Goal: Information Seeking & Learning: Learn about a topic

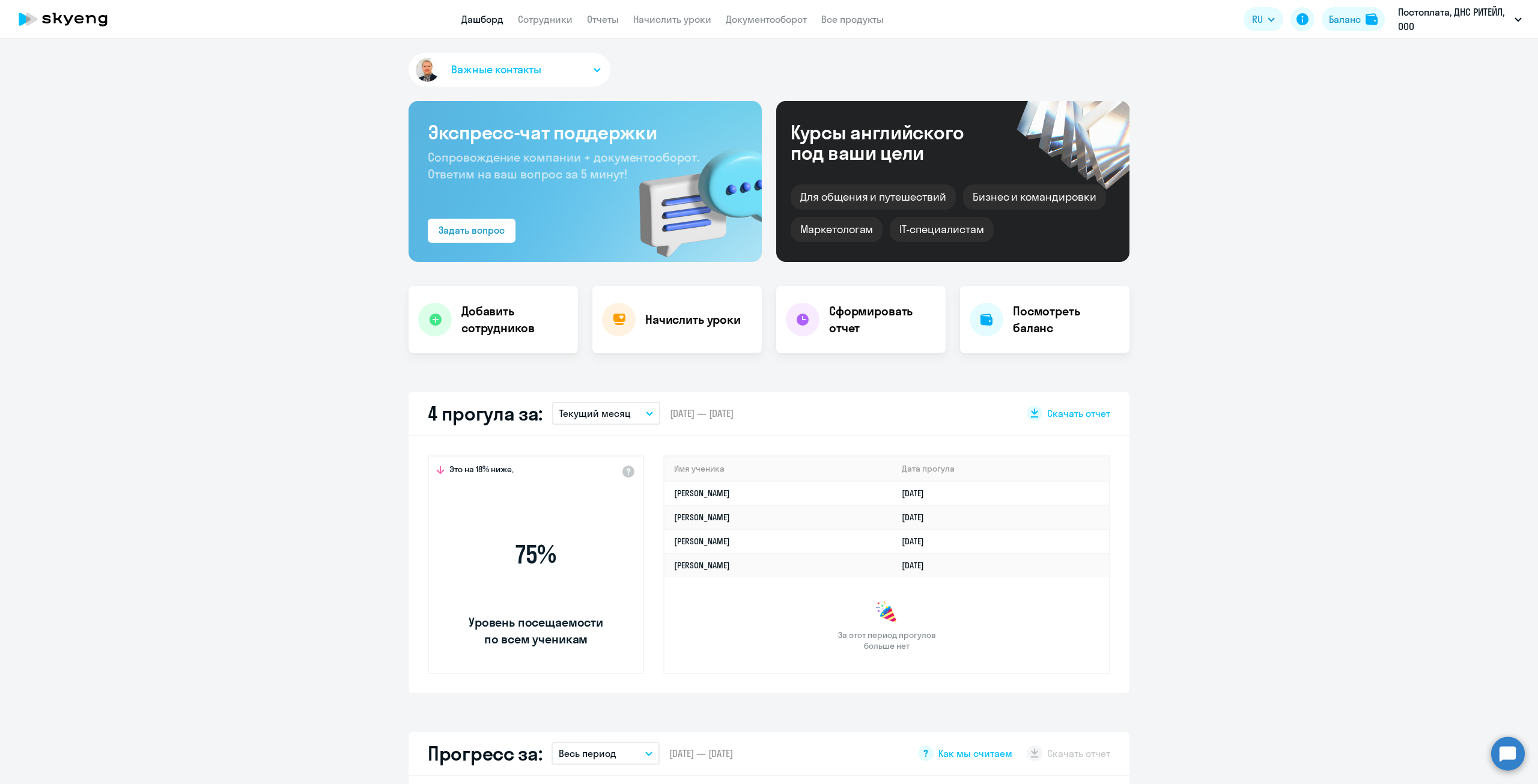
select select "30"
click at [551, 23] on link "Сотрудники" at bounding box center [545, 19] width 54 height 12
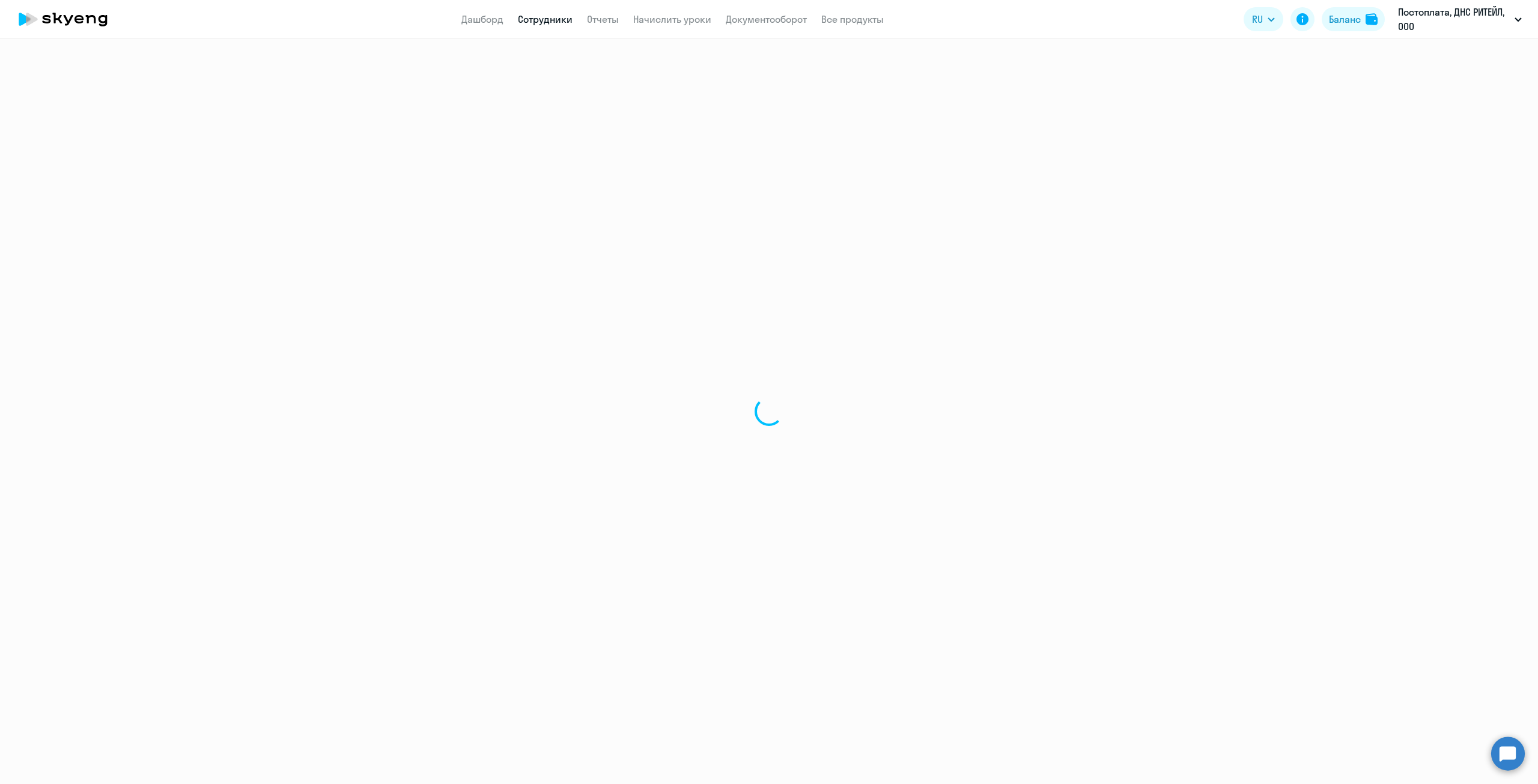
select select "30"
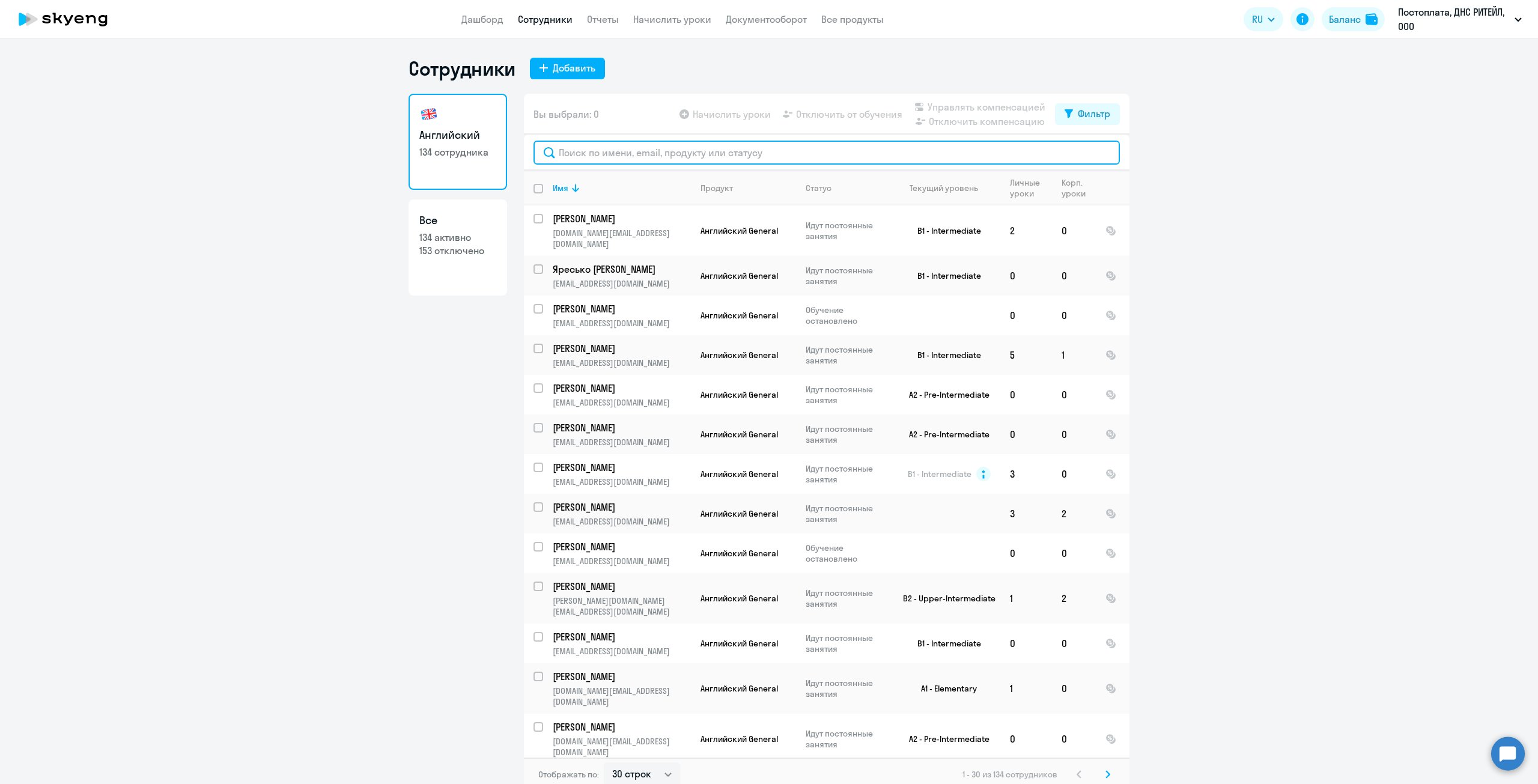
click at [620, 161] on input "text" at bounding box center [827, 153] width 587 height 24
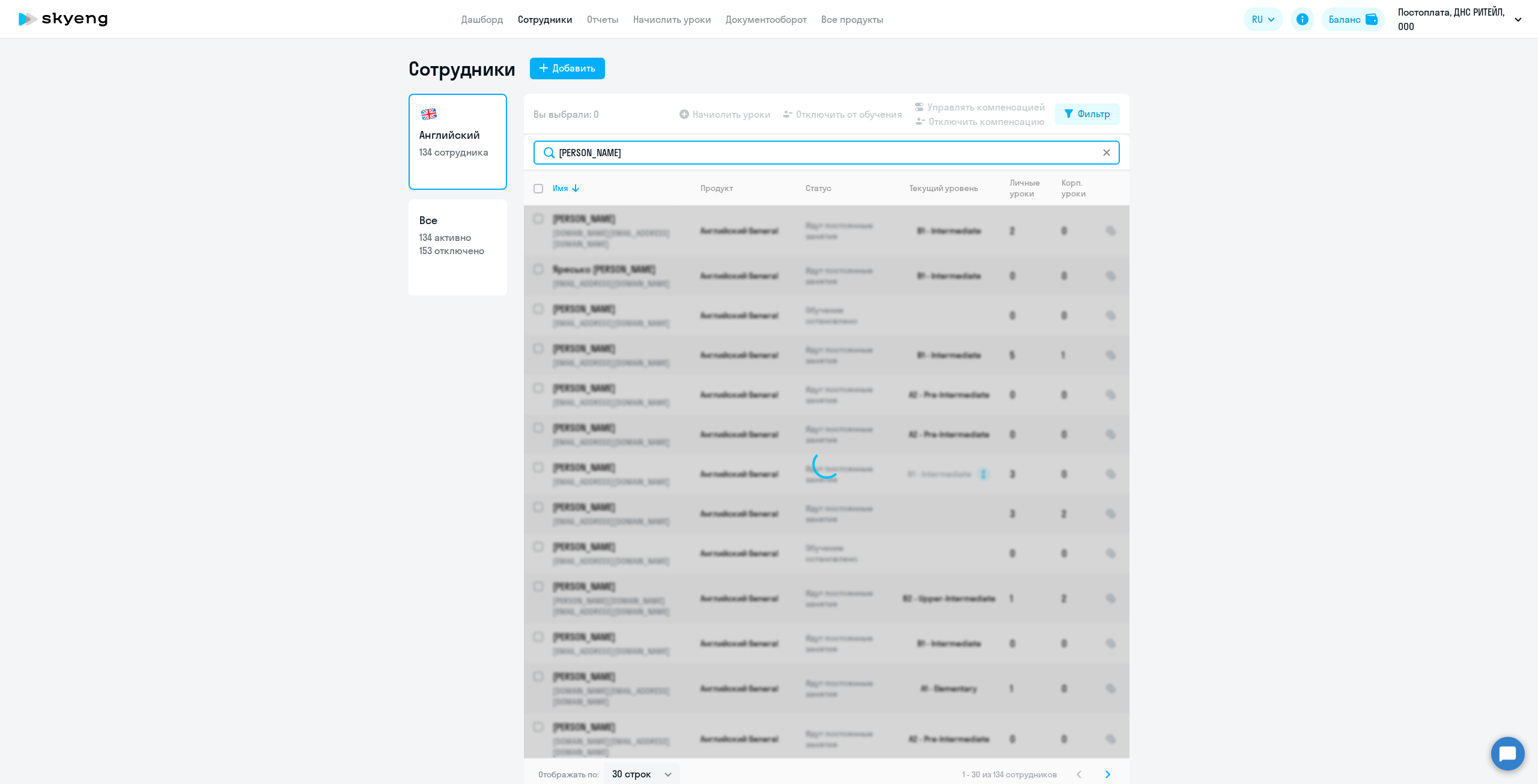
type input "санникова"
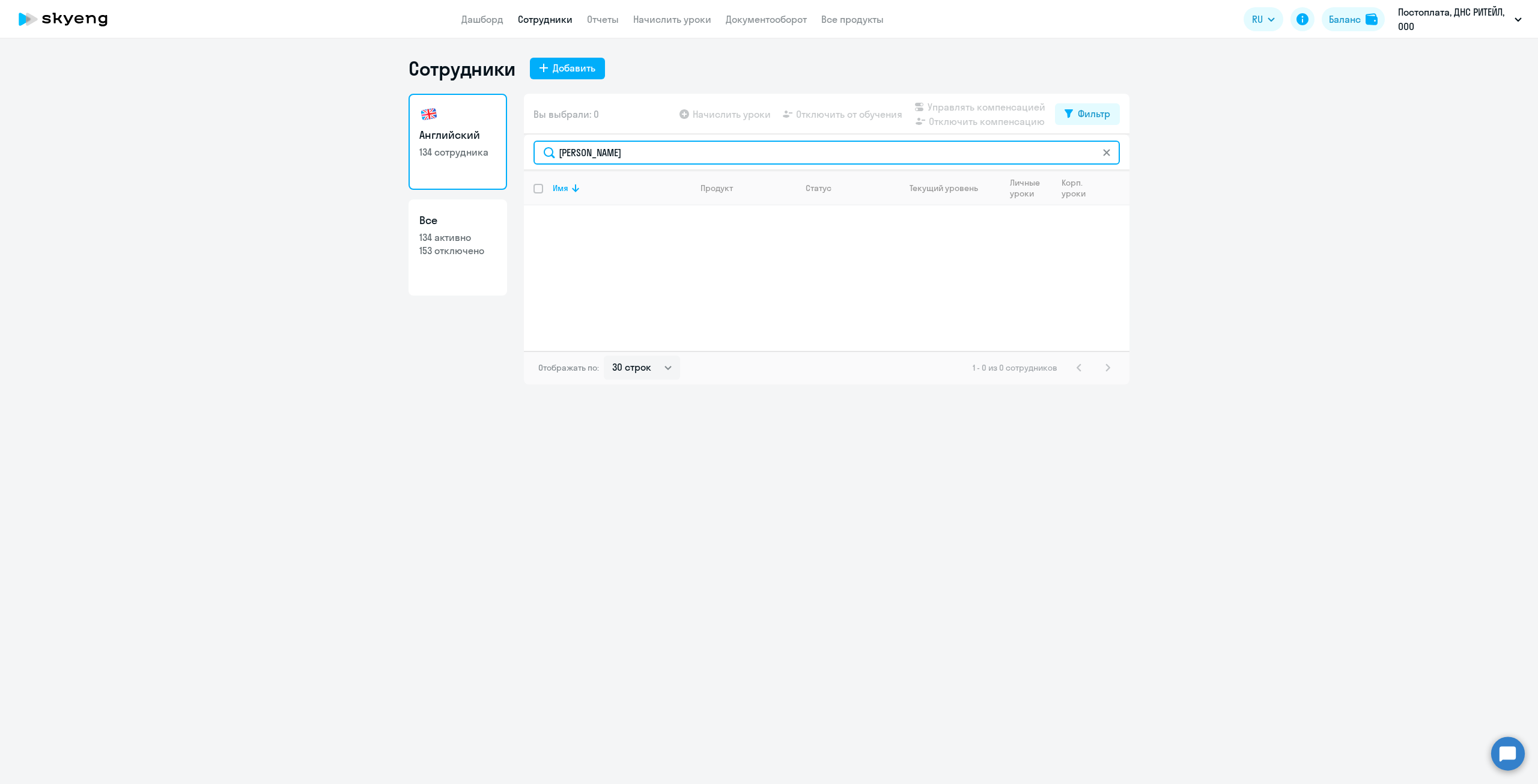
drag, startPoint x: 620, startPoint y: 152, endPoint x: 498, endPoint y: 141, distance: 122.5
click at [498, 141] on div "Английский 134 сотрудника Все 134 активно 153 отключено Вы выбрали: 0 Начислить…" at bounding box center [769, 239] width 721 height 291
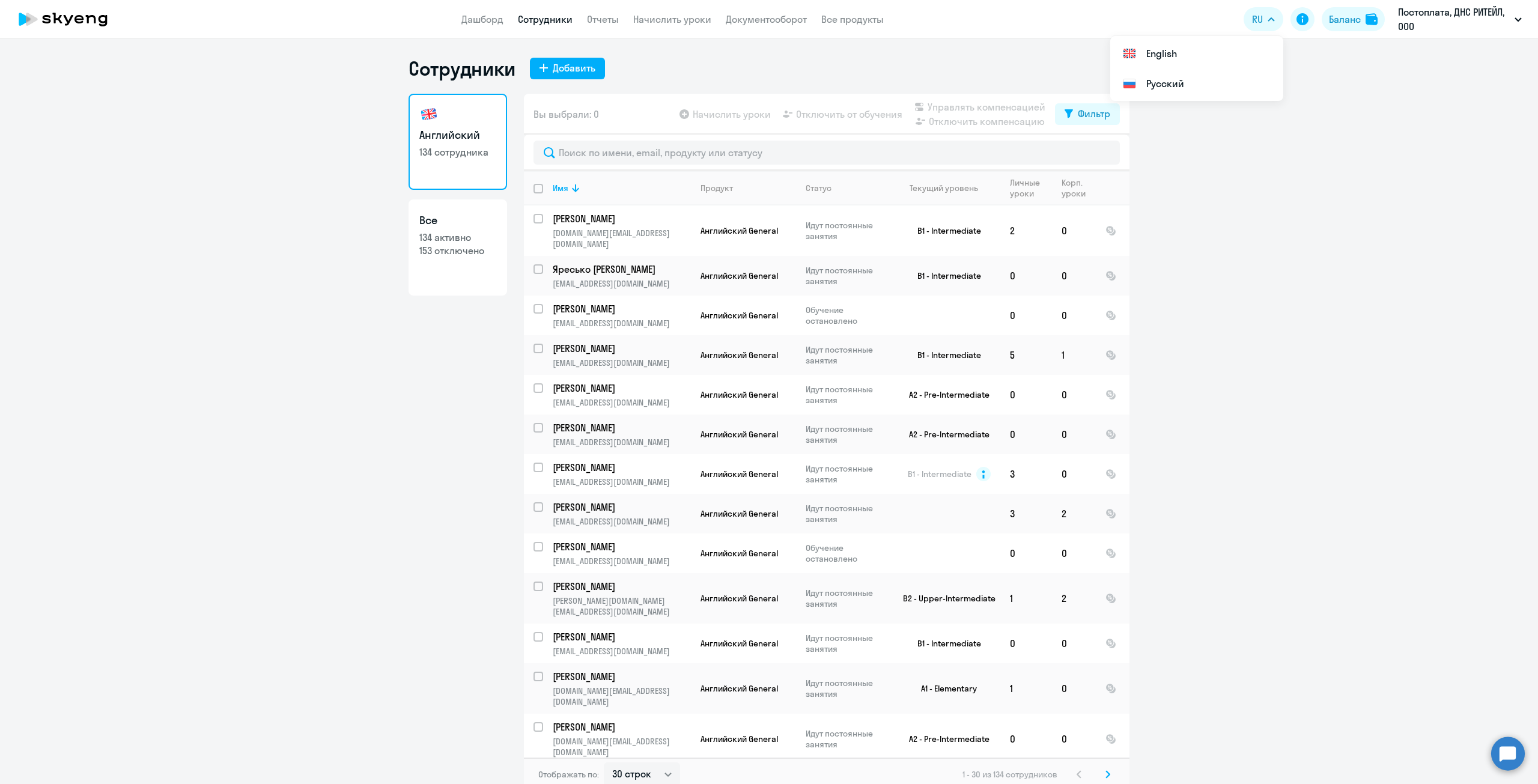
click at [441, 250] on p "153 отключено" at bounding box center [458, 250] width 77 height 13
select select "30"
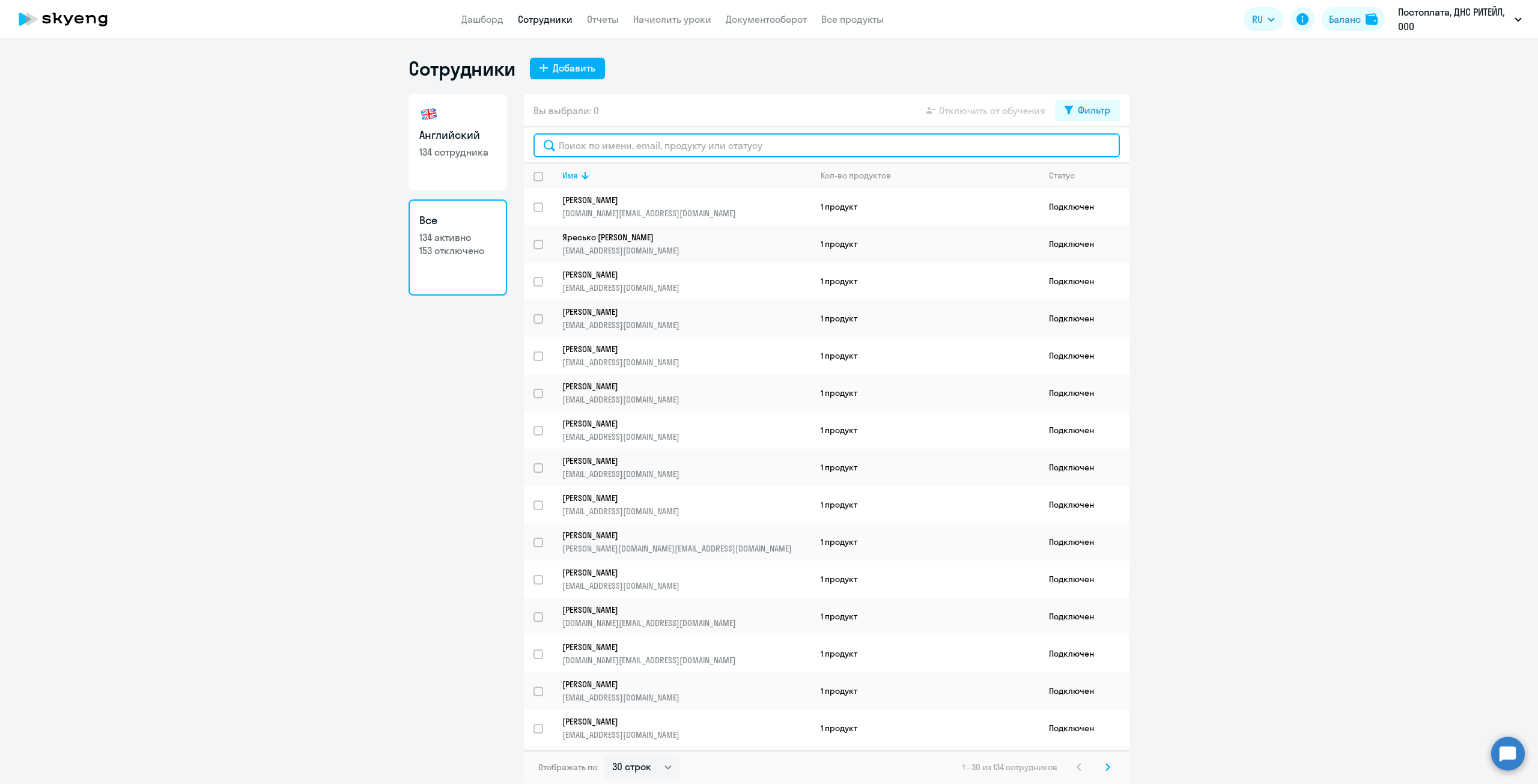
click at [1033, 145] on input "text" at bounding box center [827, 145] width 587 height 24
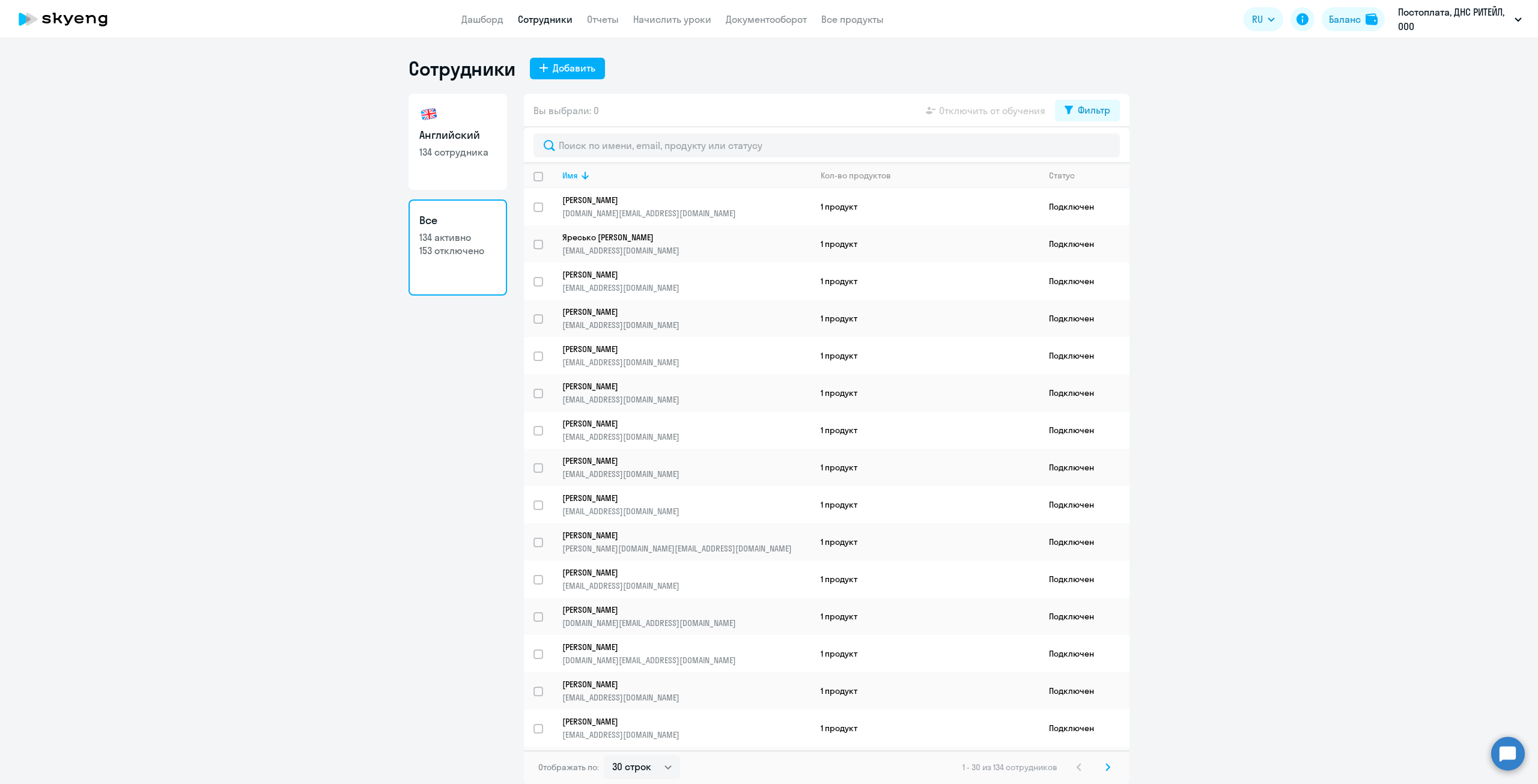
click at [1491, 29] on p "Постоплата, ДНС РИТЕЙЛ, ООО" at bounding box center [1454, 19] width 112 height 29
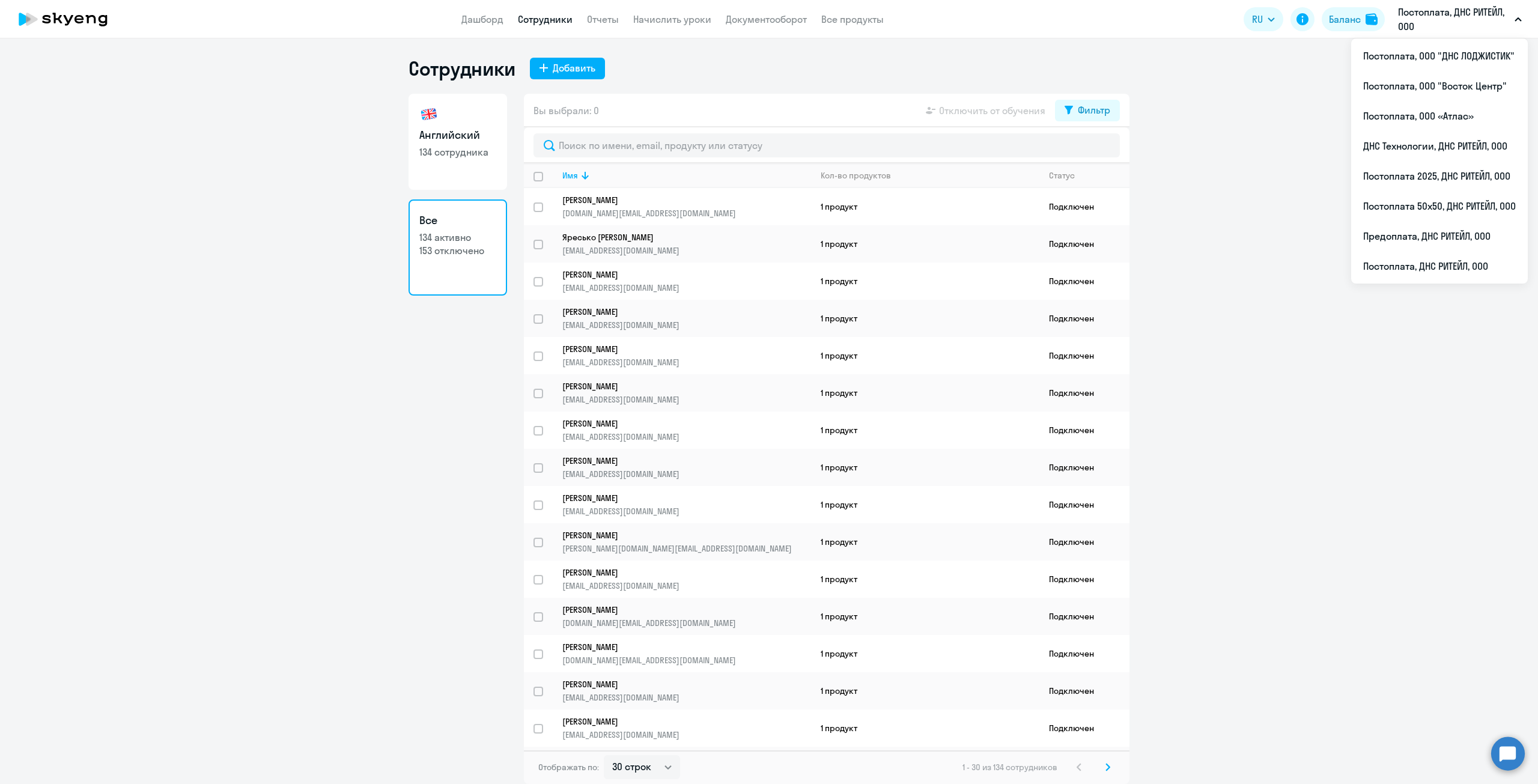
click at [1514, 20] on button "Постоплата, ДНС РИТЕЙЛ, ООО" at bounding box center [1460, 19] width 136 height 29
click at [1443, 212] on li "Постоплата 50х50, ДНС РИТЕЙЛ, ООО" at bounding box center [1439, 205] width 177 height 30
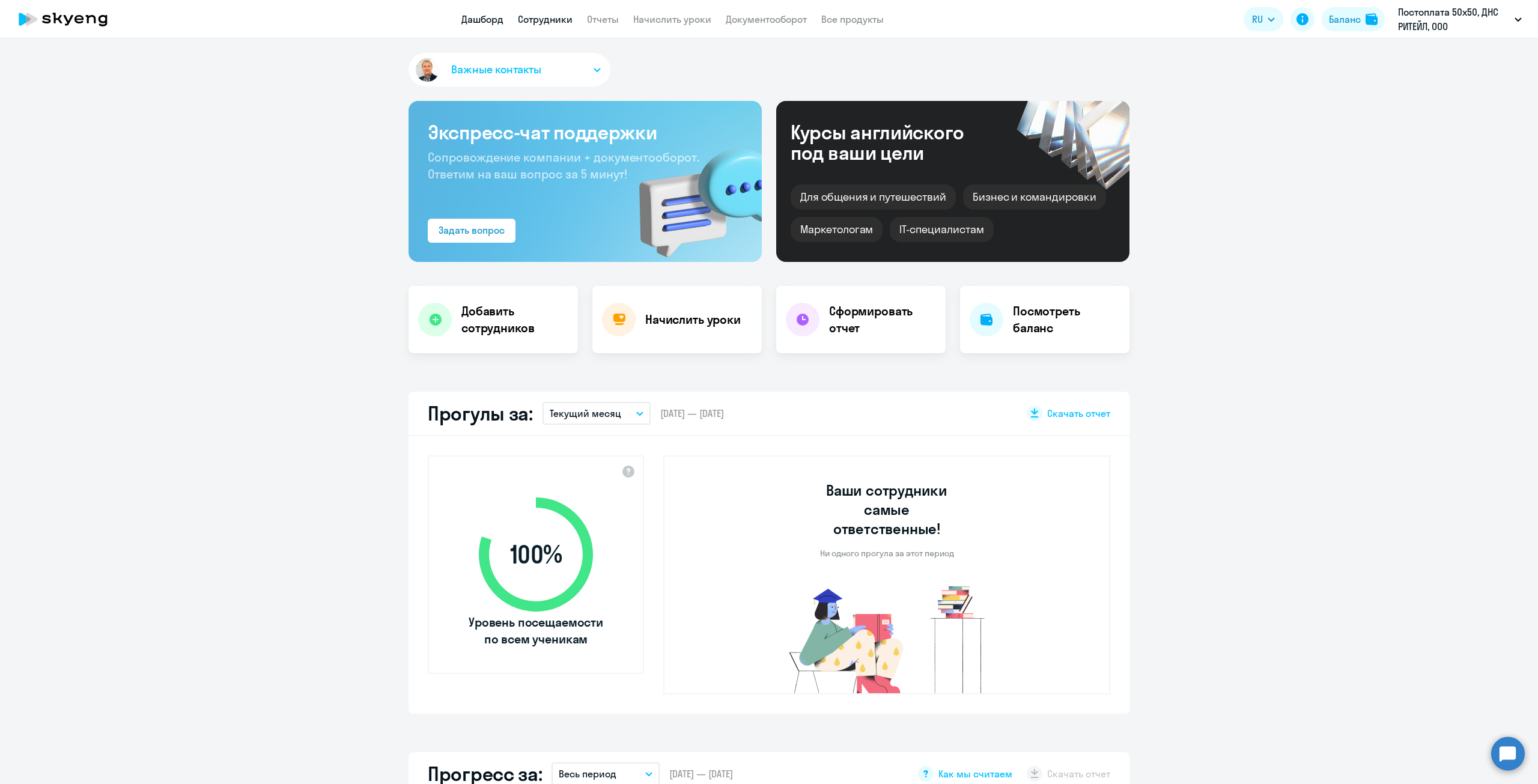
click at [547, 22] on link "Сотрудники" at bounding box center [545, 19] width 54 height 12
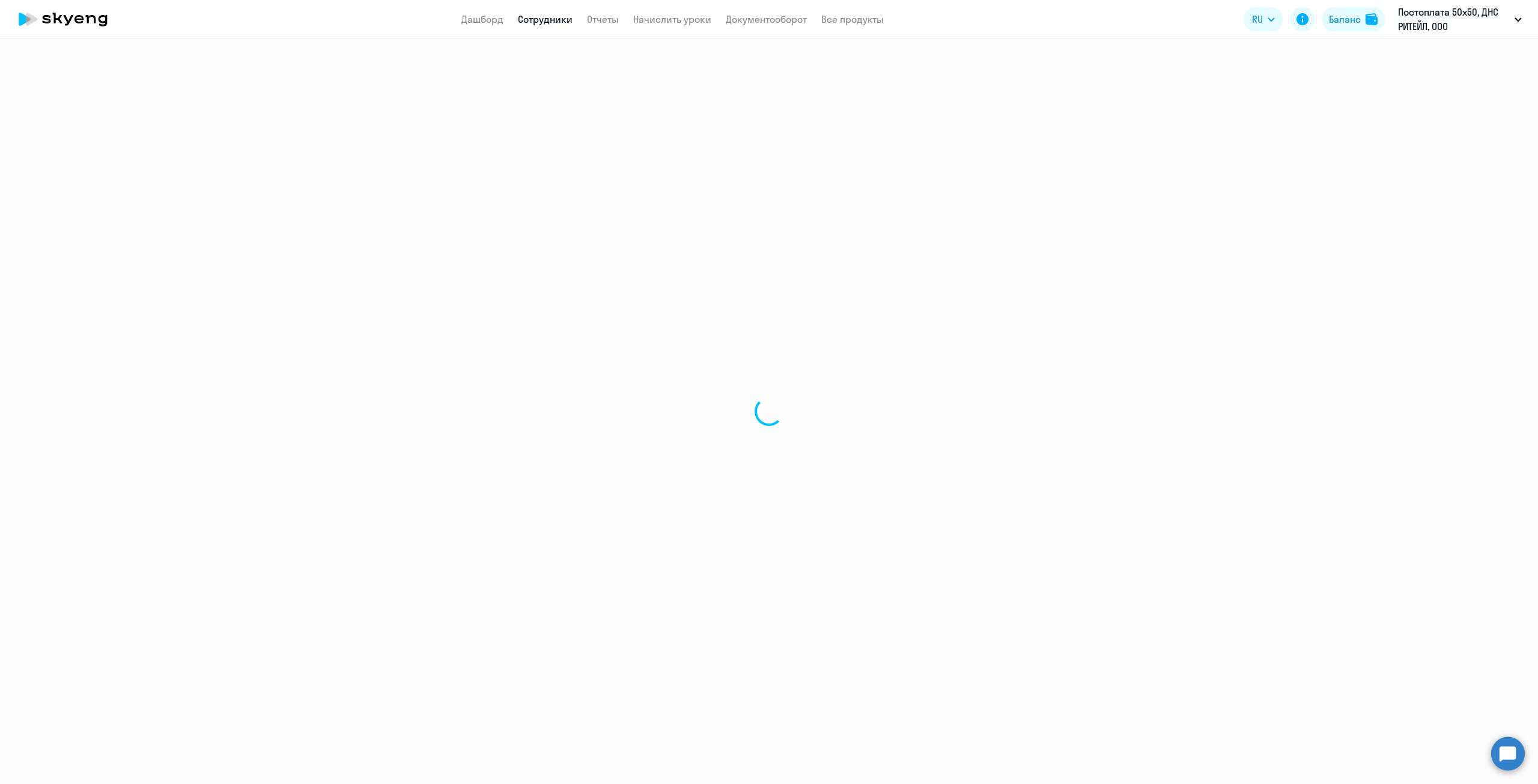
select select "30"
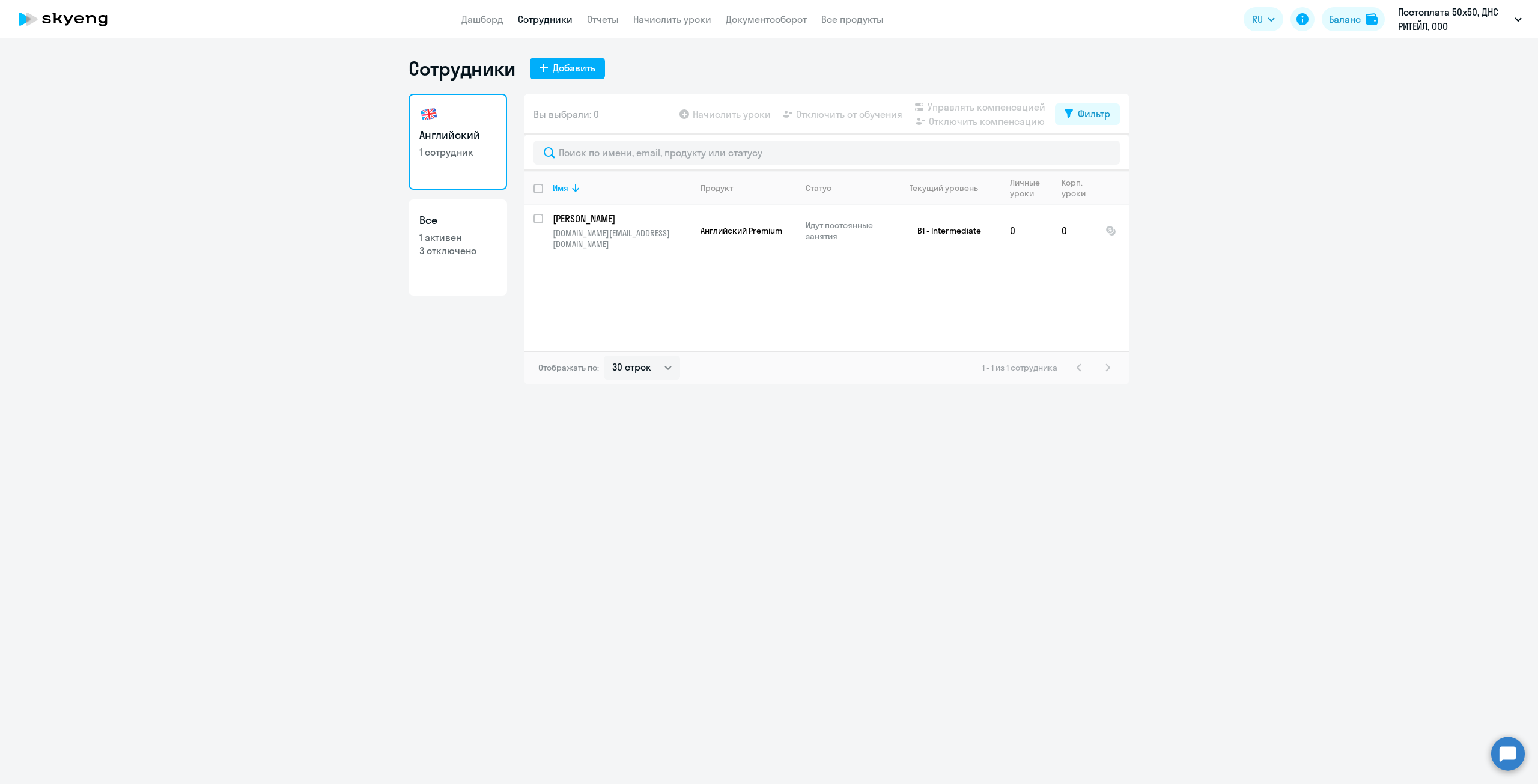
click at [464, 251] on p "3 отключено" at bounding box center [458, 250] width 77 height 13
select select "30"
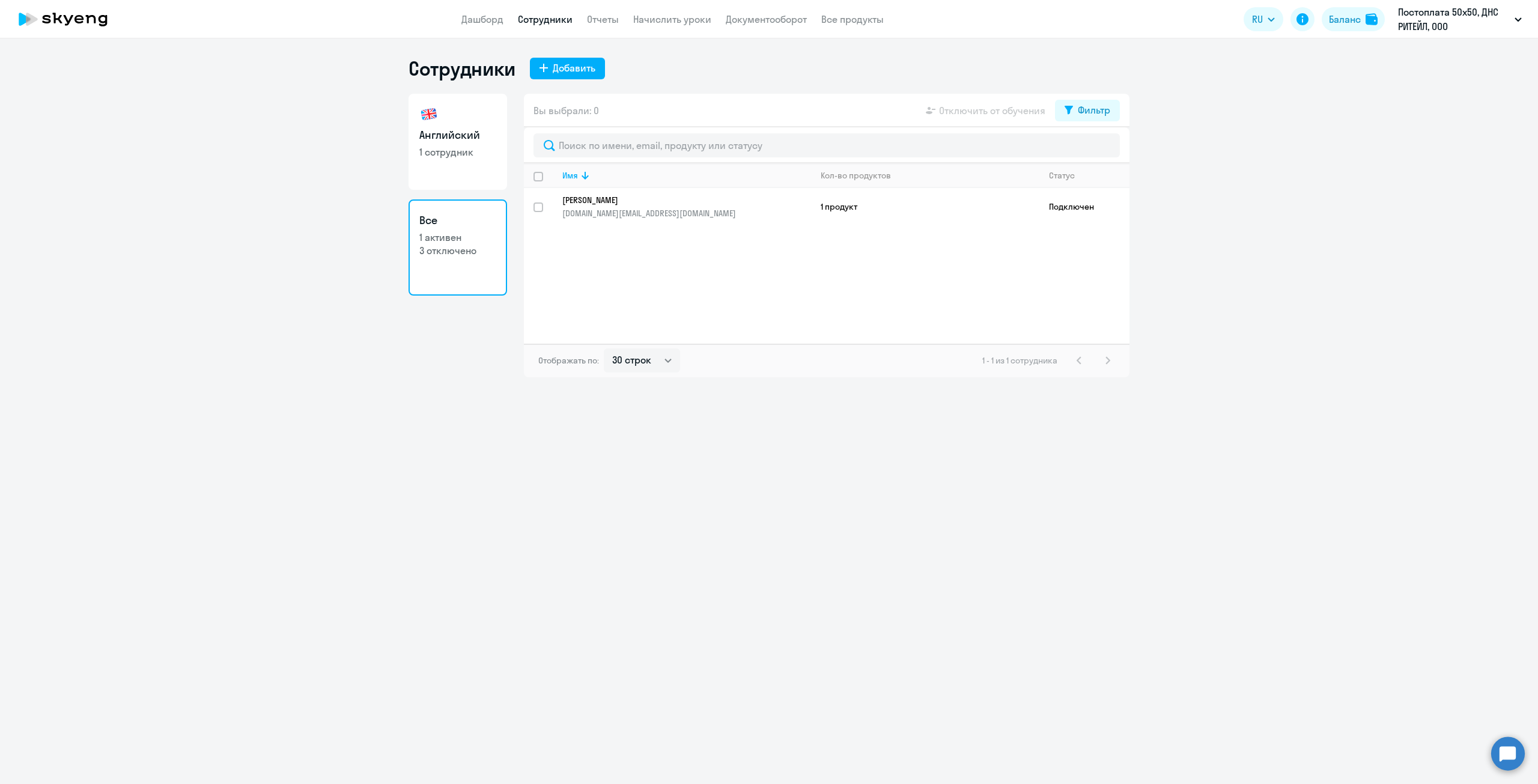
click at [449, 253] on p "3 отключено" at bounding box center [458, 250] width 77 height 13
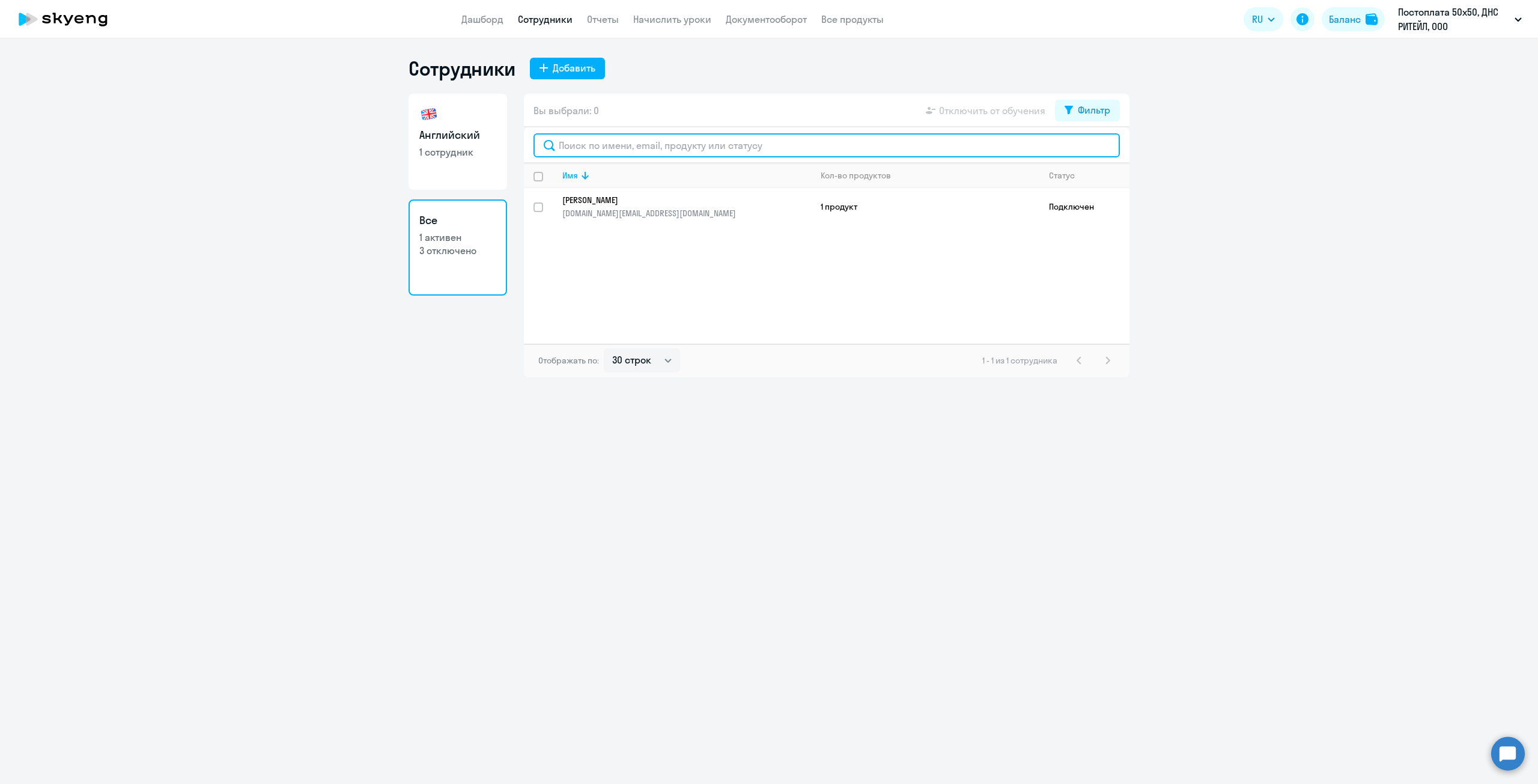
click at [870, 141] on input "text" at bounding box center [827, 145] width 587 height 24
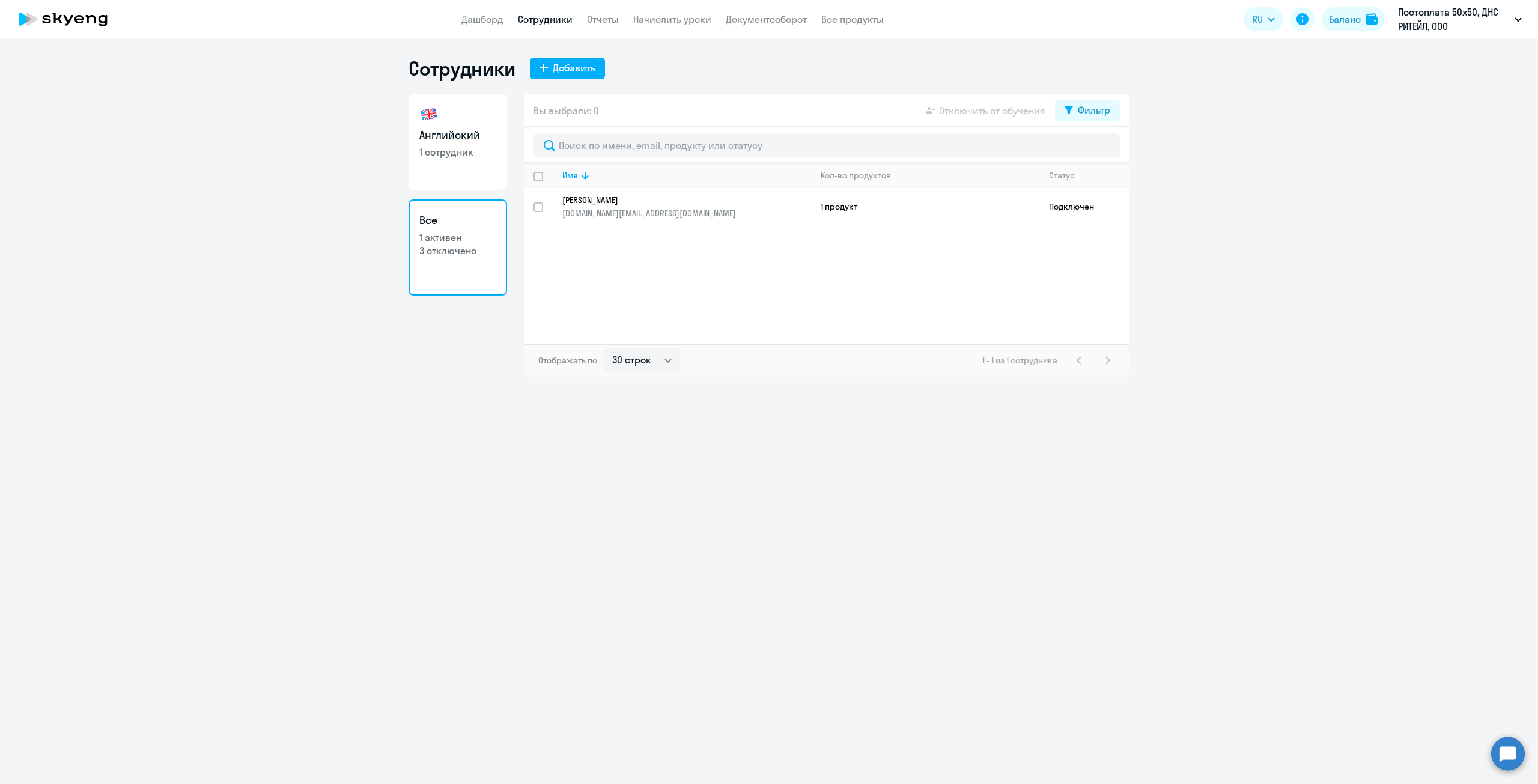
click at [425, 253] on p "3 отключено" at bounding box center [458, 250] width 77 height 13
click at [1089, 114] on div "Фильтр" at bounding box center [1094, 109] width 33 height 15
click at [1105, 150] on span at bounding box center [1100, 149] width 20 height 12
click at [1090, 150] on input "checkbox" at bounding box center [1089, 149] width 1 height 1
checkbox input "true"
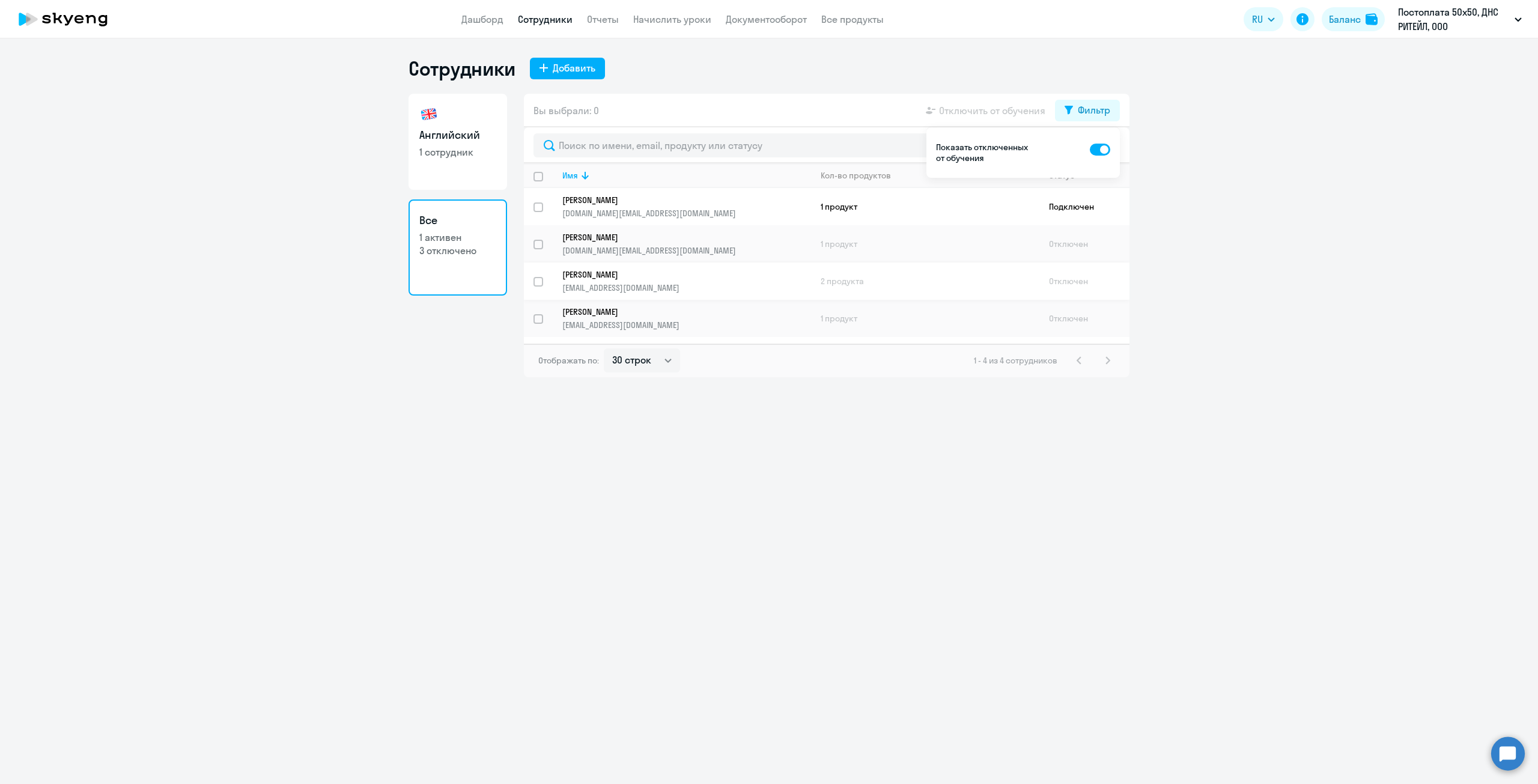
click at [653, 276] on p "Санникова Алена Александровна" at bounding box center [678, 274] width 232 height 11
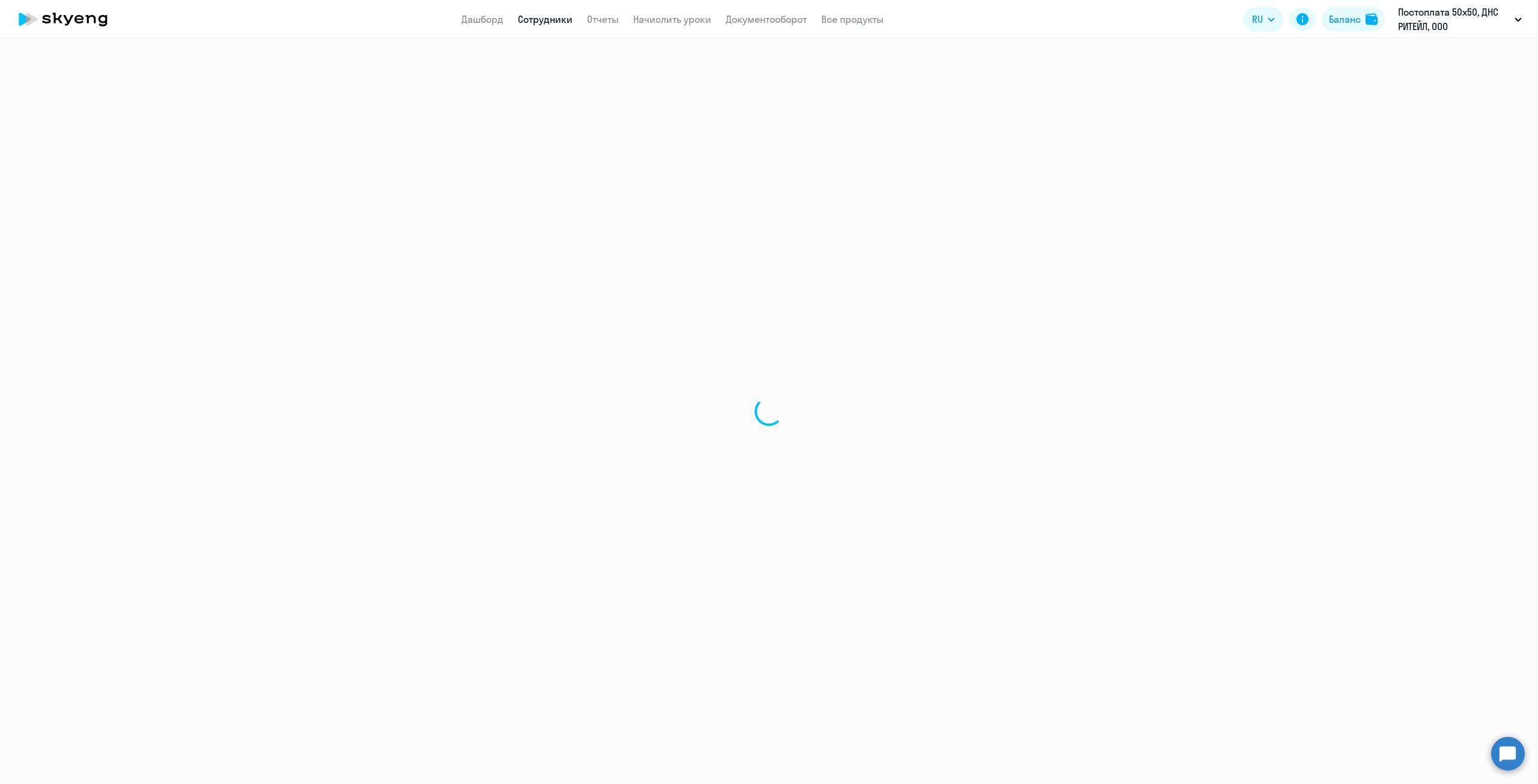
select select "english"
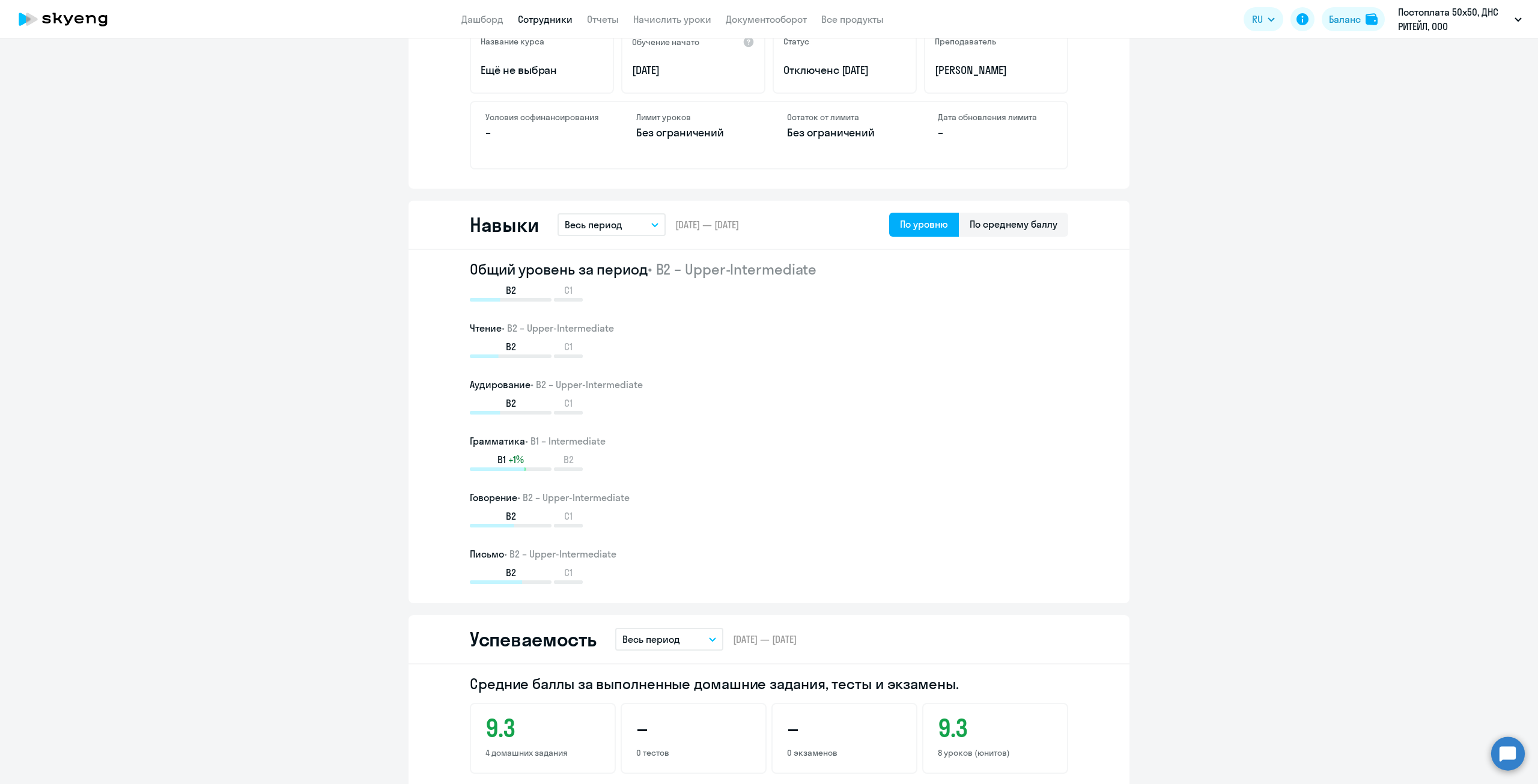
scroll to position [180, 0]
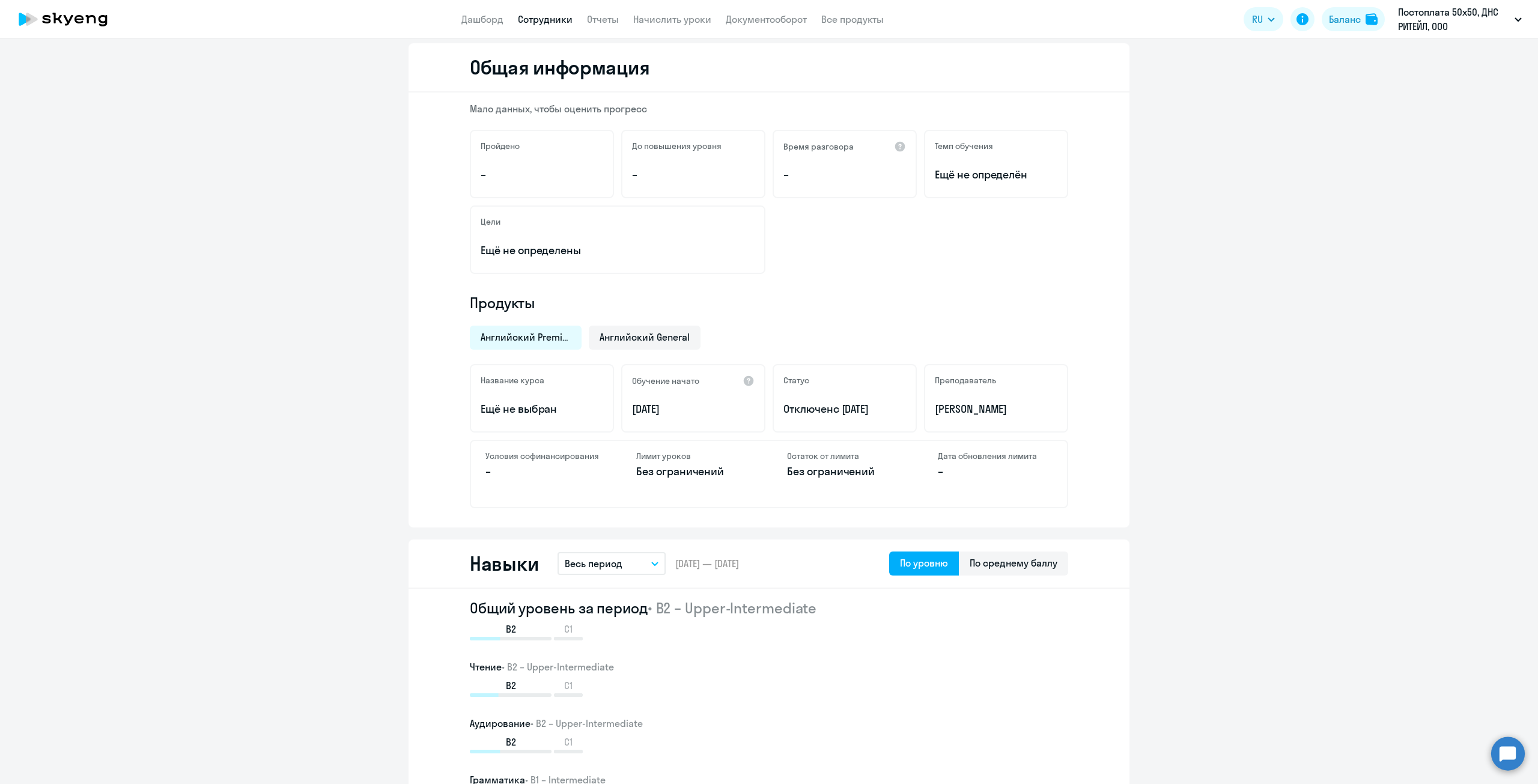
scroll to position [120, 0]
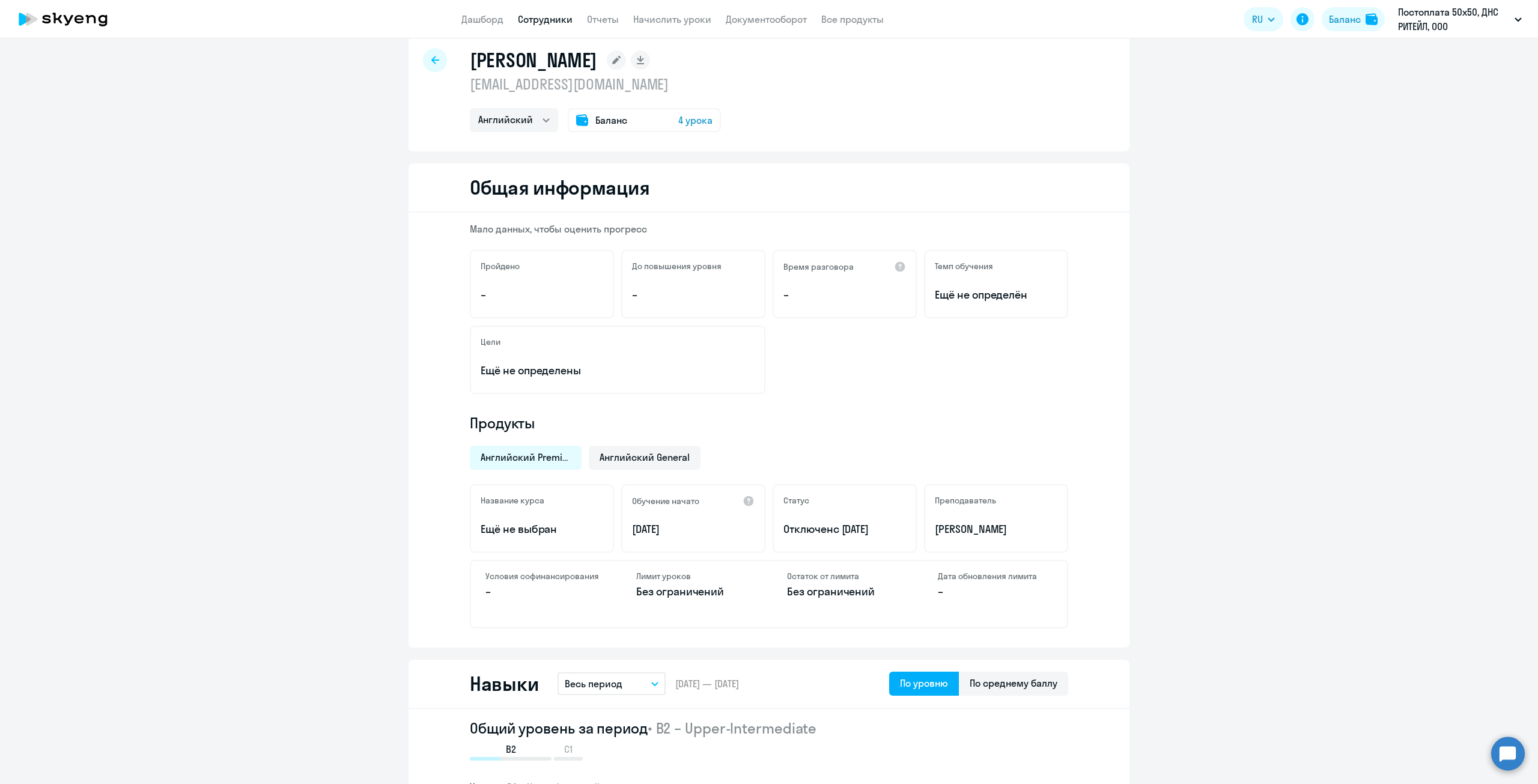
scroll to position [0, 0]
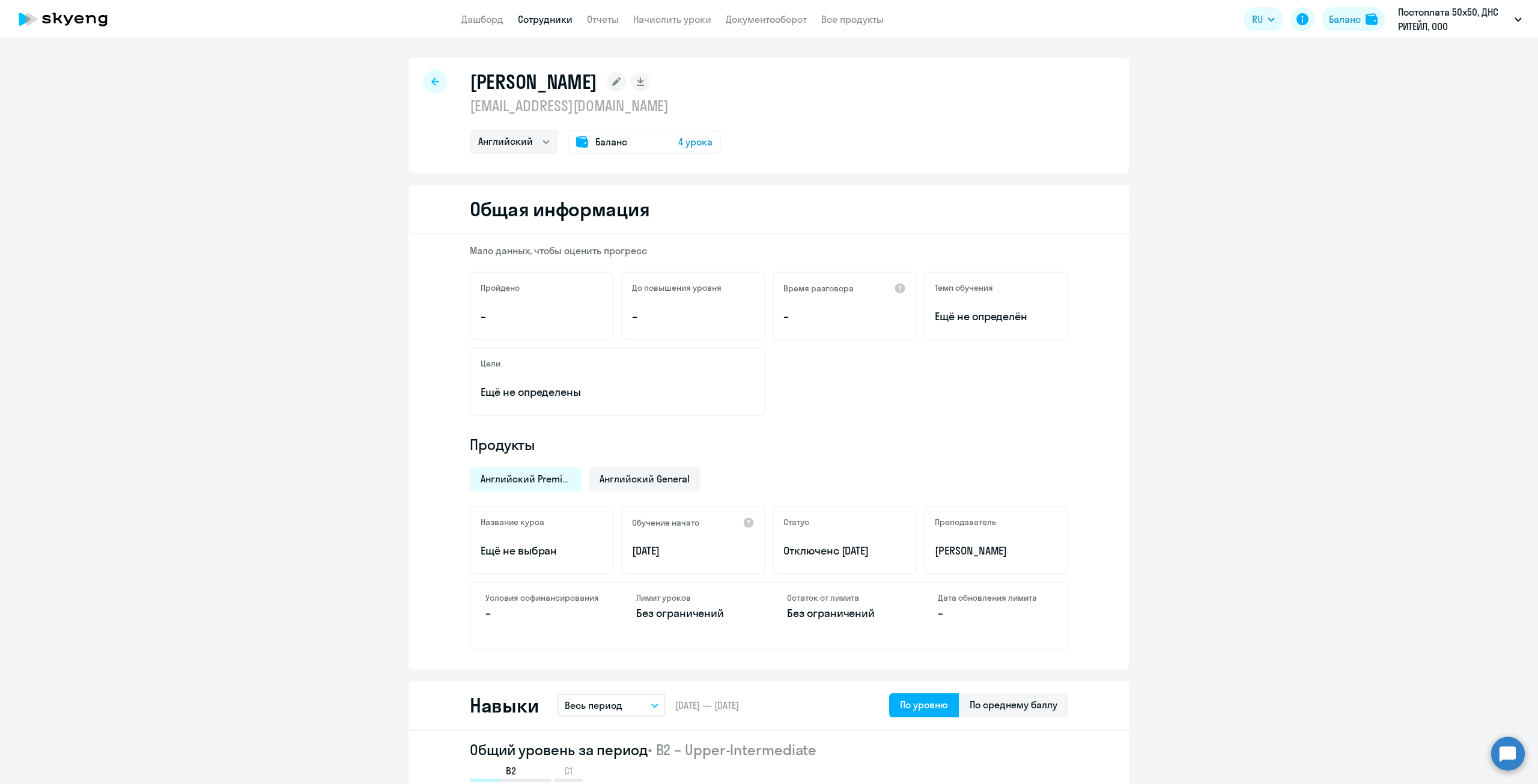
select select "english"
drag, startPoint x: 546, startPoint y: 11, endPoint x: 546, endPoint y: 19, distance: 8.0
click at [546, 15] on app-header "Дашборд Сотрудники Отчеты Начислить уроки Документооборот Все продукты Дашборд …" at bounding box center [769, 19] width 1538 height 38
click at [545, 19] on link "Сотрудники" at bounding box center [545, 19] width 54 height 12
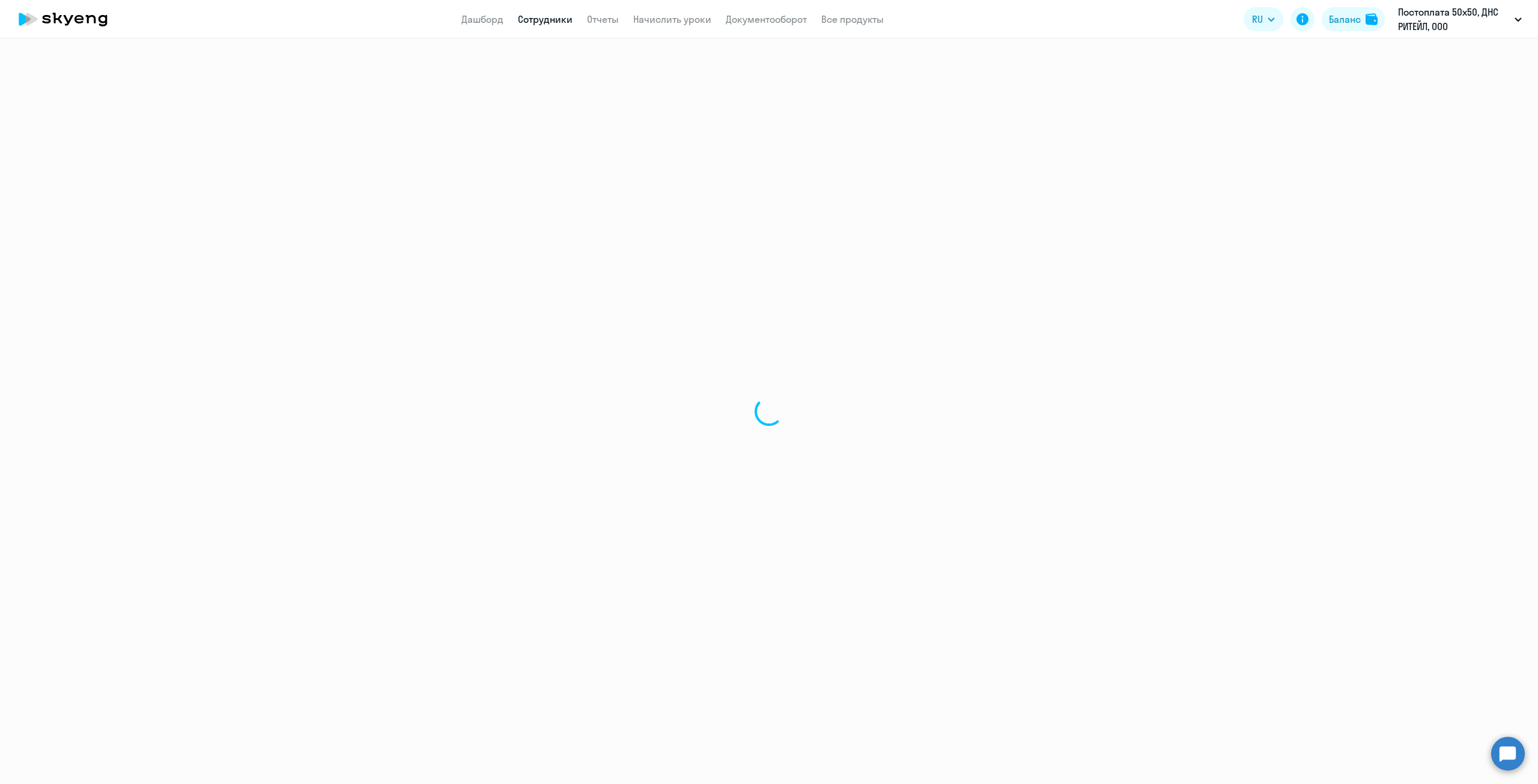
select select "30"
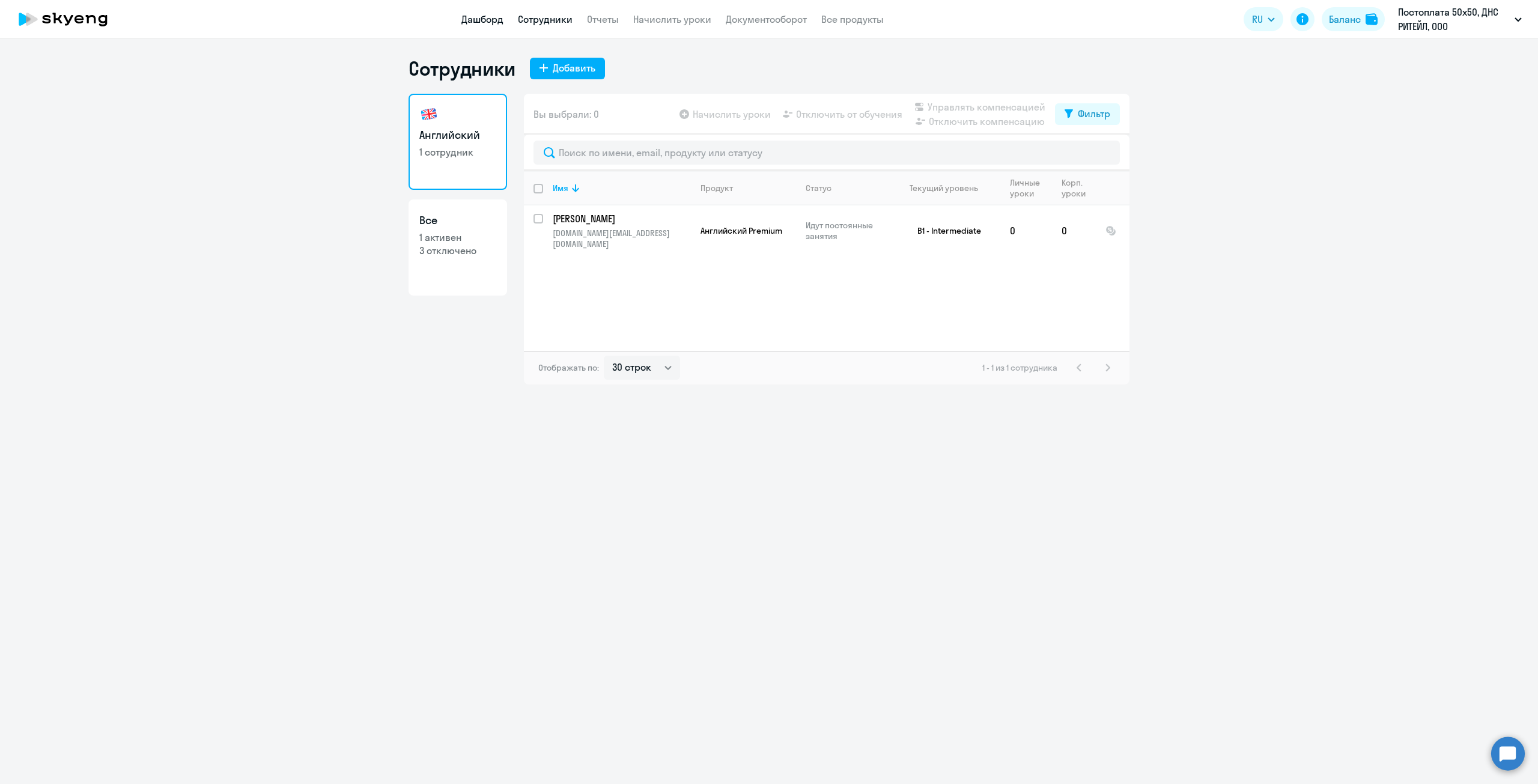
drag, startPoint x: 480, startPoint y: 17, endPoint x: 486, endPoint y: 19, distance: 6.3
click at [481, 17] on link "Дашборд" at bounding box center [483, 19] width 42 height 12
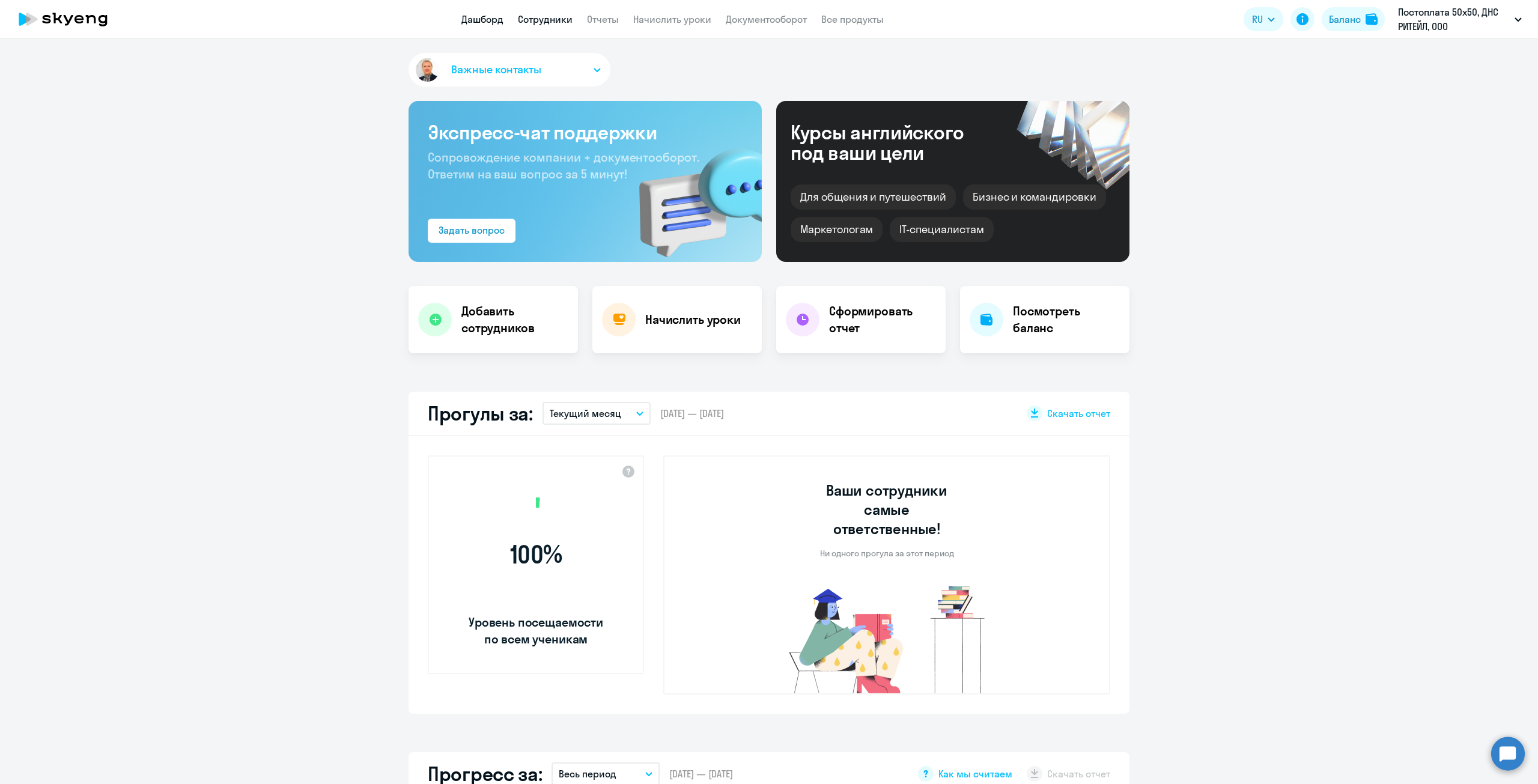
click at [541, 22] on link "Сотрудники" at bounding box center [545, 19] width 54 height 12
select select "30"
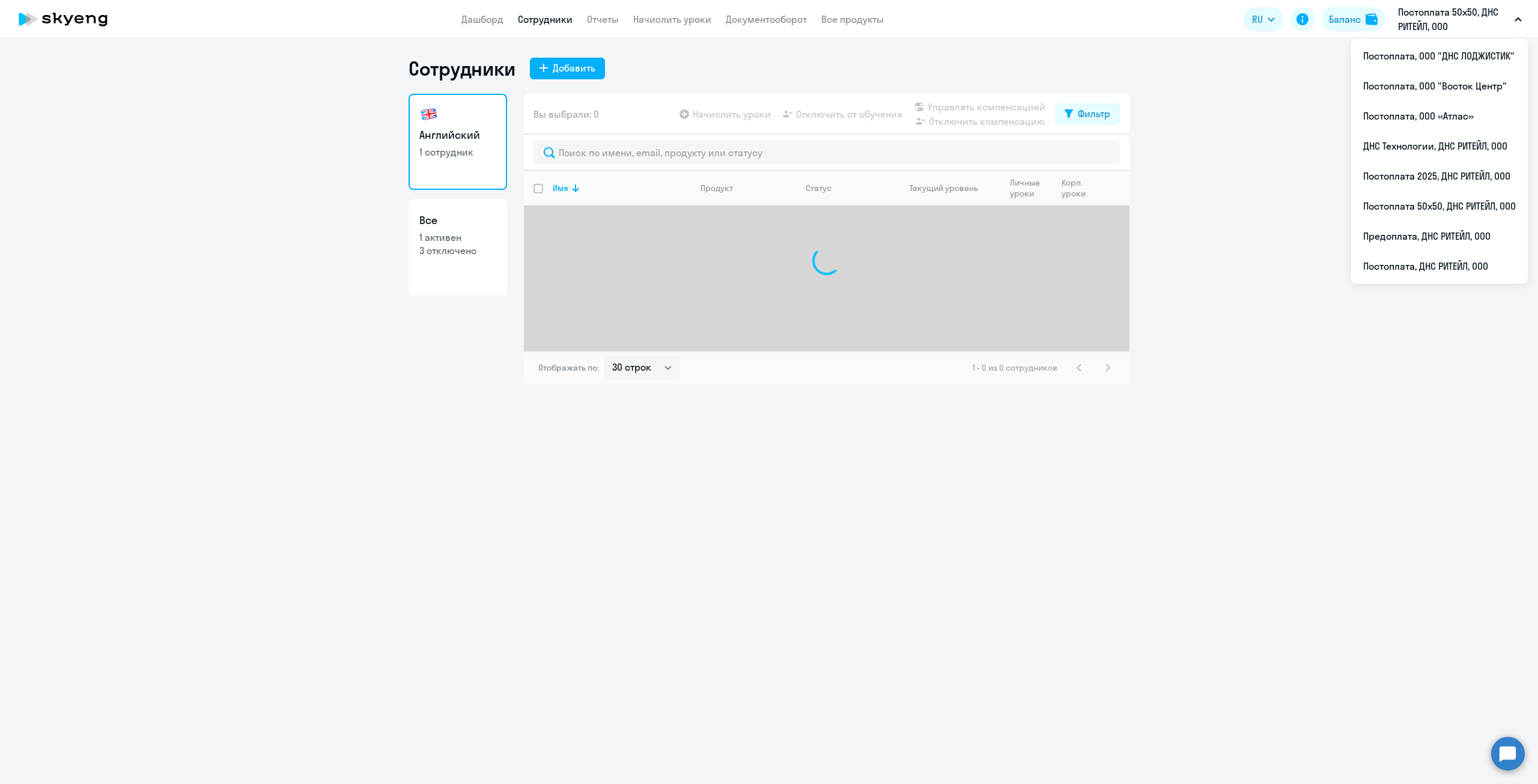
click at [1506, 20] on p "Постоплата 50х50, ДНС РИТЕЙЛ, ООО" at bounding box center [1454, 19] width 112 height 29
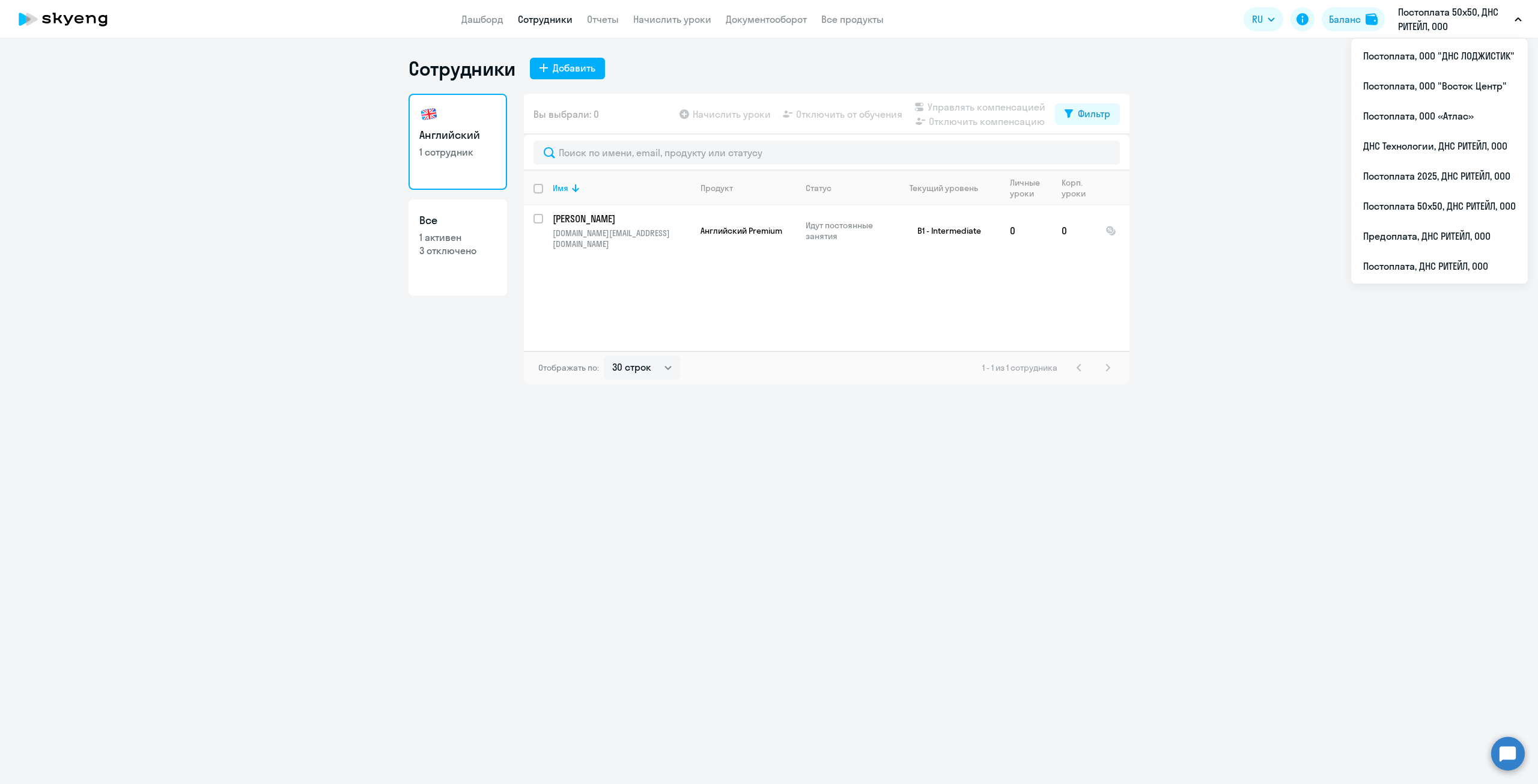
click at [1437, 17] on p "Постоплата 50х50, ДНС РИТЕЙЛ, ООО" at bounding box center [1454, 19] width 112 height 29
drag, startPoint x: 1427, startPoint y: 13, endPoint x: 1427, endPoint y: 42, distance: 29.0
click at [1427, 14] on p "Постоплата 50х50, ДНС РИТЕЙЛ, ООО" at bounding box center [1454, 19] width 112 height 29
click at [1413, 56] on li "Постоплата, ООО "ДНС ЛОДЖИСТИК"" at bounding box center [1439, 56] width 177 height 30
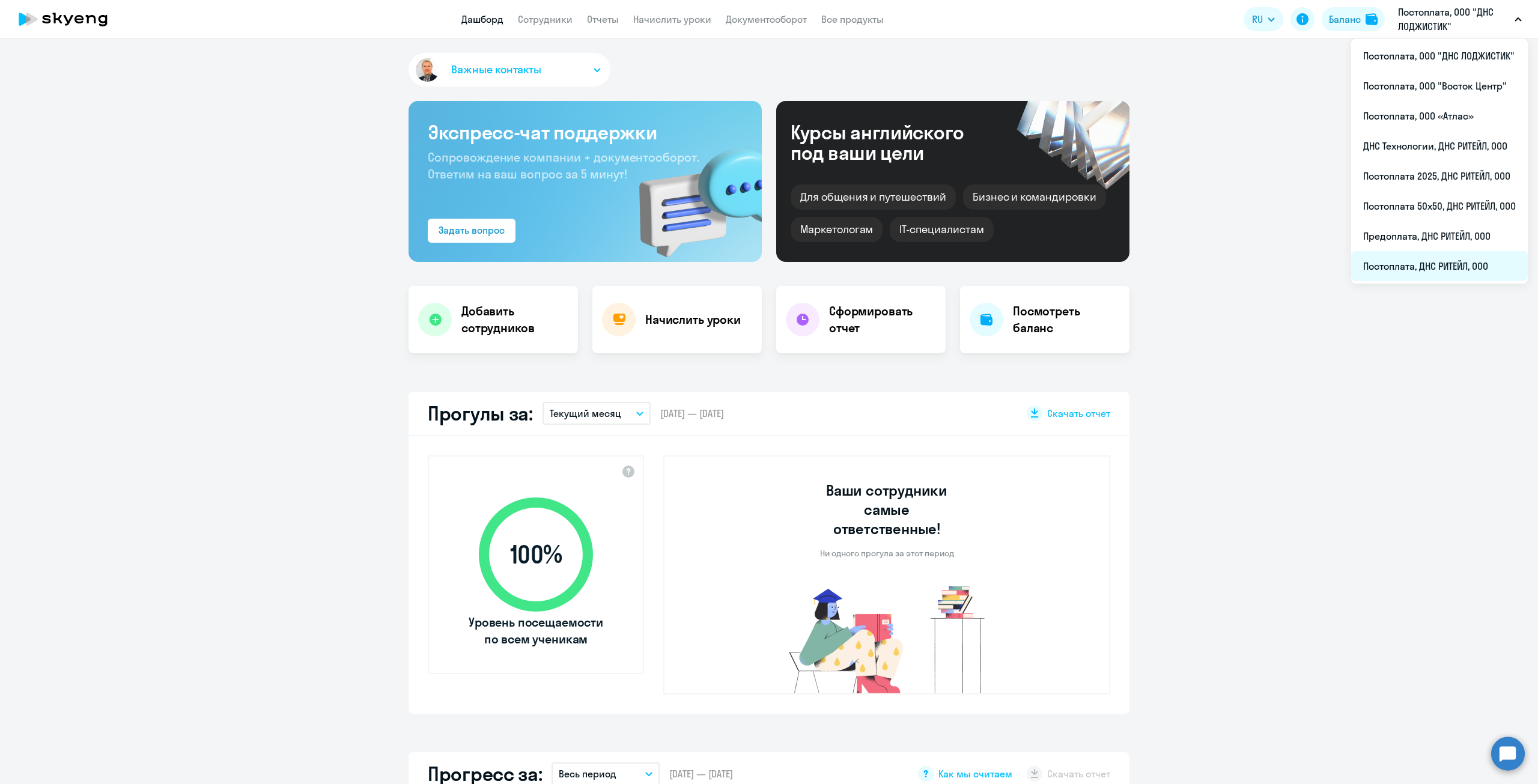
click at [1435, 262] on li "Постоплата, ДНС РИТЕЙЛ, ООО" at bounding box center [1439, 266] width 177 height 30
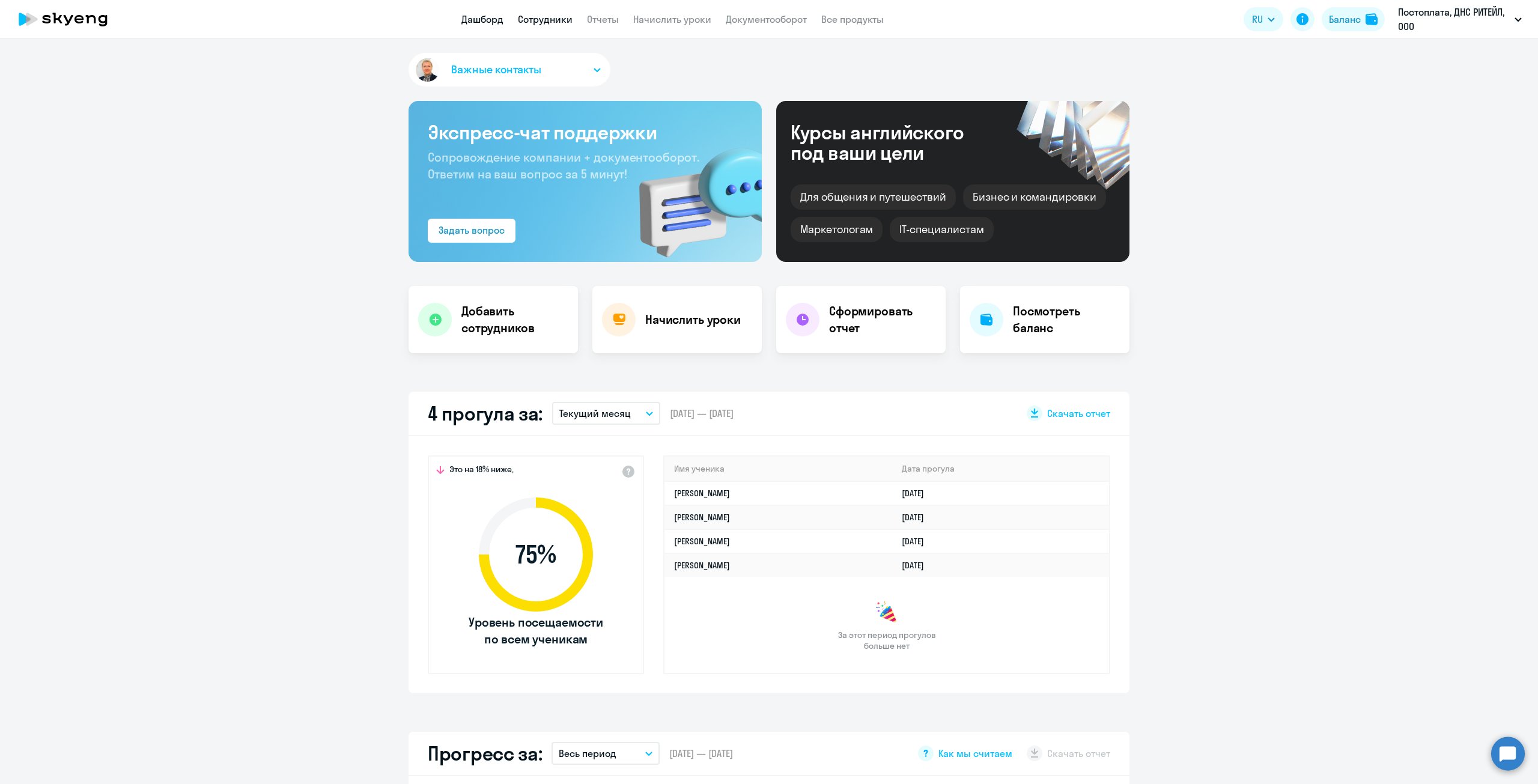
click at [528, 15] on link "Сотрудники" at bounding box center [545, 19] width 54 height 12
select select "30"
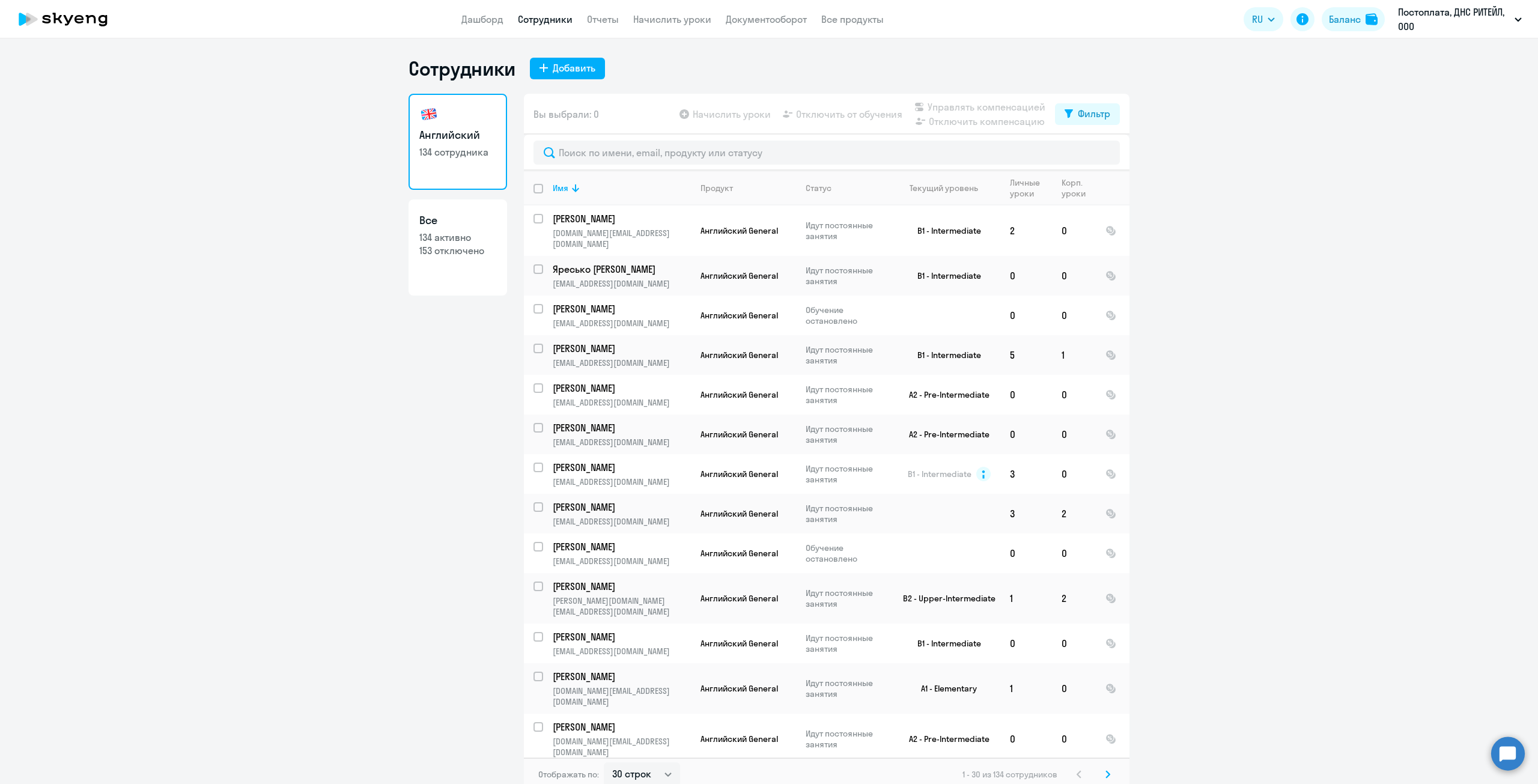
drag, startPoint x: 493, startPoint y: 20, endPoint x: 528, endPoint y: 44, distance: 42.4
click at [493, 20] on link "Дашборд" at bounding box center [483, 19] width 42 height 12
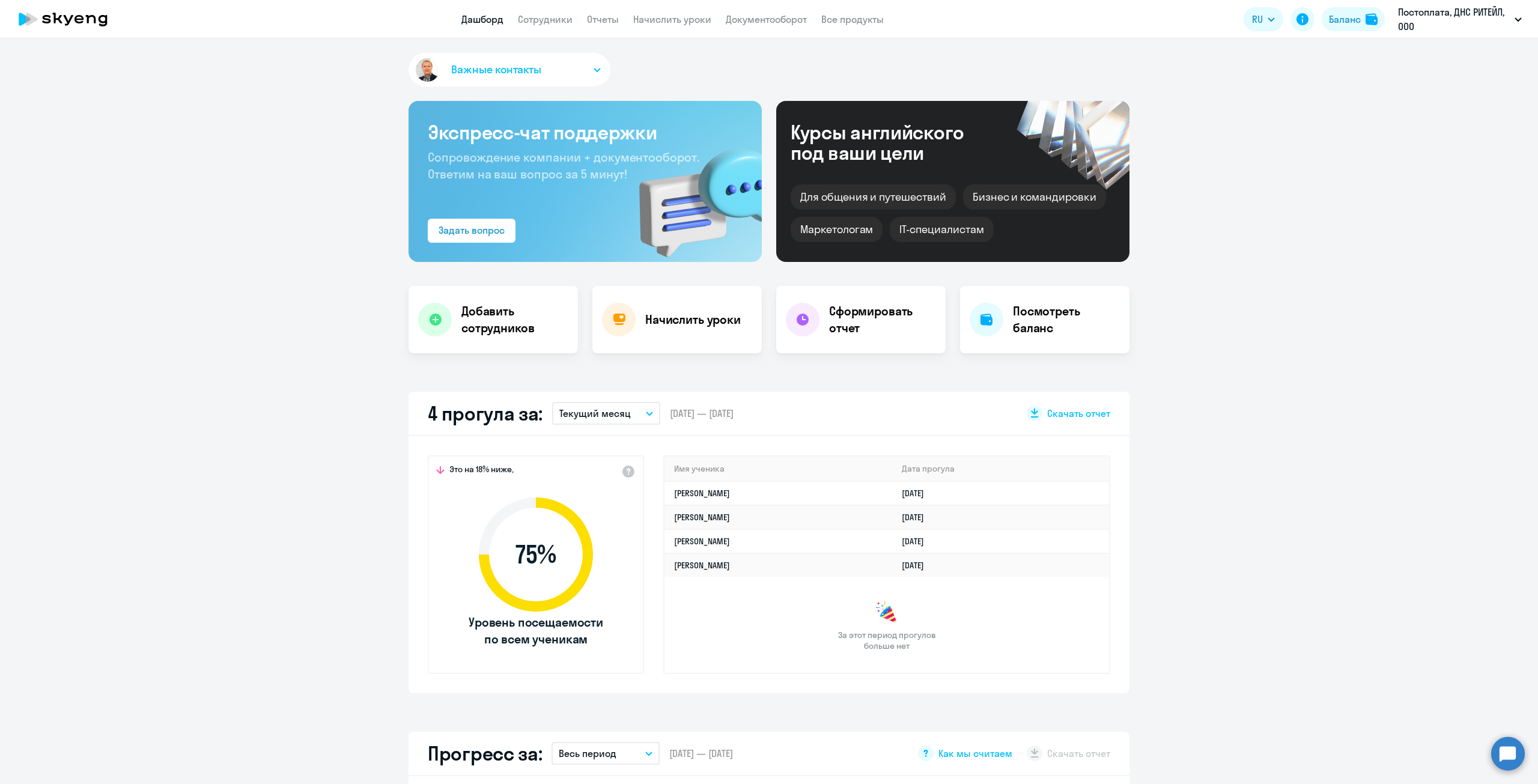
select select "30"
click at [327, 422] on app-truancy-attendance-dashboard "4 прогула за: Текущий месяц – 01.10.2025 — 31.10.2025 Скачать отчет Это на 18% …" at bounding box center [769, 542] width 1538 height 301
drag, startPoint x: 316, startPoint y: 485, endPoint x: 340, endPoint y: 488, distance: 24.2
click at [316, 485] on app-truancy-attendance-dashboard "4 прогула за: Текущий месяц – 01.10.2025 — 31.10.2025 Скачать отчет Это на 18% …" at bounding box center [769, 542] width 1538 height 301
click at [558, 12] on app-menu-item-link "Сотрудники" at bounding box center [545, 19] width 54 height 15
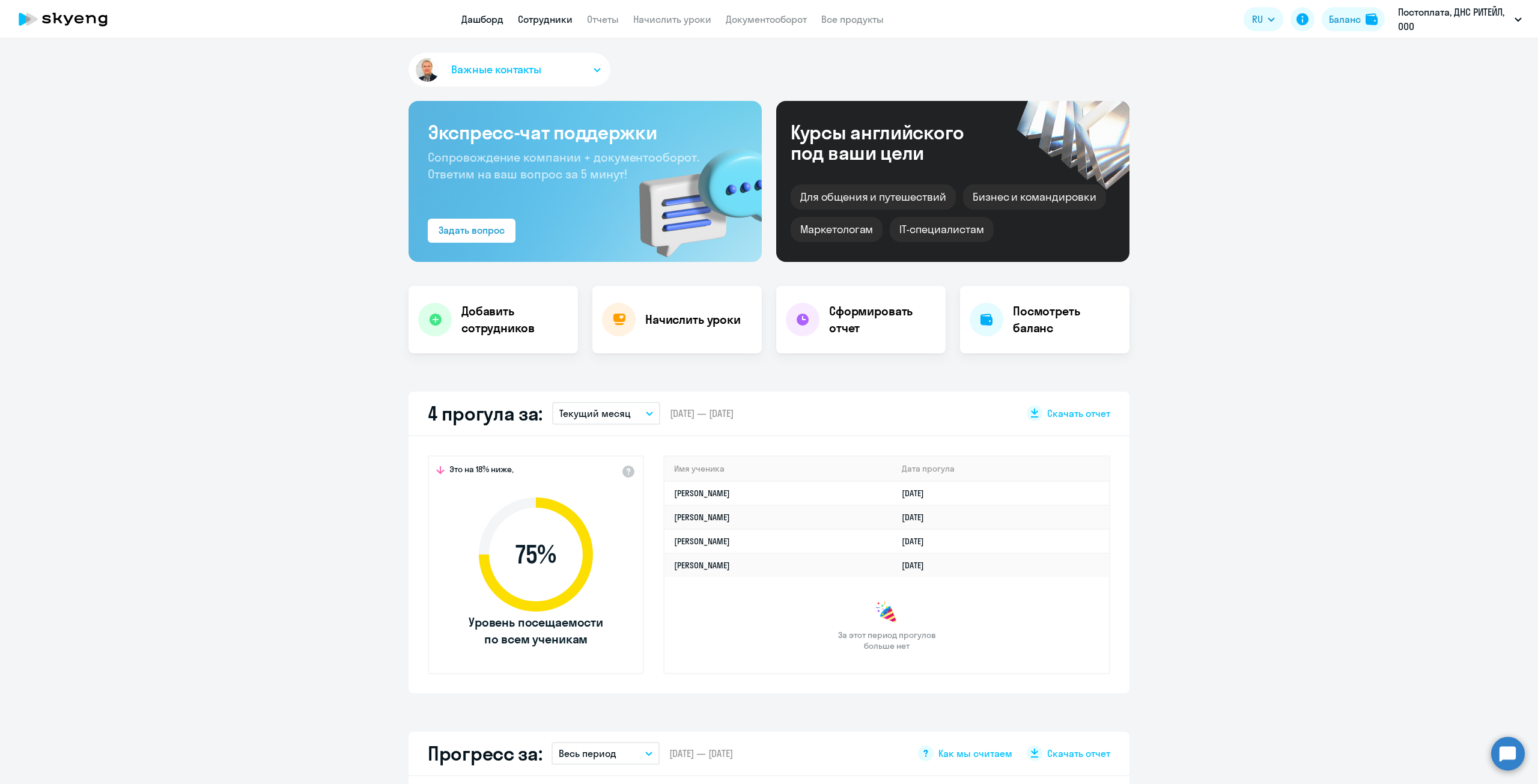
click at [556, 15] on link "Сотрудники" at bounding box center [545, 19] width 54 height 12
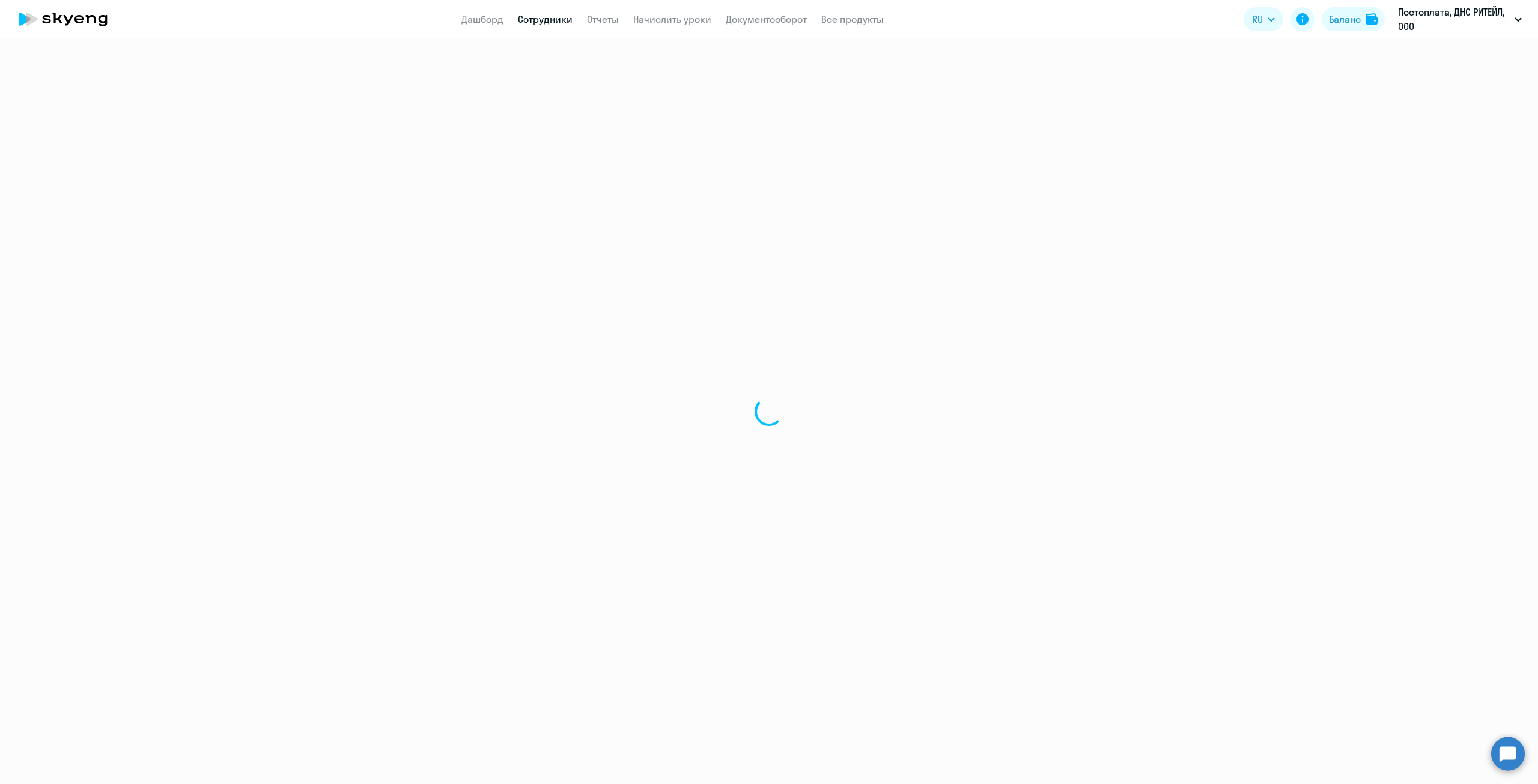
select select "30"
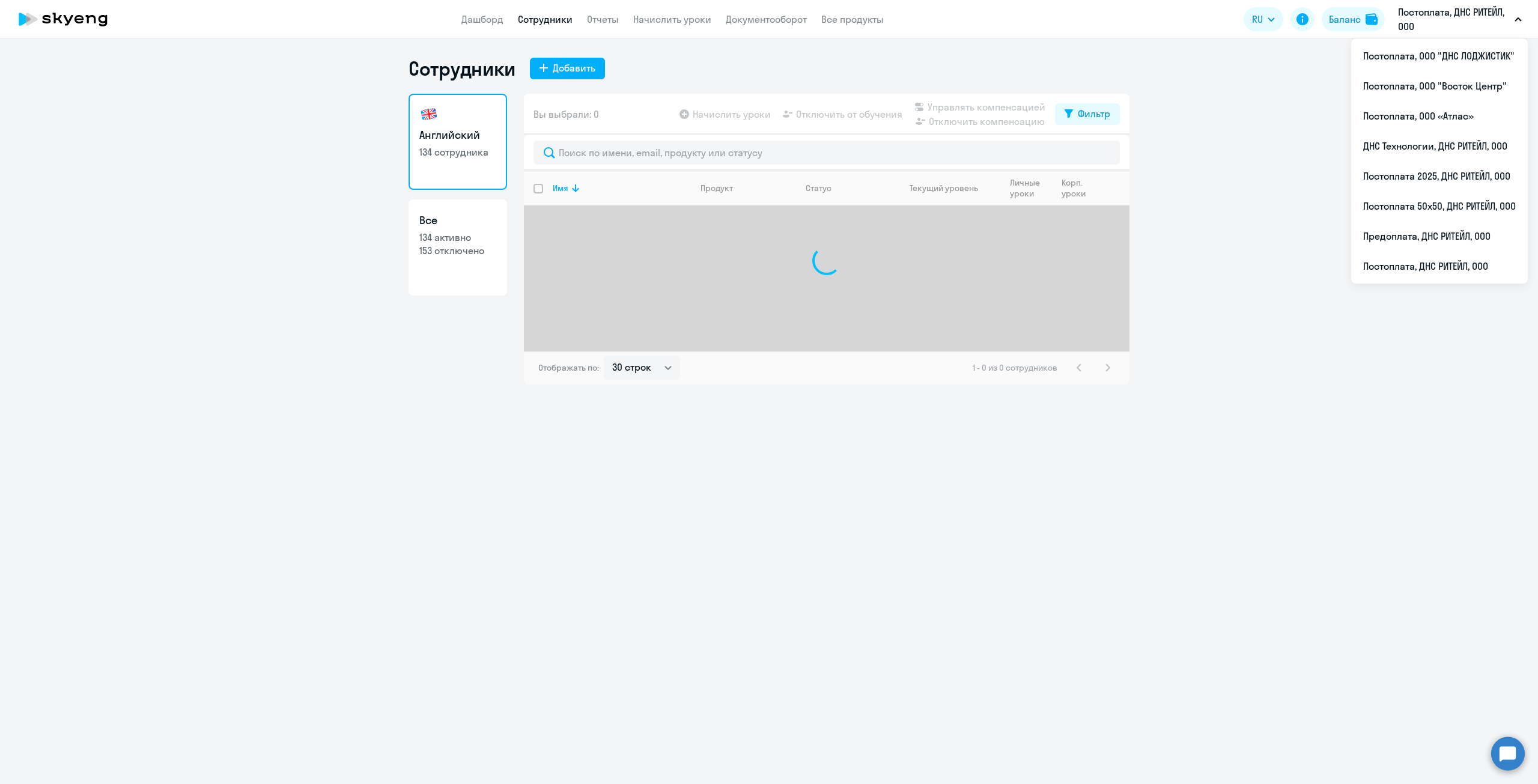
click at [1488, 27] on p "Постоплата, ДНС РИТЕЙЛ, ООО" at bounding box center [1454, 19] width 112 height 29
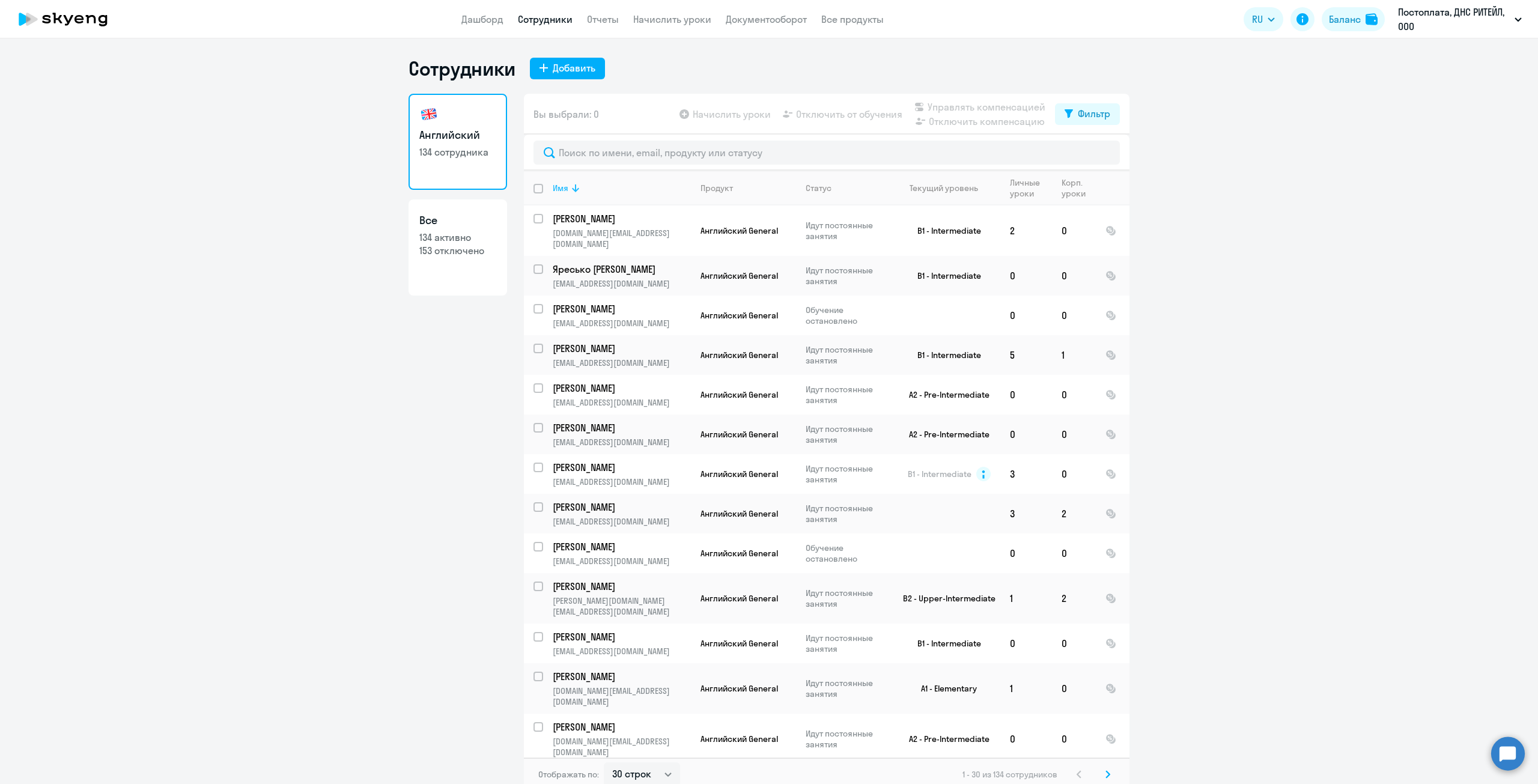
click at [572, 188] on icon at bounding box center [575, 188] width 7 height 8
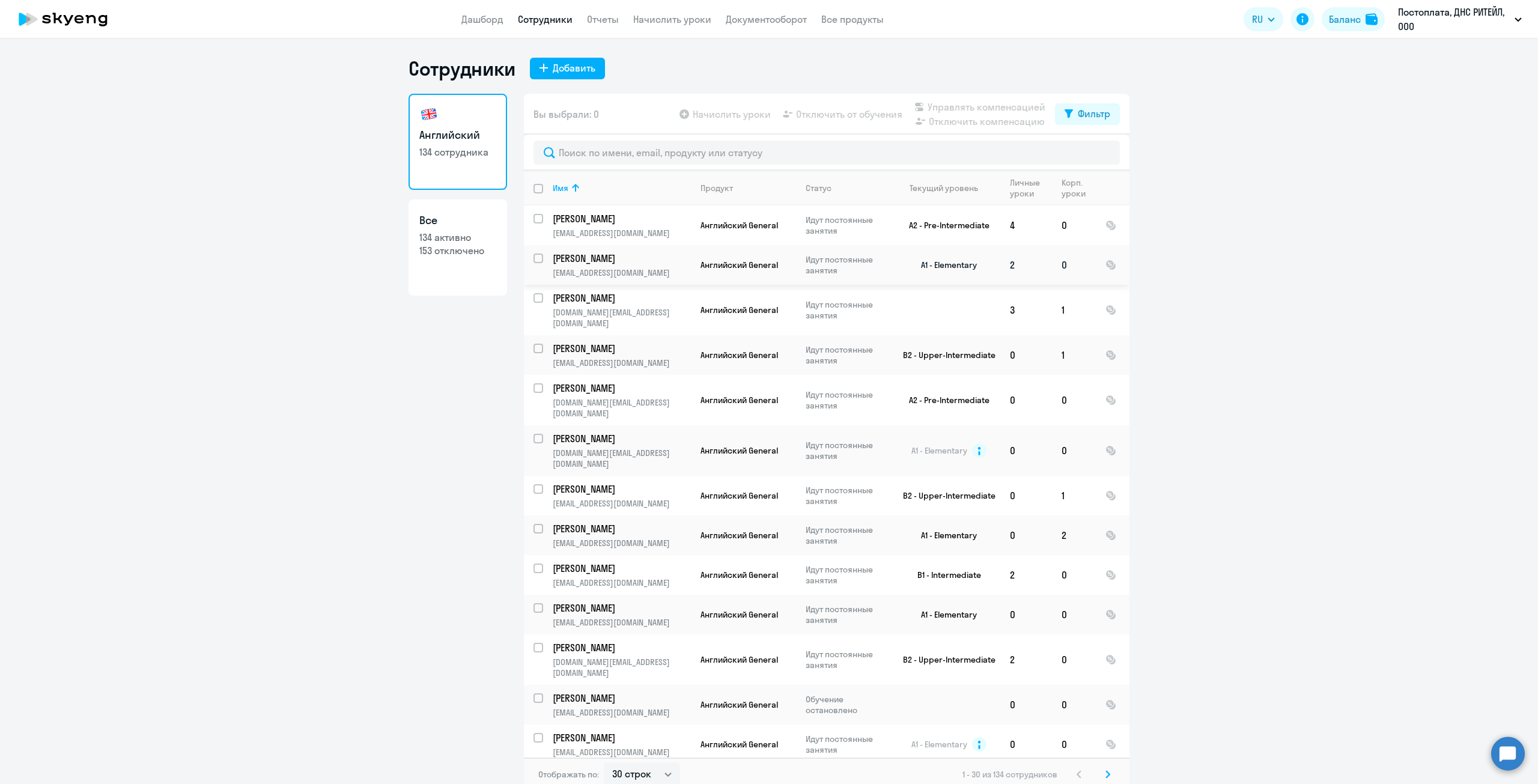
drag, startPoint x: 585, startPoint y: 255, endPoint x: 574, endPoint y: 264, distance: 14.2
click at [574, 264] on p "Lyndov Alexey" at bounding box center [620, 258] width 136 height 13
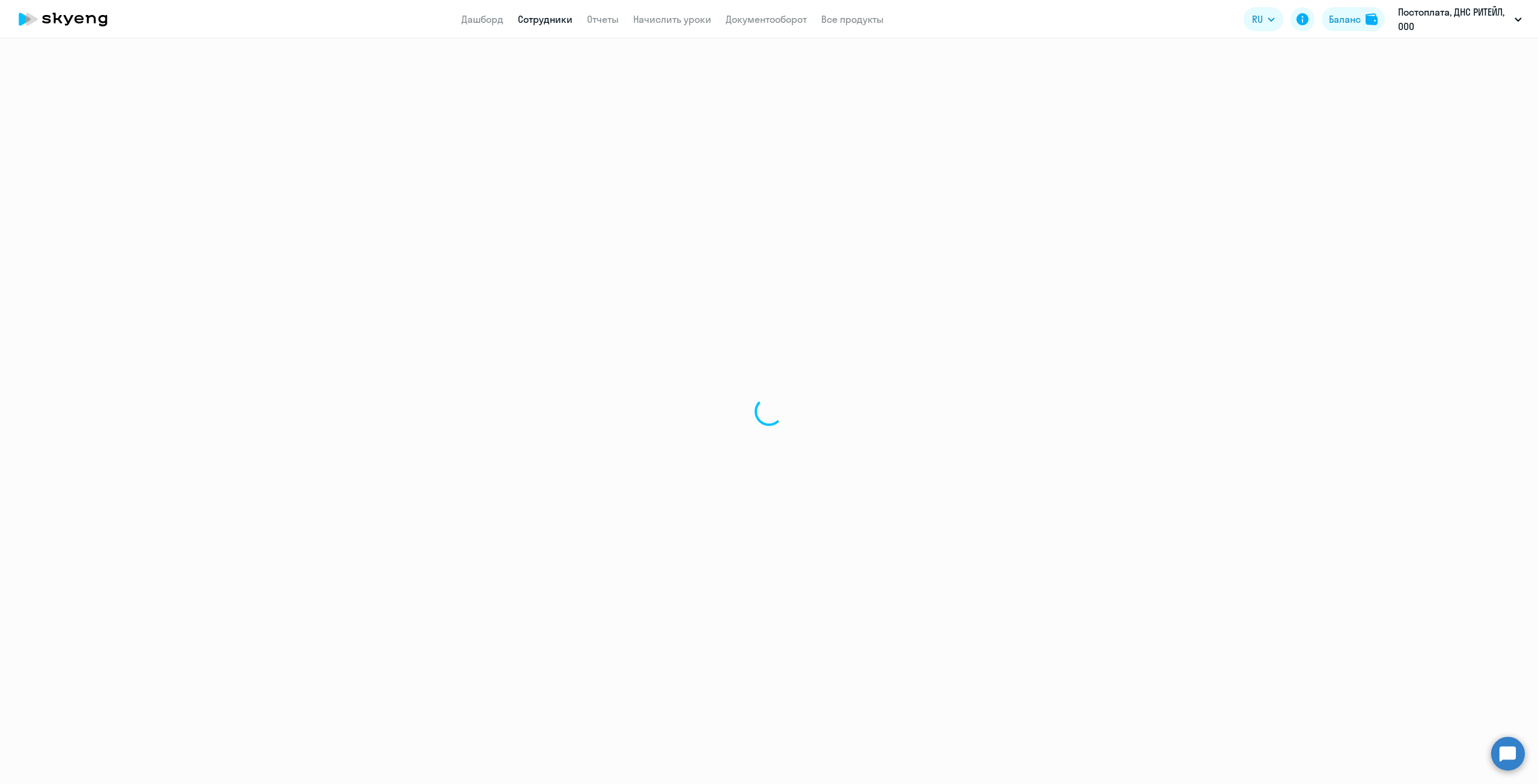
select select "english"
select select "30"
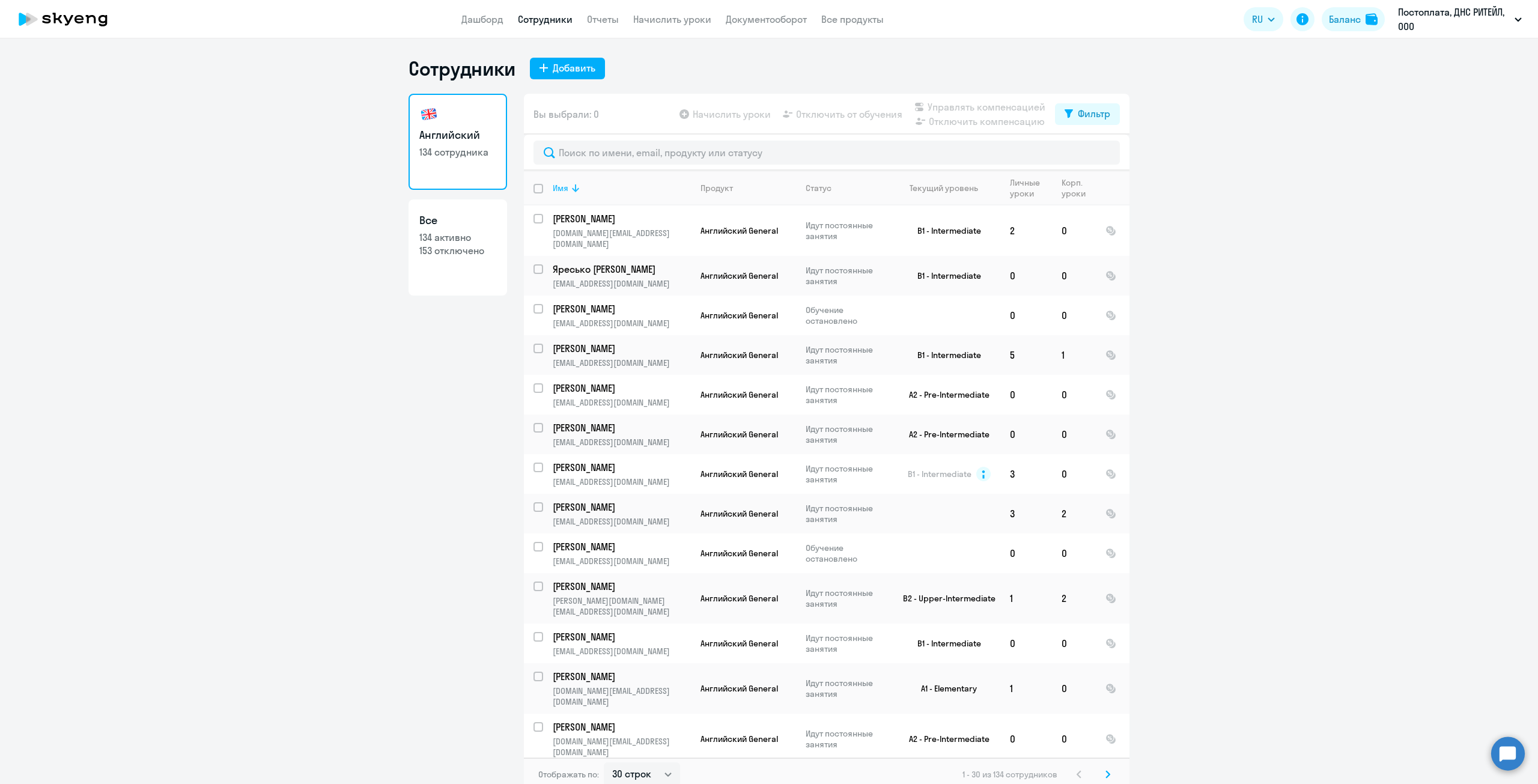
click at [553, 188] on div "Имя" at bounding box center [560, 188] width 15 height 11
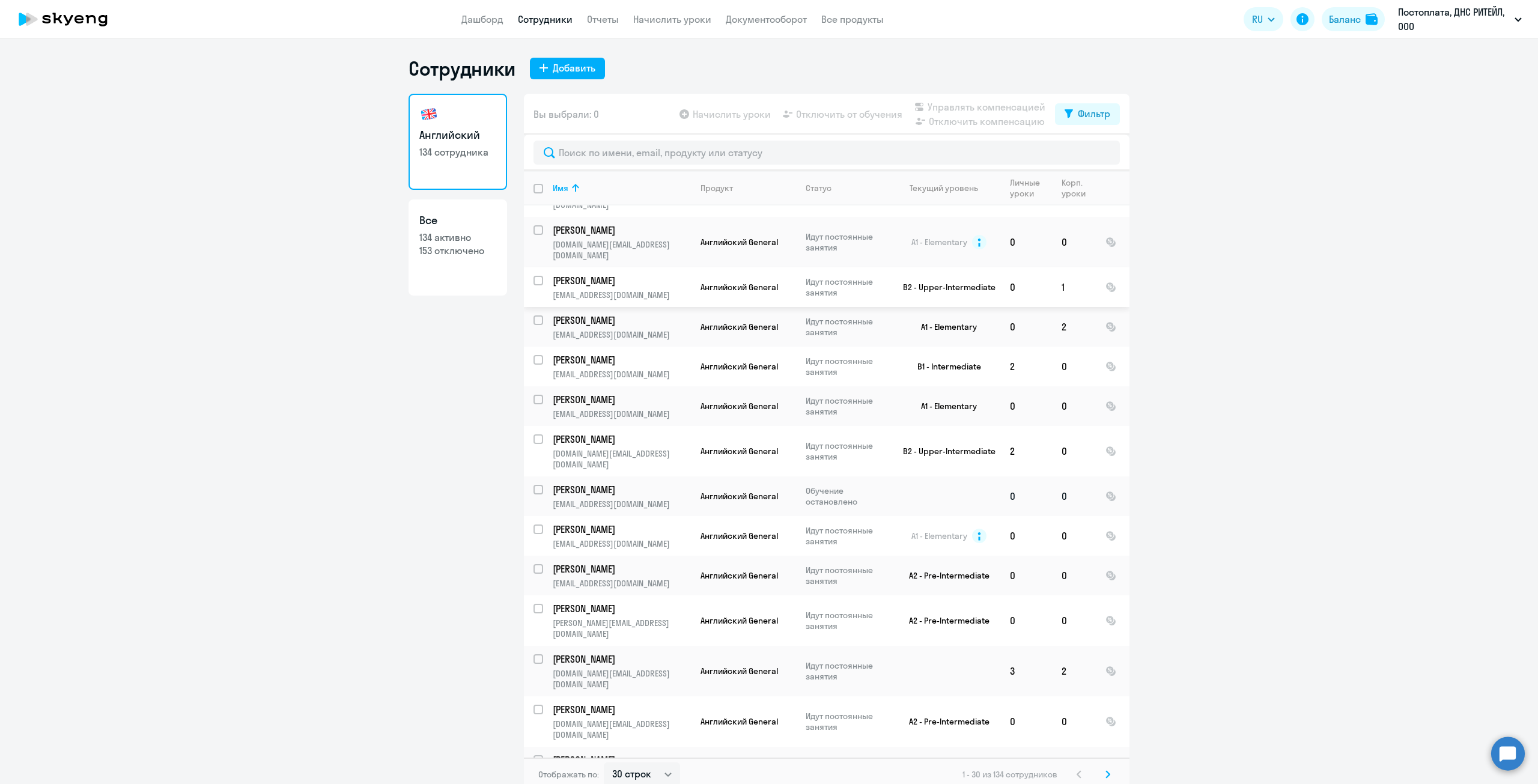
scroll to position [240, 0]
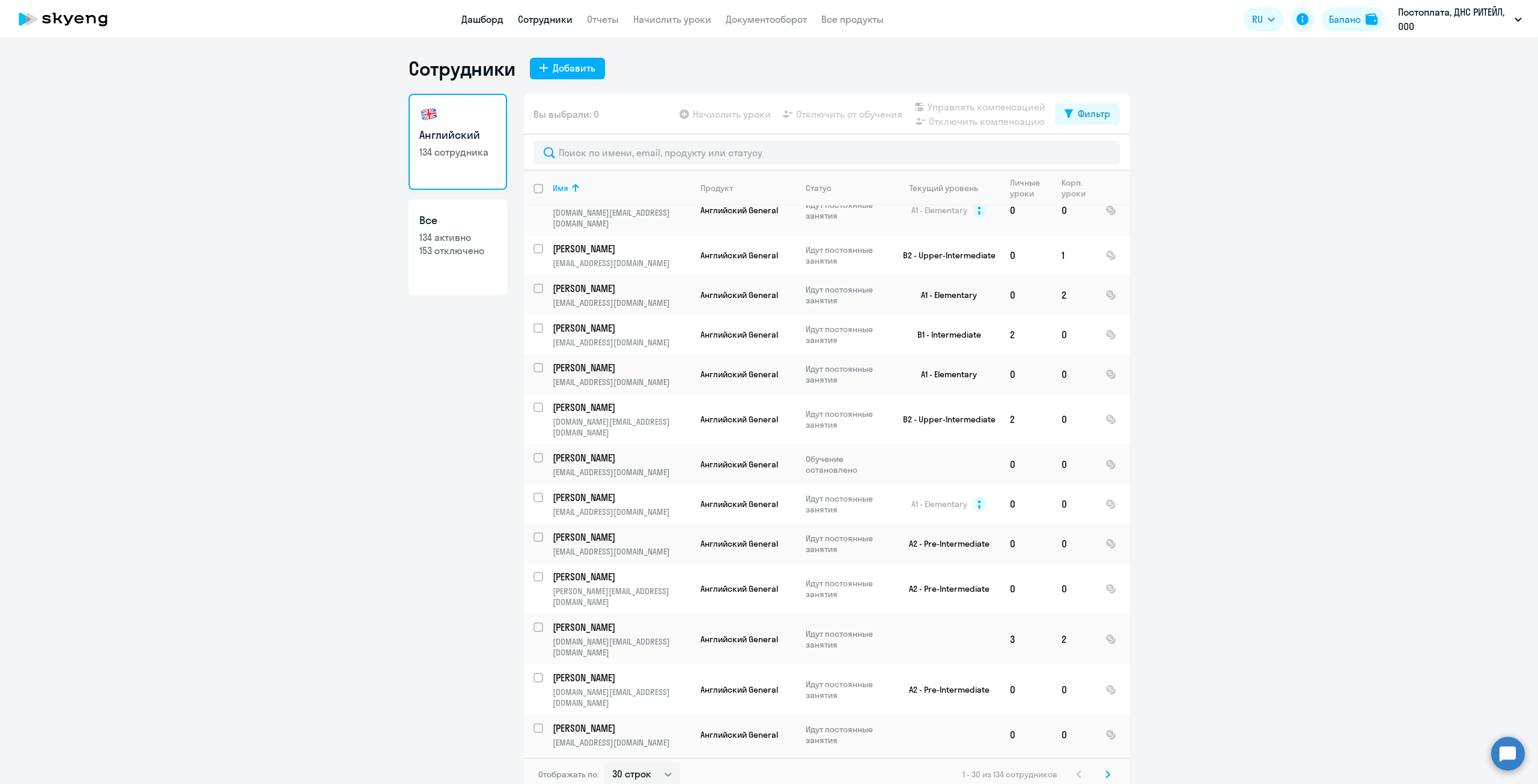
click at [488, 21] on link "Дашборд" at bounding box center [483, 19] width 42 height 12
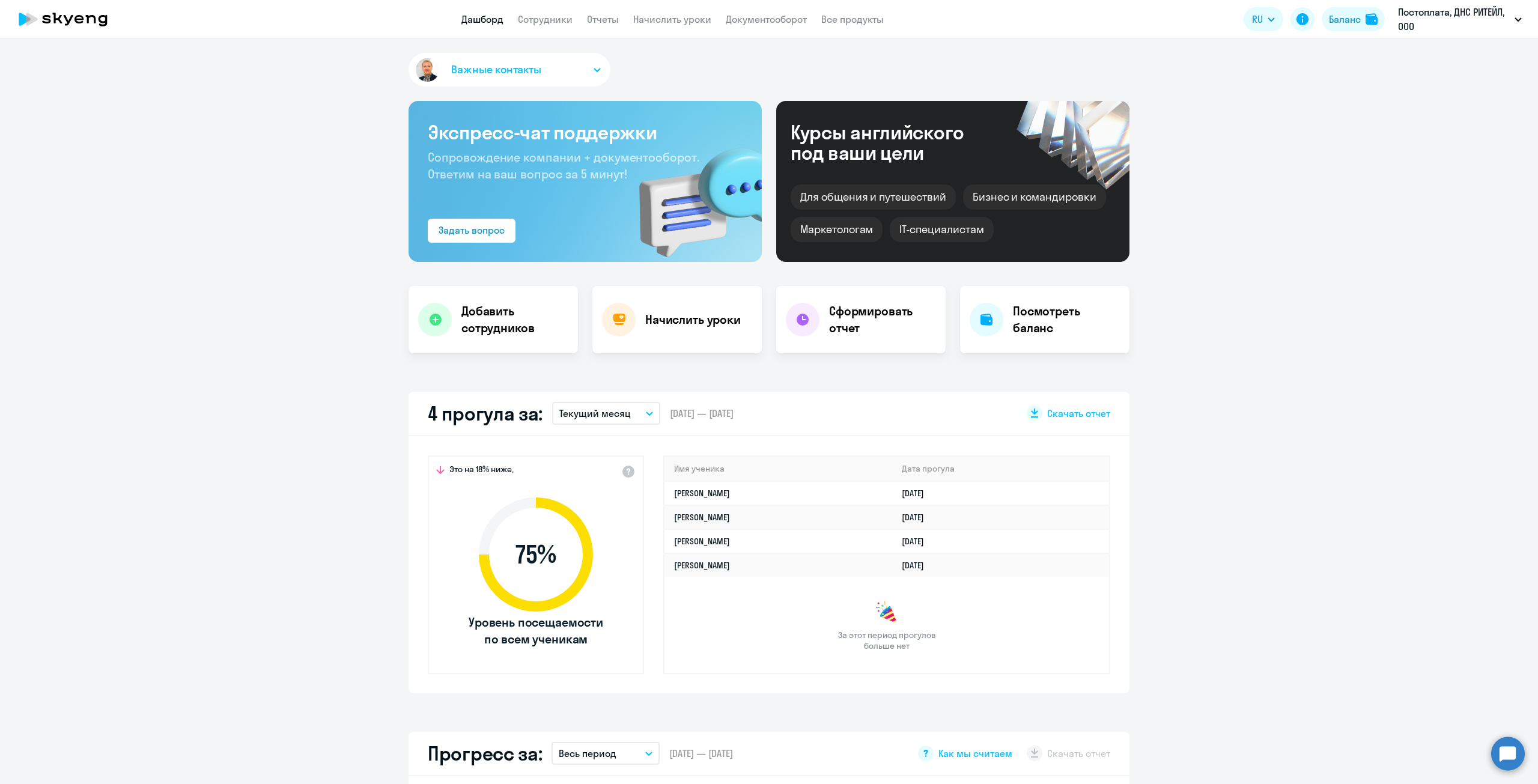
select select "30"
click at [597, 23] on link "Отчеты" at bounding box center [603, 19] width 32 height 12
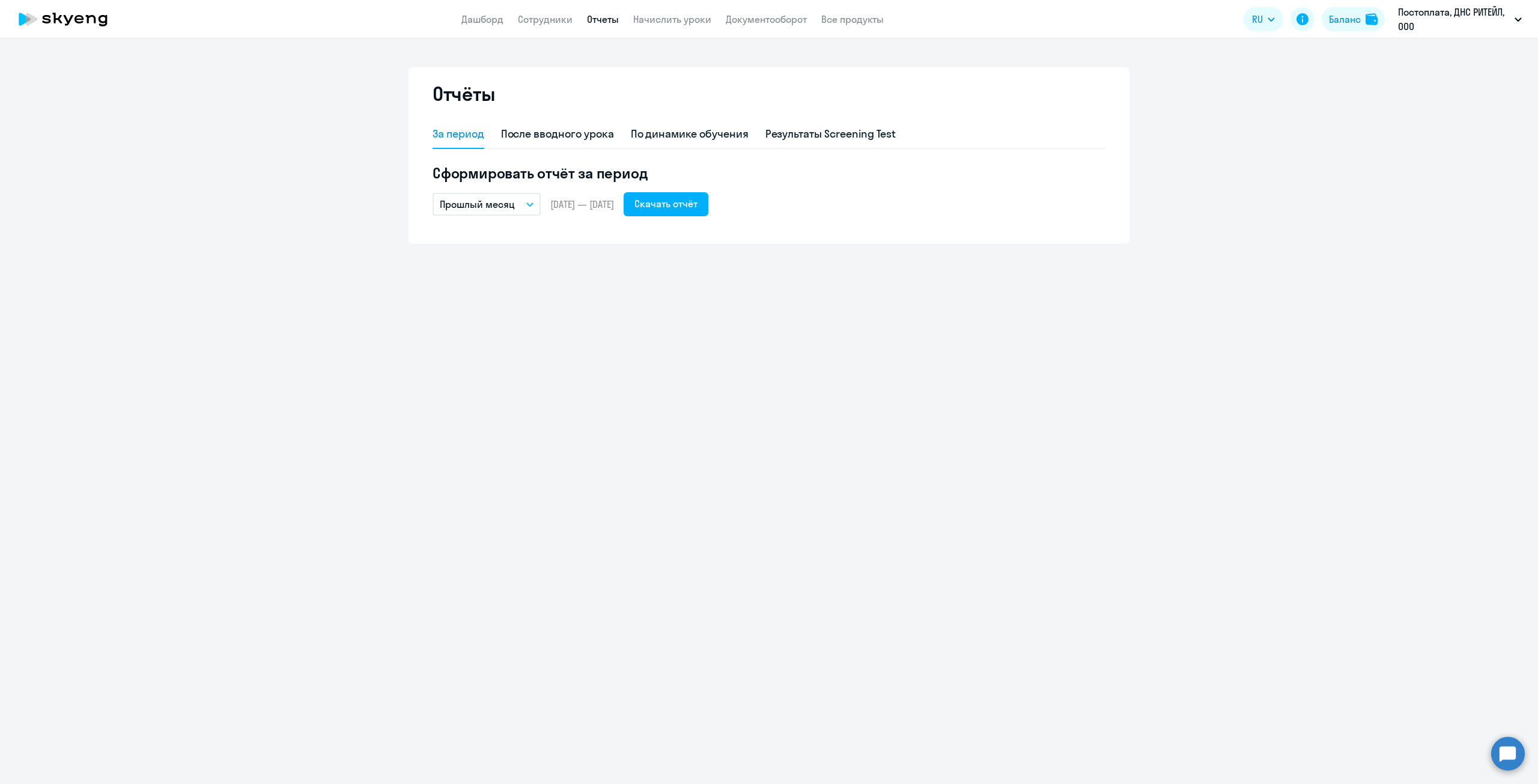
click at [522, 194] on button "Прошлый месяц" at bounding box center [487, 204] width 108 height 23
click at [492, 446] on li "Собственный период..." at bounding box center [496, 448] width 127 height 30
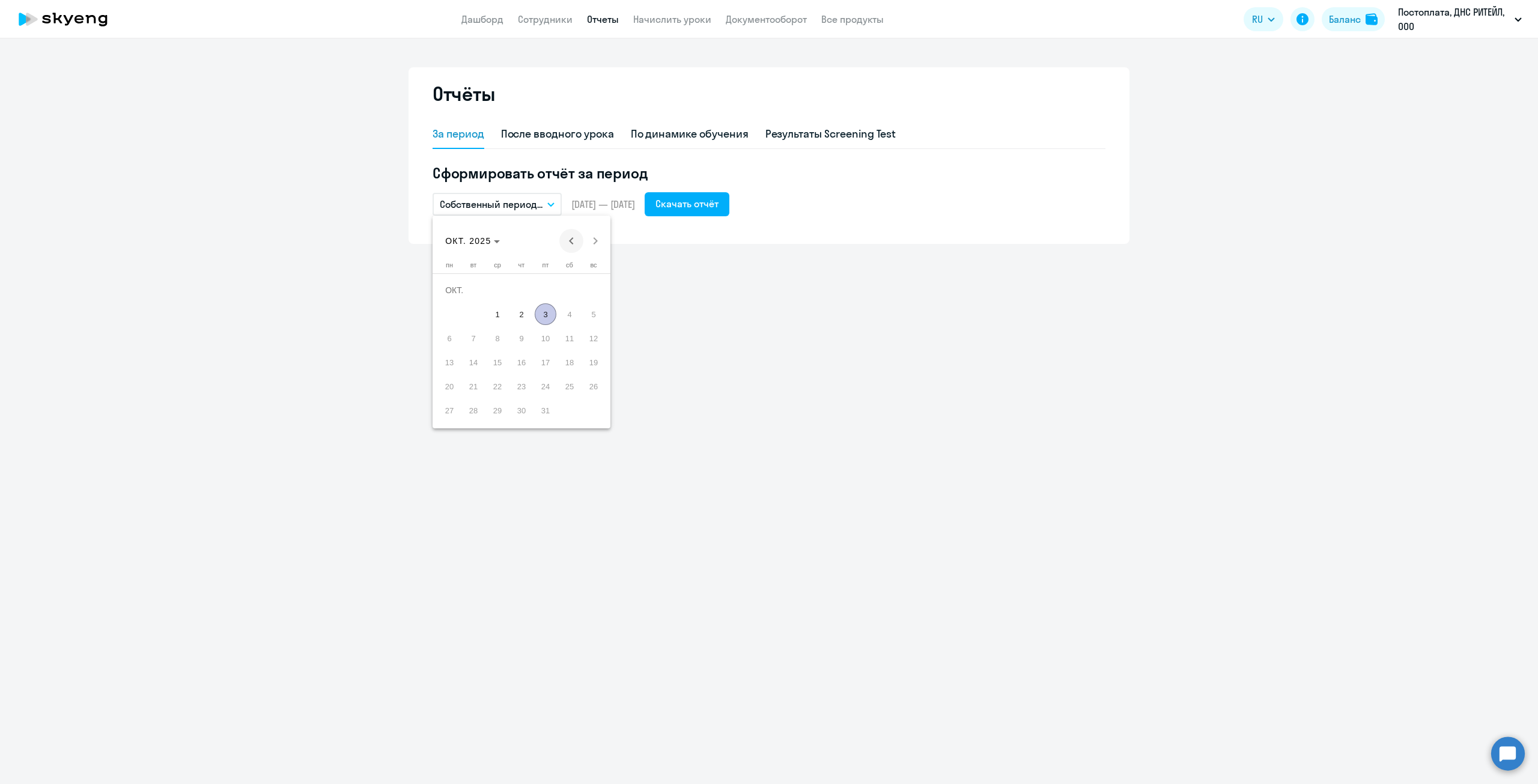
click at [565, 241] on span "Previous month" at bounding box center [572, 241] width 24 height 24
click at [567, 239] on span "Previous month" at bounding box center [572, 241] width 24 height 24
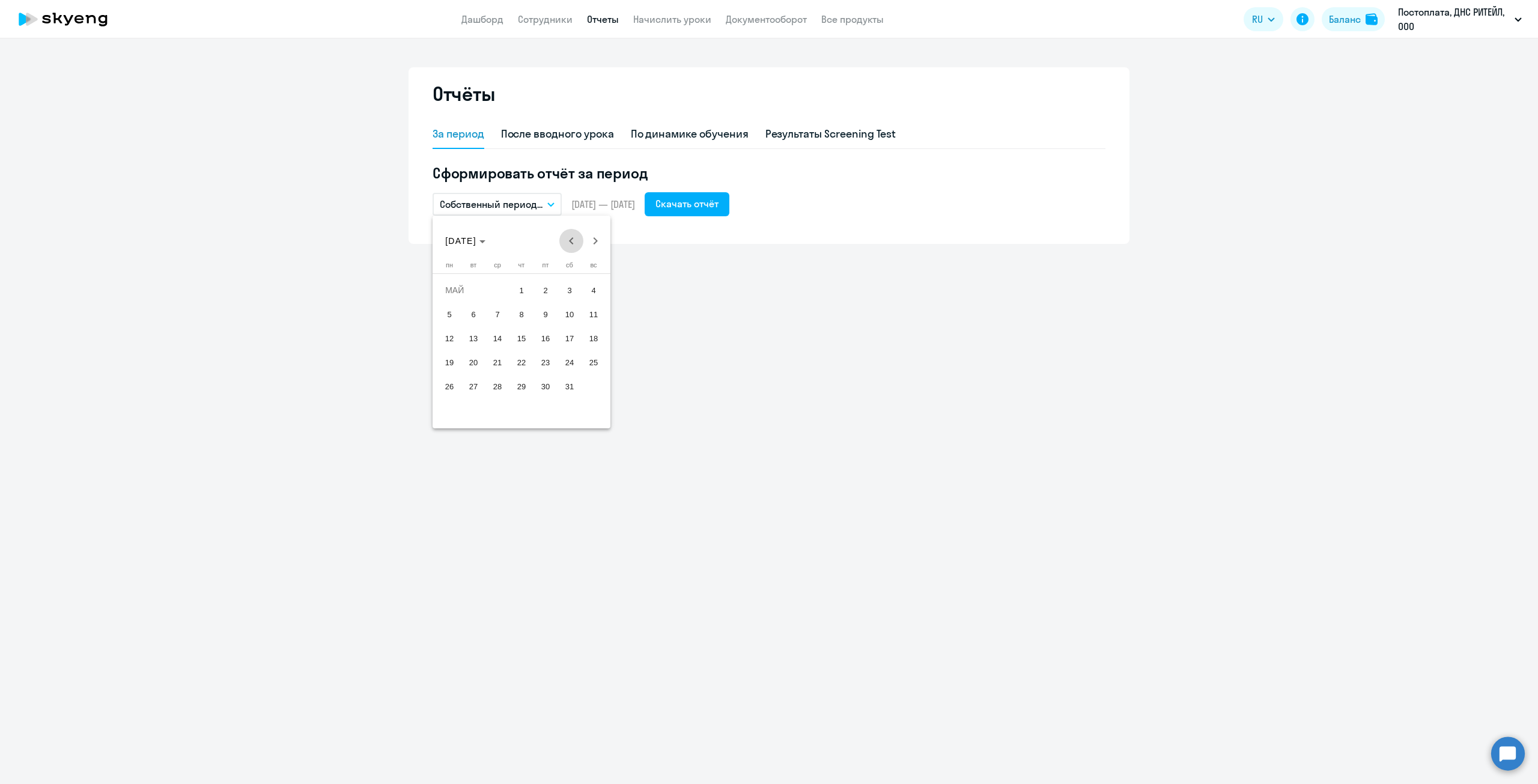
click at [567, 239] on span "Previous month" at bounding box center [572, 241] width 24 height 24
click at [494, 413] on span "30" at bounding box center [498, 410] width 22 height 22
drag, startPoint x: 605, startPoint y: 252, endPoint x: 594, endPoint y: 246, distance: 12.5
click at [604, 252] on div "АПР. 2025 АПР. 2025" at bounding box center [521, 241] width 172 height 24
click at [594, 246] on span "Next month" at bounding box center [595, 241] width 24 height 24
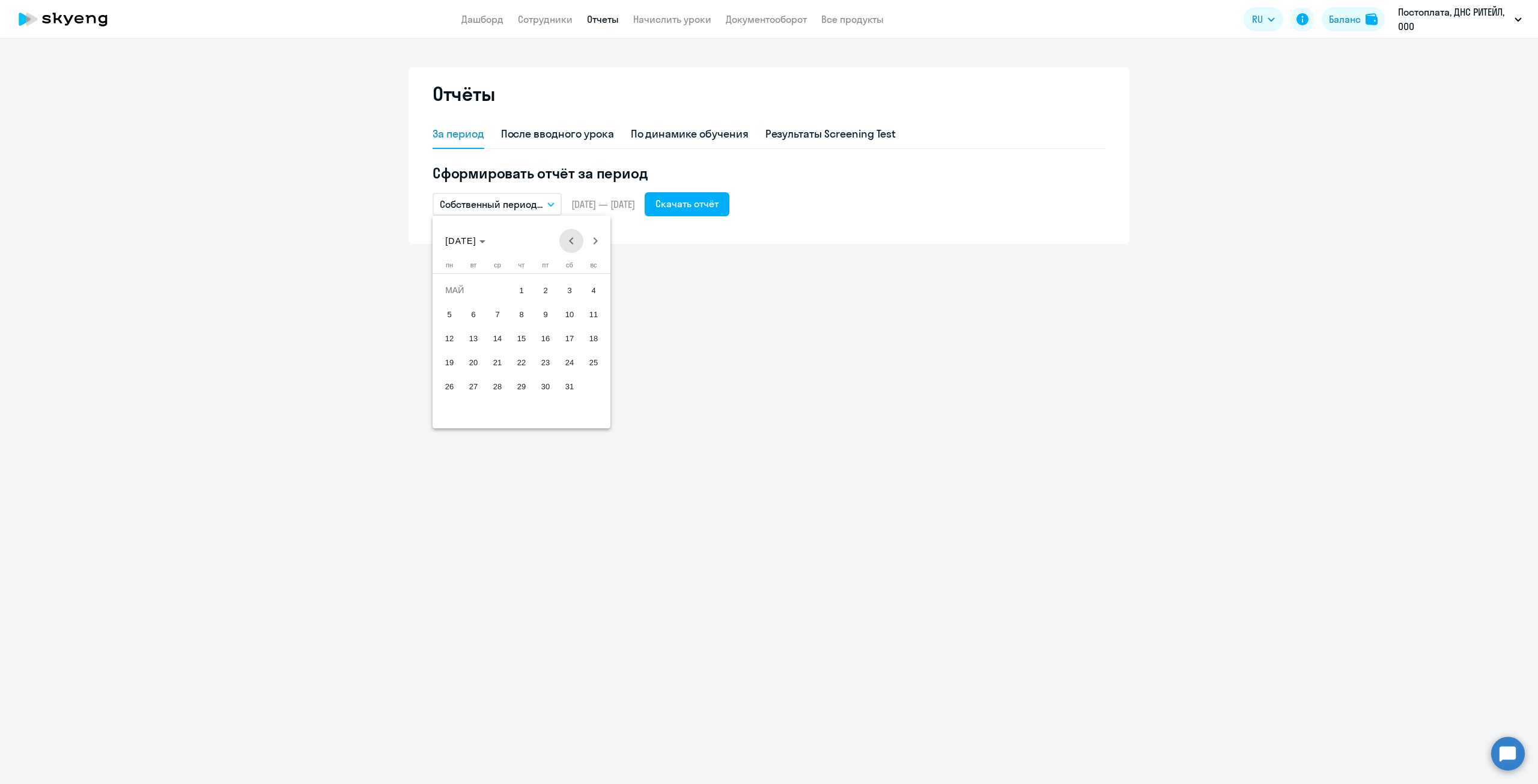
drag, startPoint x: 579, startPoint y: 243, endPoint x: 556, endPoint y: 276, distance: 40.2
click at [578, 243] on span "Previous month" at bounding box center [572, 241] width 24 height 24
click at [492, 413] on span "30" at bounding box center [498, 410] width 22 height 22
drag, startPoint x: 533, startPoint y: 204, endPoint x: 540, endPoint y: 211, distance: 9.9
click at [534, 204] on p "Собственный период..." at bounding box center [491, 204] width 102 height 15
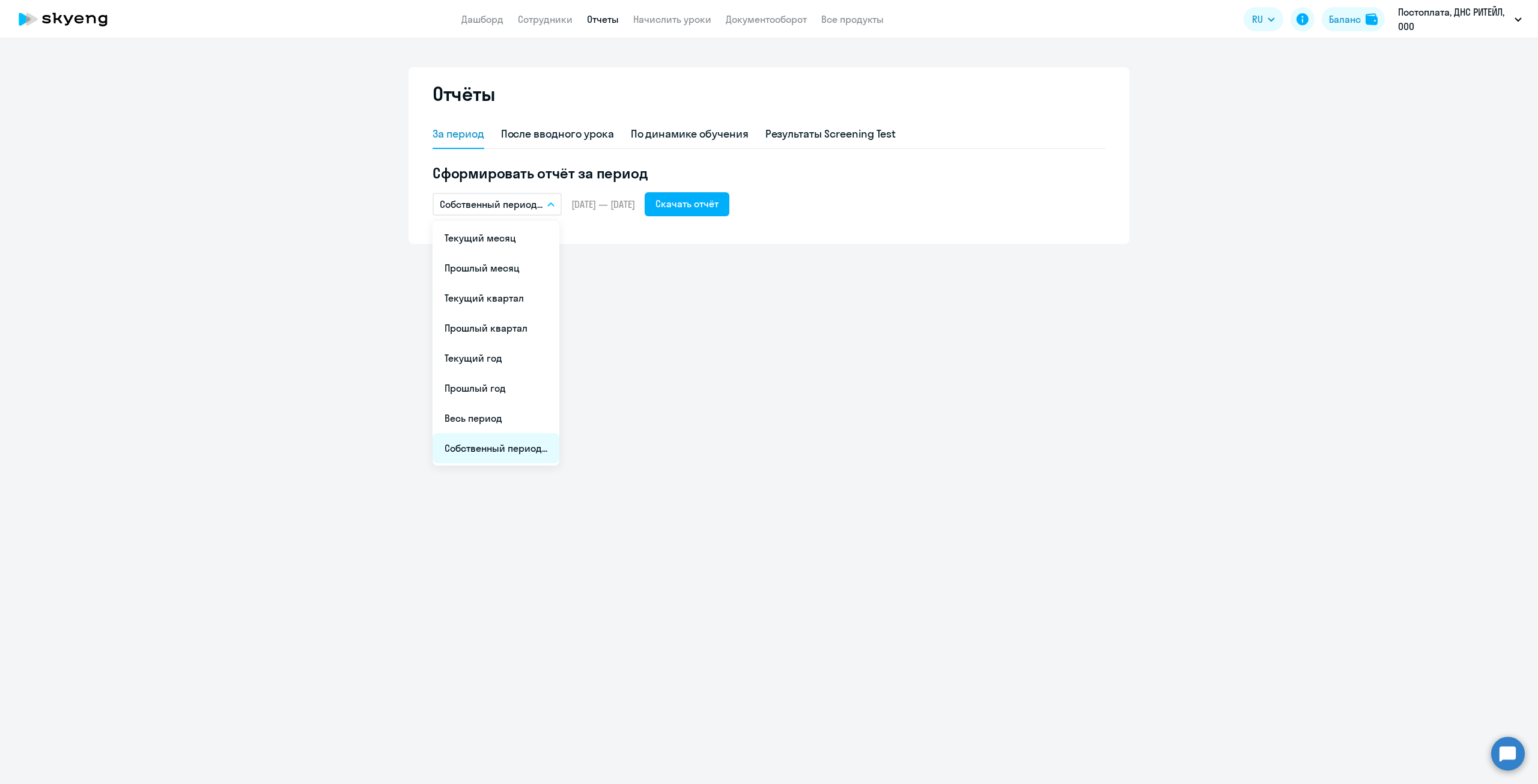
click at [466, 440] on li "Собственный период..." at bounding box center [496, 448] width 127 height 30
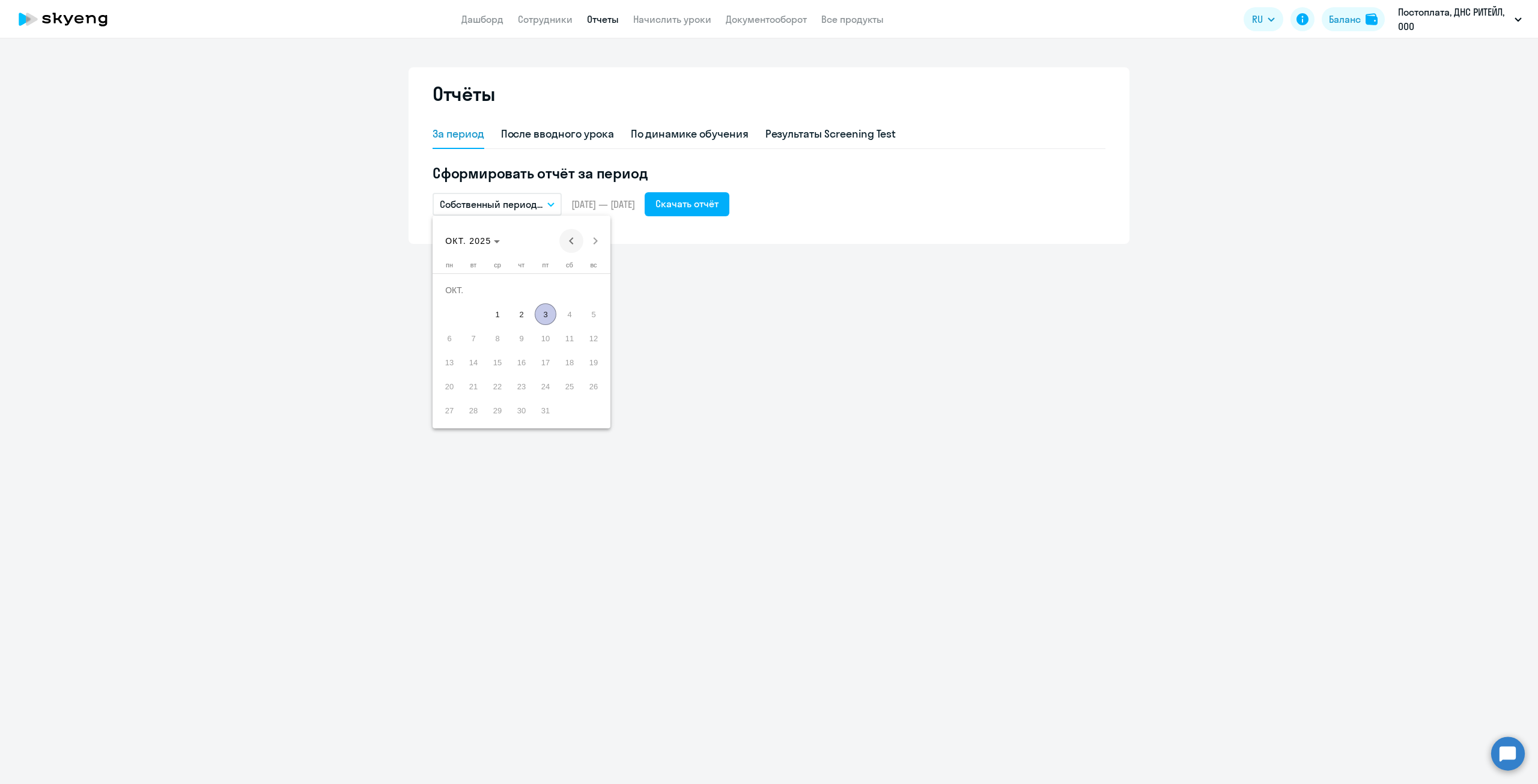
click at [574, 244] on span "Previous month" at bounding box center [572, 241] width 24 height 24
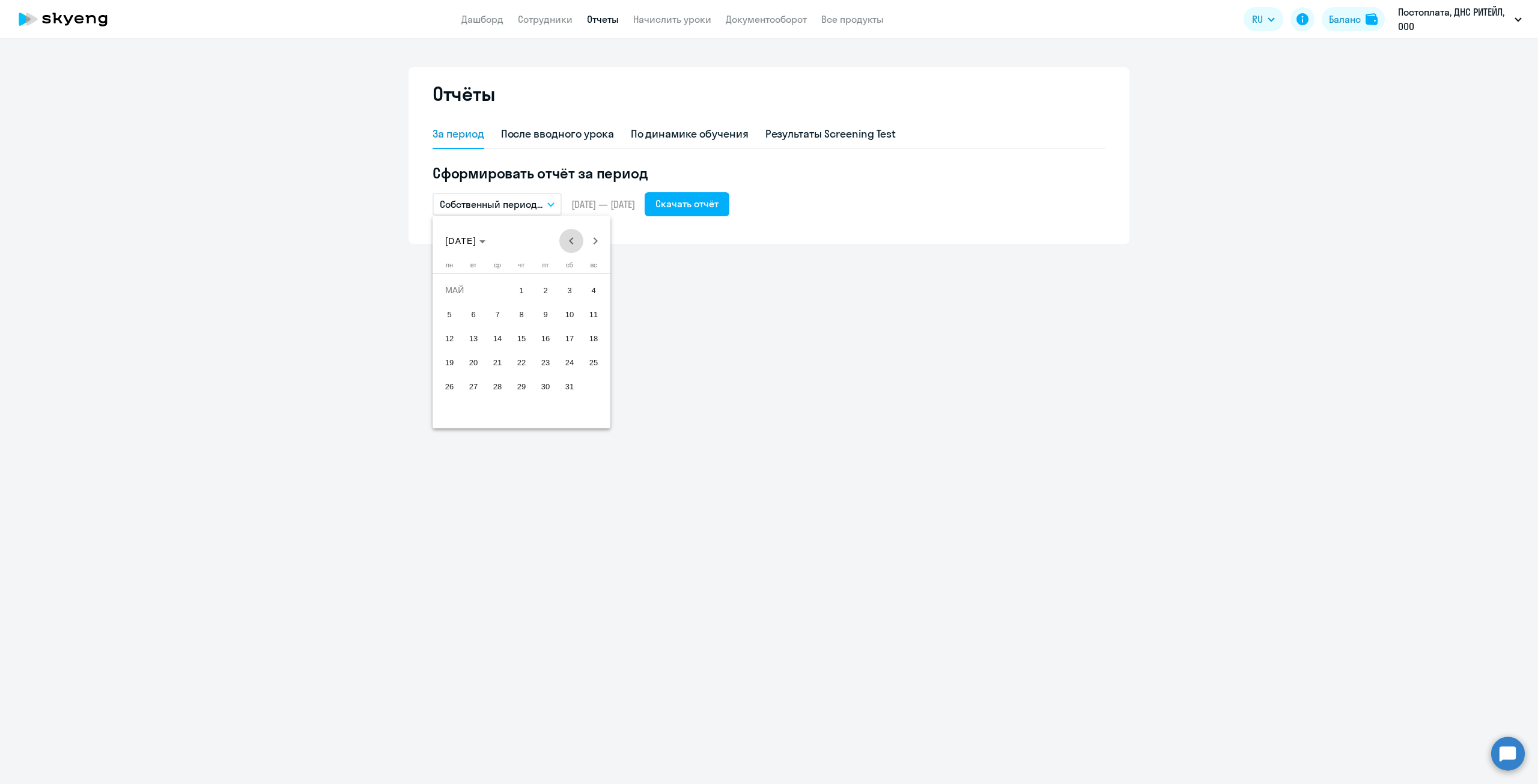
click at [574, 244] on span "Previous month" at bounding box center [572, 241] width 24 height 24
click at [572, 288] on span "1" at bounding box center [570, 290] width 22 height 22
click at [594, 246] on span "Next month" at bounding box center [595, 241] width 24 height 24
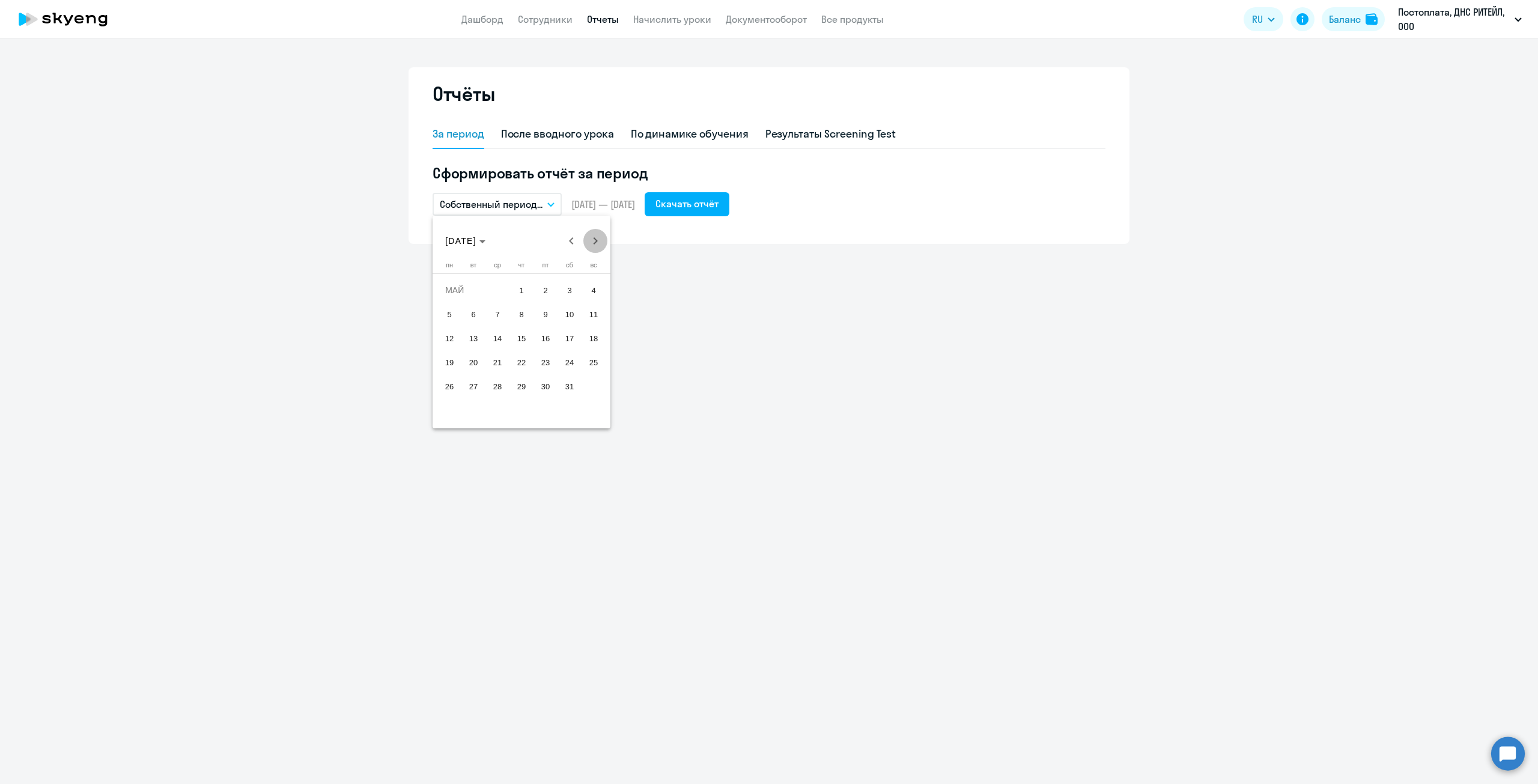
click at [594, 246] on span "Next month" at bounding box center [595, 241] width 24 height 24
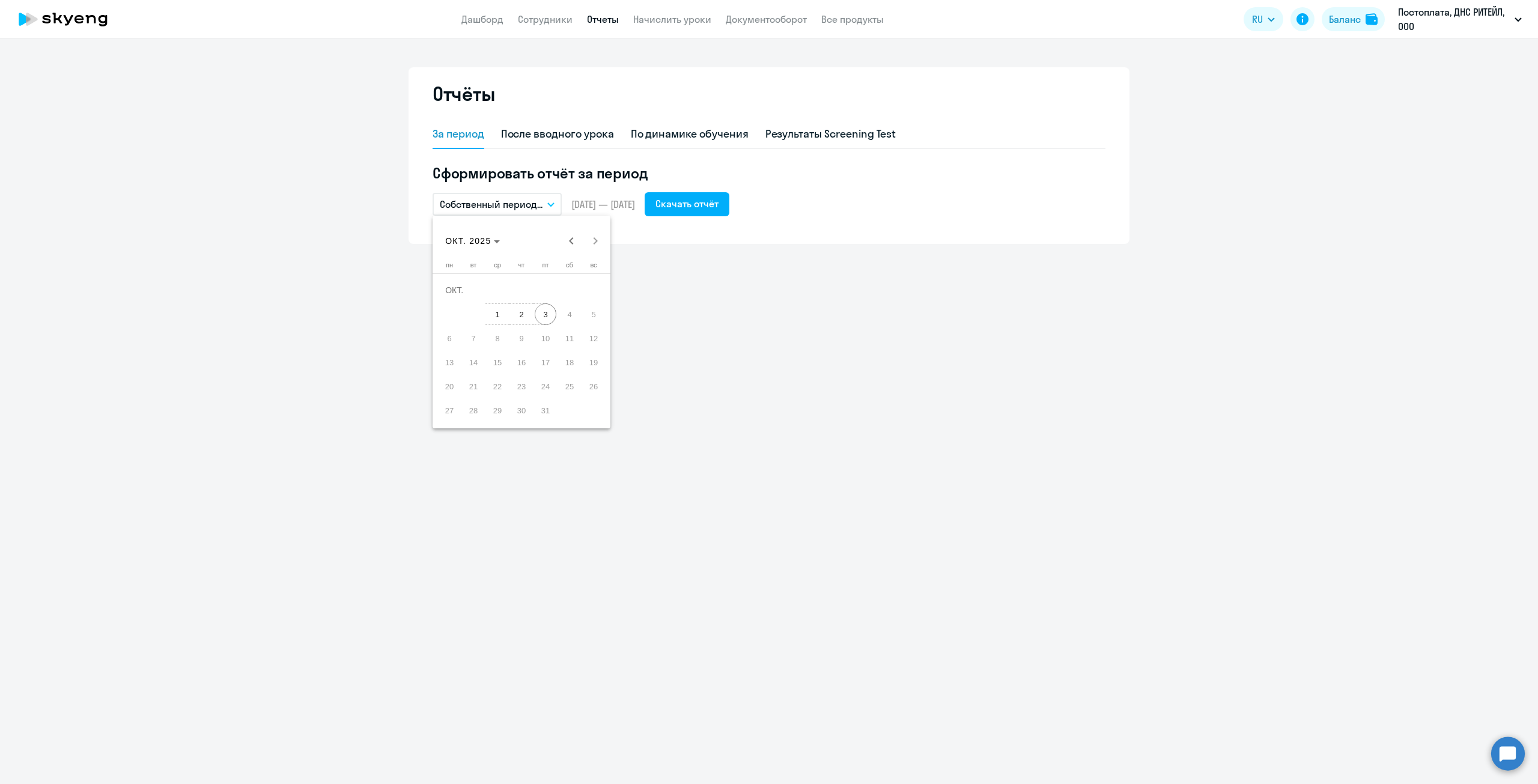
drag, startPoint x: 543, startPoint y: 312, endPoint x: 557, endPoint y: 300, distance: 18.4
click at [544, 312] on span "3" at bounding box center [546, 314] width 22 height 22
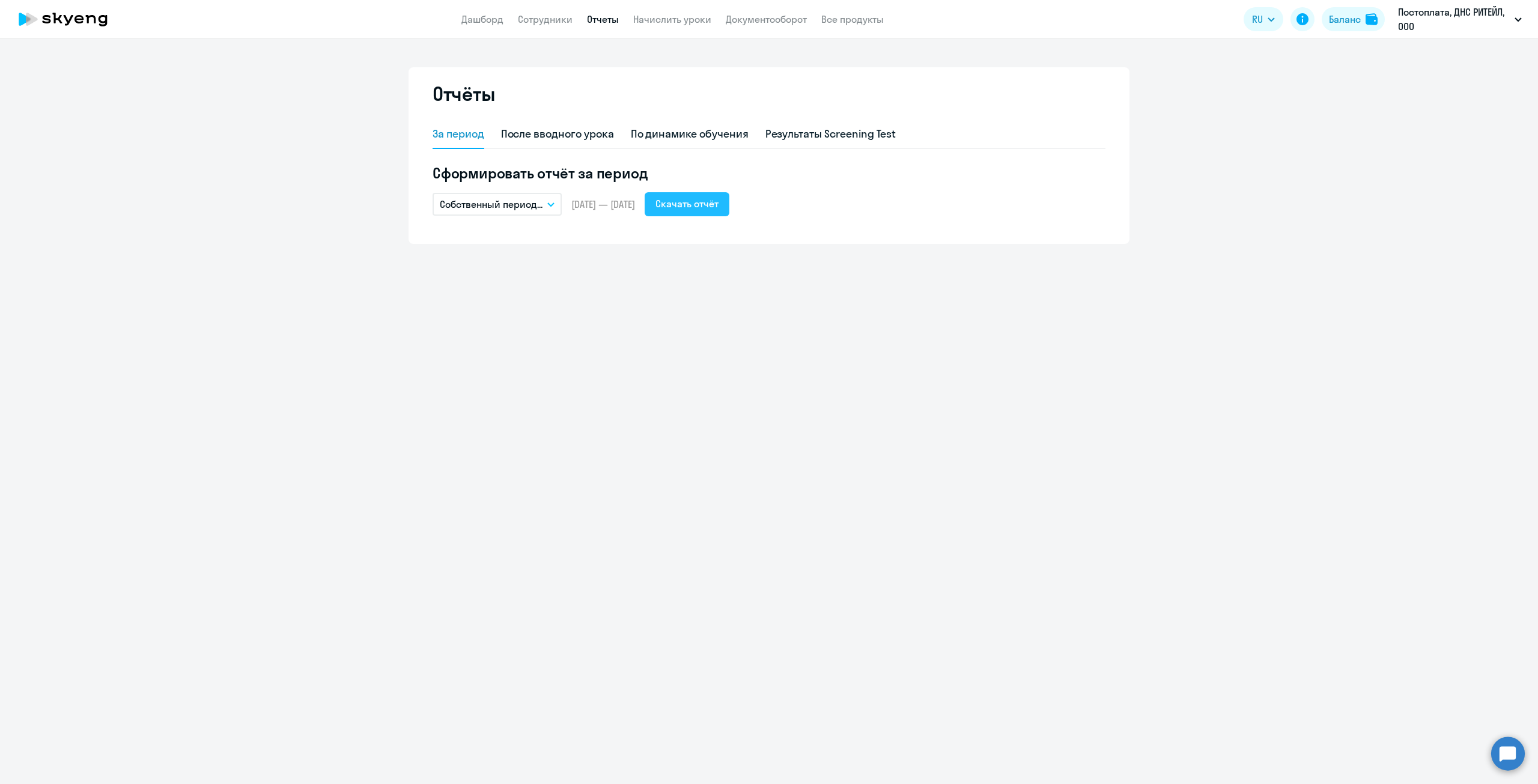
click at [705, 207] on div "Скачать отчёт" at bounding box center [687, 204] width 63 height 15
click at [530, 20] on link "Сотрудники" at bounding box center [545, 19] width 54 height 12
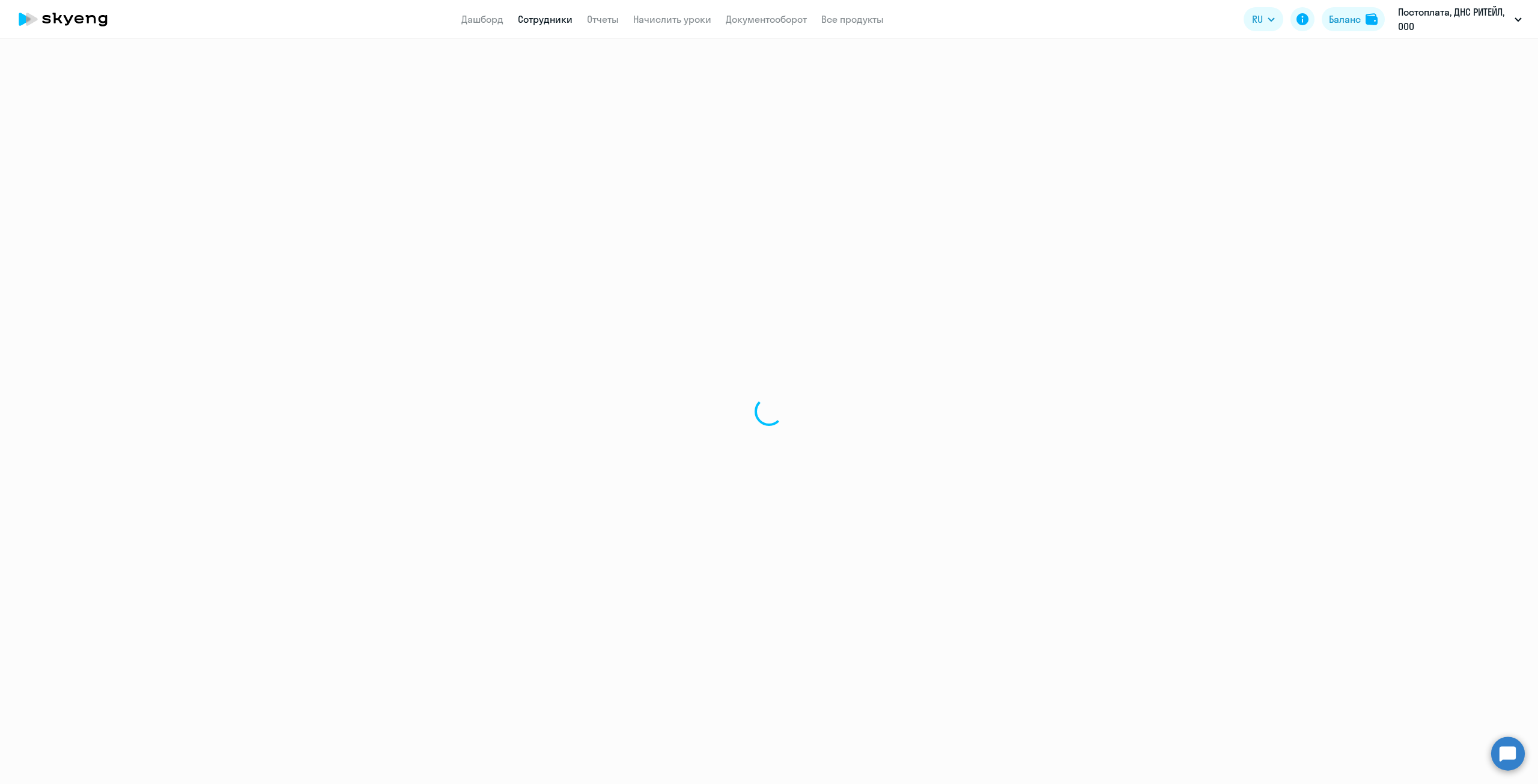
select select "30"
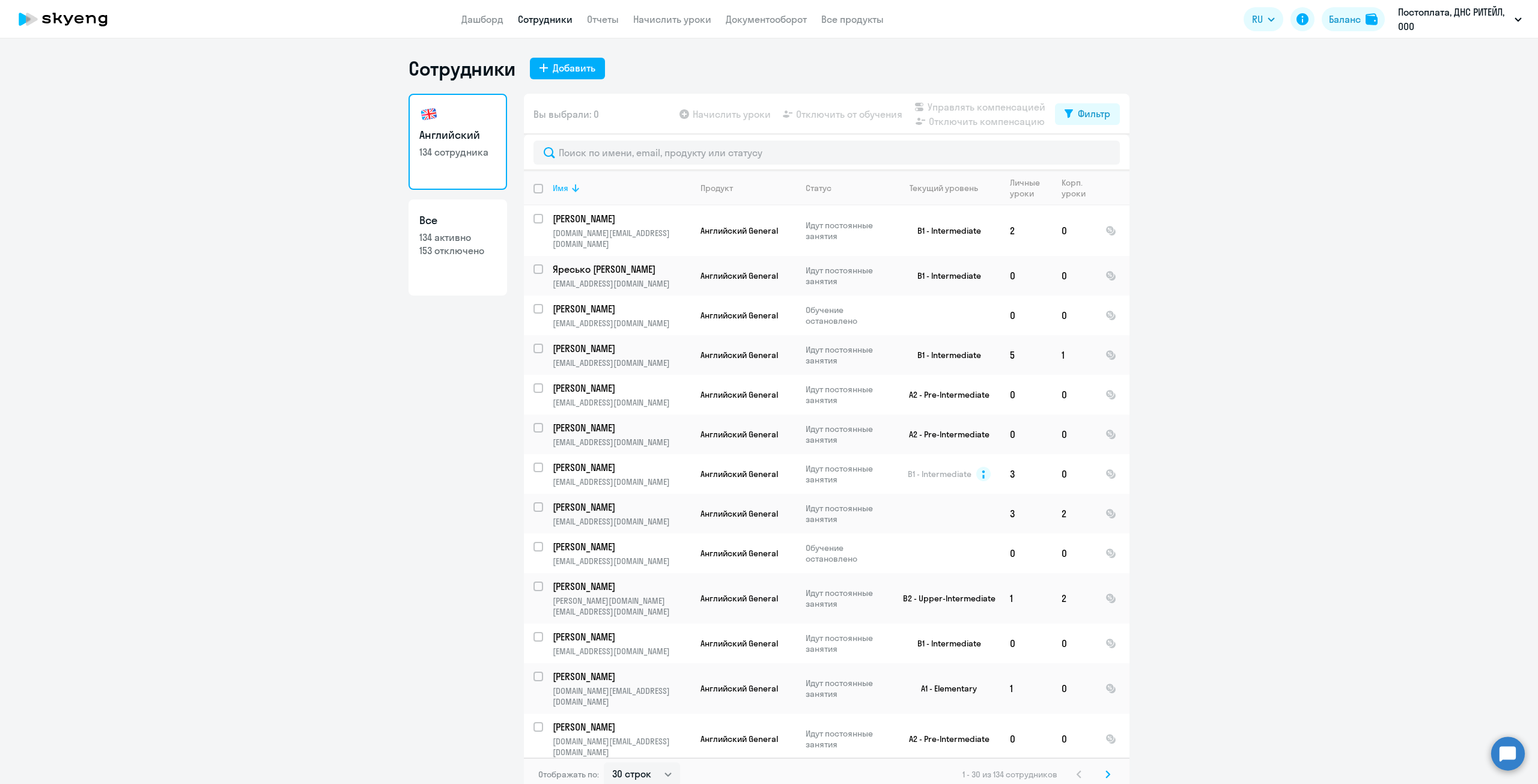
click at [569, 194] on icon at bounding box center [576, 188] width 15 height 15
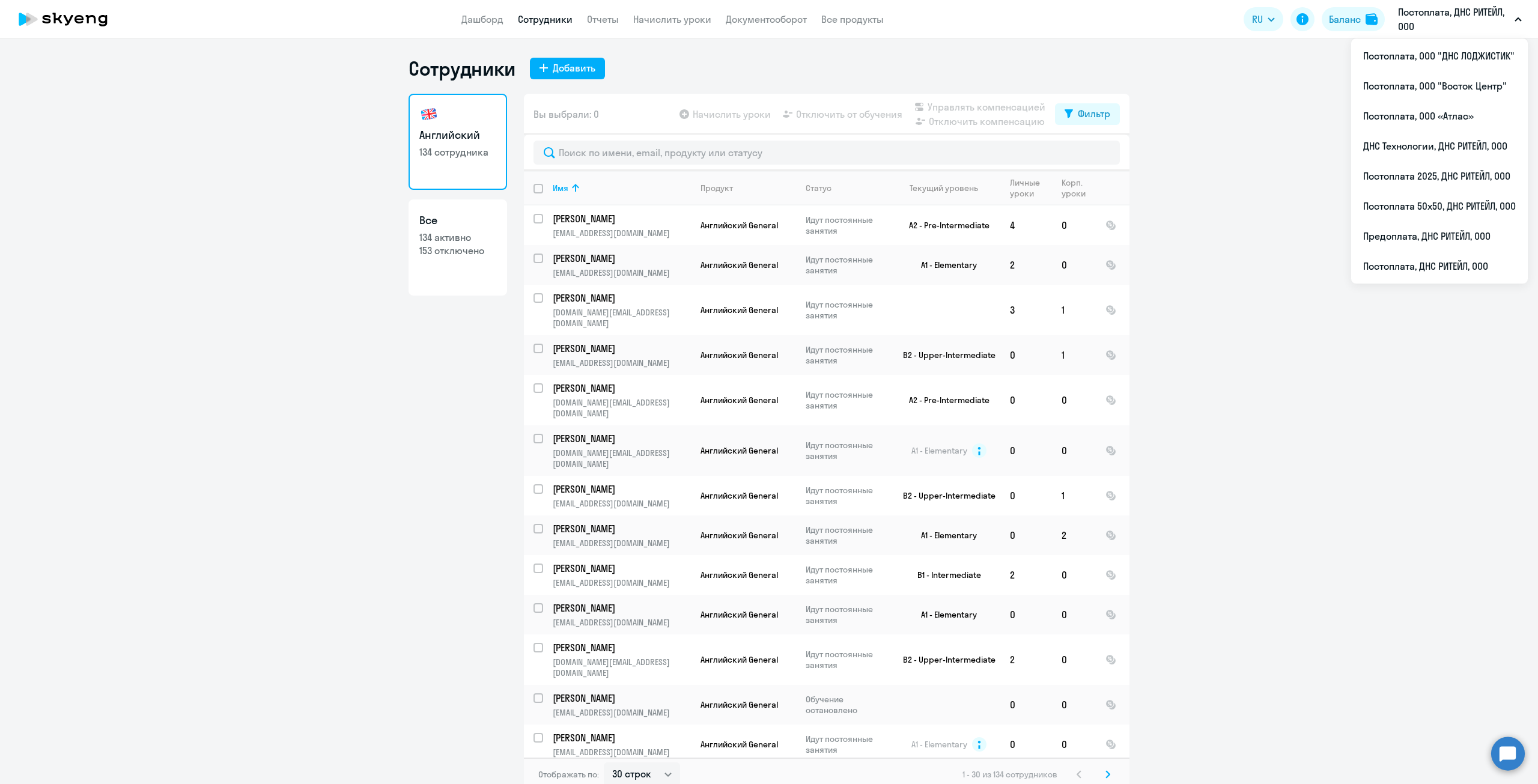
click at [1507, 21] on p "Постоплата, ДНС РИТЕЙЛ, ООО" at bounding box center [1454, 19] width 112 height 29
click at [1451, 206] on li "Постоплата 50х50, ДНС РИТЕЙЛ, ООО" at bounding box center [1439, 205] width 177 height 30
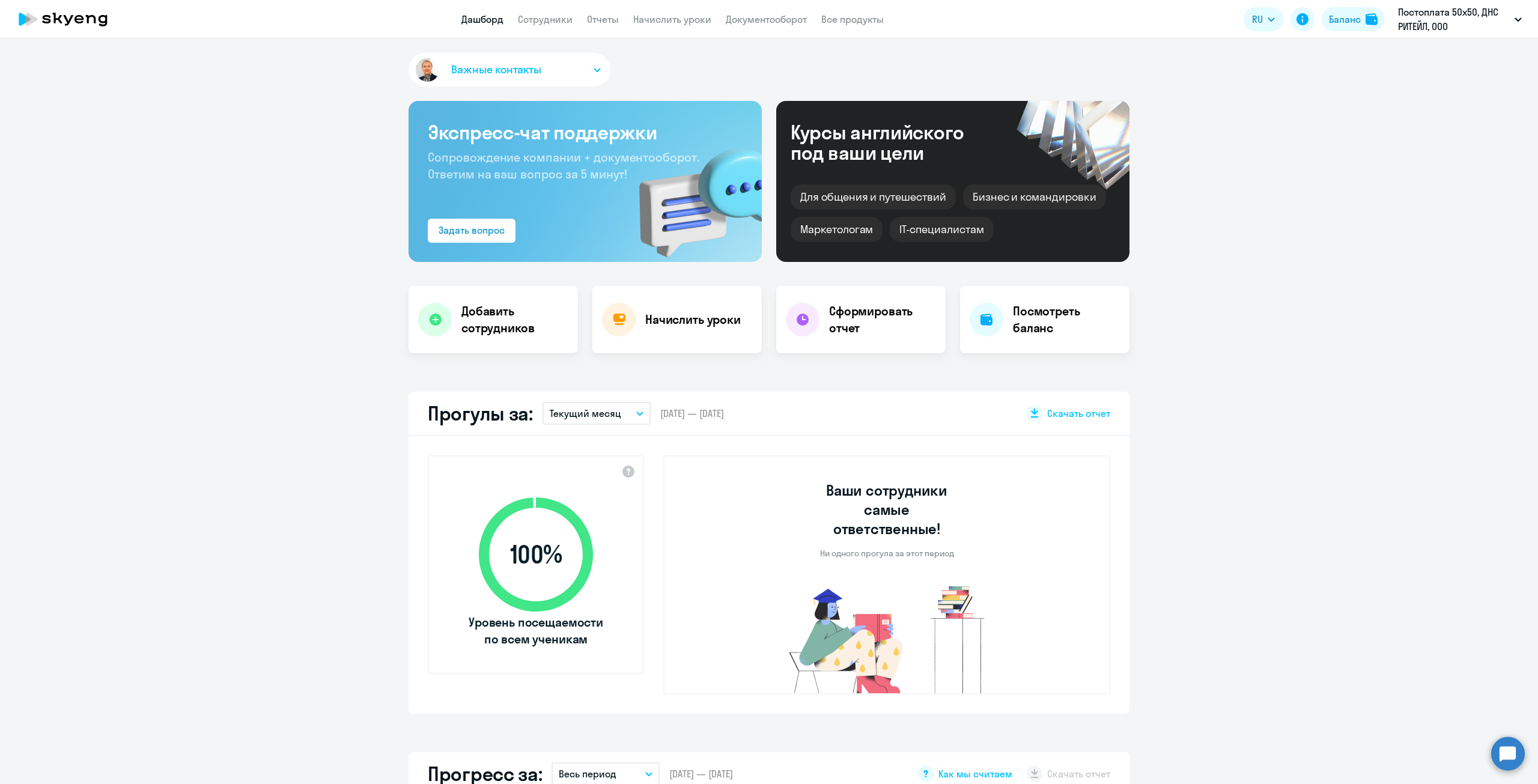
click at [539, 10] on app-header "Дашборд Сотрудники Отчеты Начислить уроки Документооборот Все продукты Дашборд …" at bounding box center [769, 19] width 1538 height 38
click at [538, 19] on link "Сотрудники" at bounding box center [545, 19] width 54 height 12
select select "30"
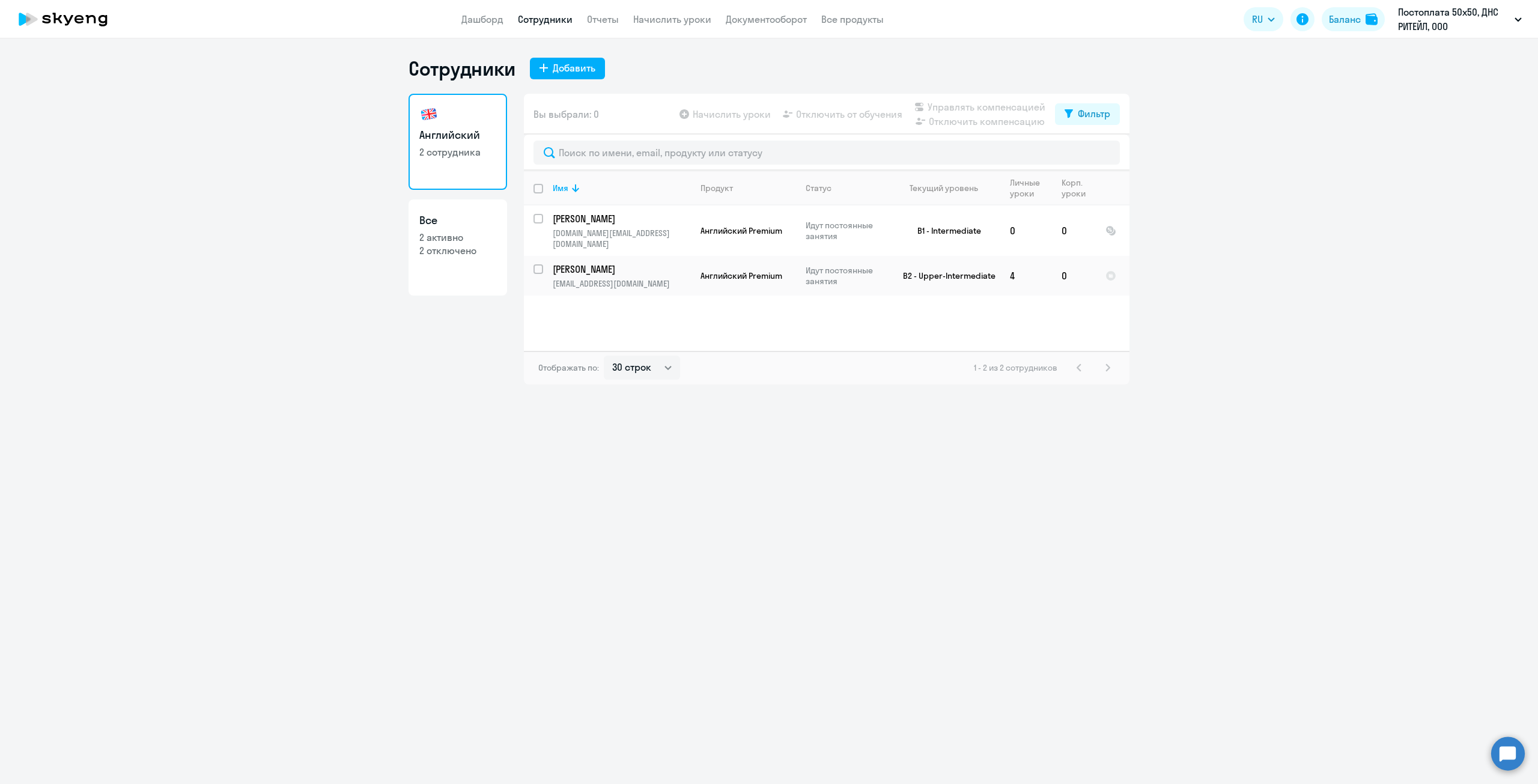
click at [461, 251] on p "2 отключено" at bounding box center [458, 250] width 77 height 13
select select "30"
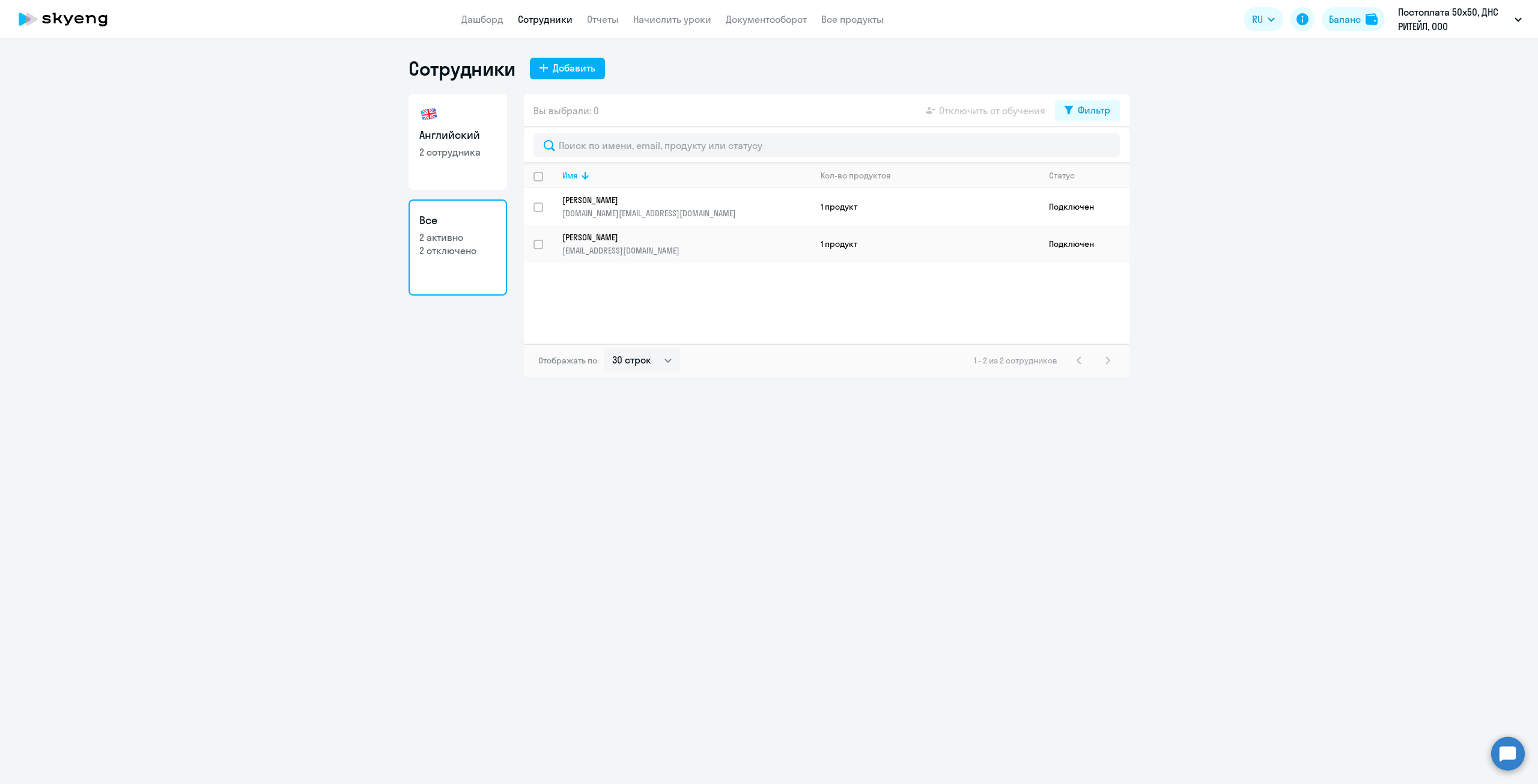
click at [981, 106] on app-table-action-button "Отключить от обучения" at bounding box center [984, 110] width 122 height 15
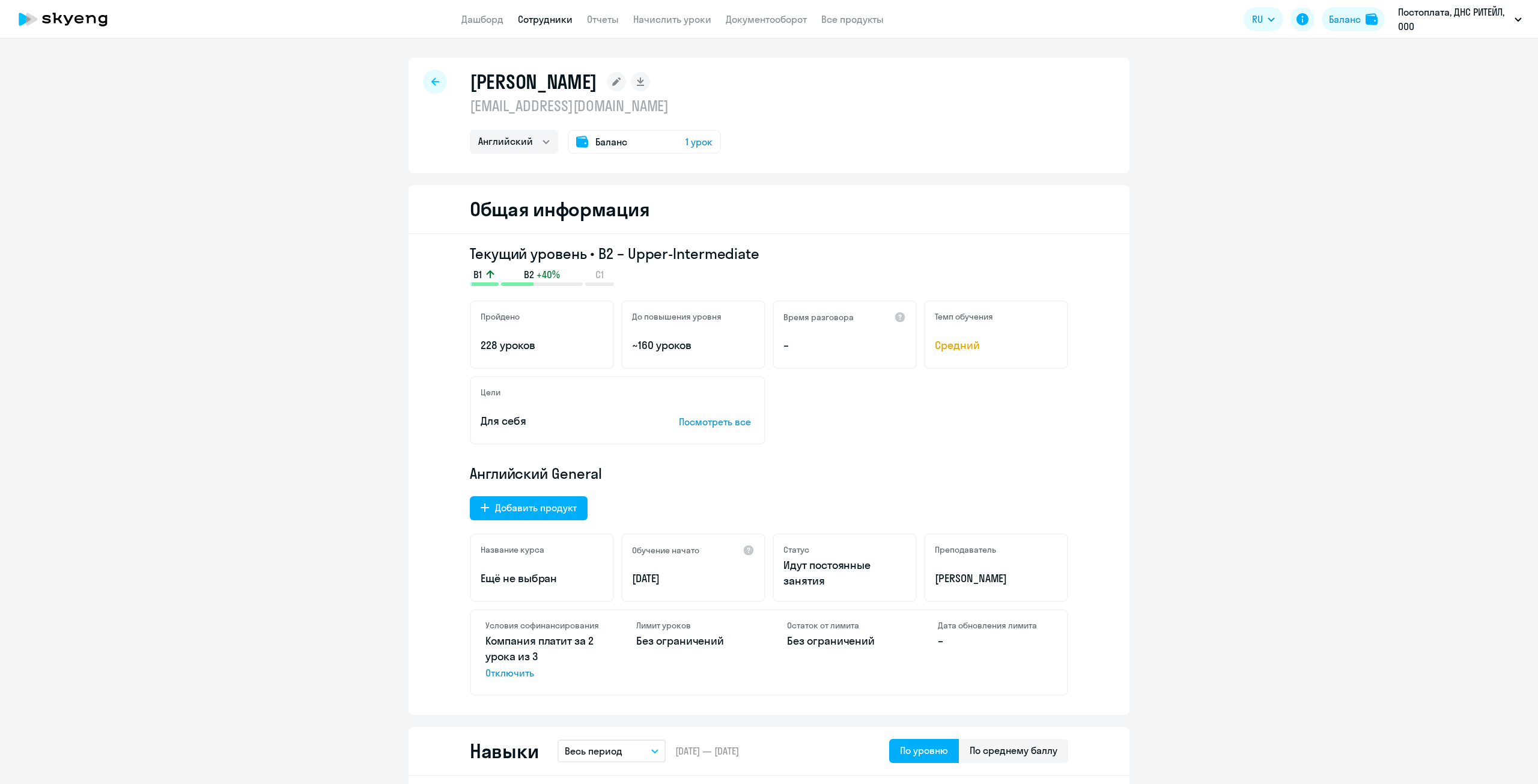
select select "english"
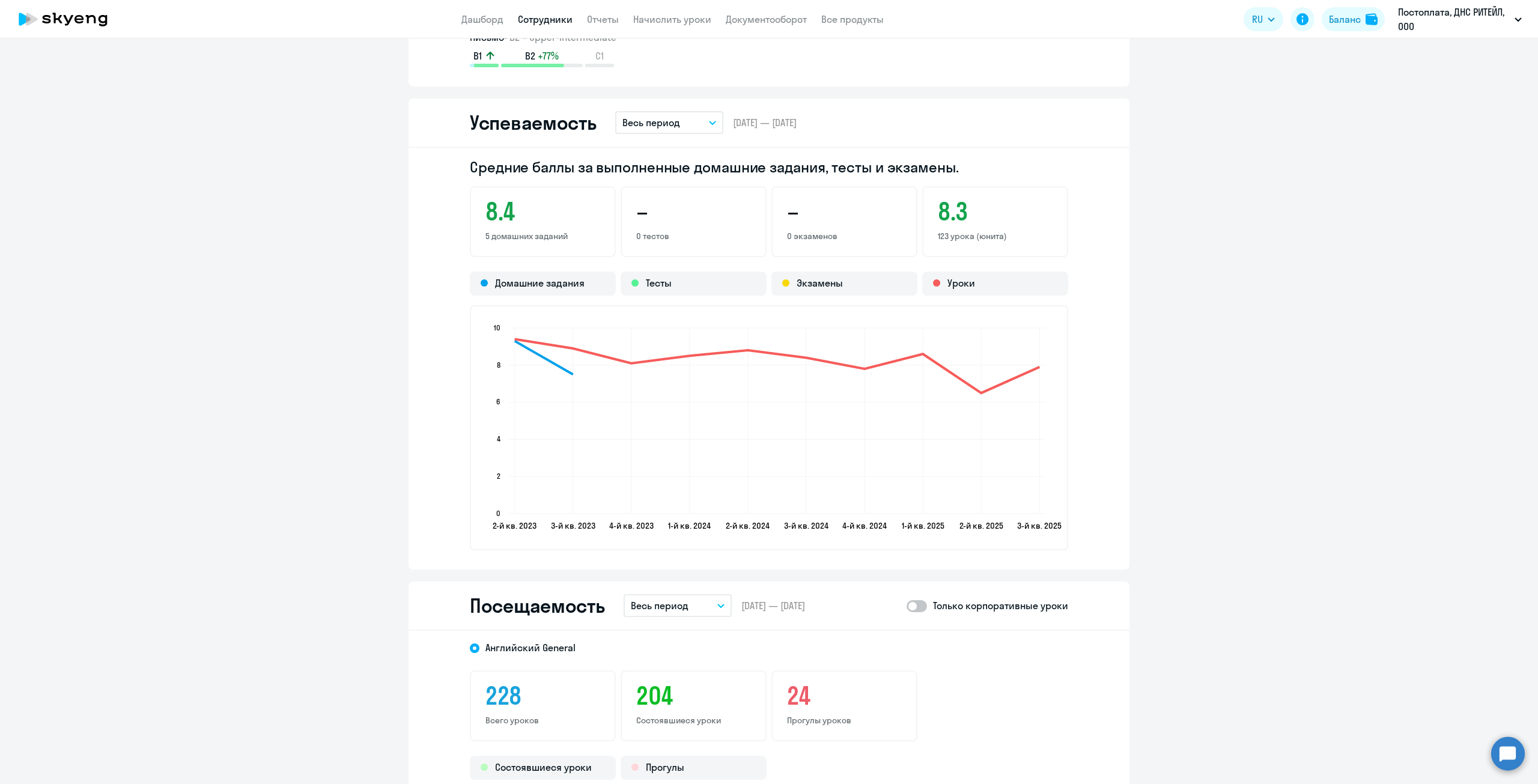
scroll to position [1021, 0]
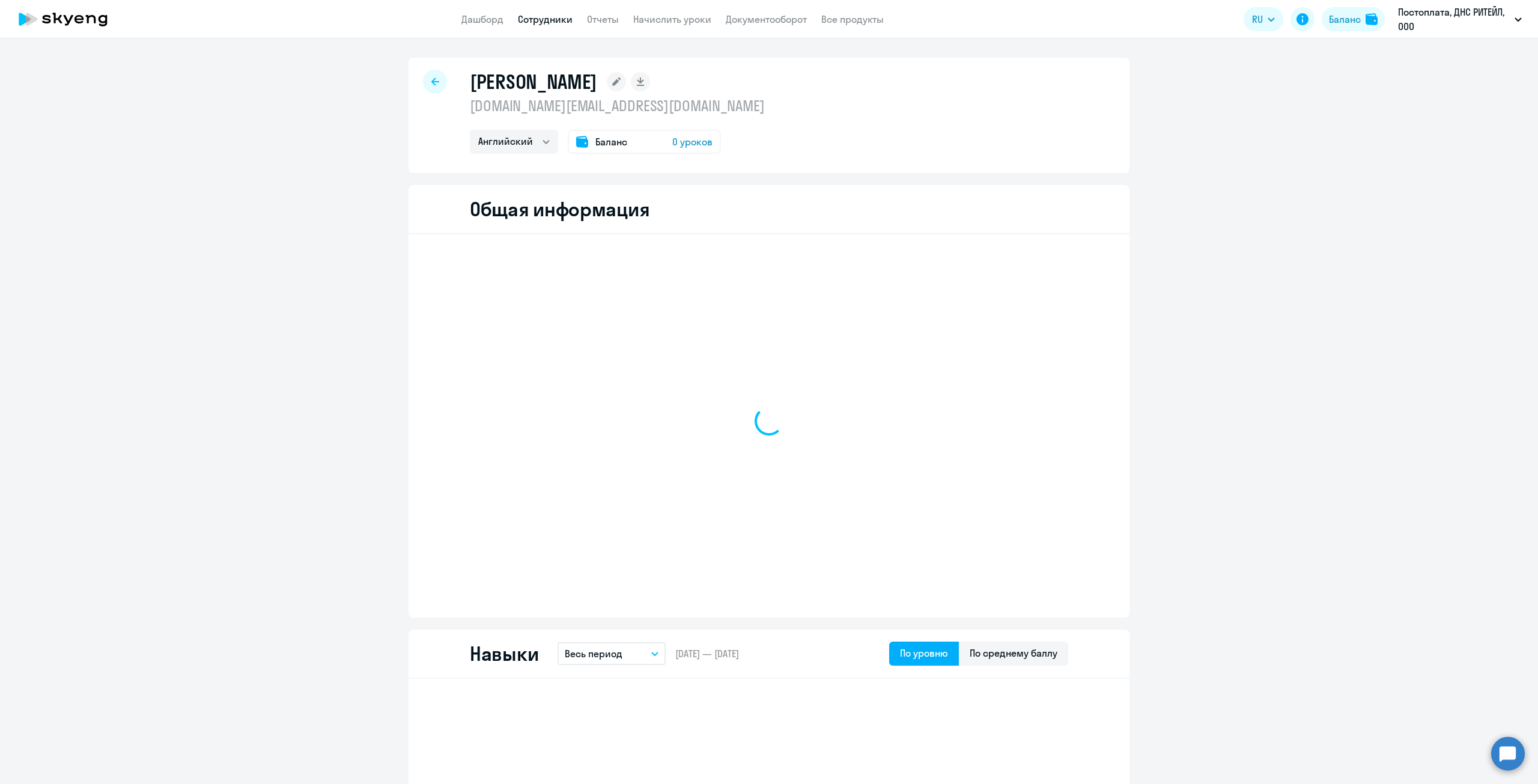
select select "english"
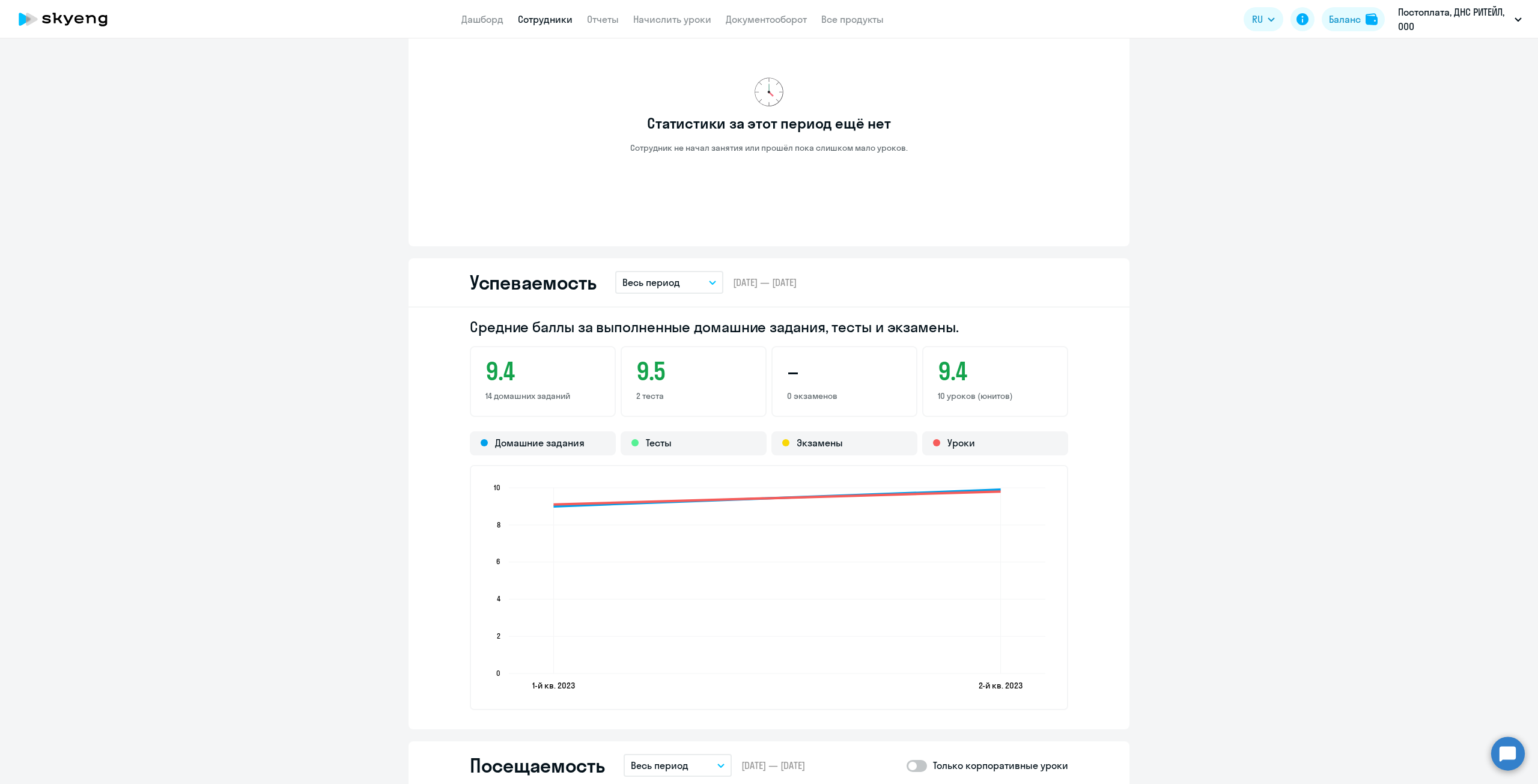
scroll to position [781, 0]
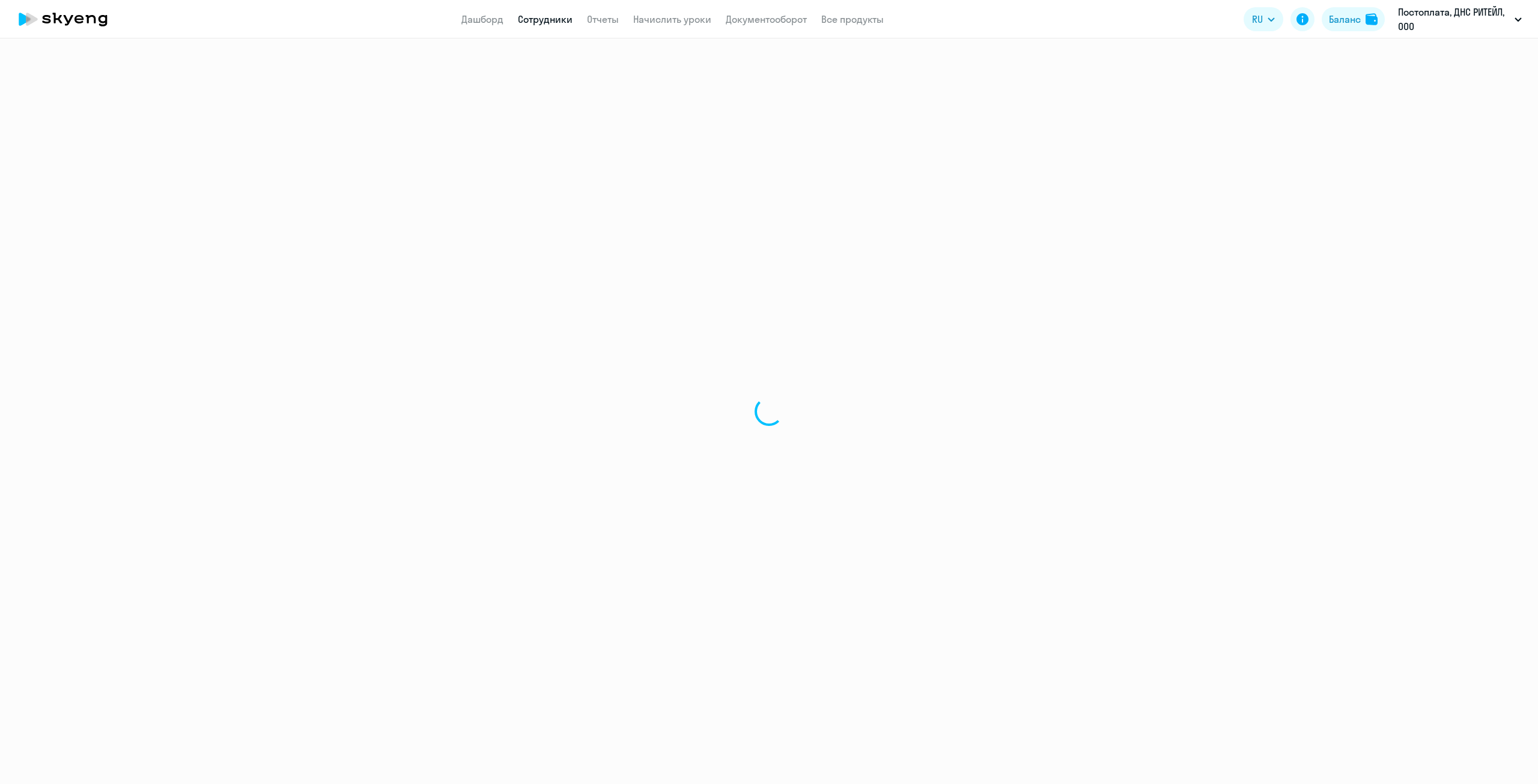
select select "english"
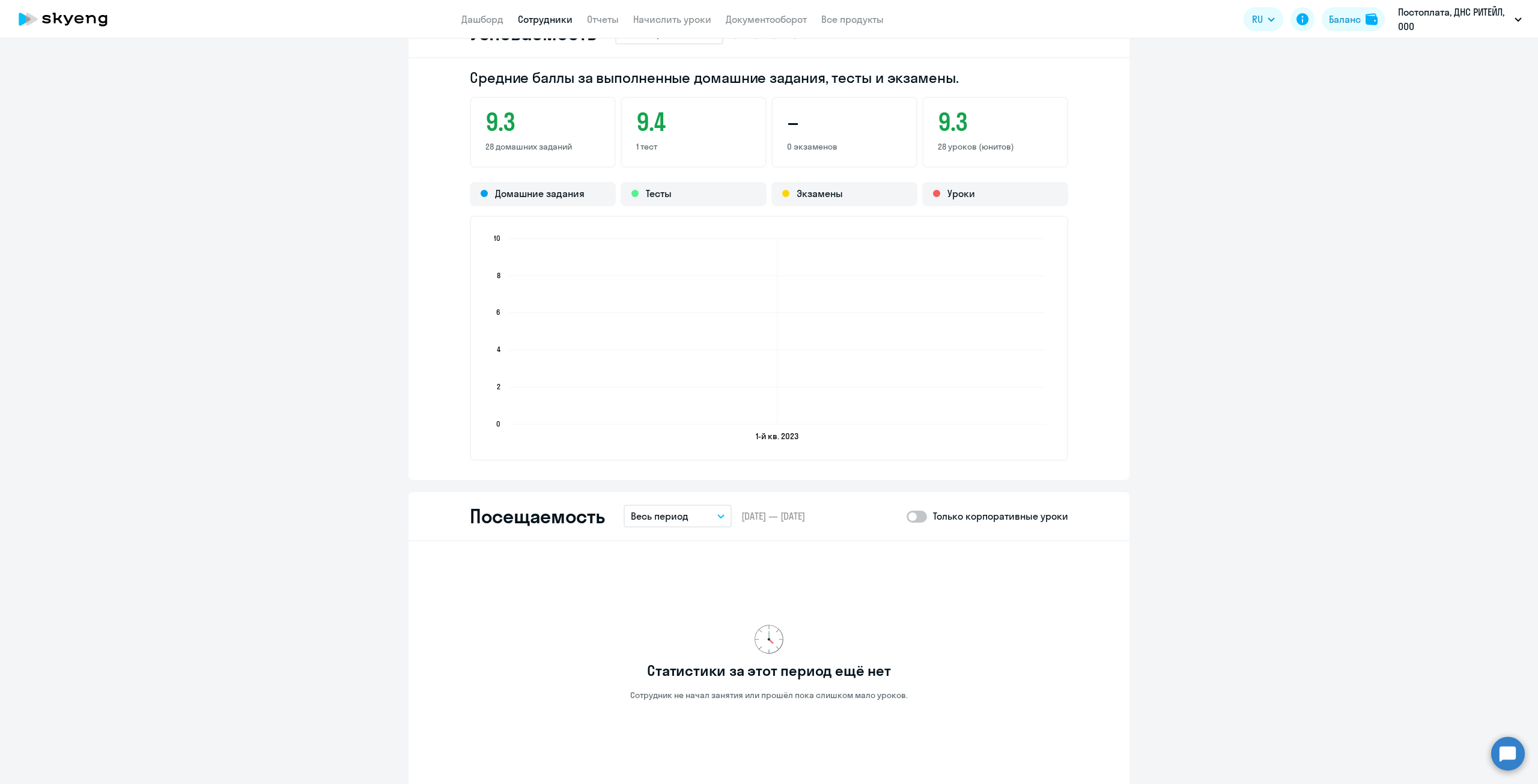
scroll to position [1021, 0]
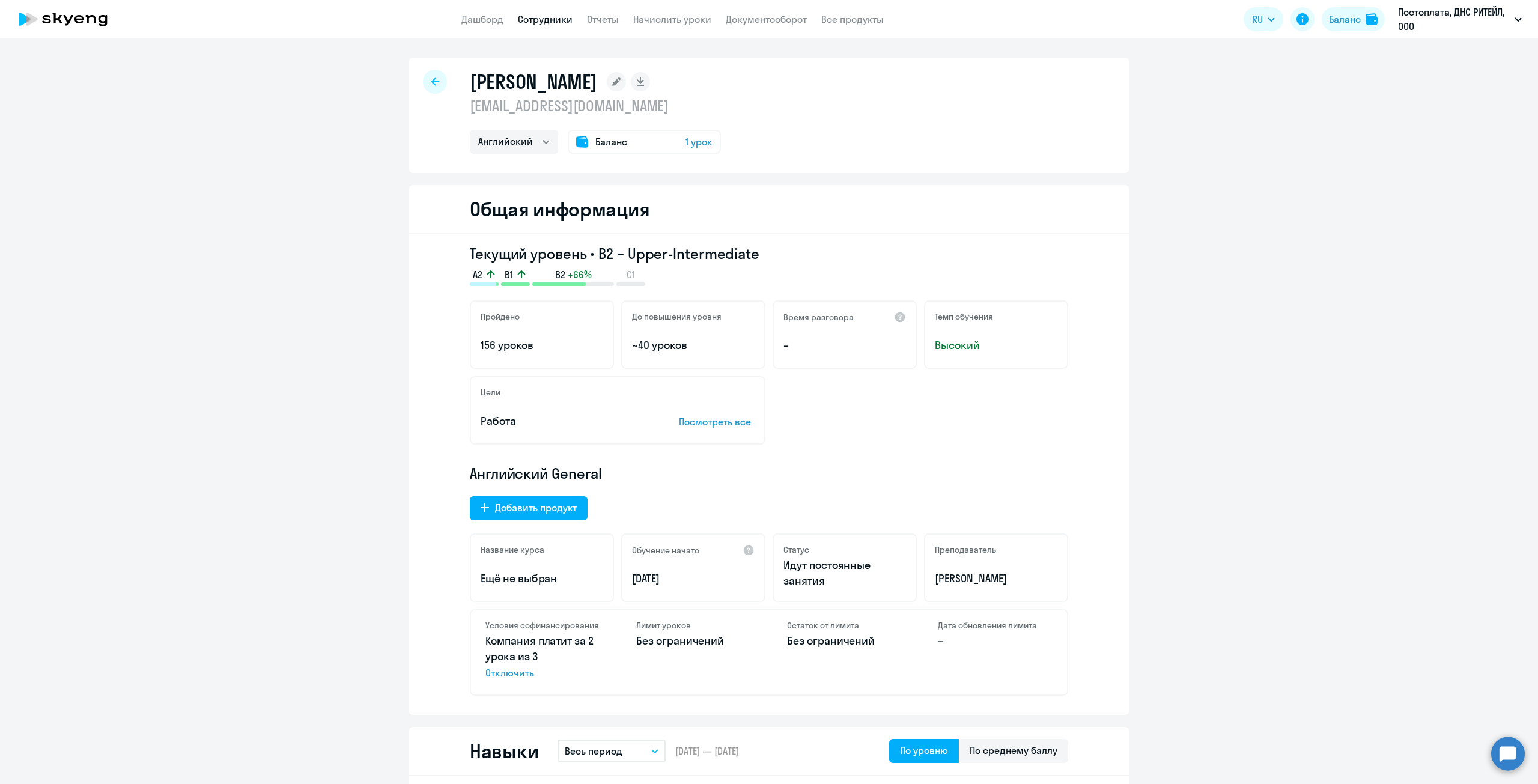
select select "english"
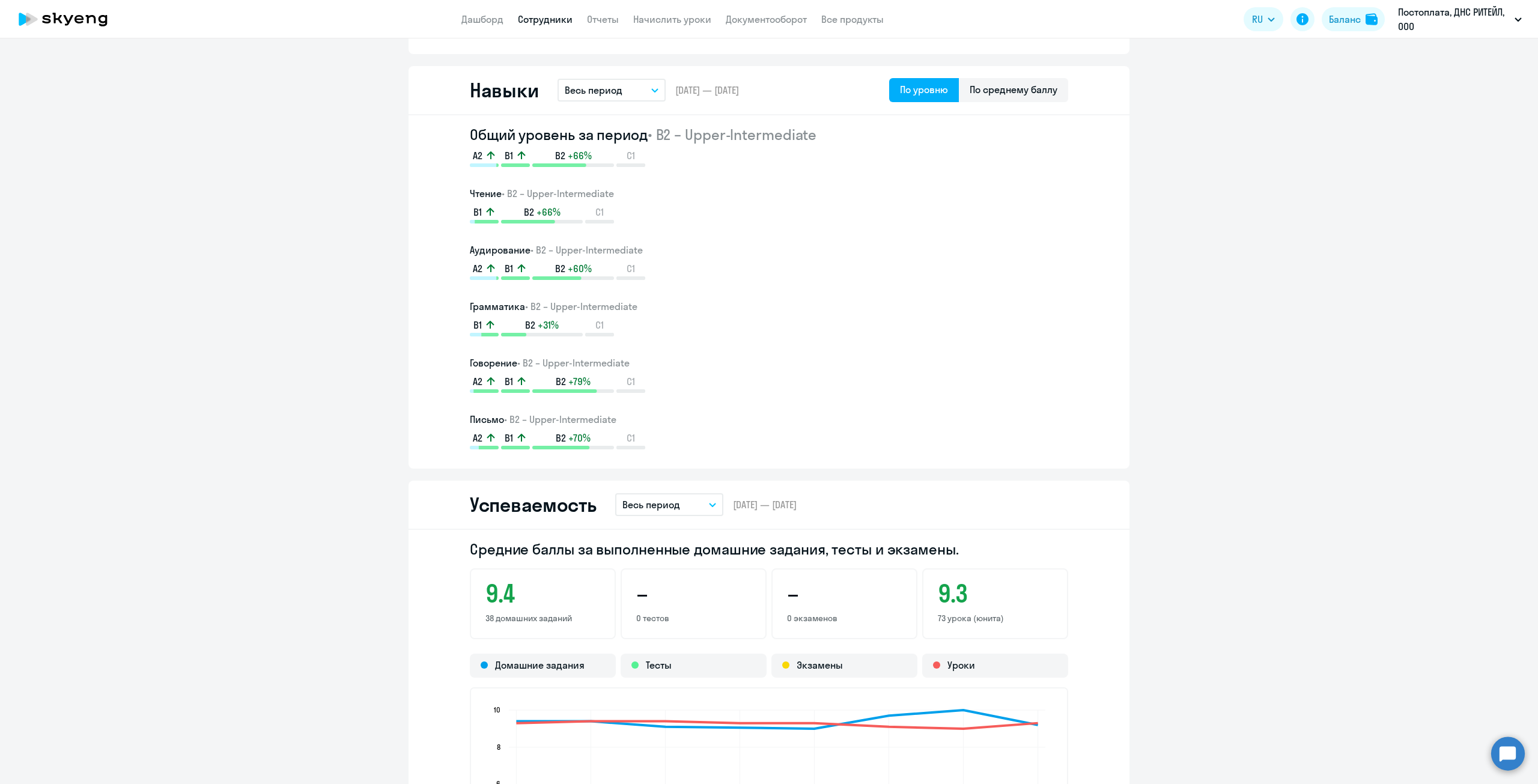
scroll to position [961, 0]
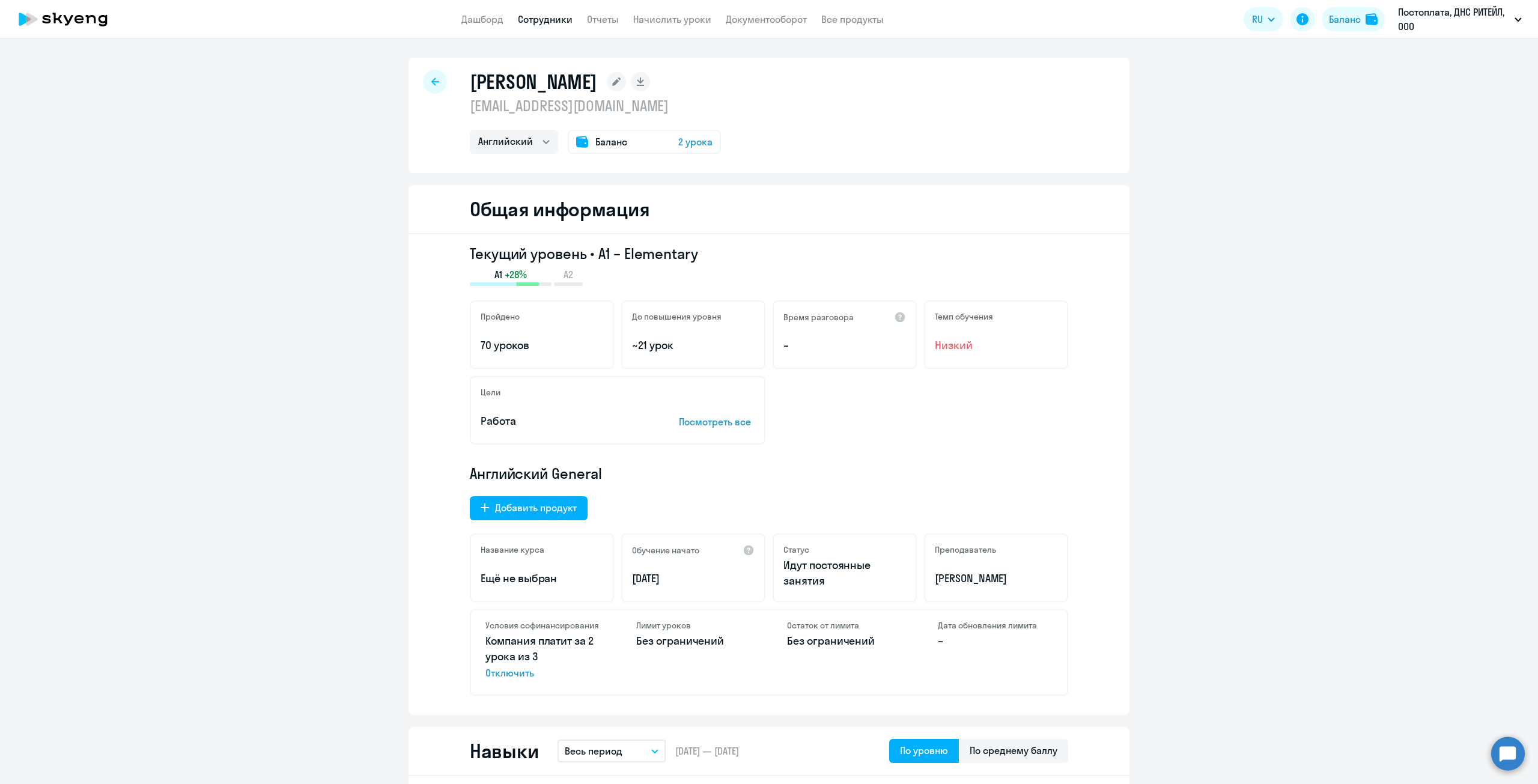
select select "english"
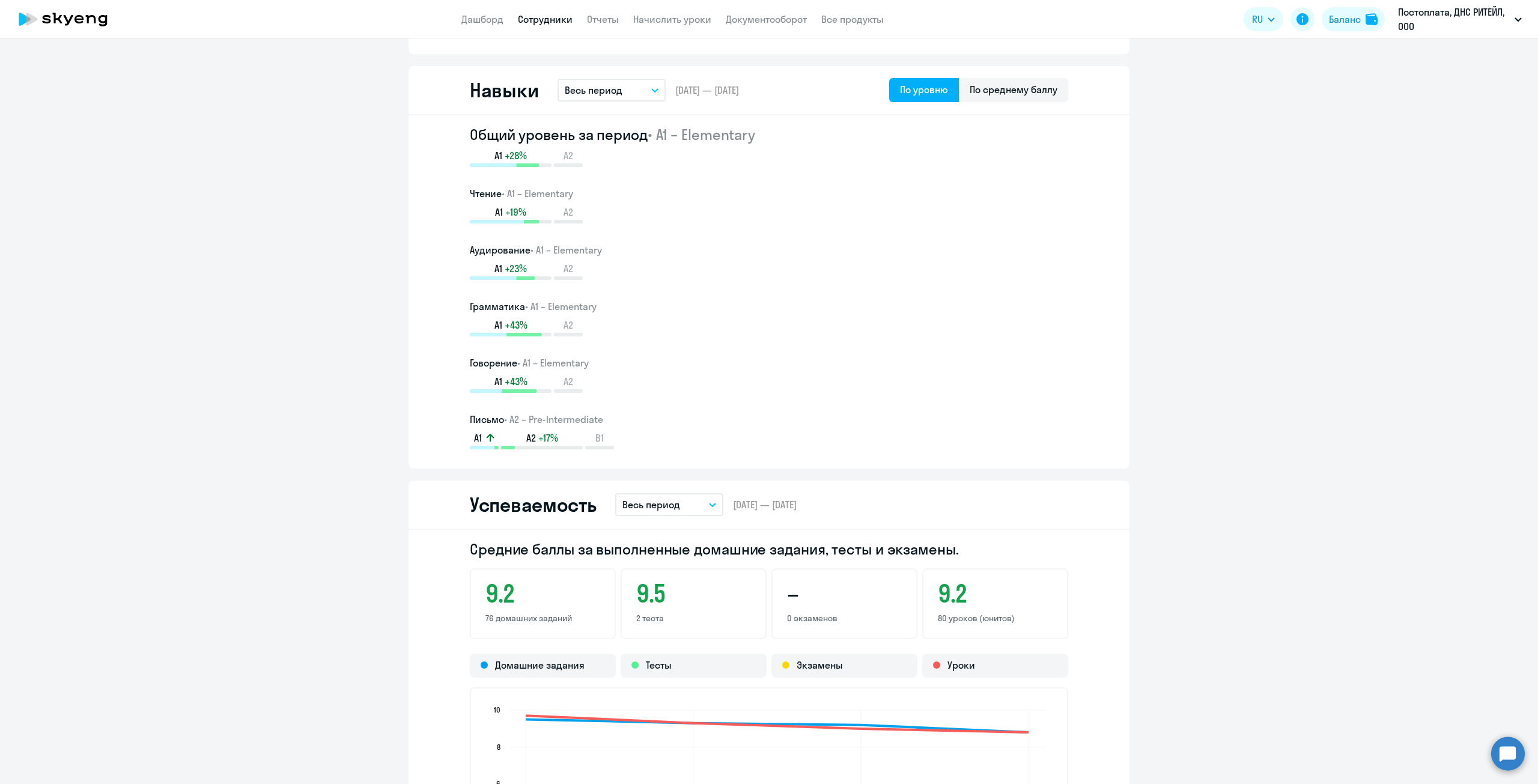
scroll to position [961, 0]
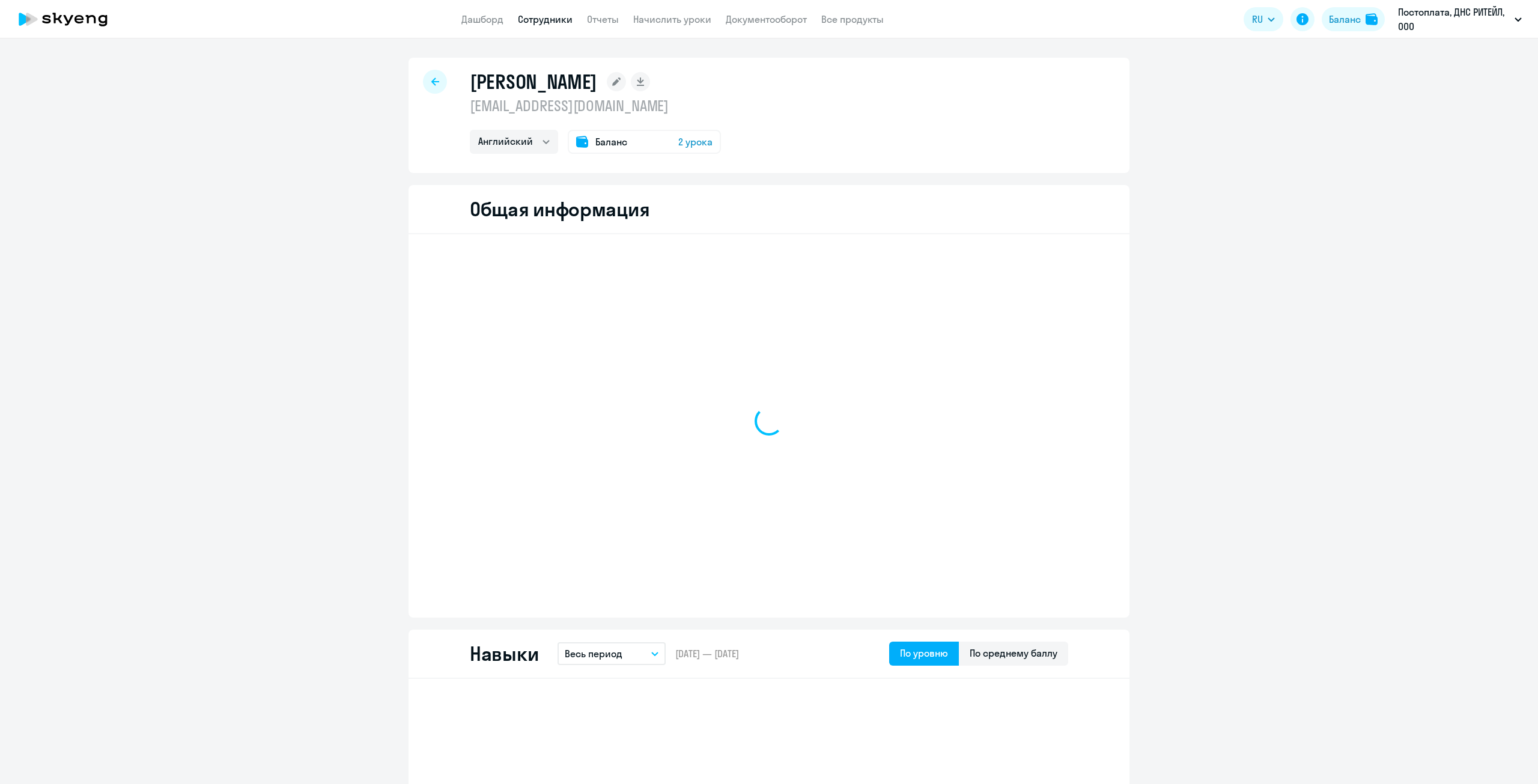
select select "english"
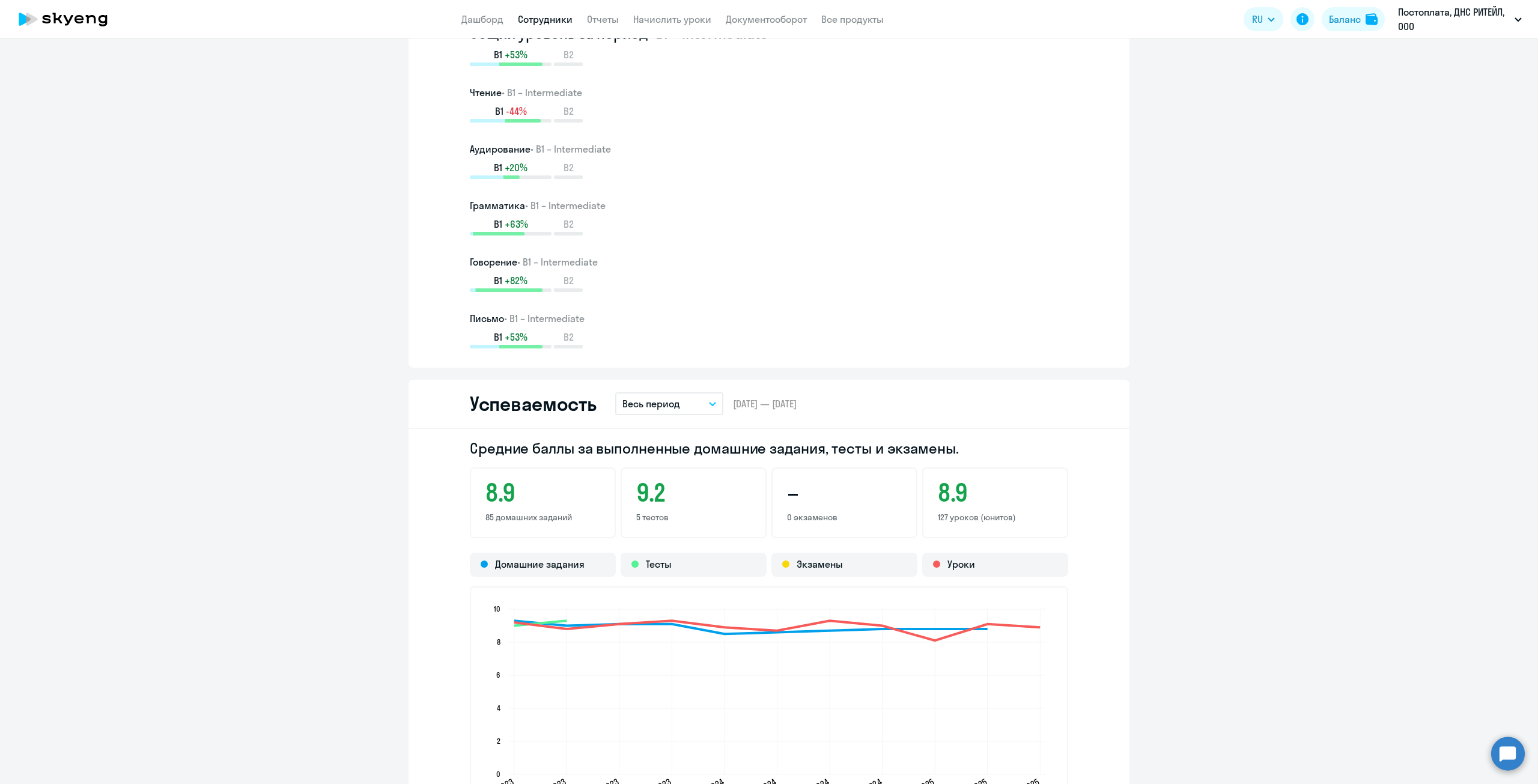
scroll to position [901, 0]
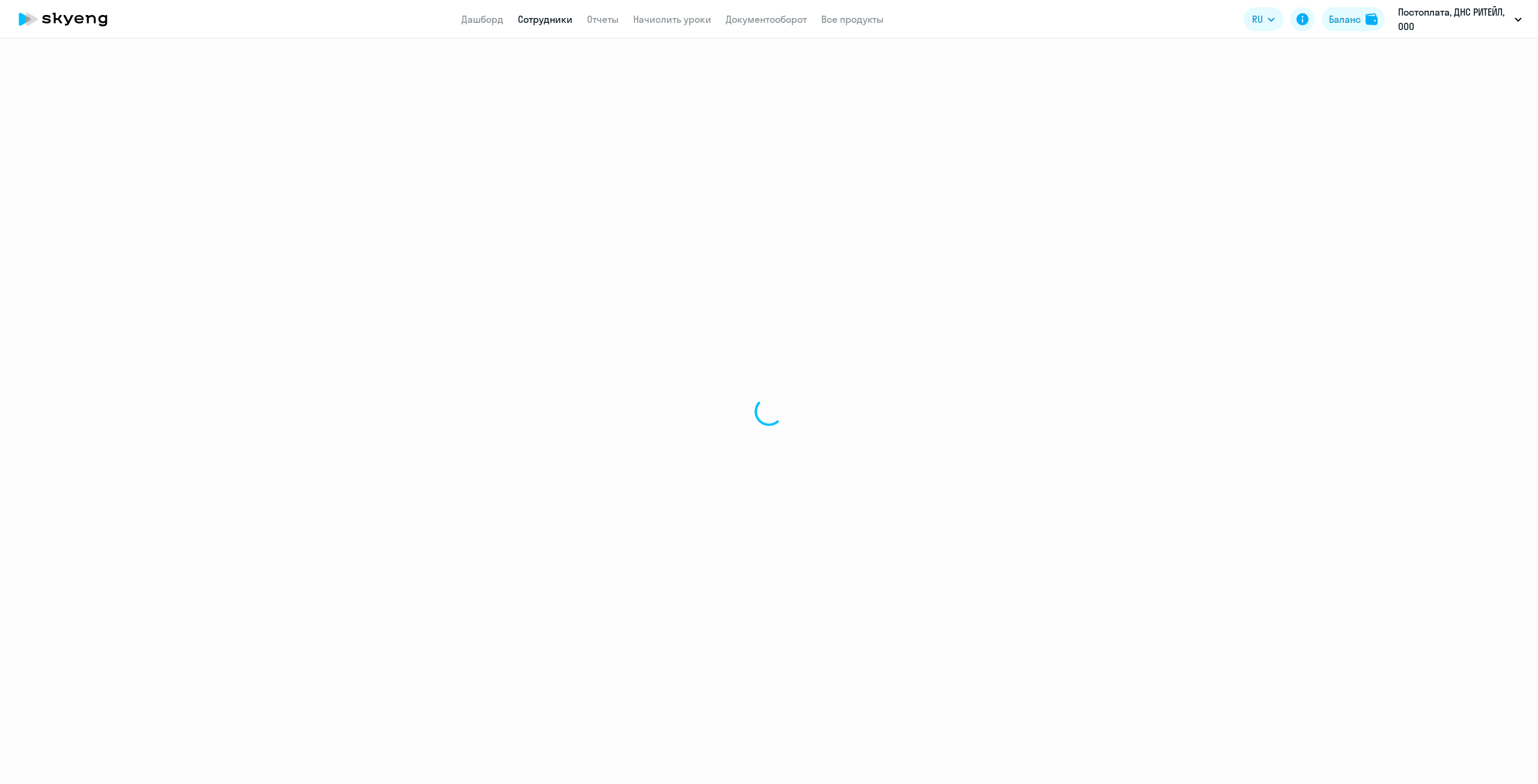
select select "english"
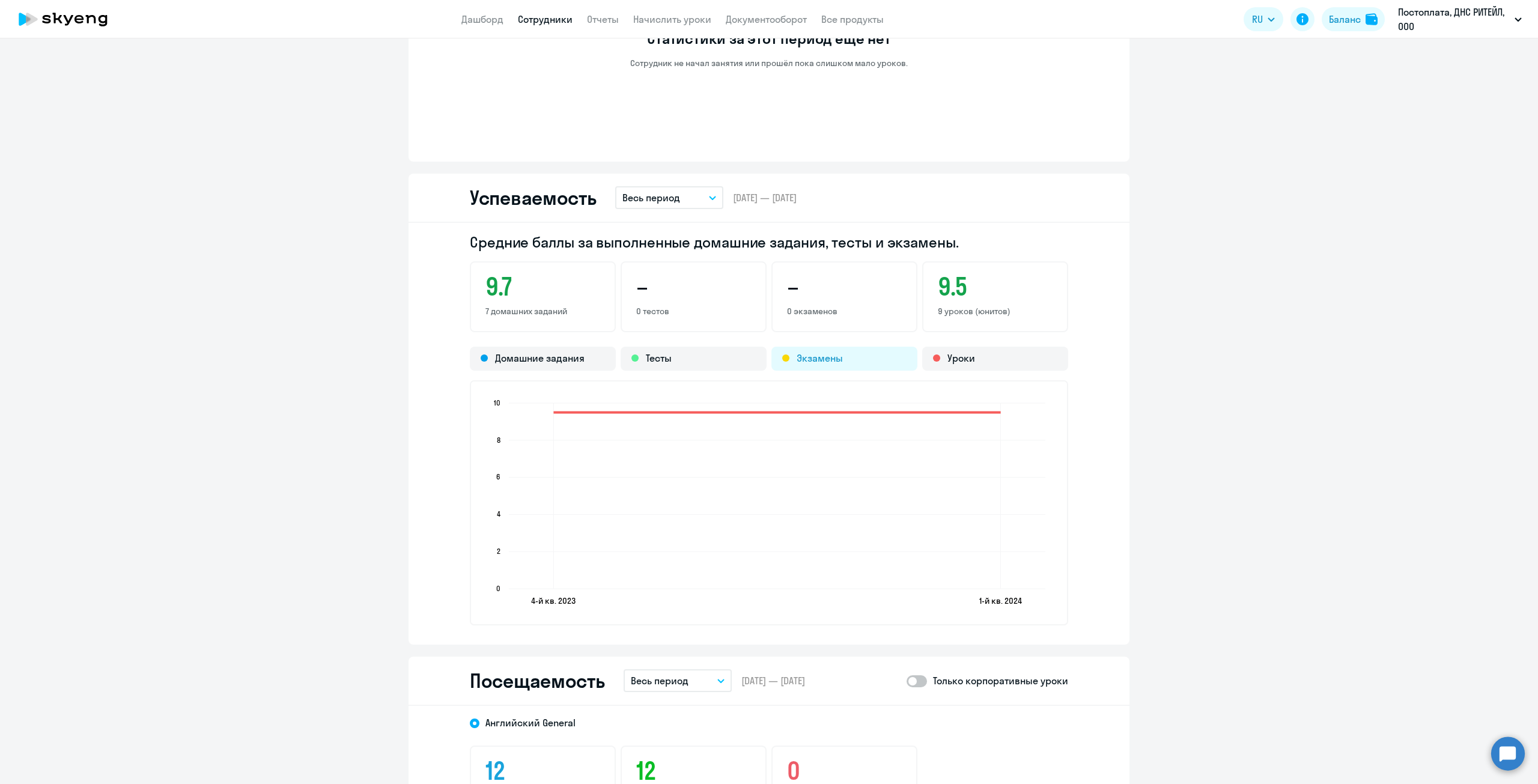
scroll to position [841, 0]
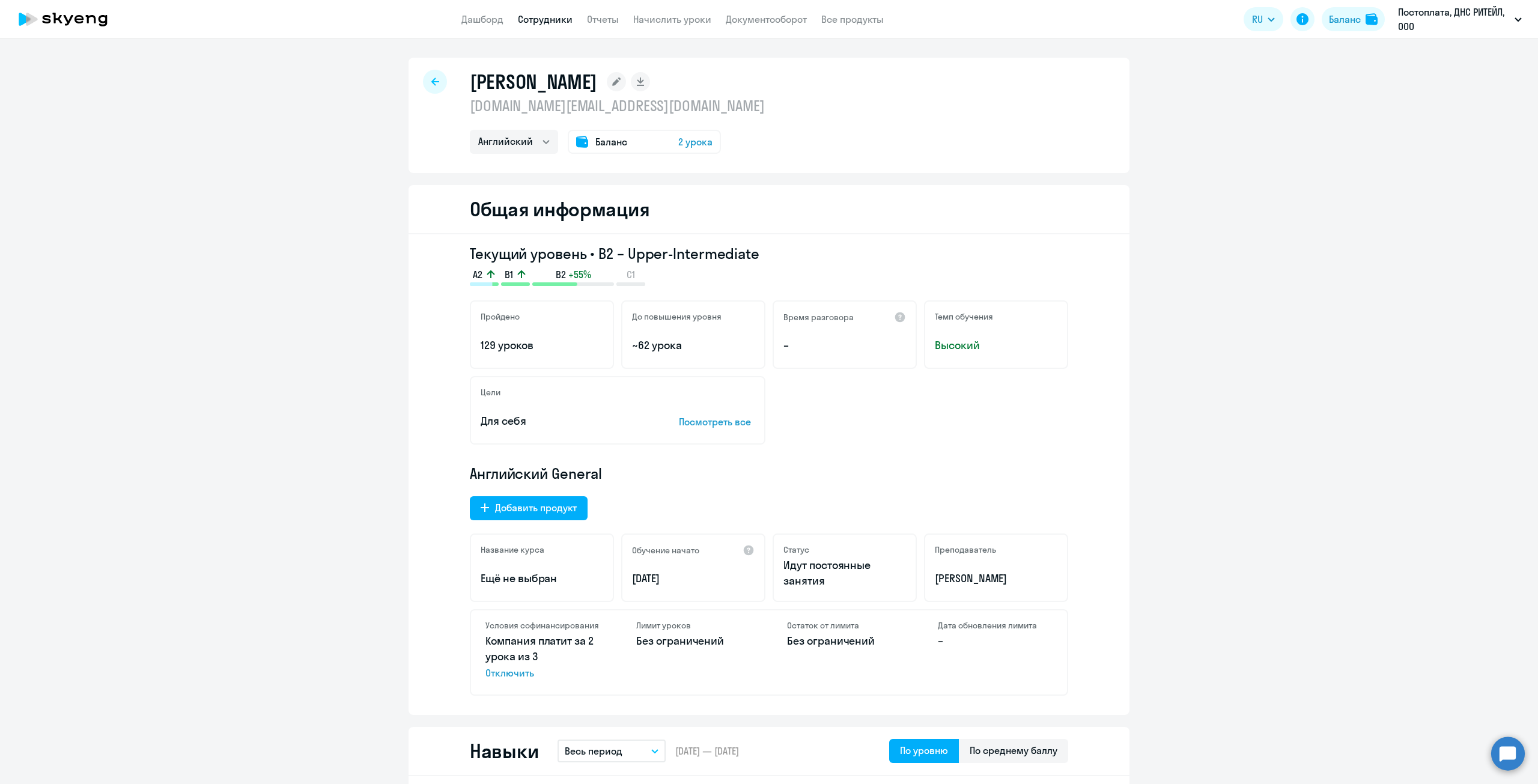
select select "english"
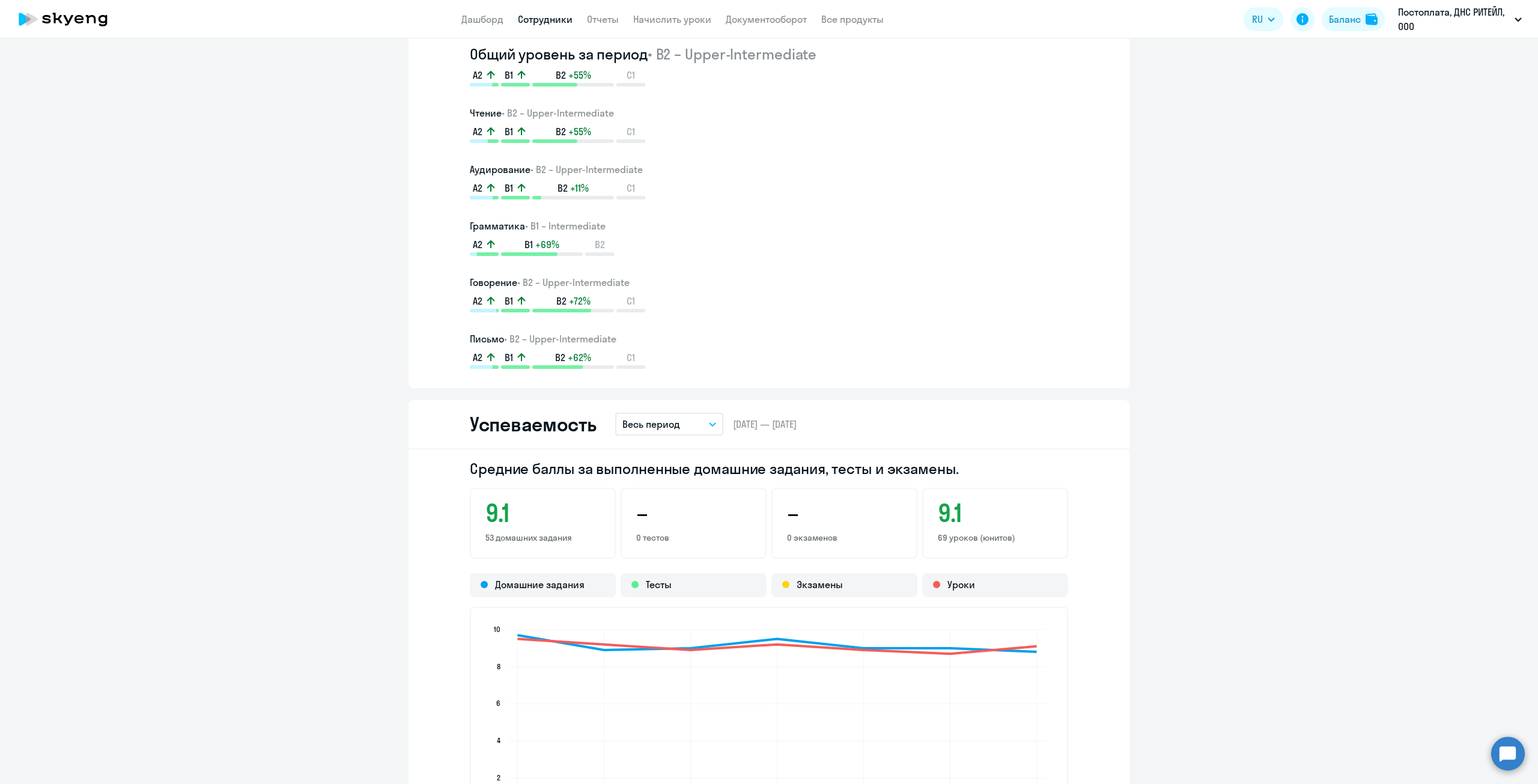
scroll to position [961, 0]
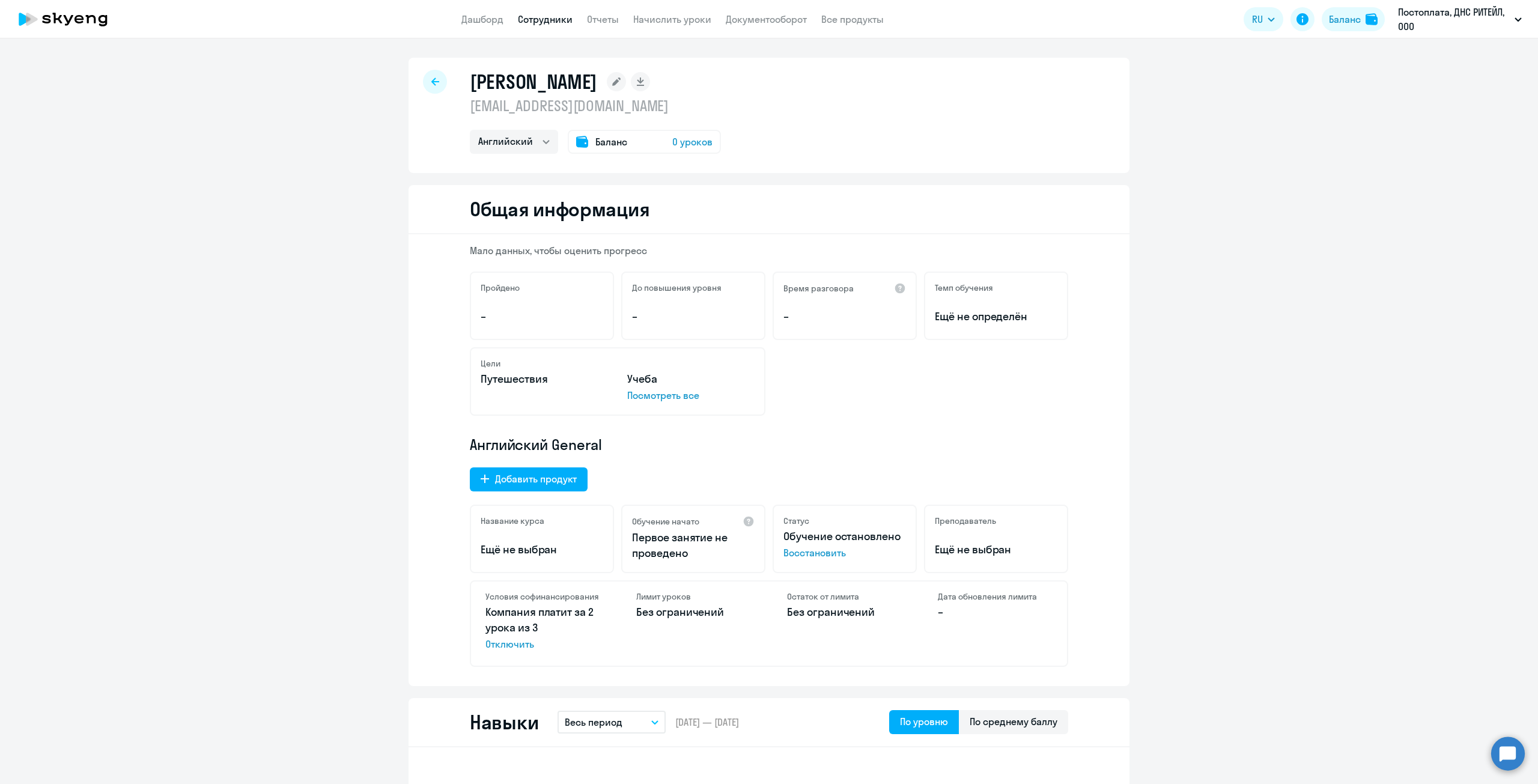
select select "english"
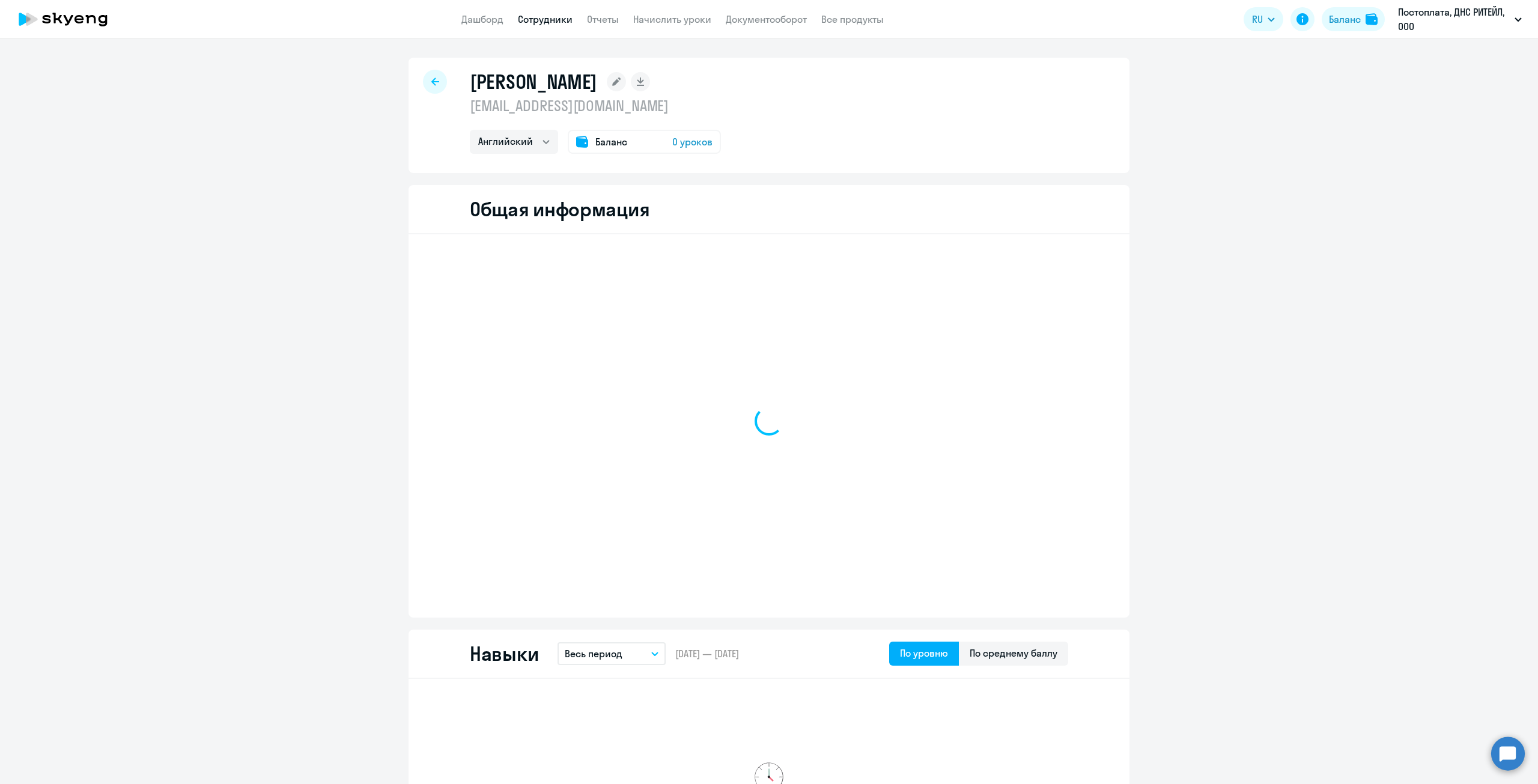
select select "english"
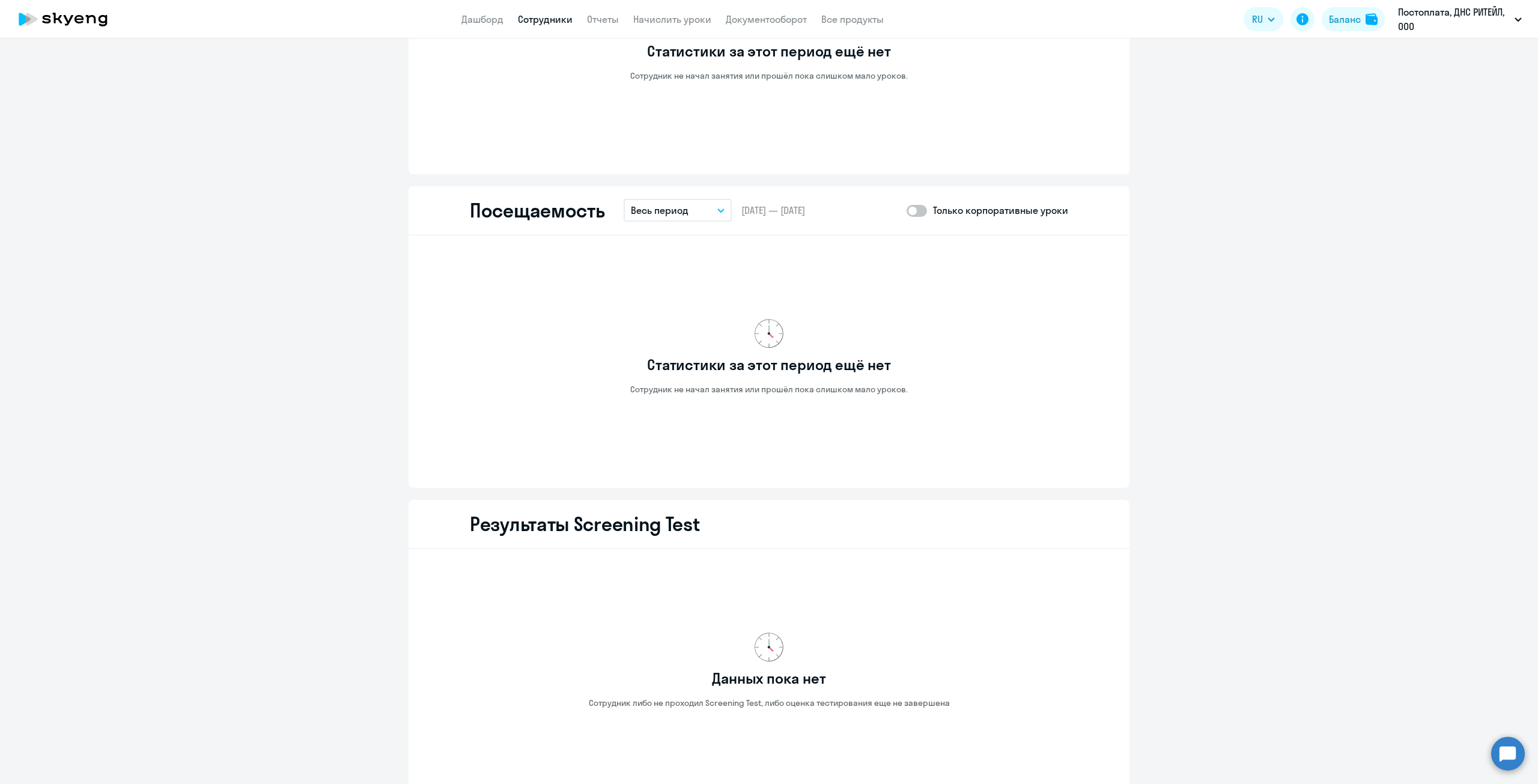
scroll to position [1250, 0]
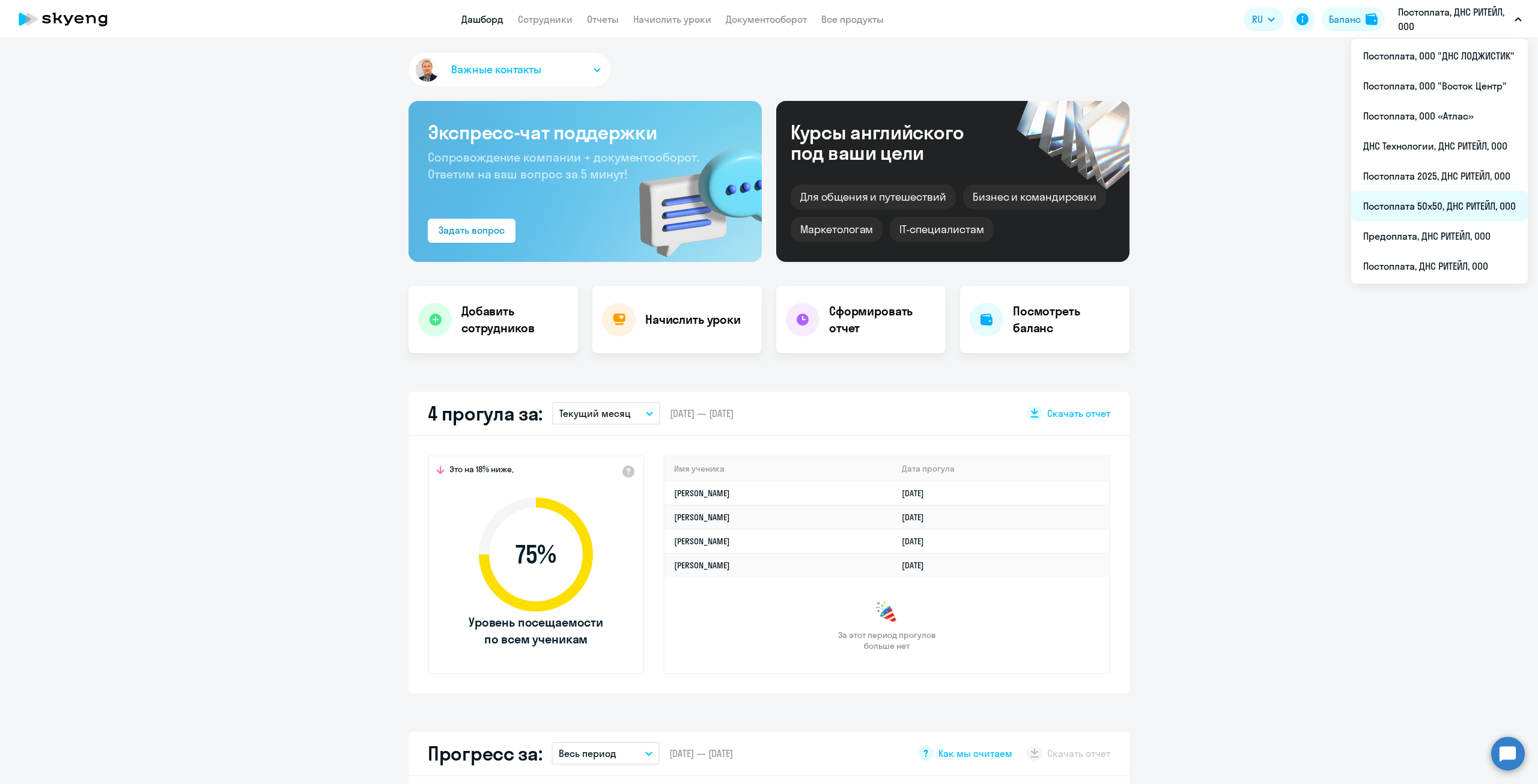
click at [1431, 205] on li "Постоплата 50х50, ДНС РИТЕЙЛ, ООО" at bounding box center [1439, 205] width 177 height 30
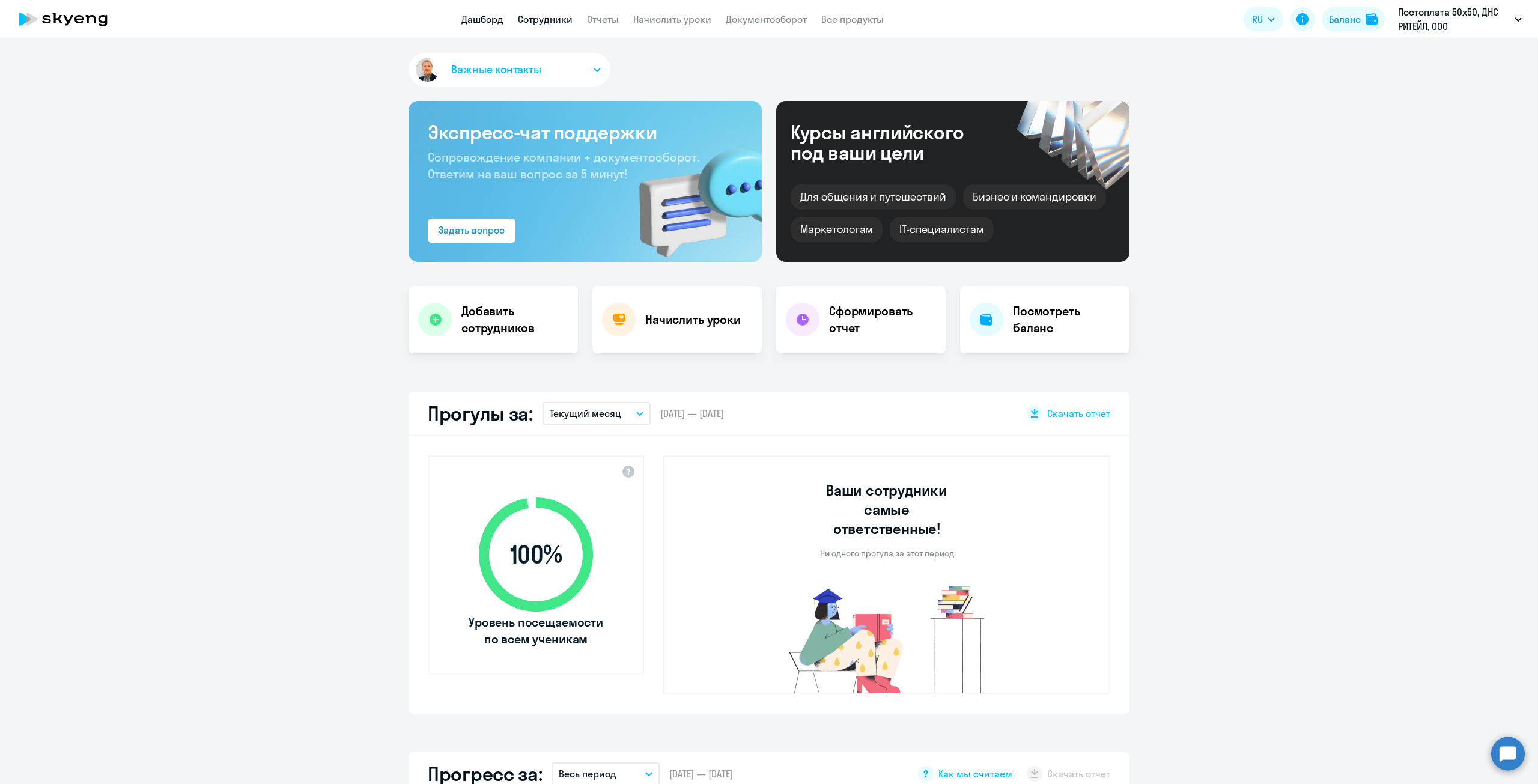
click at [554, 24] on link "Сотрудники" at bounding box center [545, 19] width 54 height 12
select select "30"
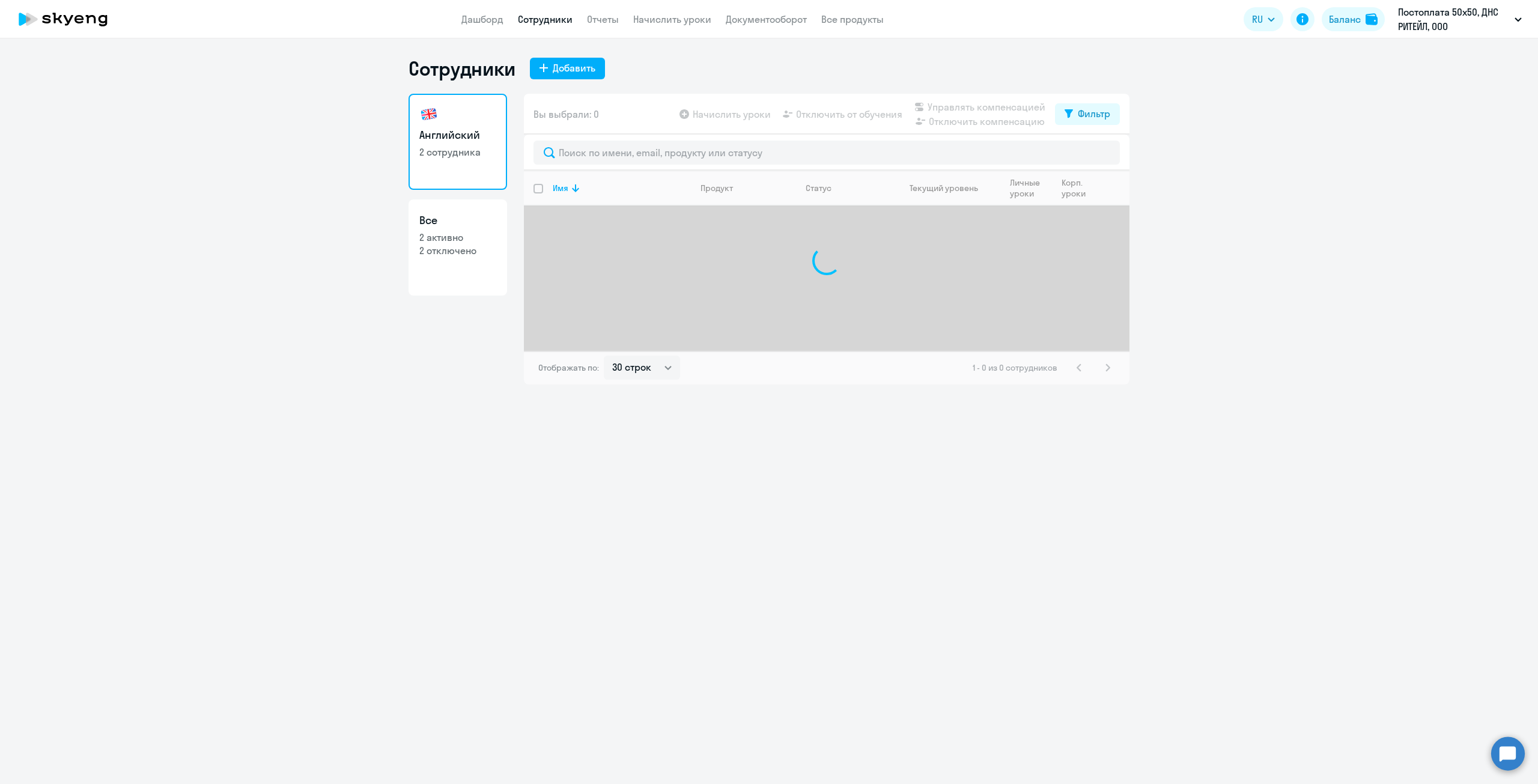
click at [441, 243] on p "2 активно" at bounding box center [458, 237] width 77 height 13
select select "30"
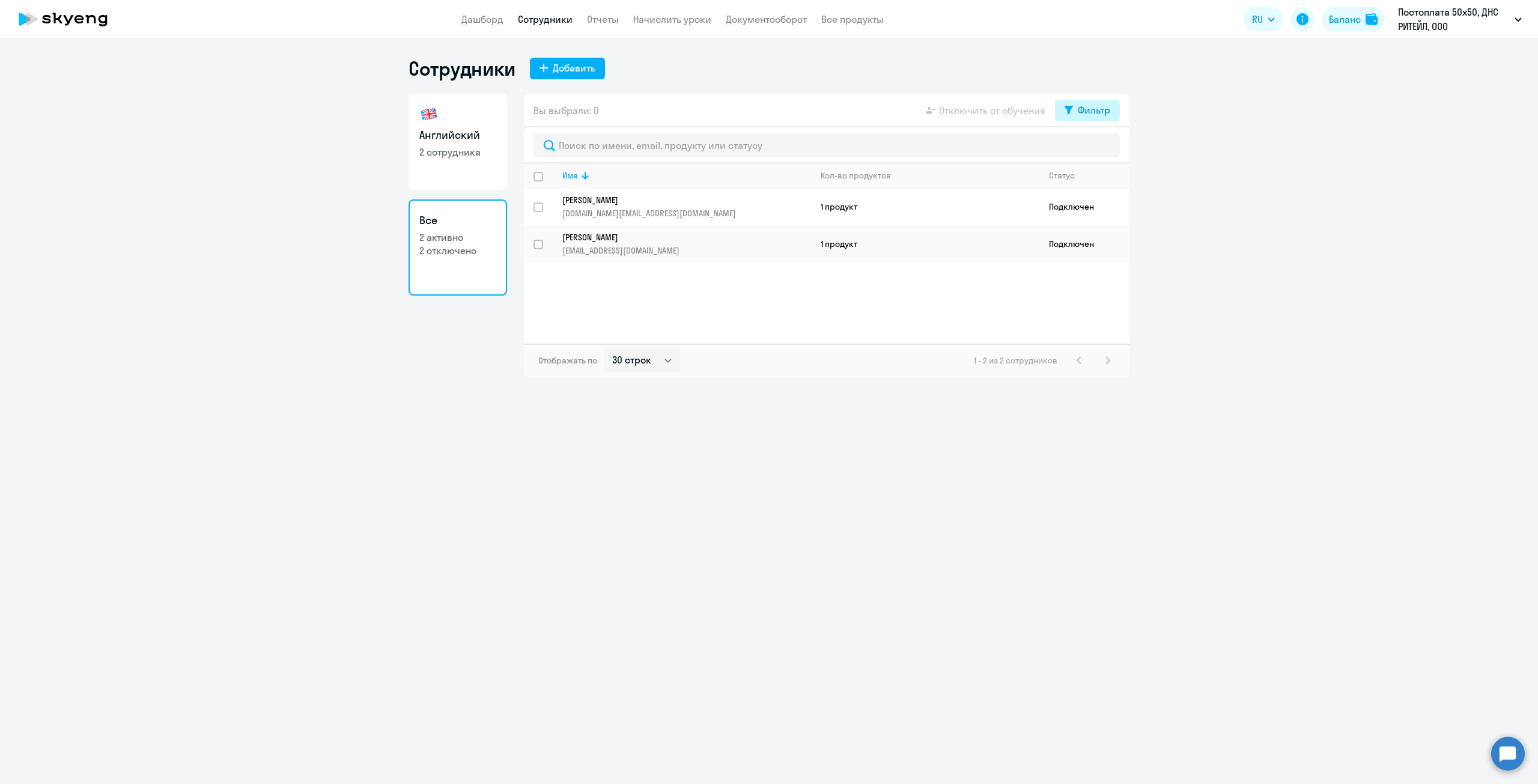
click at [1096, 111] on div "Фильтр" at bounding box center [1094, 109] width 33 height 15
click at [982, 152] on p "Показать отключенных от обучения" at bounding box center [984, 152] width 95 height 22
click at [1090, 148] on span at bounding box center [1100, 149] width 20 height 12
click at [1090, 149] on input "checkbox" at bounding box center [1089, 149] width 1 height 1
checkbox input "true"
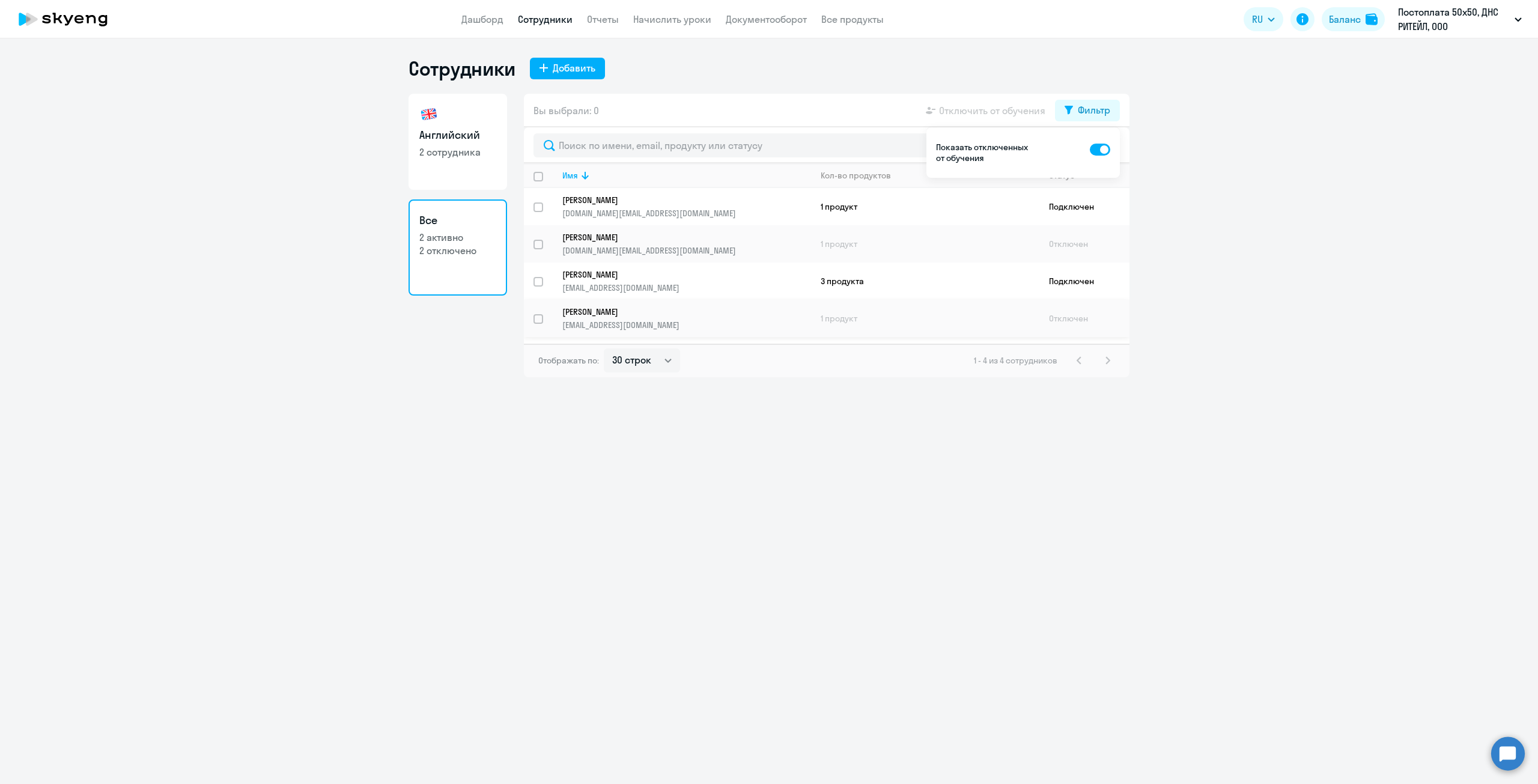
click at [628, 312] on p "Базарнова Ксения" at bounding box center [678, 312] width 232 height 11
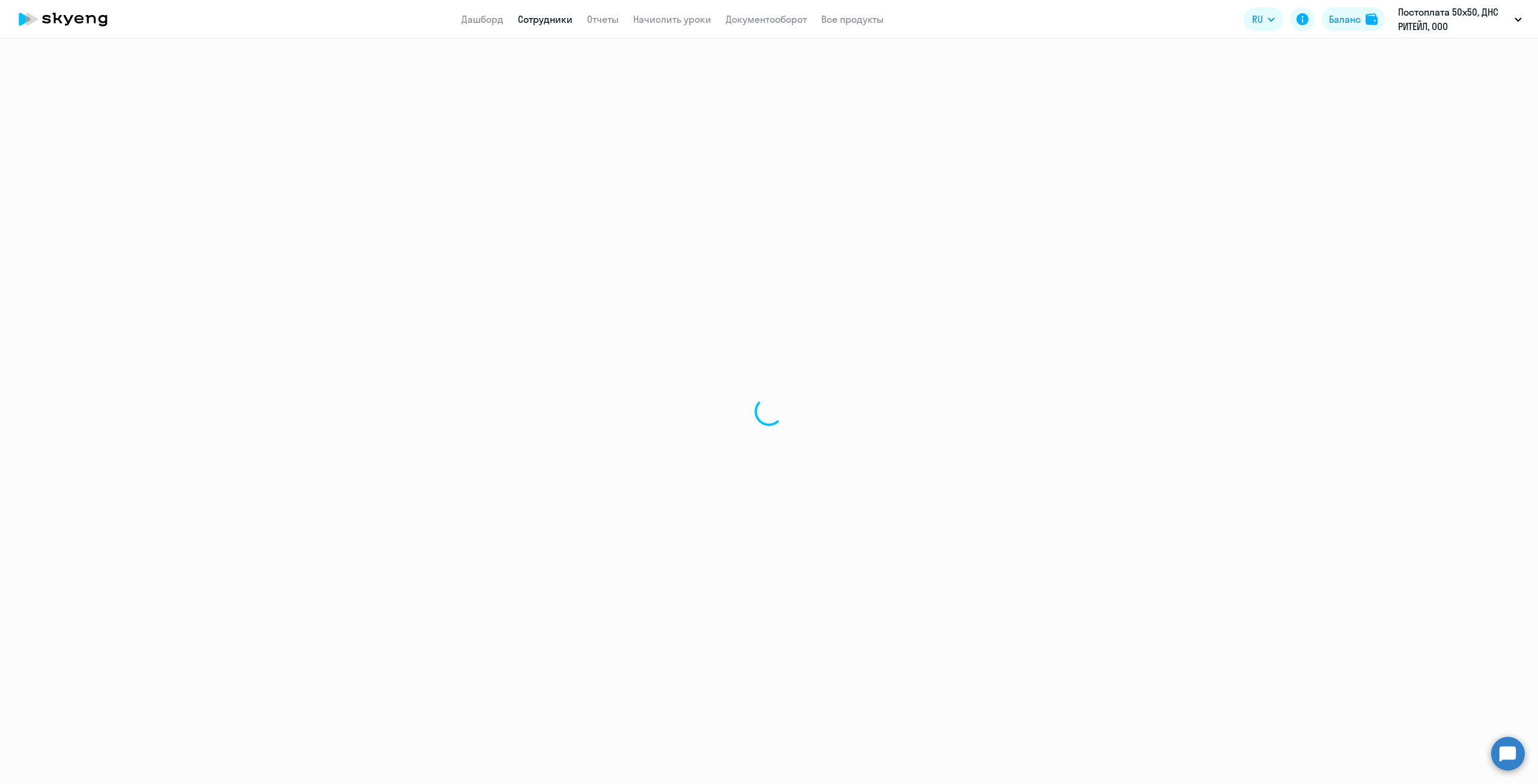
select select "english"
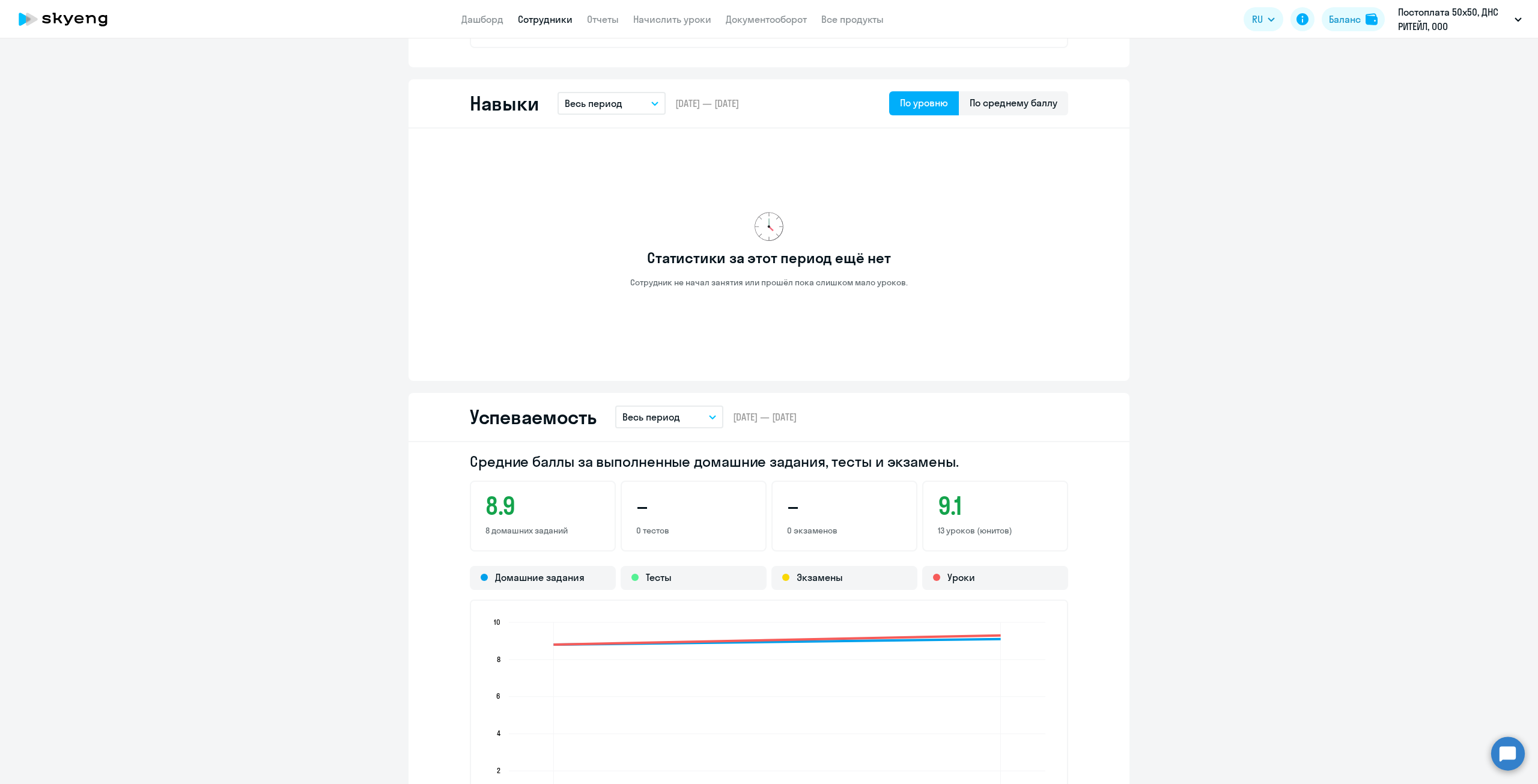
scroll to position [901, 0]
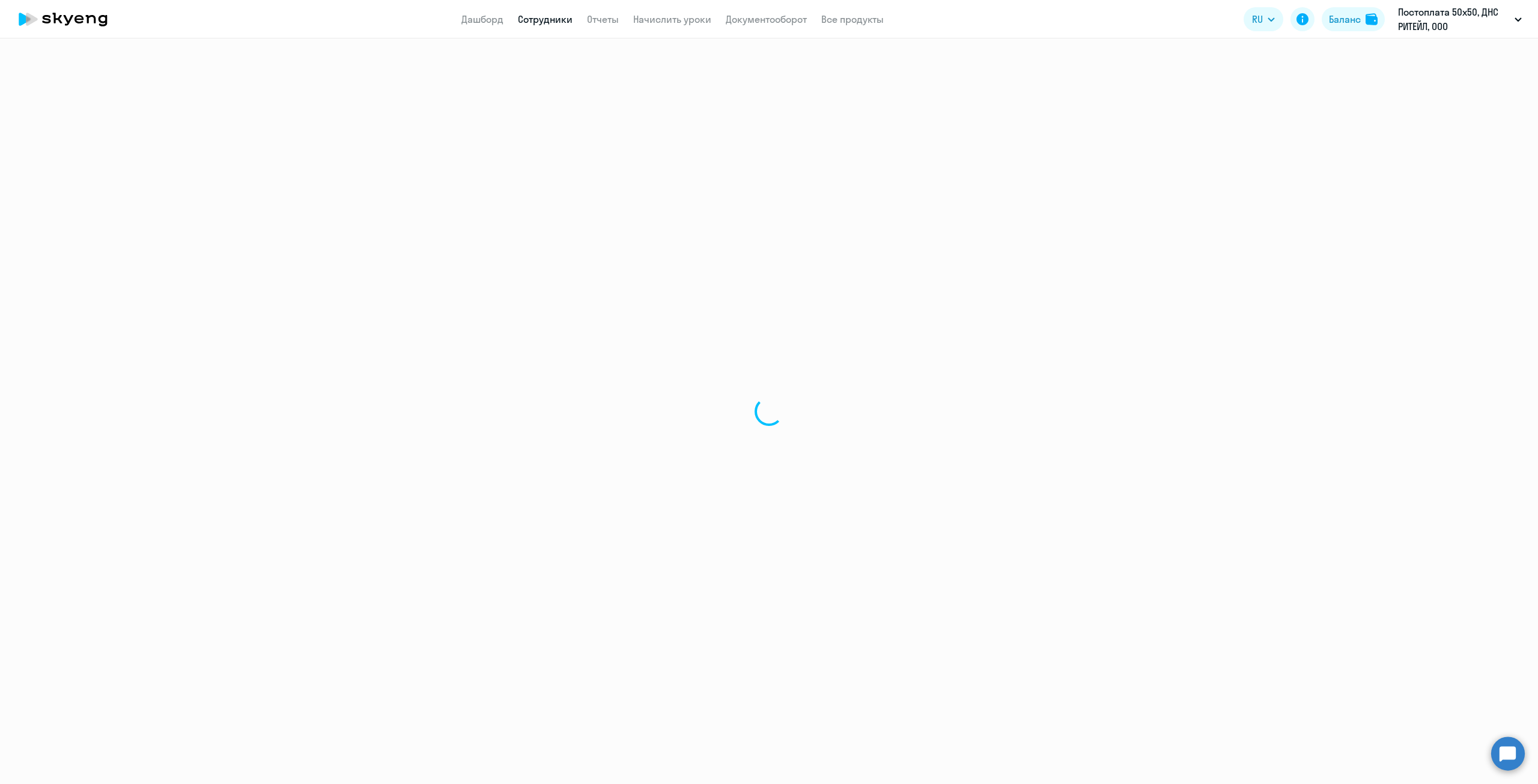
select select "30"
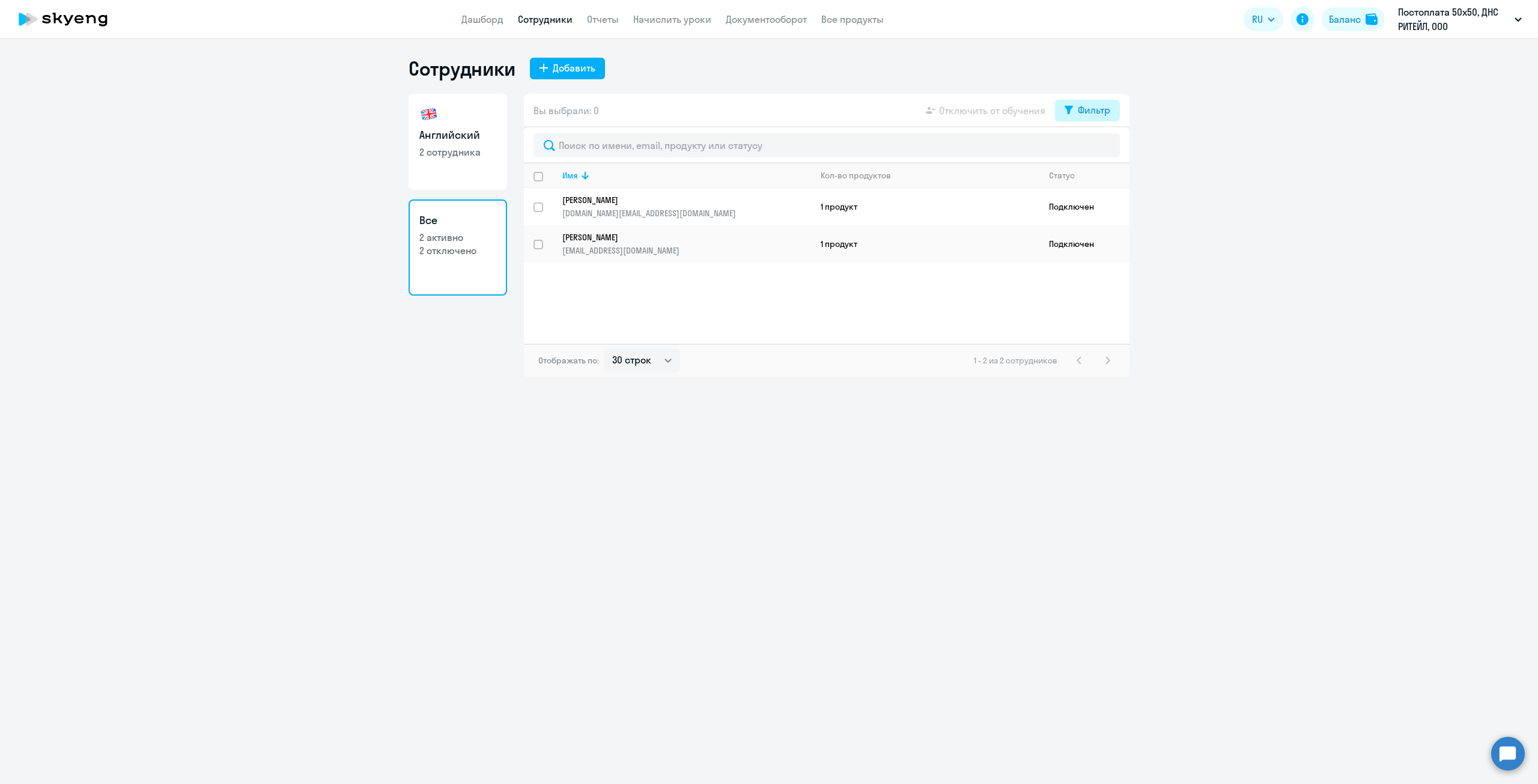
click at [1088, 111] on div "Фильтр" at bounding box center [1094, 109] width 33 height 15
click at [991, 164] on div "Показать отключенных от обучения" at bounding box center [1023, 152] width 193 height 51
click at [1096, 154] on span at bounding box center [1100, 149] width 20 height 12
click at [1090, 150] on input "checkbox" at bounding box center [1089, 149] width 1 height 1
checkbox input "true"
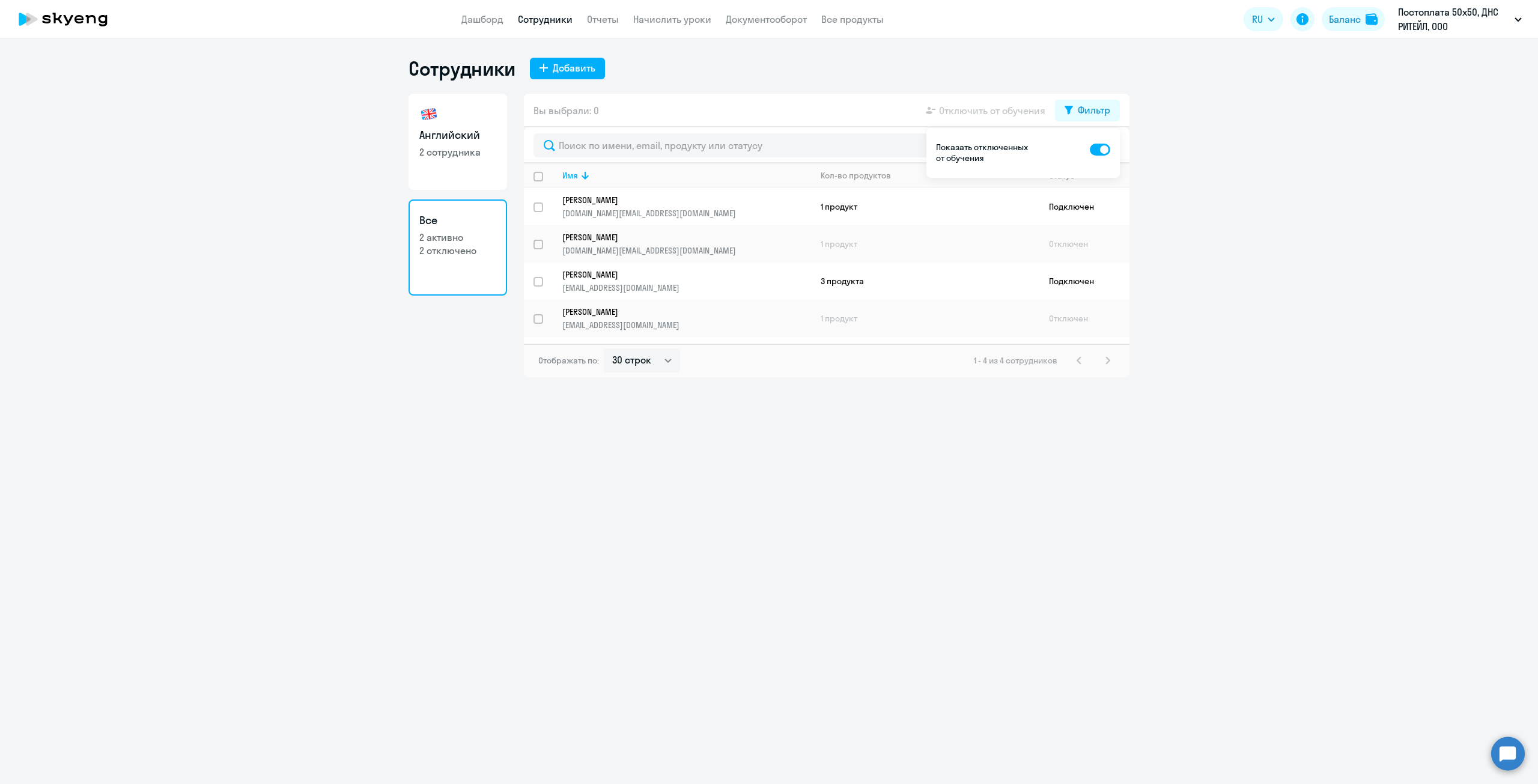
click at [1085, 423] on div "Сотрудники Добавить Английский 2 сотрудника Все 2 активно 2 отключено Вы выбрал…" at bounding box center [769, 411] width 1538 height 746
click at [759, 539] on div "Сотрудники Добавить Английский 2 сотрудника Все 2 активно 2 отключено Вы выбрал…" at bounding box center [769, 411] width 1538 height 746
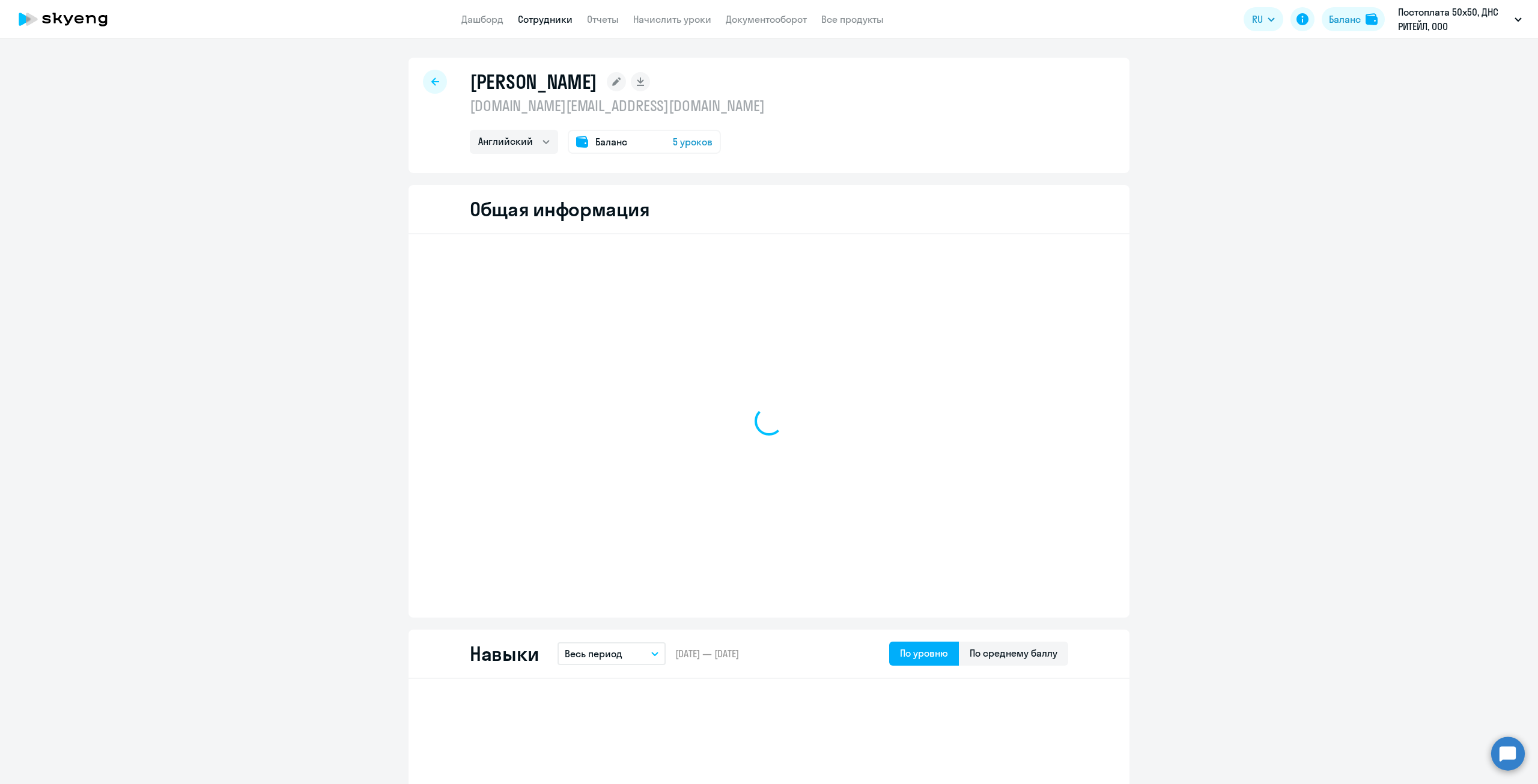
select select "english"
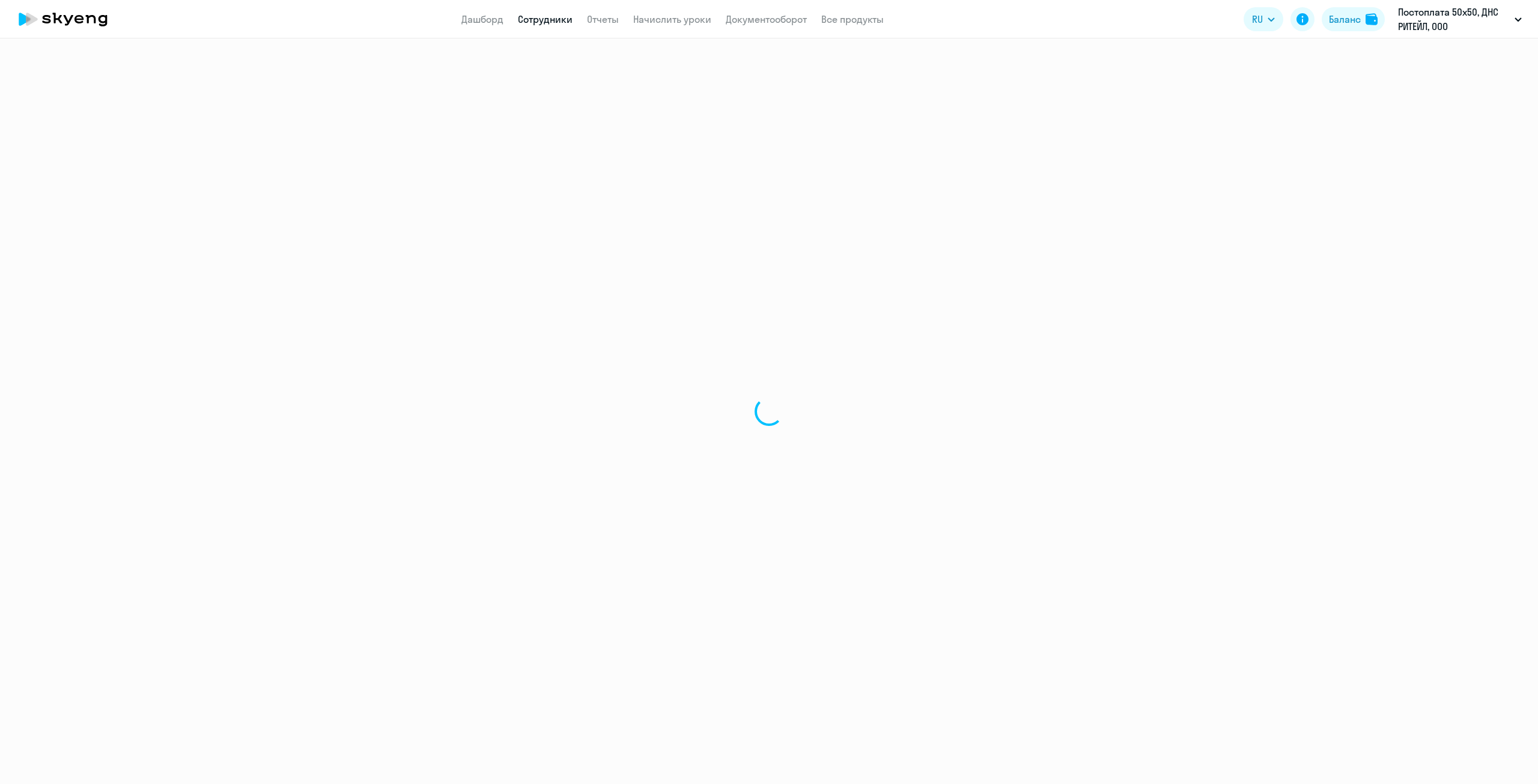
select select "english"
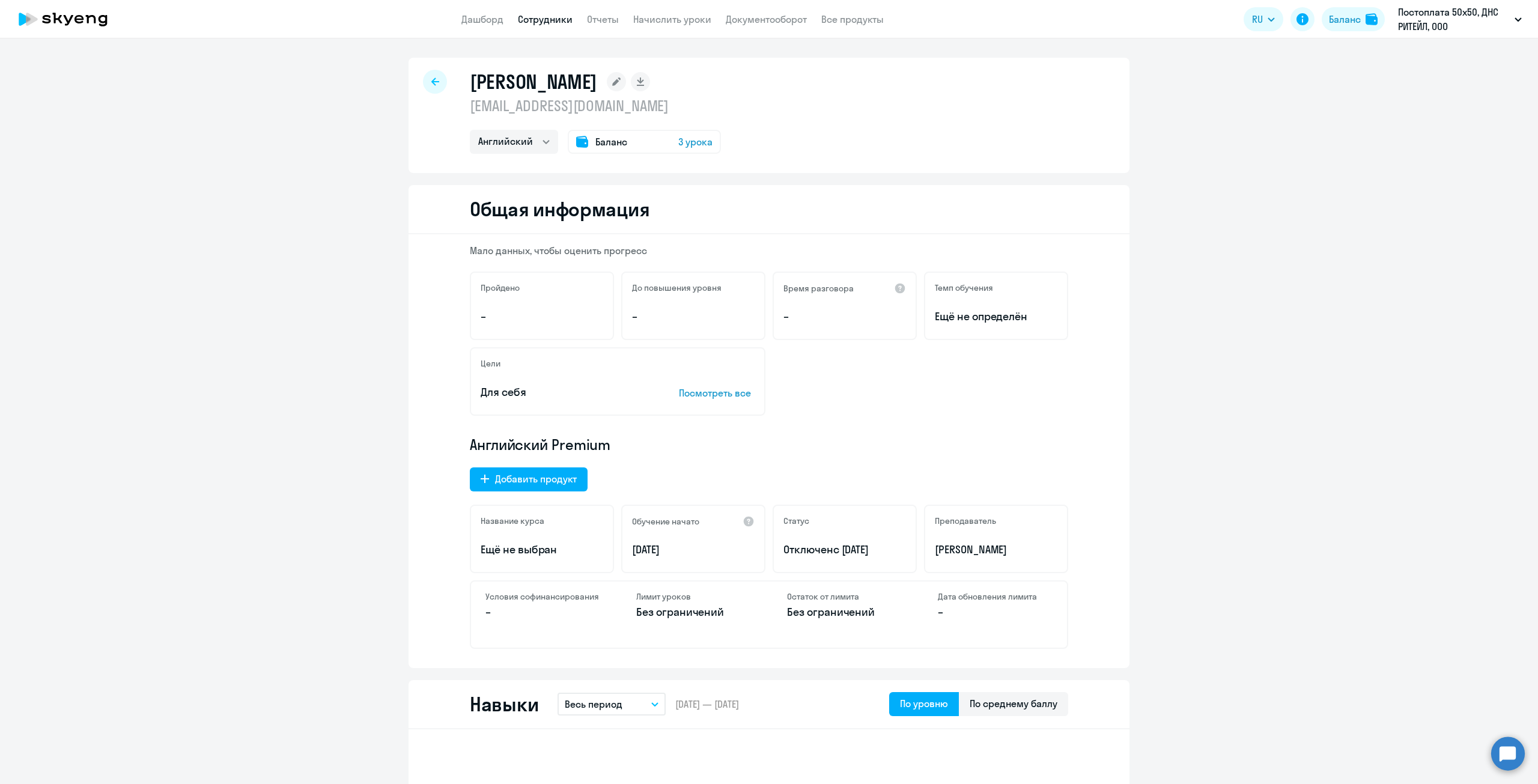
drag, startPoint x: 467, startPoint y: 79, endPoint x: 631, endPoint y: 81, distance: 164.0
click at [631, 81] on div "[PERSON_NAME]" at bounding box center [595, 82] width 251 height 24
copy h1 "[PERSON_NAME]"
drag, startPoint x: 638, startPoint y: 109, endPoint x: 455, endPoint y: 100, distance: 183.2
click at [455, 100] on div "[PERSON_NAME] [EMAIL_ADDRESS][DOMAIN_NAME] Английский Баланс 3 урока" at bounding box center [769, 115] width 721 height 115
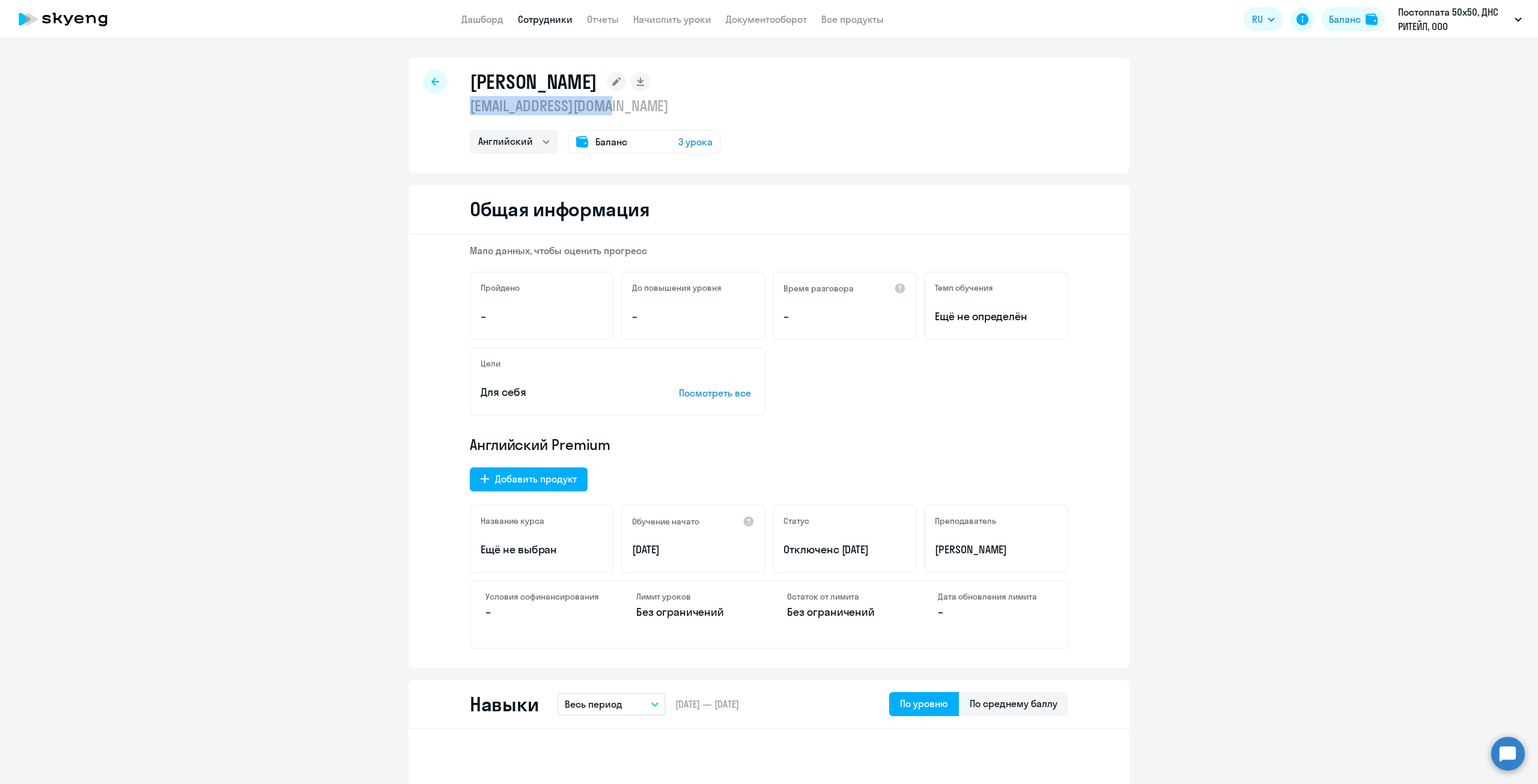
copy p "[EMAIL_ADDRESS][DOMAIN_NAME]"
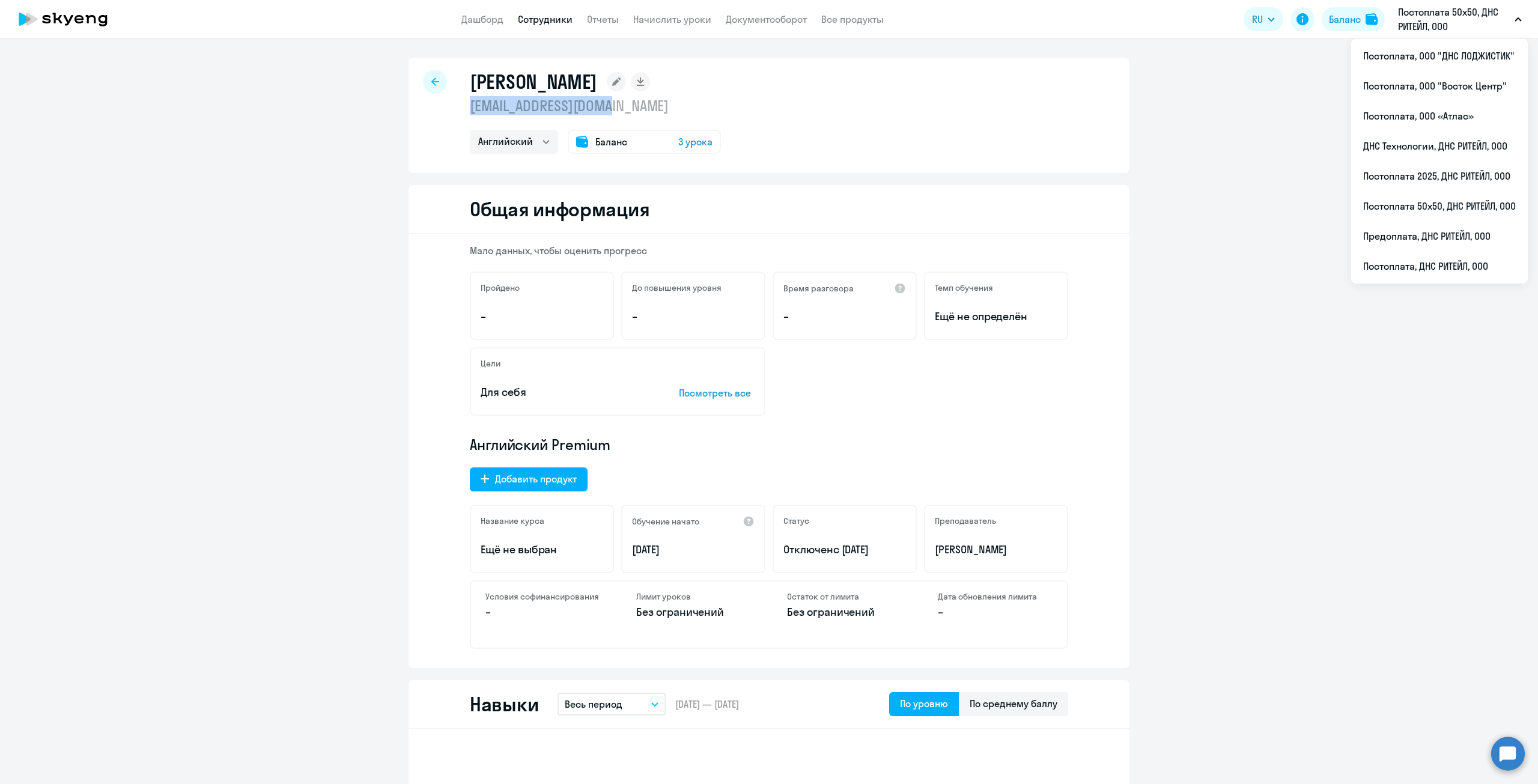
click at [1457, 1] on app-header "Дашборд Сотрудники Отчеты Начислить уроки Документооборот Все продукты Дашборд …" at bounding box center [769, 19] width 1538 height 38
click at [1406, 268] on li "Постоплата, ДНС РИТЕЙЛ, ООО" at bounding box center [1439, 266] width 177 height 30
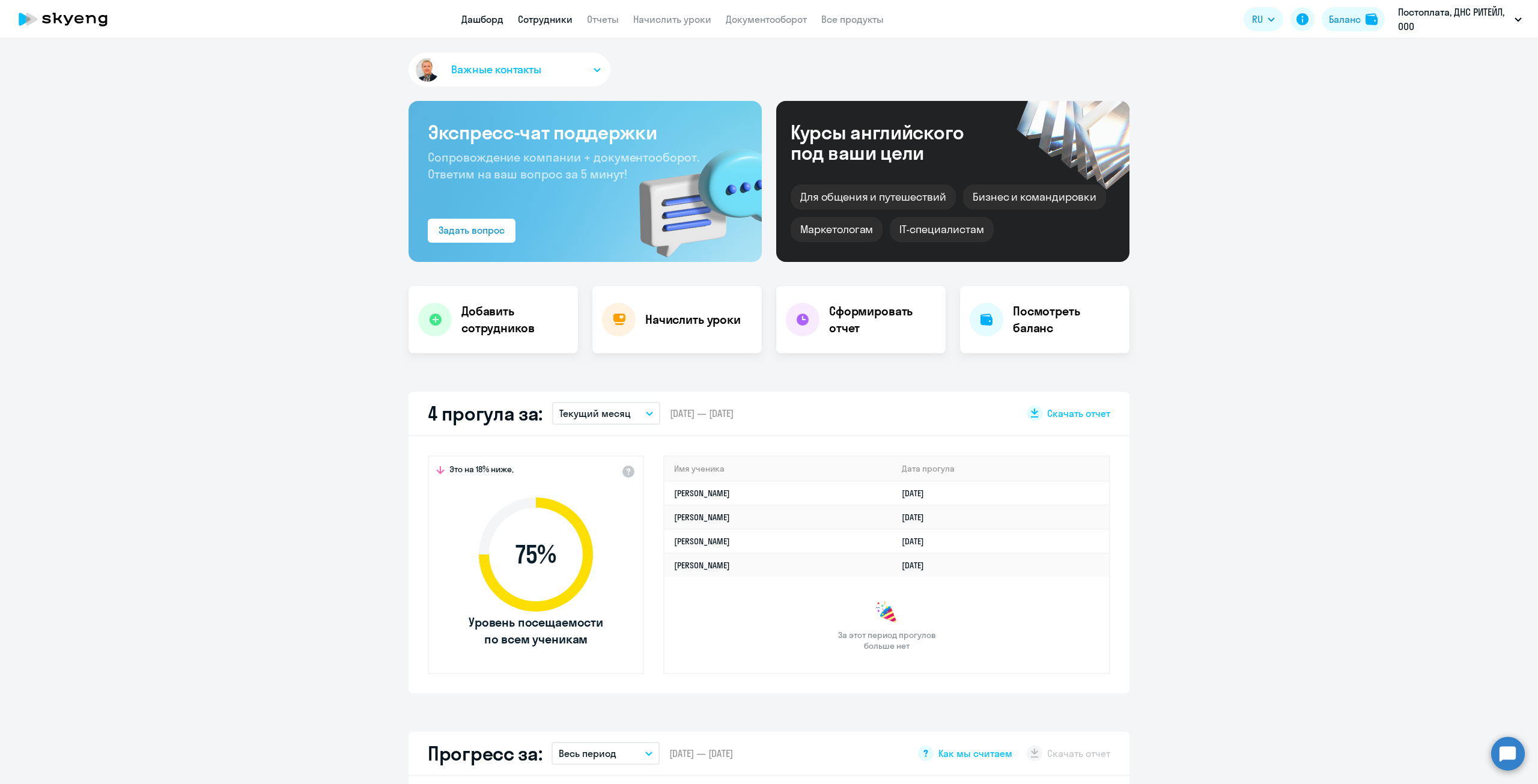
click at [528, 19] on link "Сотрудники" at bounding box center [545, 19] width 54 height 12
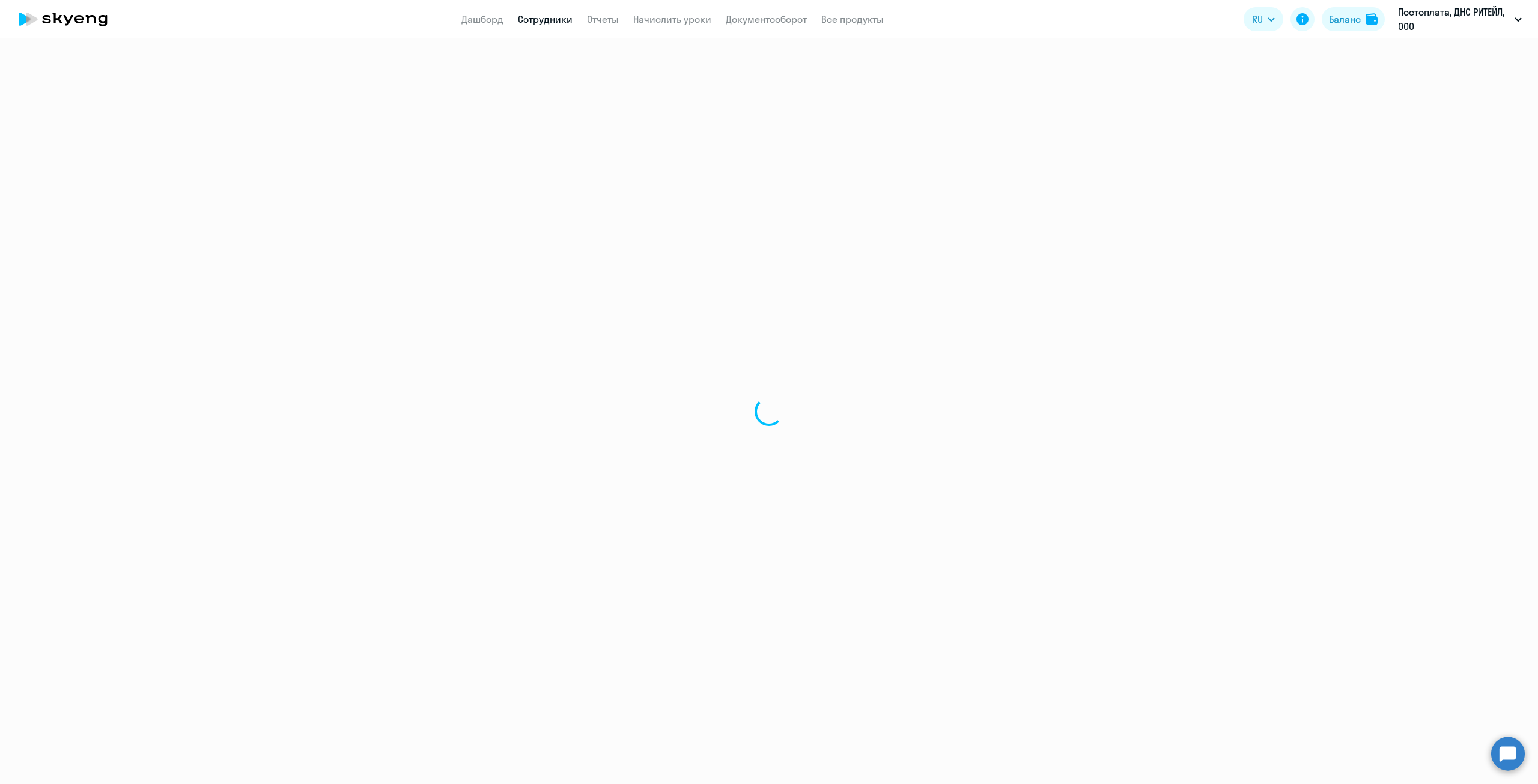
select select "30"
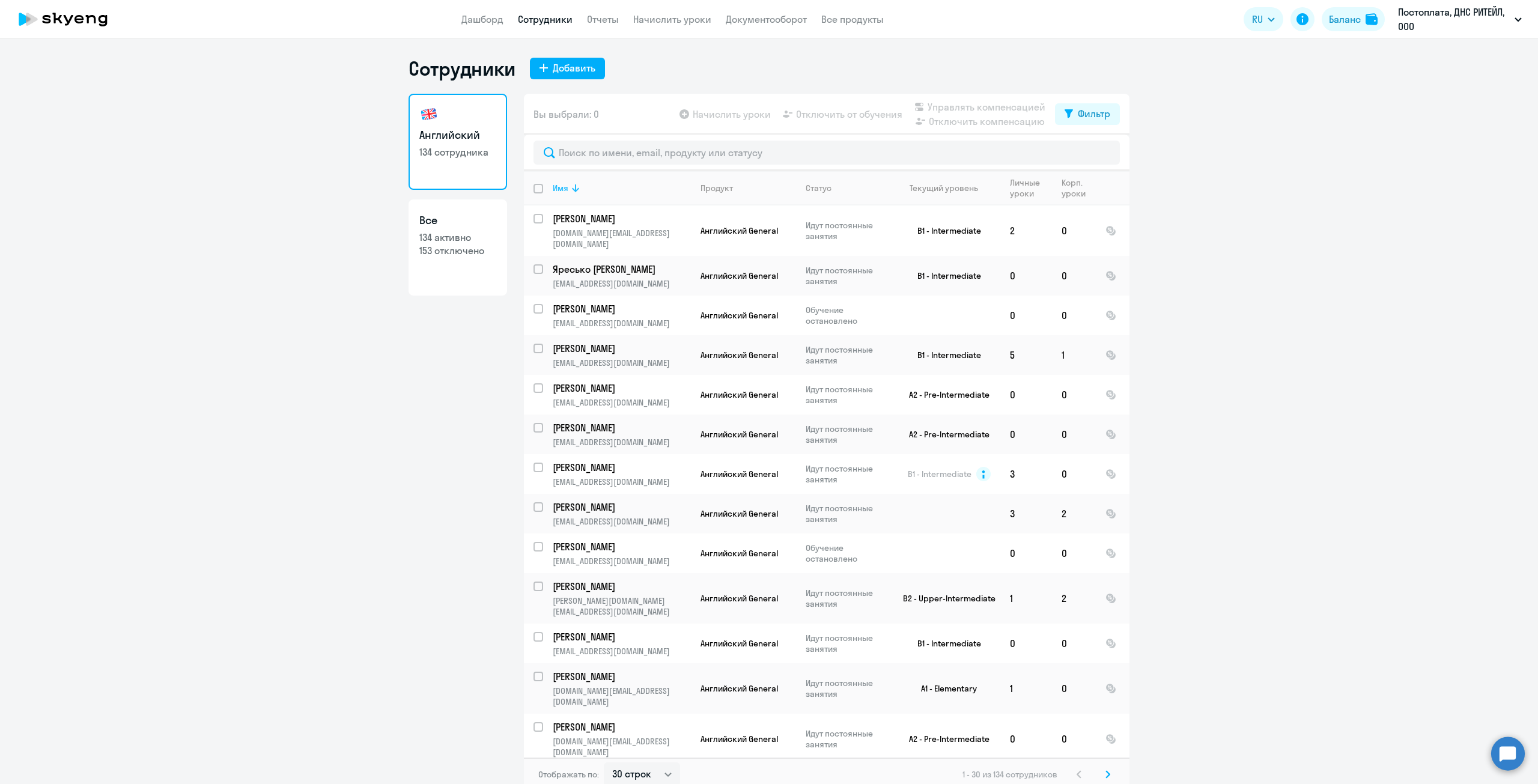
click at [558, 188] on div "Имя" at bounding box center [560, 188] width 15 height 11
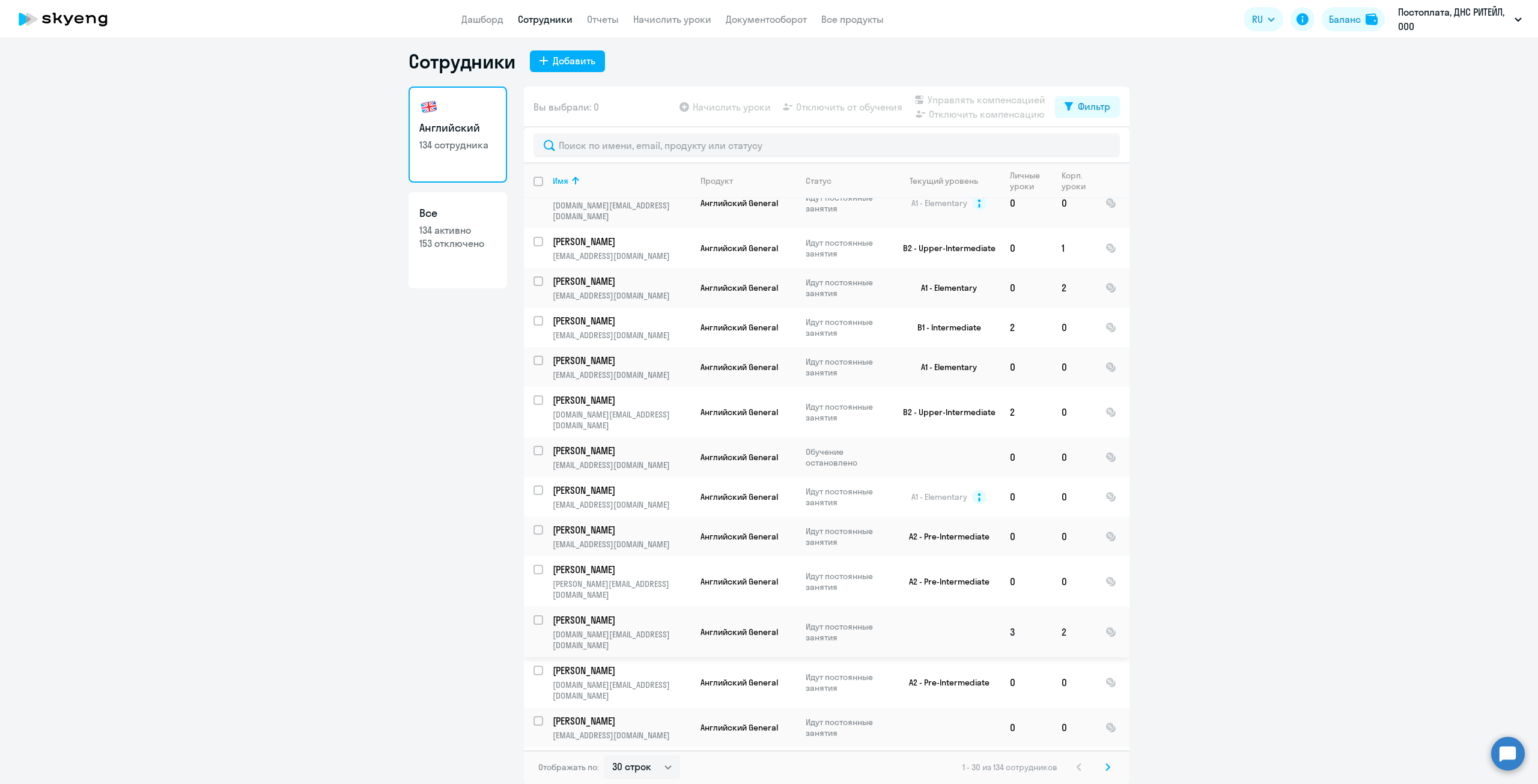
scroll to position [300, 0]
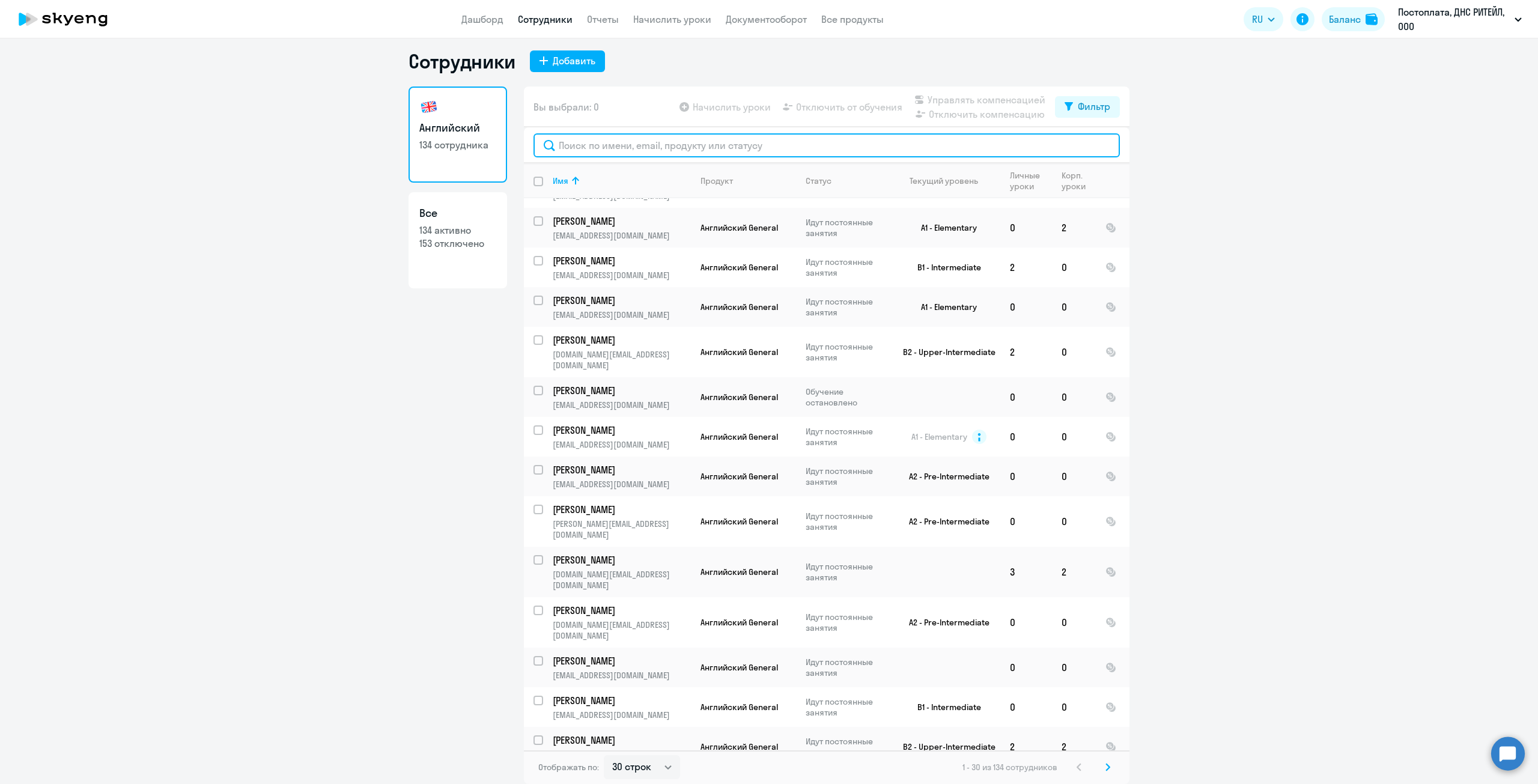
click at [631, 144] on input "text" at bounding box center [827, 145] width 587 height 24
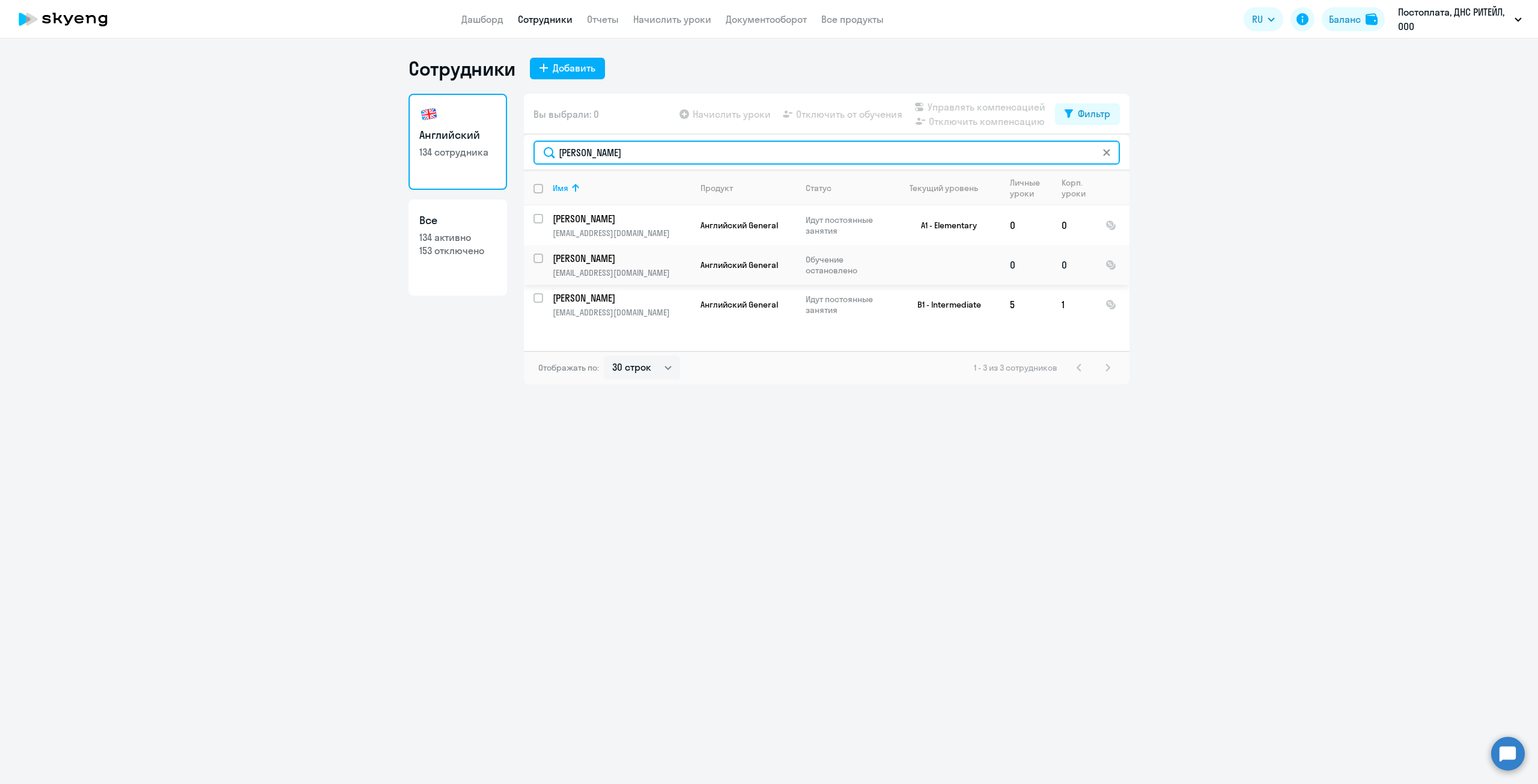
scroll to position [0, 0]
type input "алексей"
click at [547, 13] on app-menu-item-link "Сотрудники" at bounding box center [545, 19] width 54 height 15
drag, startPoint x: 604, startPoint y: 152, endPoint x: 512, endPoint y: 143, distance: 92.4
click at [512, 144] on div "Английский 134 сотрудника Все 134 активно 153 отключено Вы выбрали: 0 Начислить…" at bounding box center [769, 239] width 721 height 291
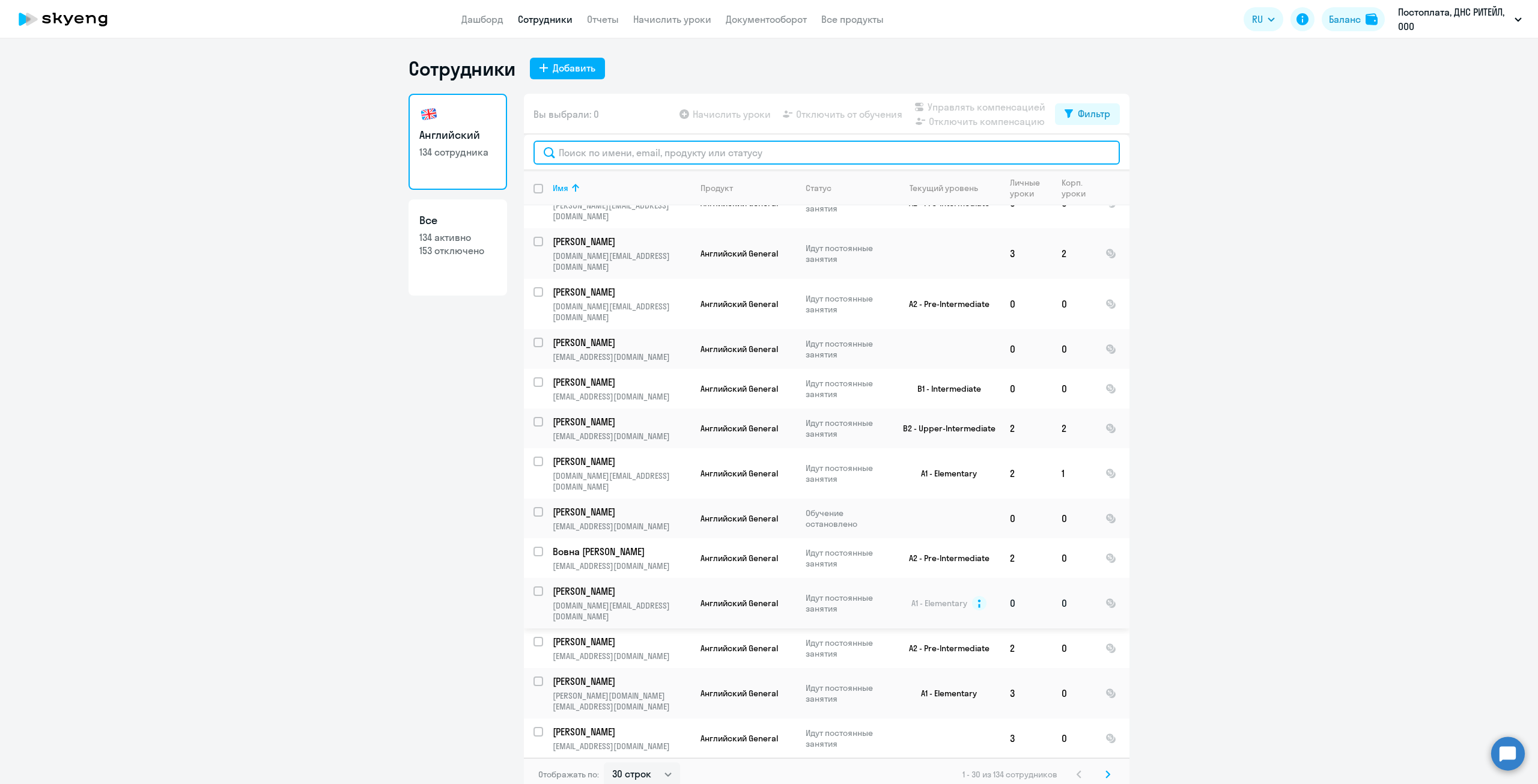
scroll to position [637, 0]
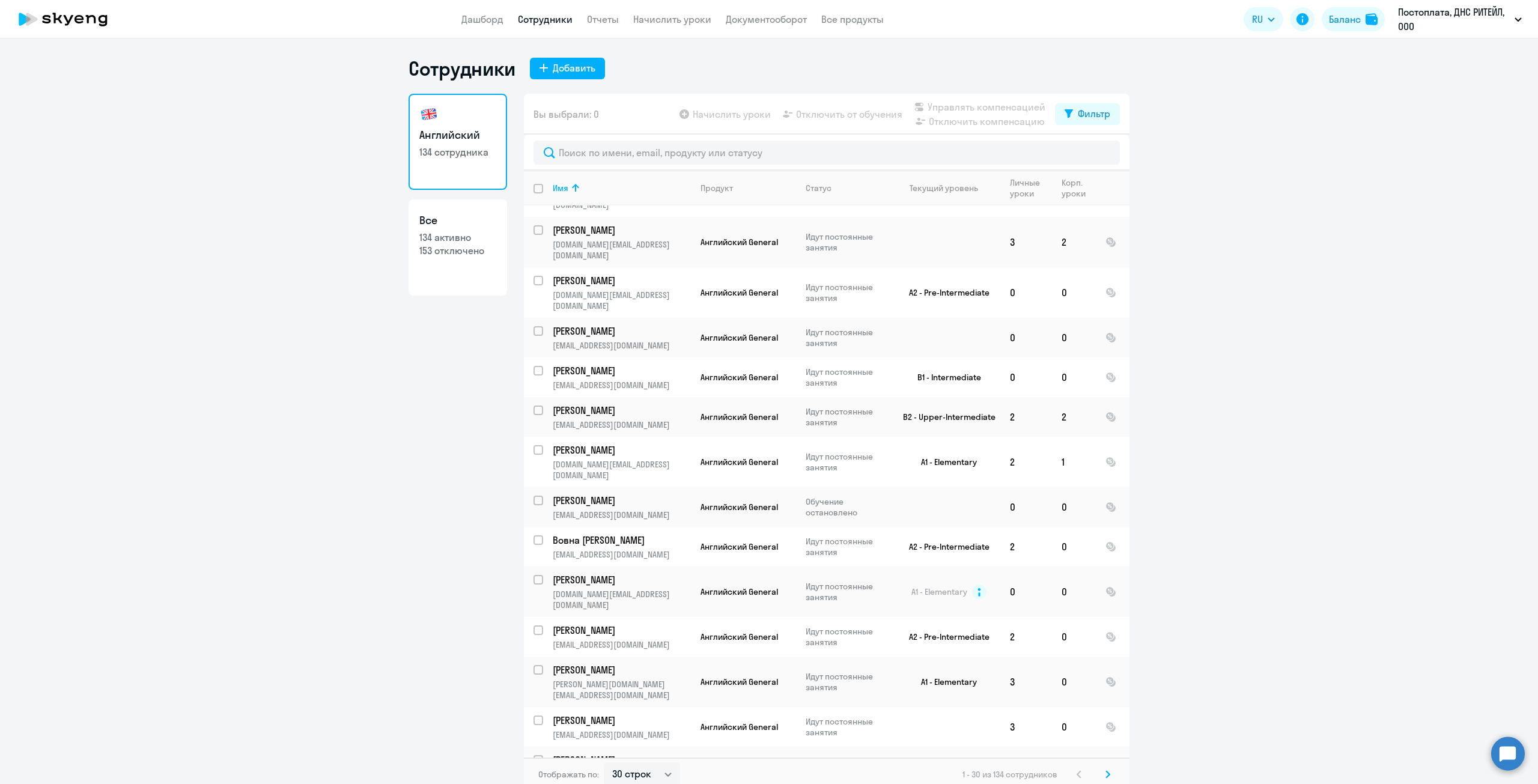
click at [1106, 773] on icon at bounding box center [1108, 774] width 5 height 8
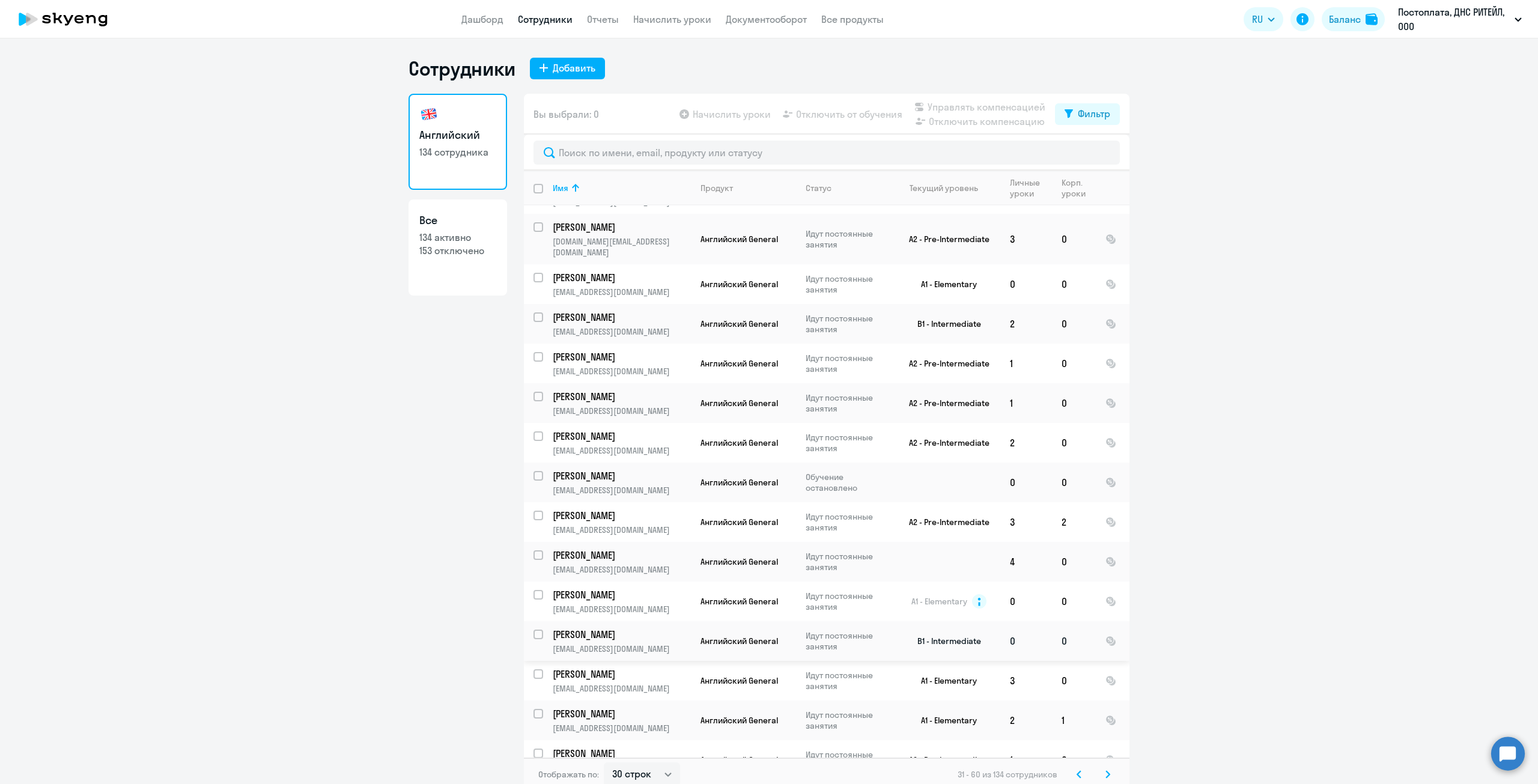
scroll to position [668, 0]
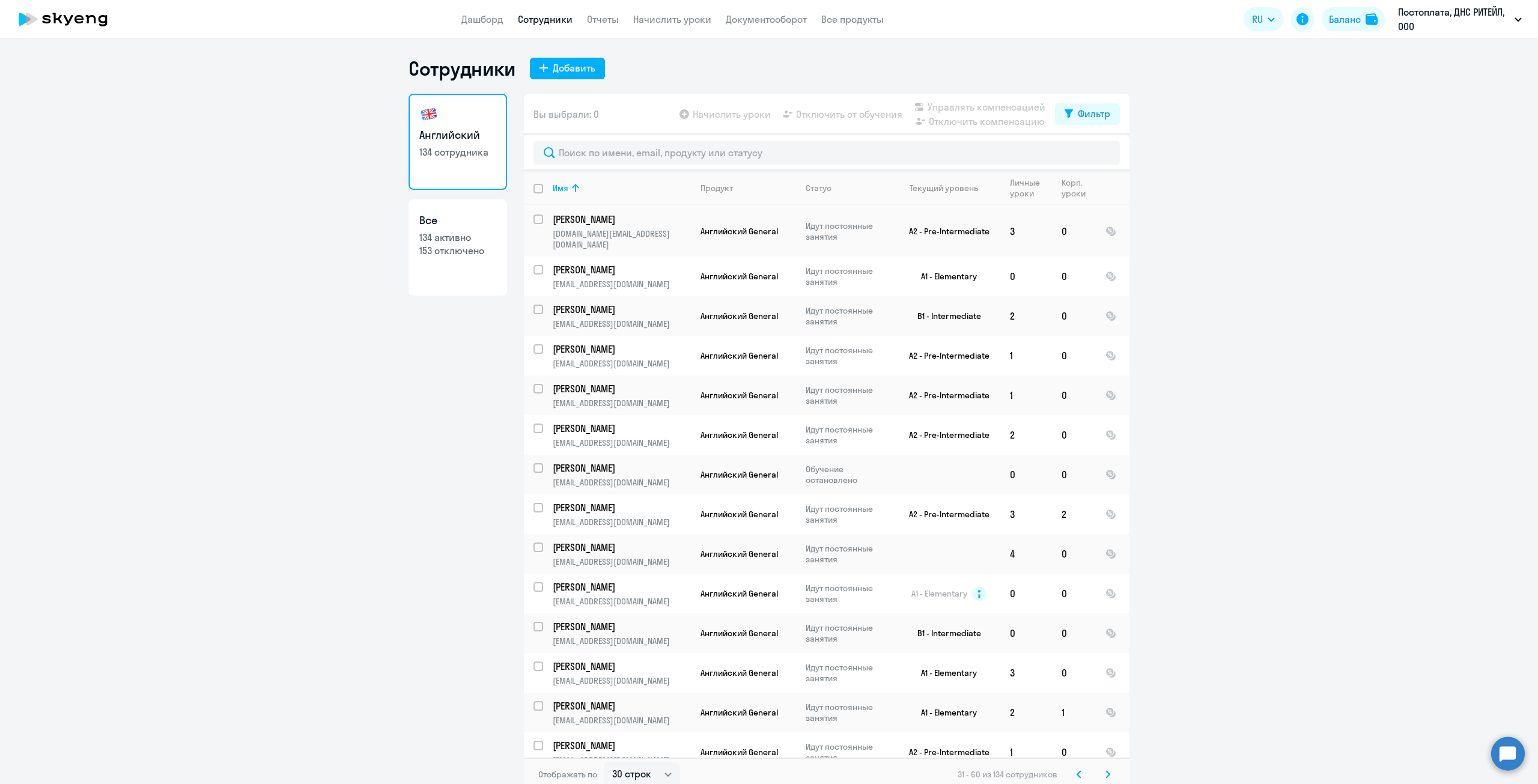
click at [1106, 774] on icon at bounding box center [1108, 774] width 4 height 6
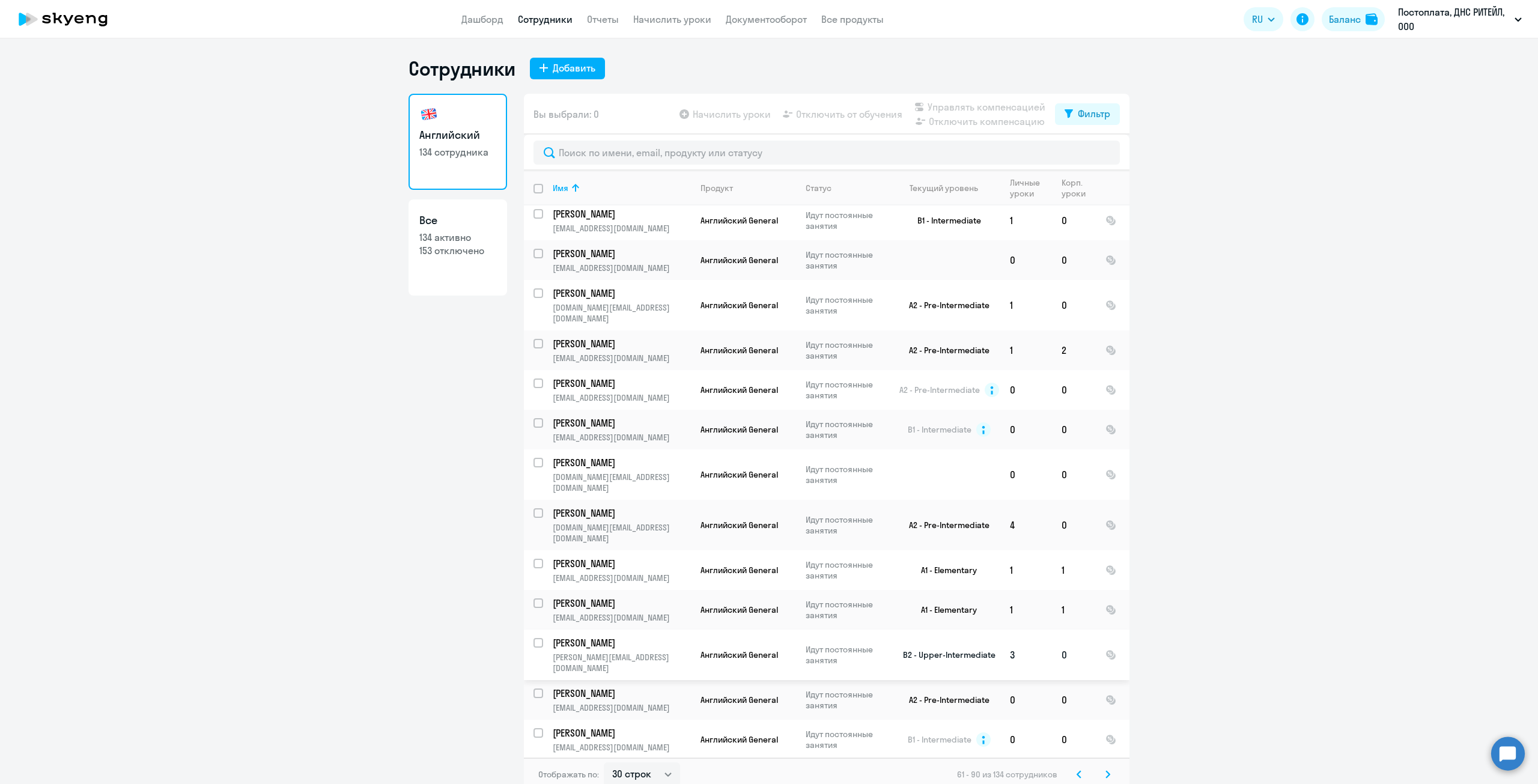
scroll to position [637, 0]
click at [1106, 774] on icon at bounding box center [1108, 774] width 5 height 8
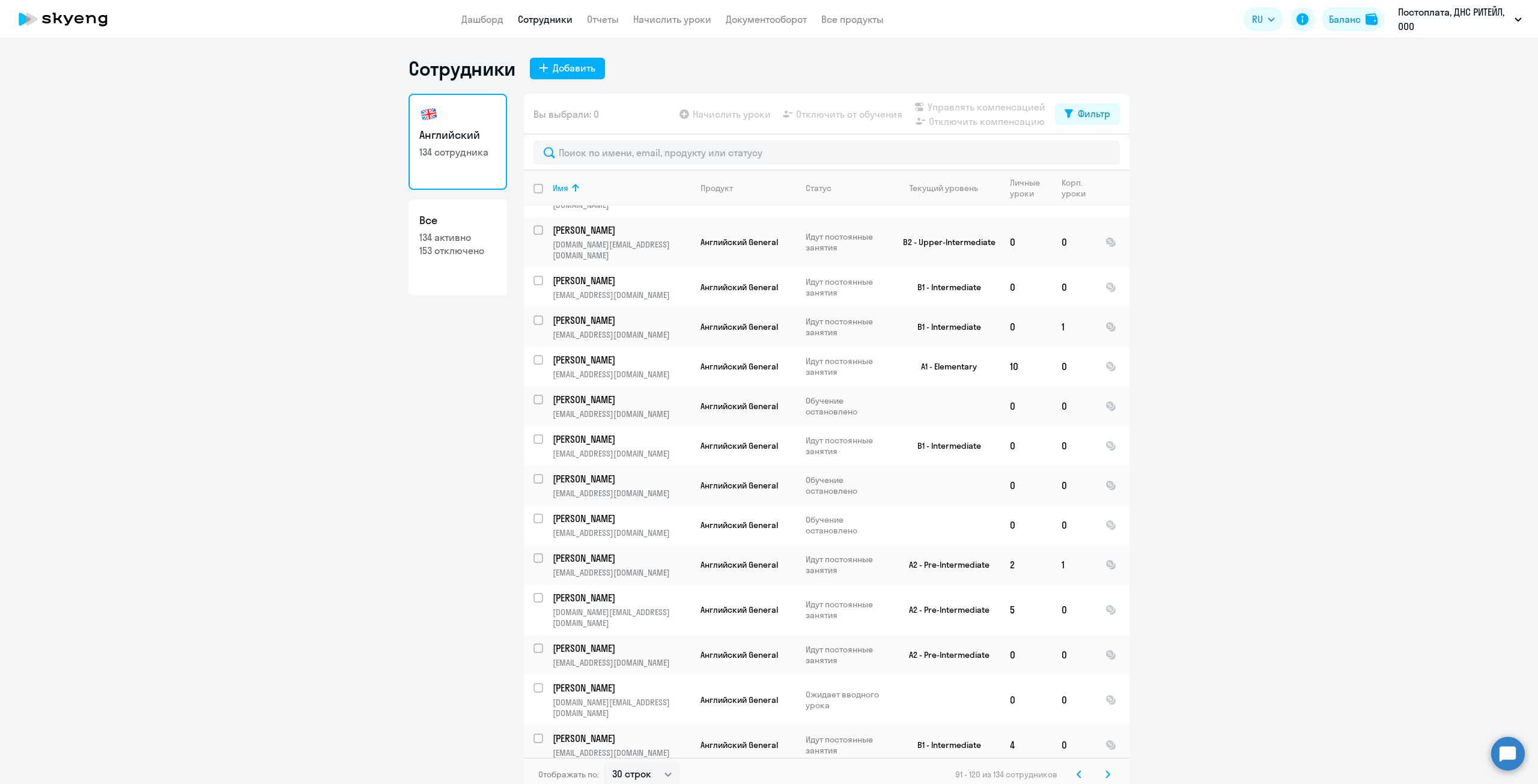
click at [1102, 769] on svg-icon at bounding box center [1108, 774] width 15 height 15
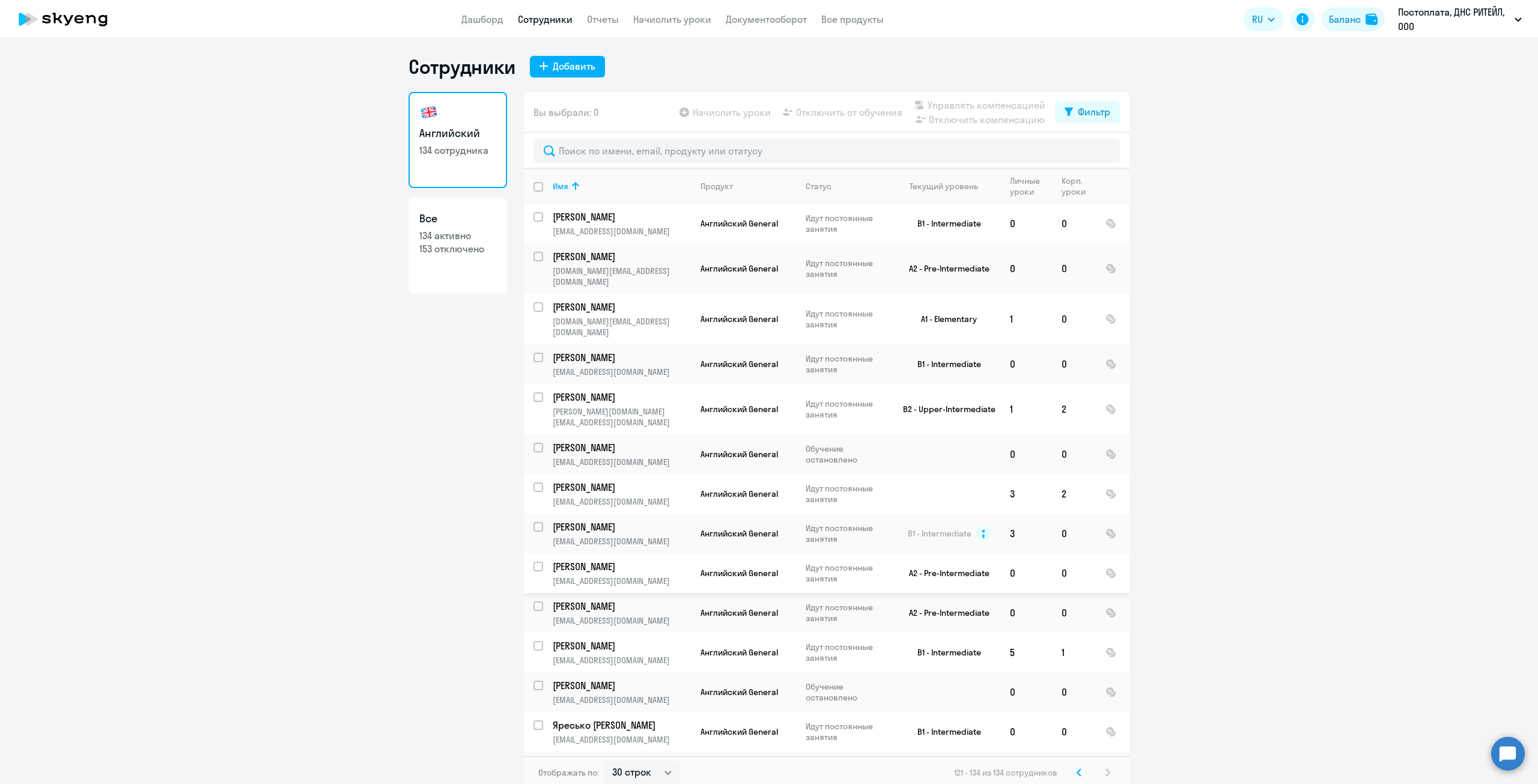
scroll to position [0, 0]
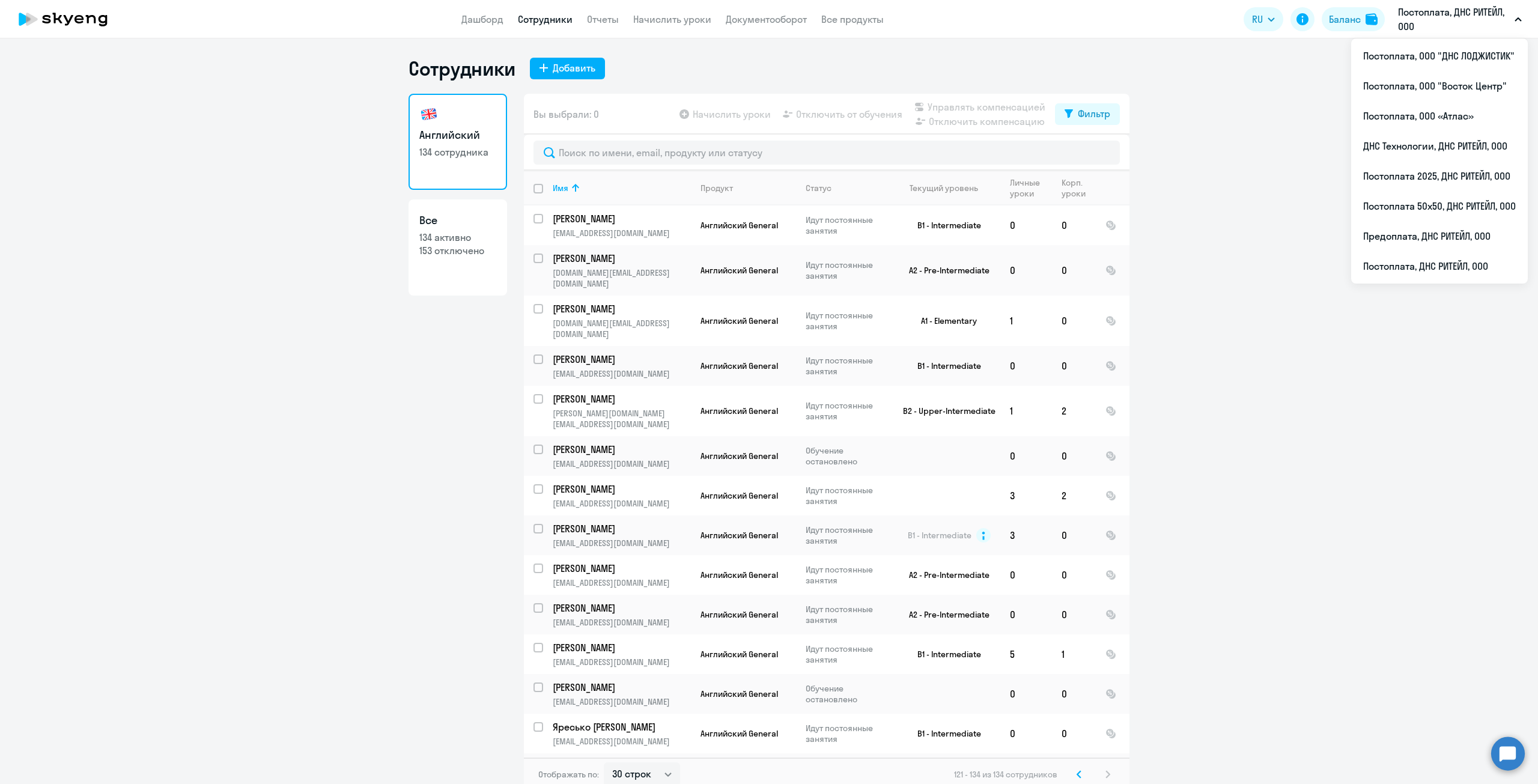
click at [1476, 16] on p "Постоплата, ДНС РИТЕЙЛ, ООО" at bounding box center [1454, 19] width 112 height 29
click at [1451, 67] on li "Постоплата, ООО "ДНС ЛОДЖИСТИК"" at bounding box center [1439, 56] width 177 height 30
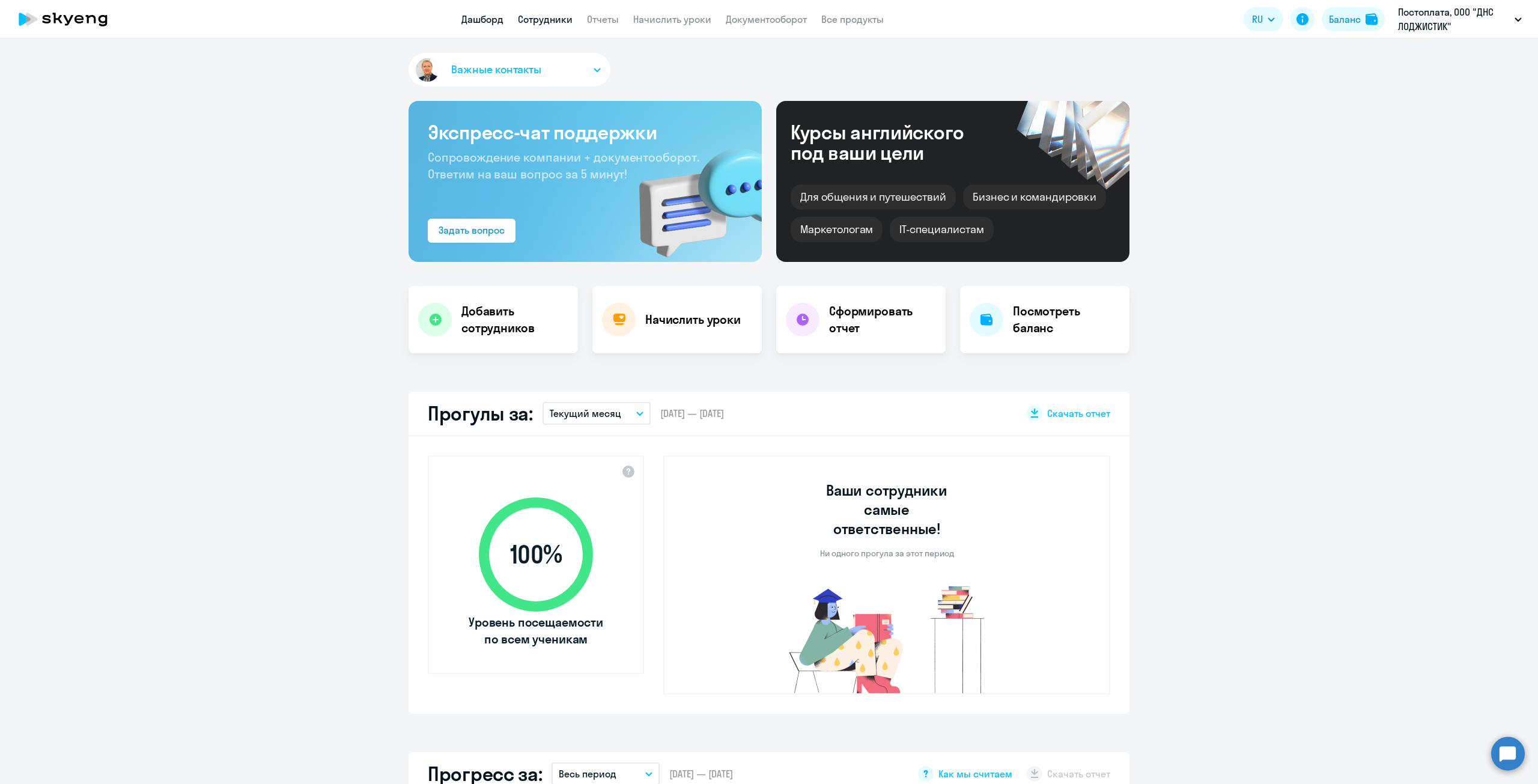
click at [565, 17] on link "Сотрудники" at bounding box center [545, 19] width 54 height 12
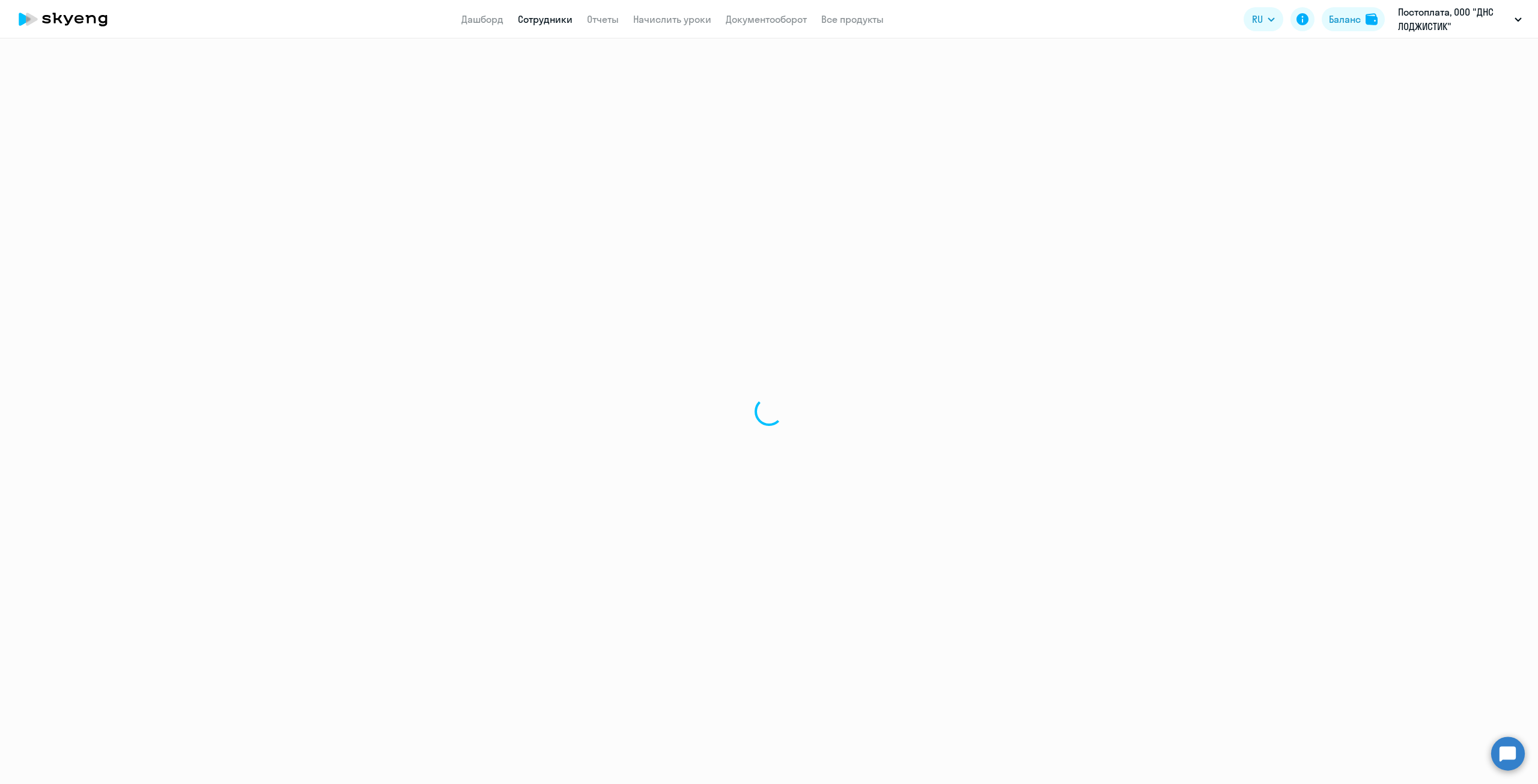
select select "30"
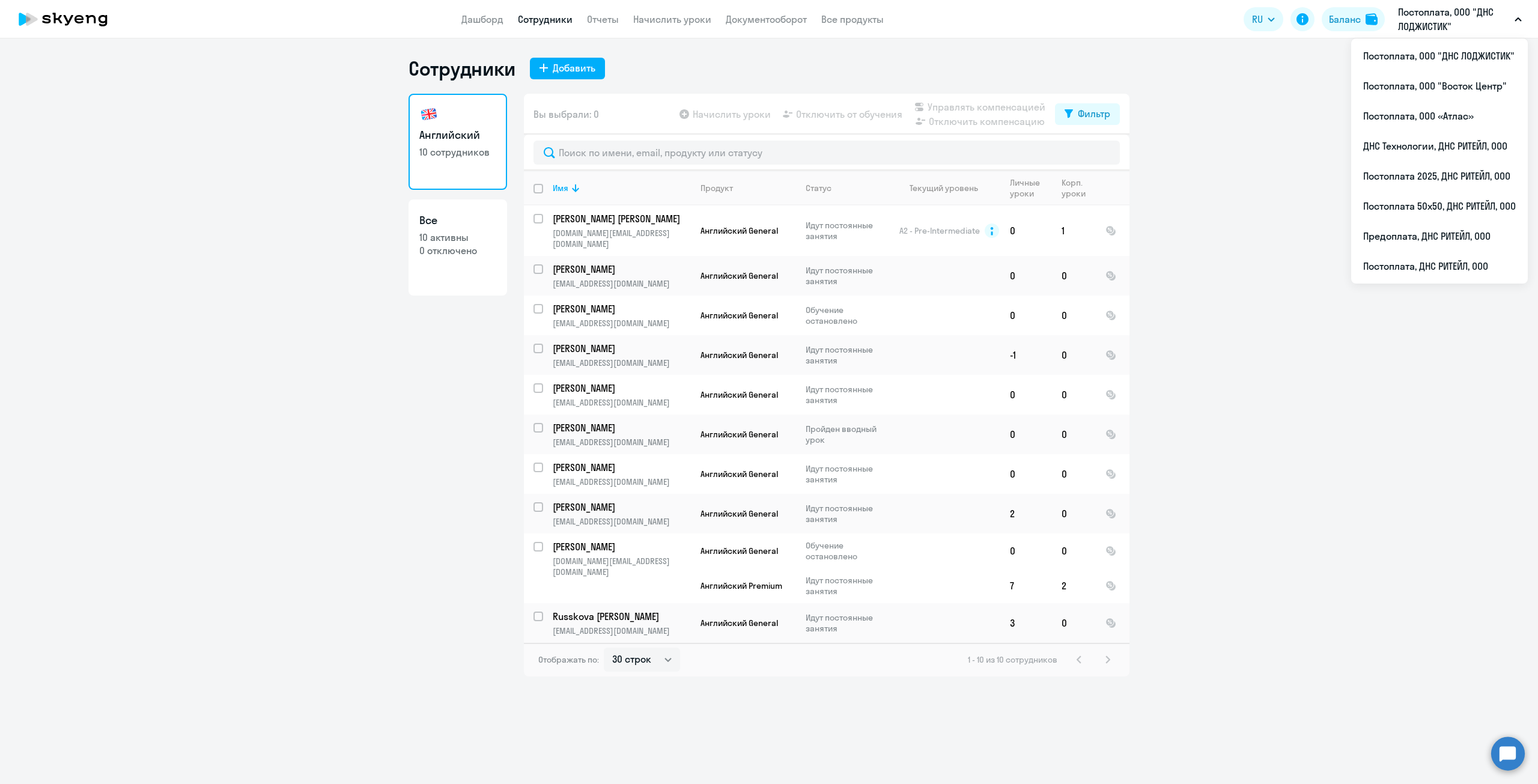
click at [1221, 456] on ng-component "Сотрудники Добавить Английский 10 сотрудников Все 10 активны 0 отключено Вы выб…" at bounding box center [769, 366] width 1538 height 620
click at [1413, 259] on li "Постоплата, ДНС РИТЕЙЛ, ООО" at bounding box center [1439, 266] width 177 height 30
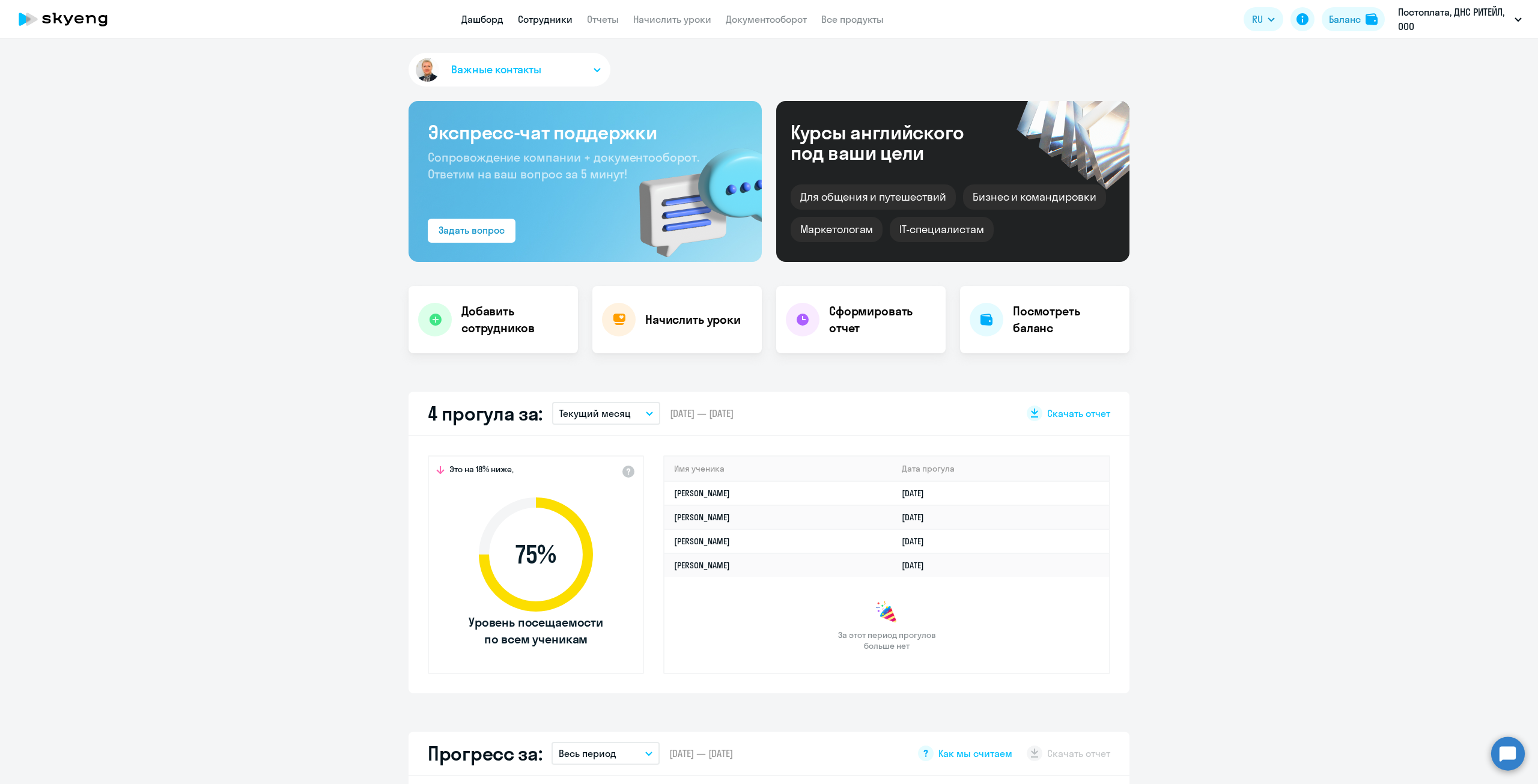
click at [537, 20] on link "Сотрудники" at bounding box center [545, 19] width 54 height 12
select select "30"
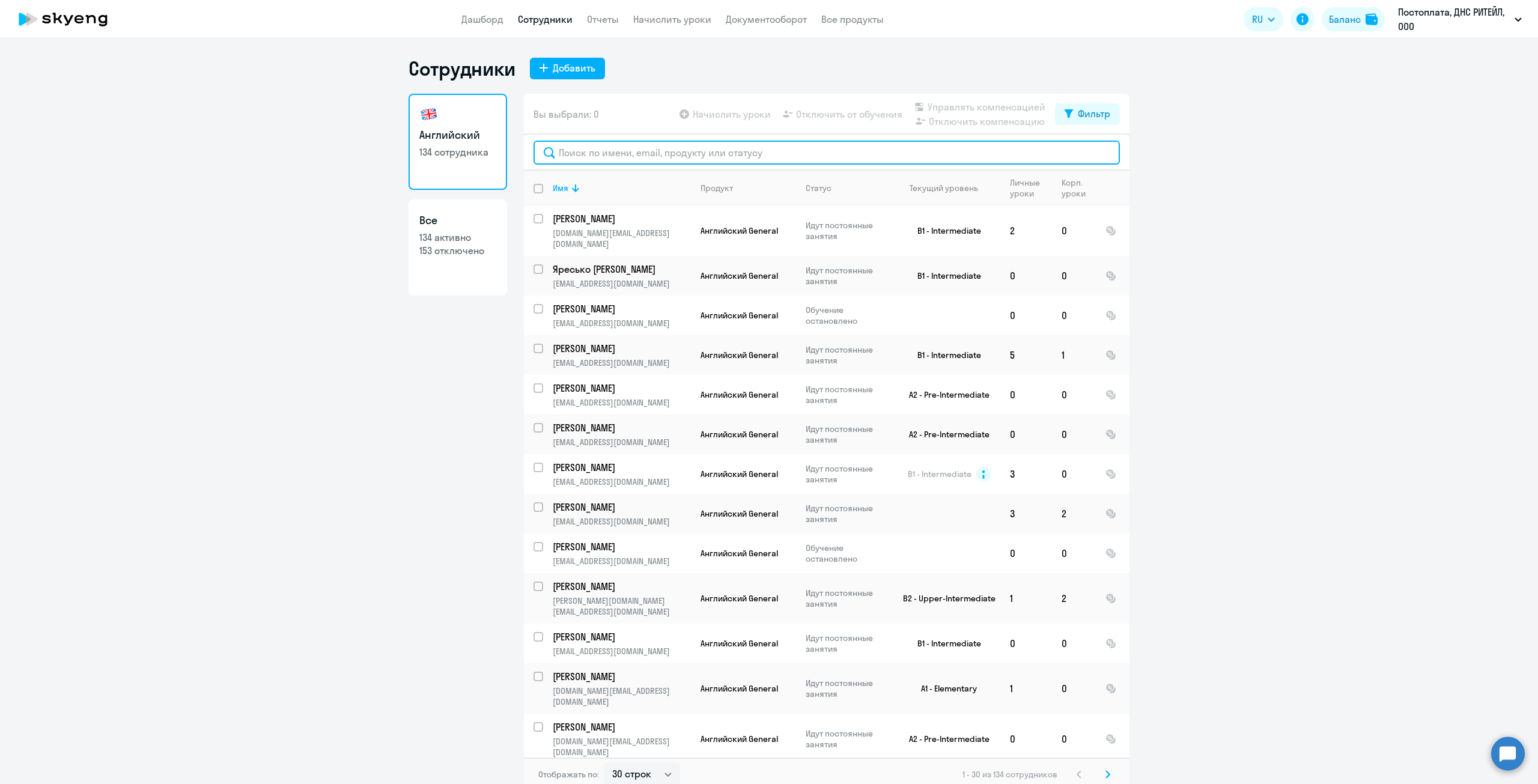
click at [607, 147] on input "text" at bounding box center [827, 153] width 587 height 24
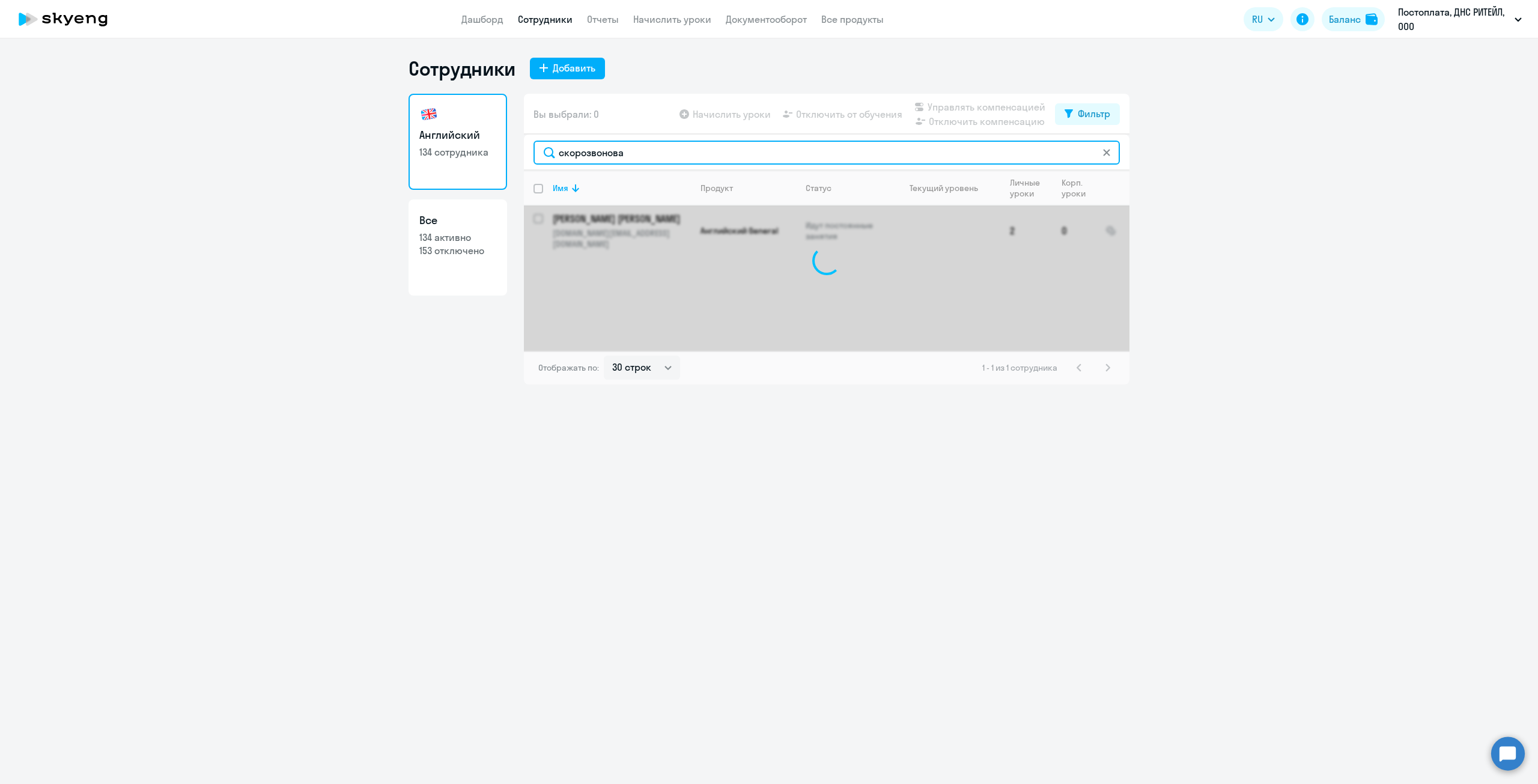
type input "скорозвонова"
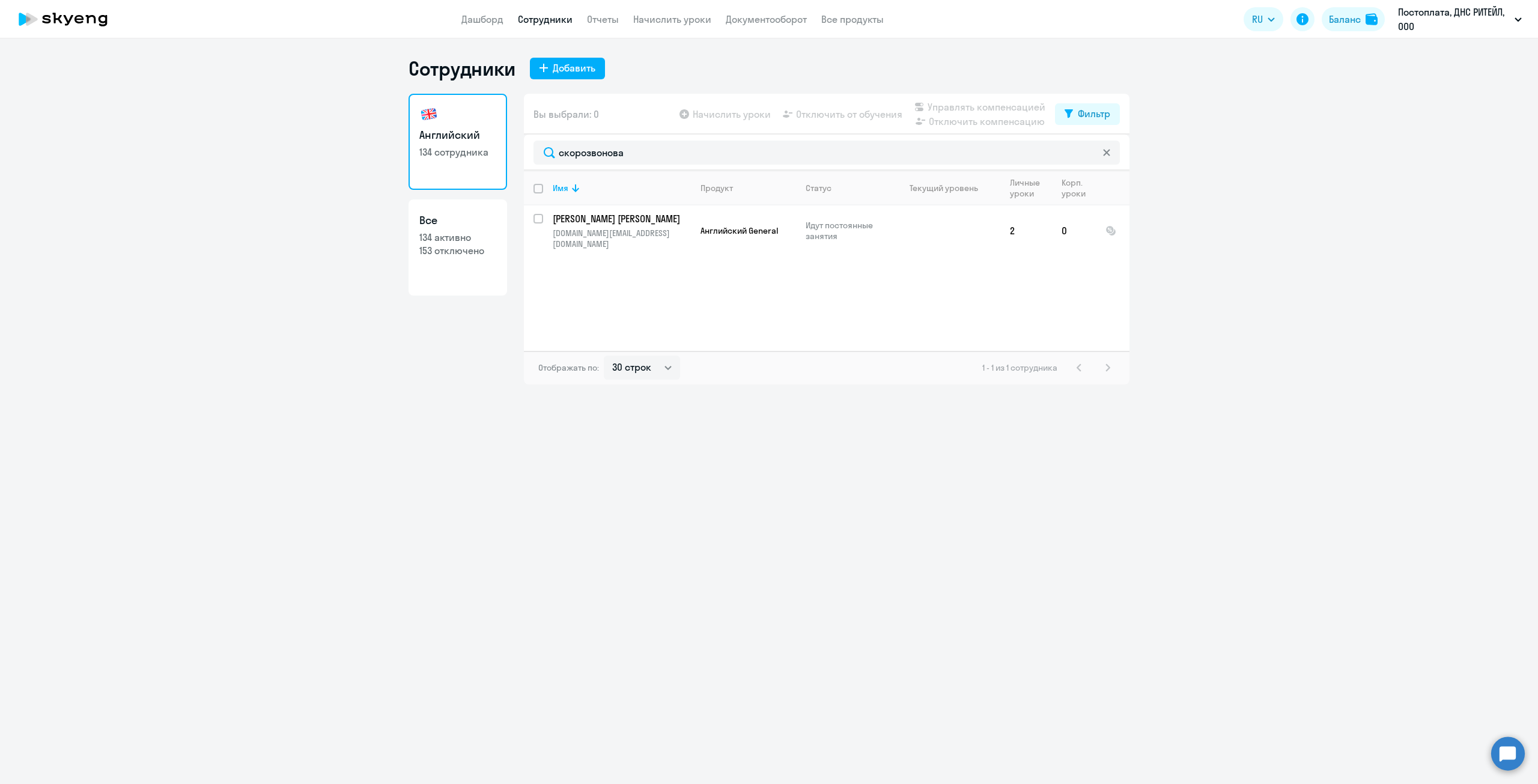
click at [1103, 150] on icon at bounding box center [1106, 152] width 7 height 7
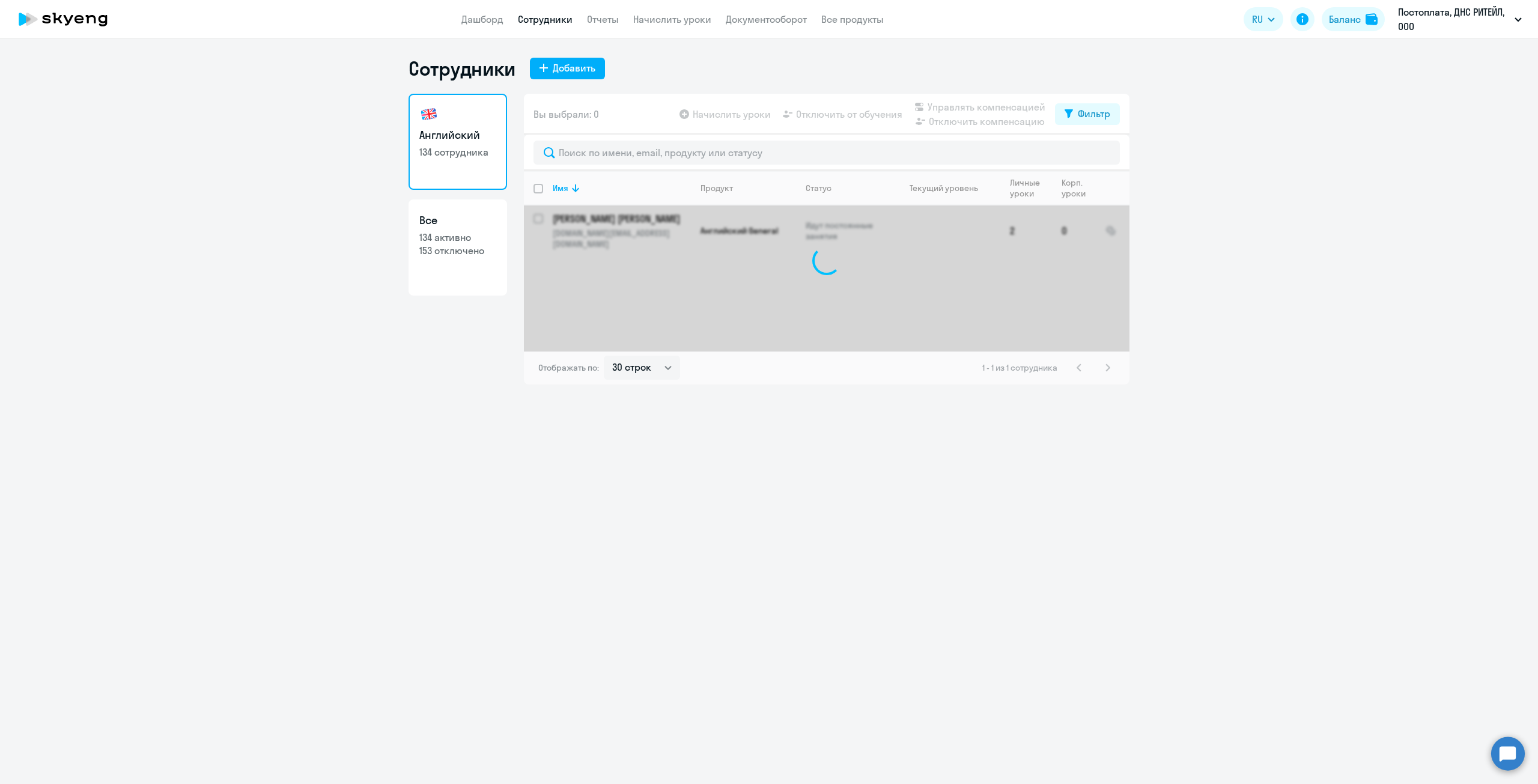
click at [1213, 164] on ng-component "Сотрудники Добавить Английский 134 сотрудника Все 134 активно 153 отключено Вы …" at bounding box center [769, 220] width 1538 height 328
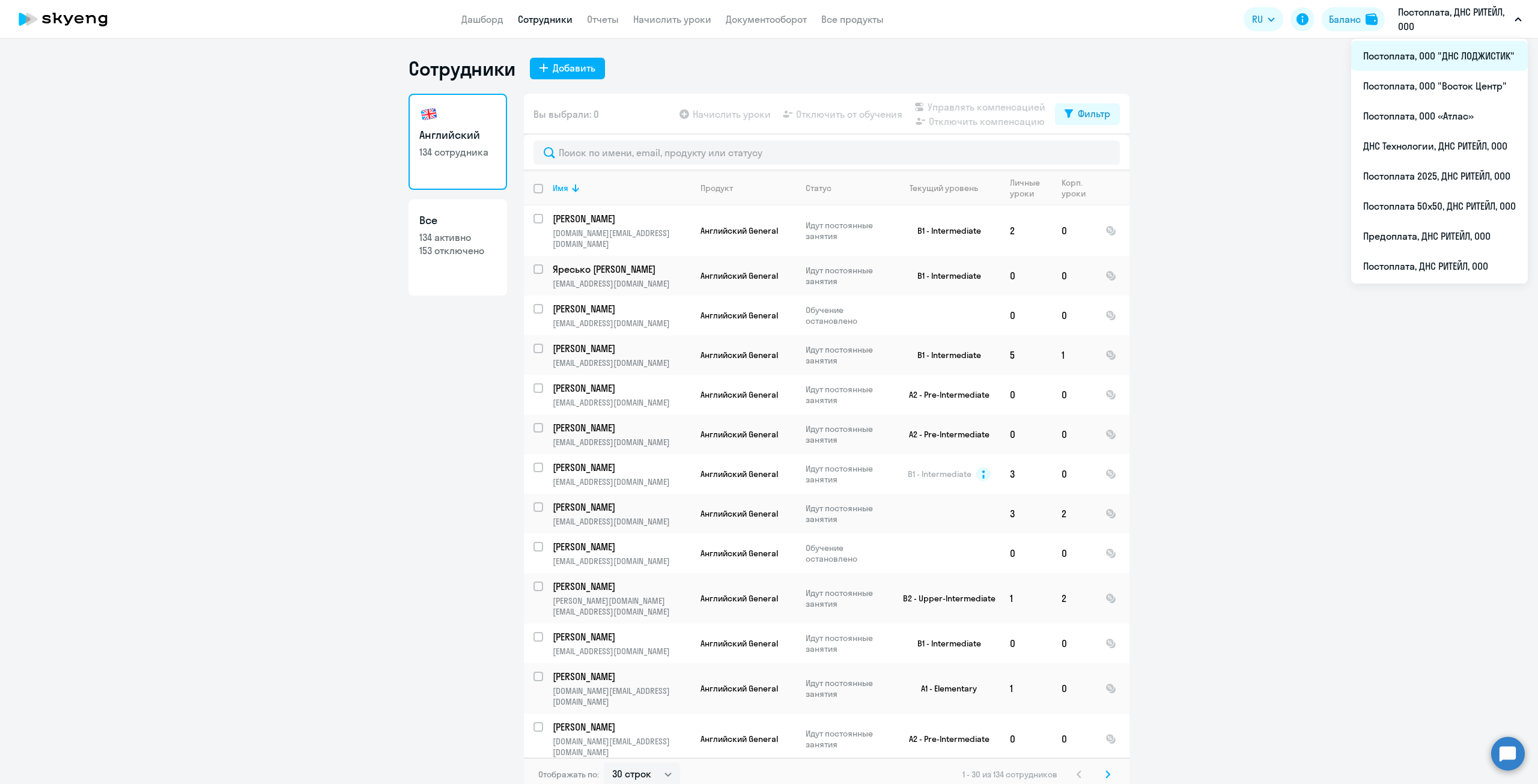
click at [1418, 60] on li "Постоплата, ООО "ДНС ЛОДЖИСТИК"" at bounding box center [1439, 56] width 177 height 30
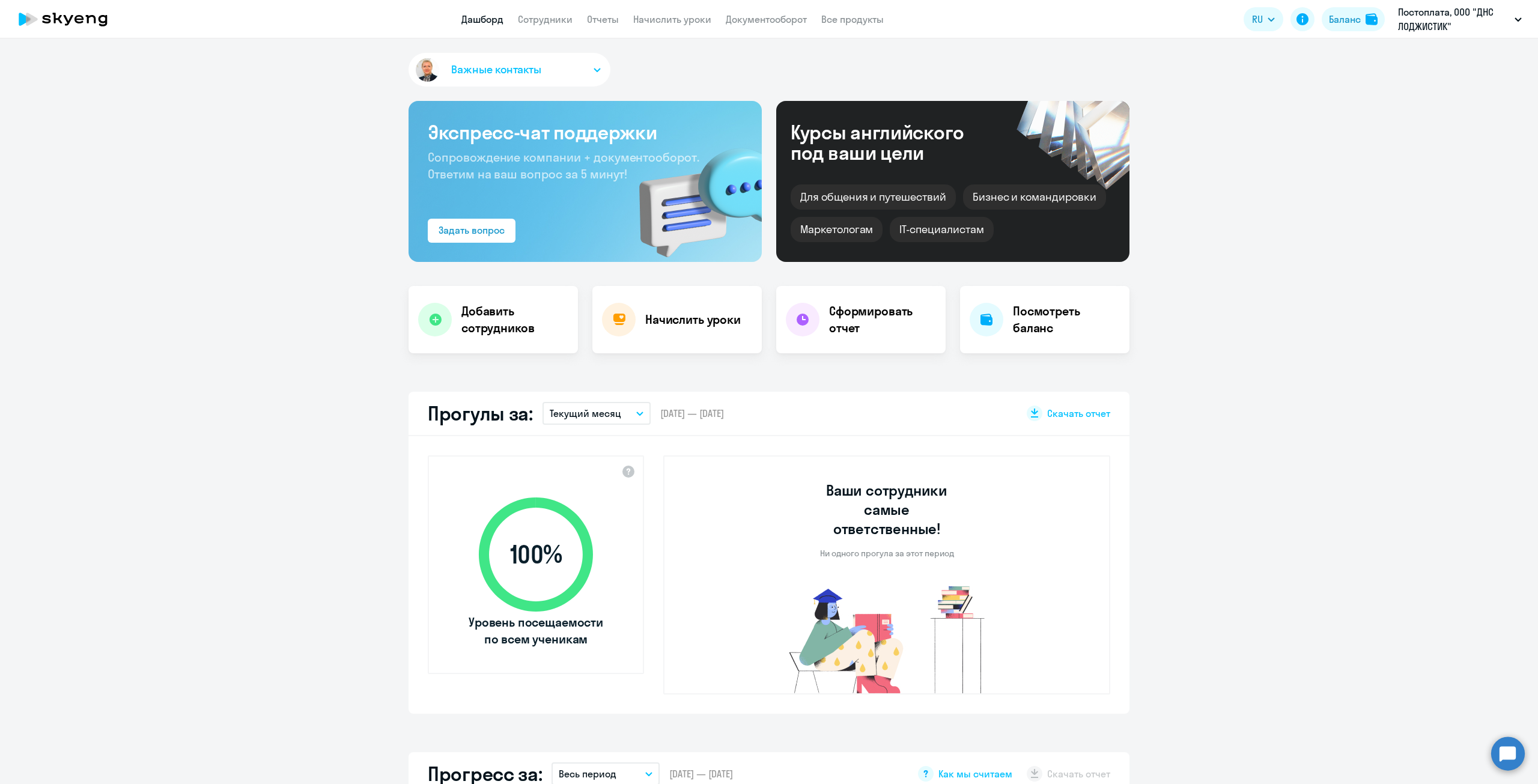
click at [531, 26] on app-header "Дашборд Сотрудники Отчеты Начислить уроки Документооборот Все продукты Дашборд …" at bounding box center [769, 19] width 1538 height 38
click at [535, 15] on link "Сотрудники" at bounding box center [545, 19] width 54 height 12
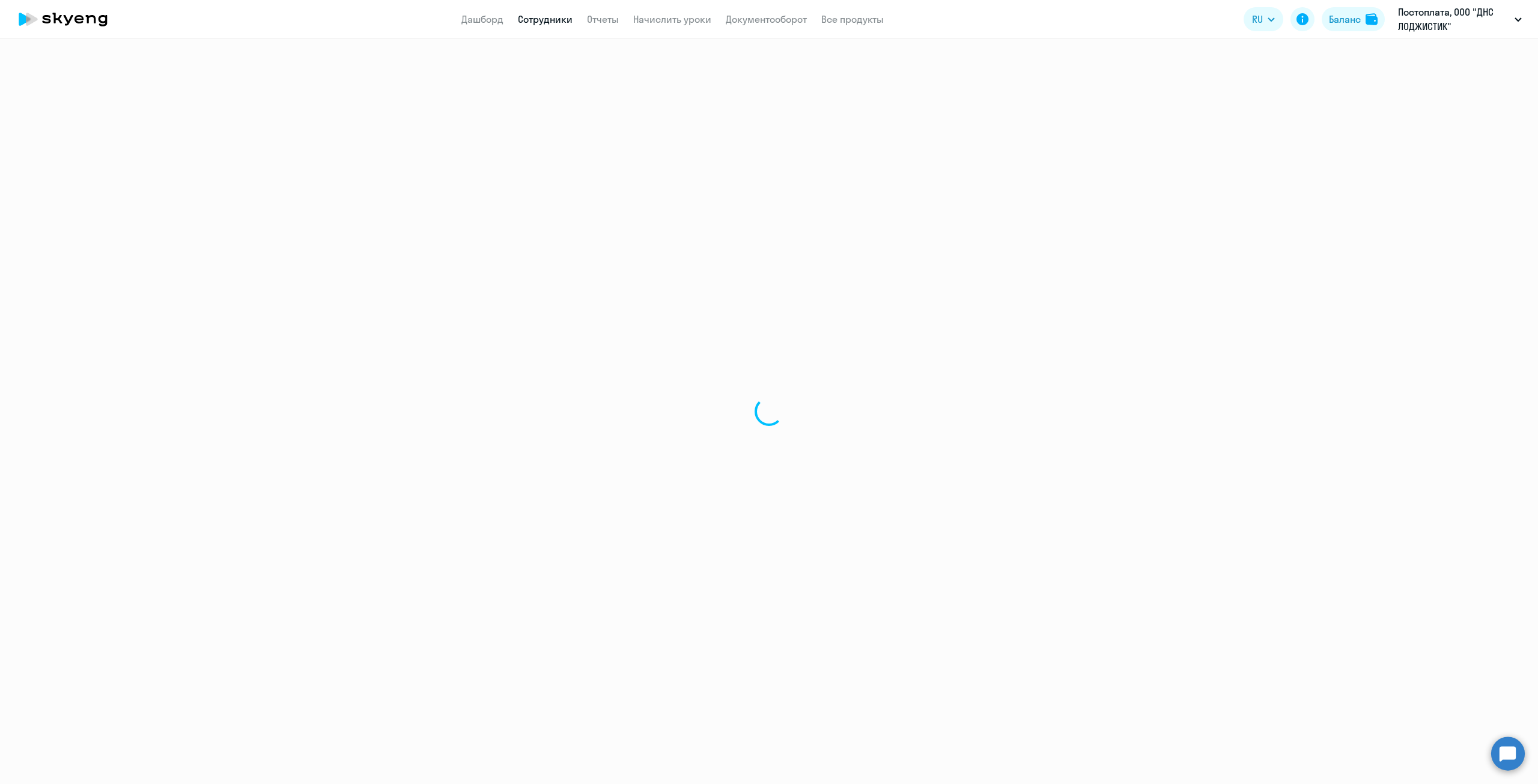
select select "30"
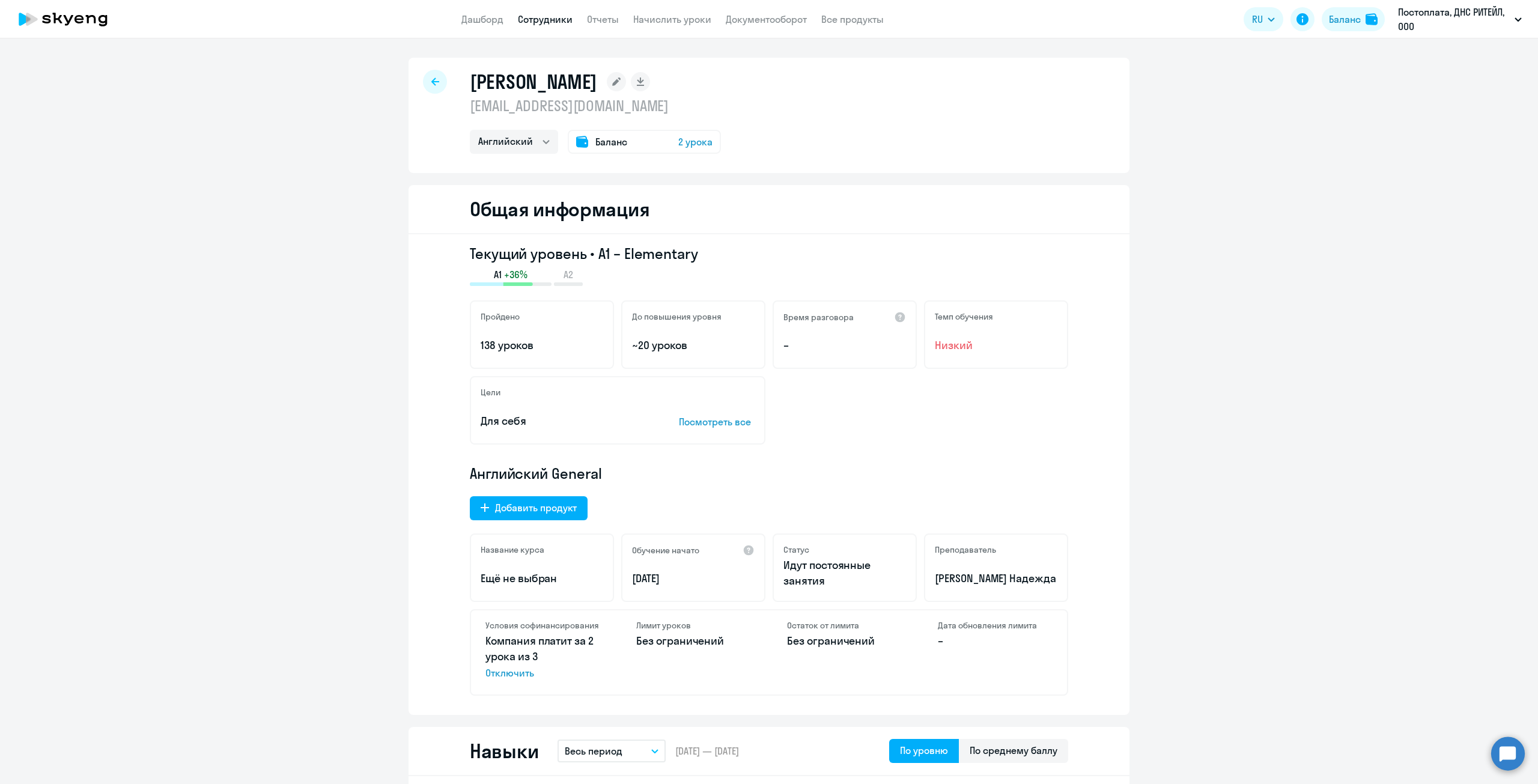
select select "english"
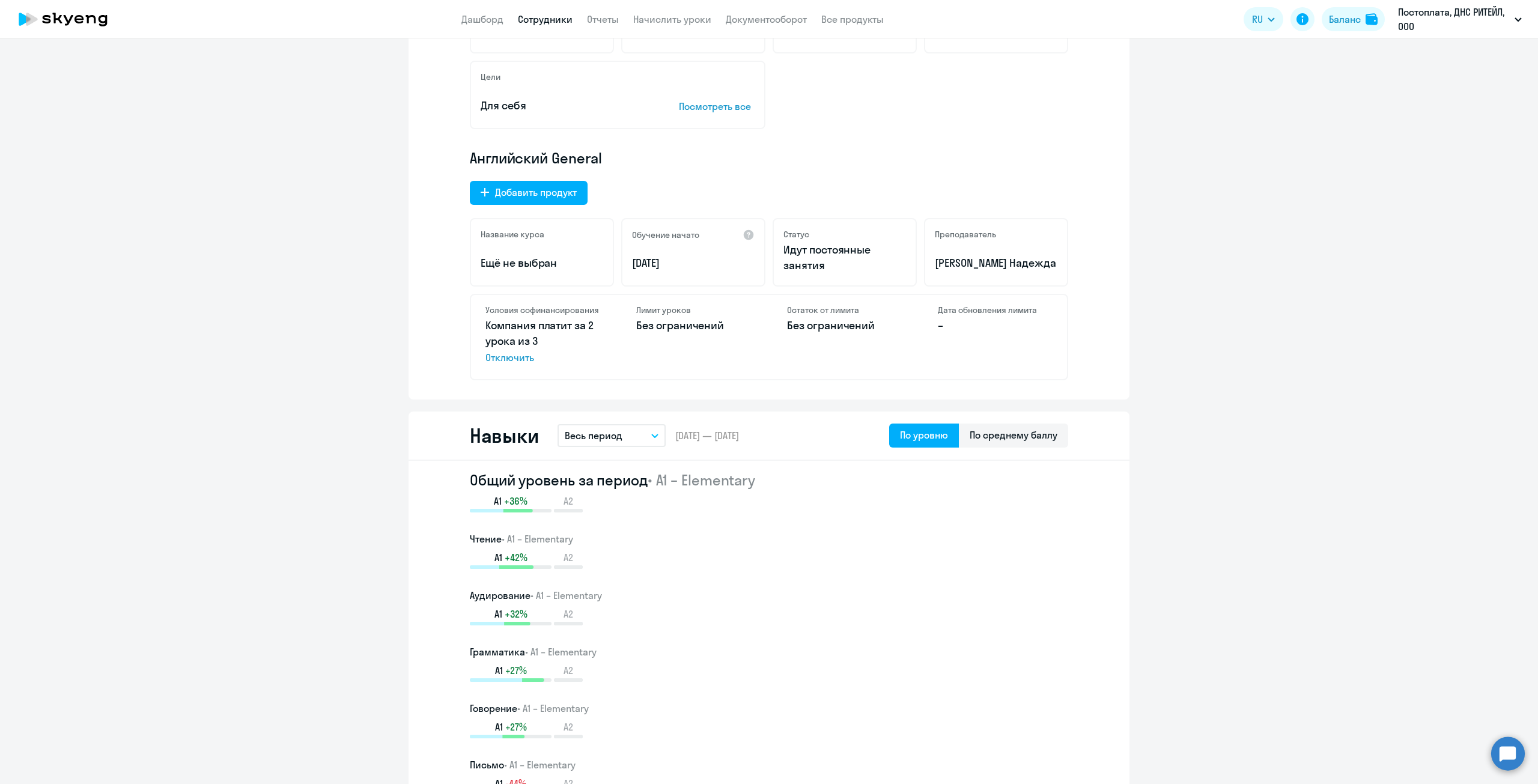
scroll to position [300, 0]
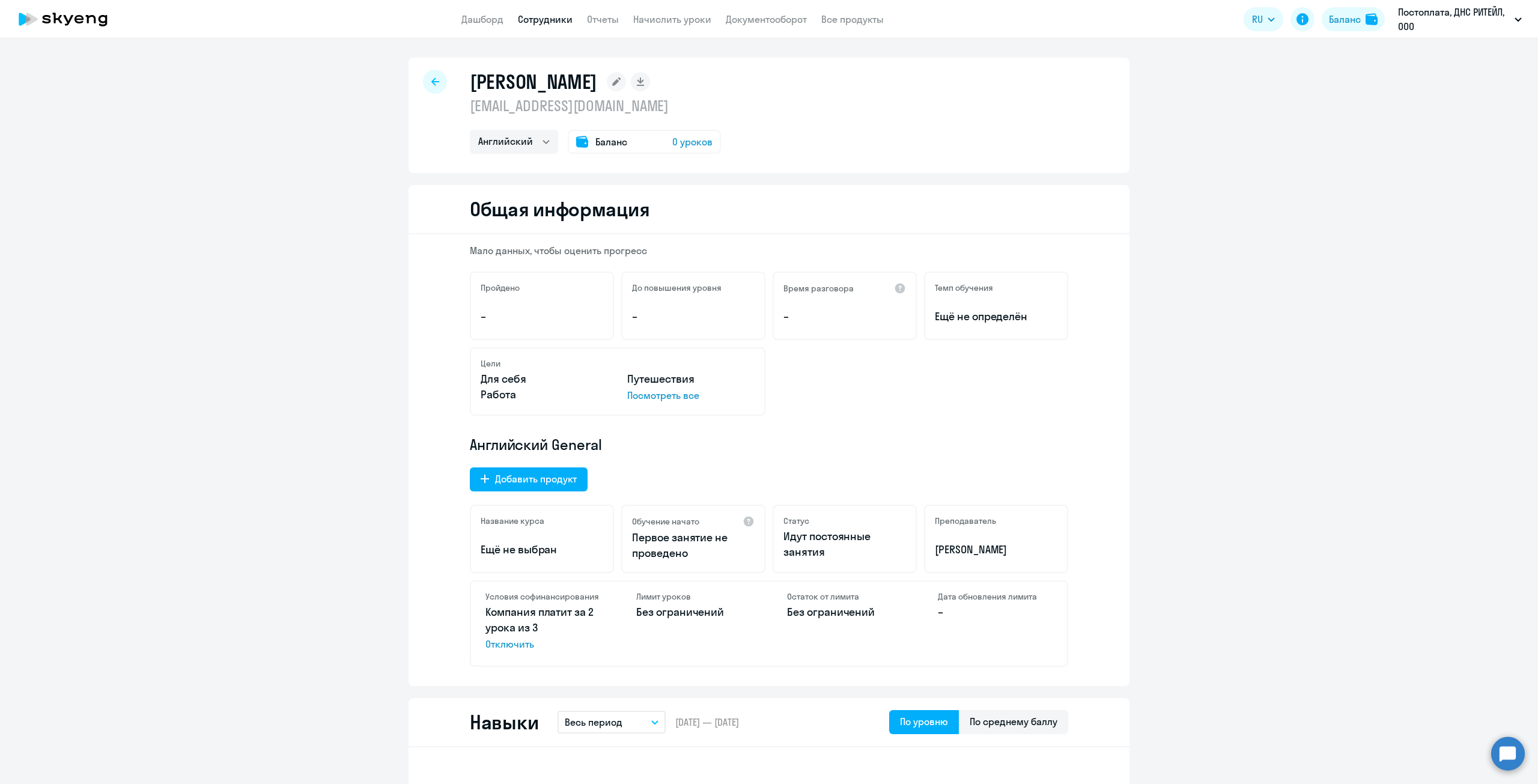
select select "english"
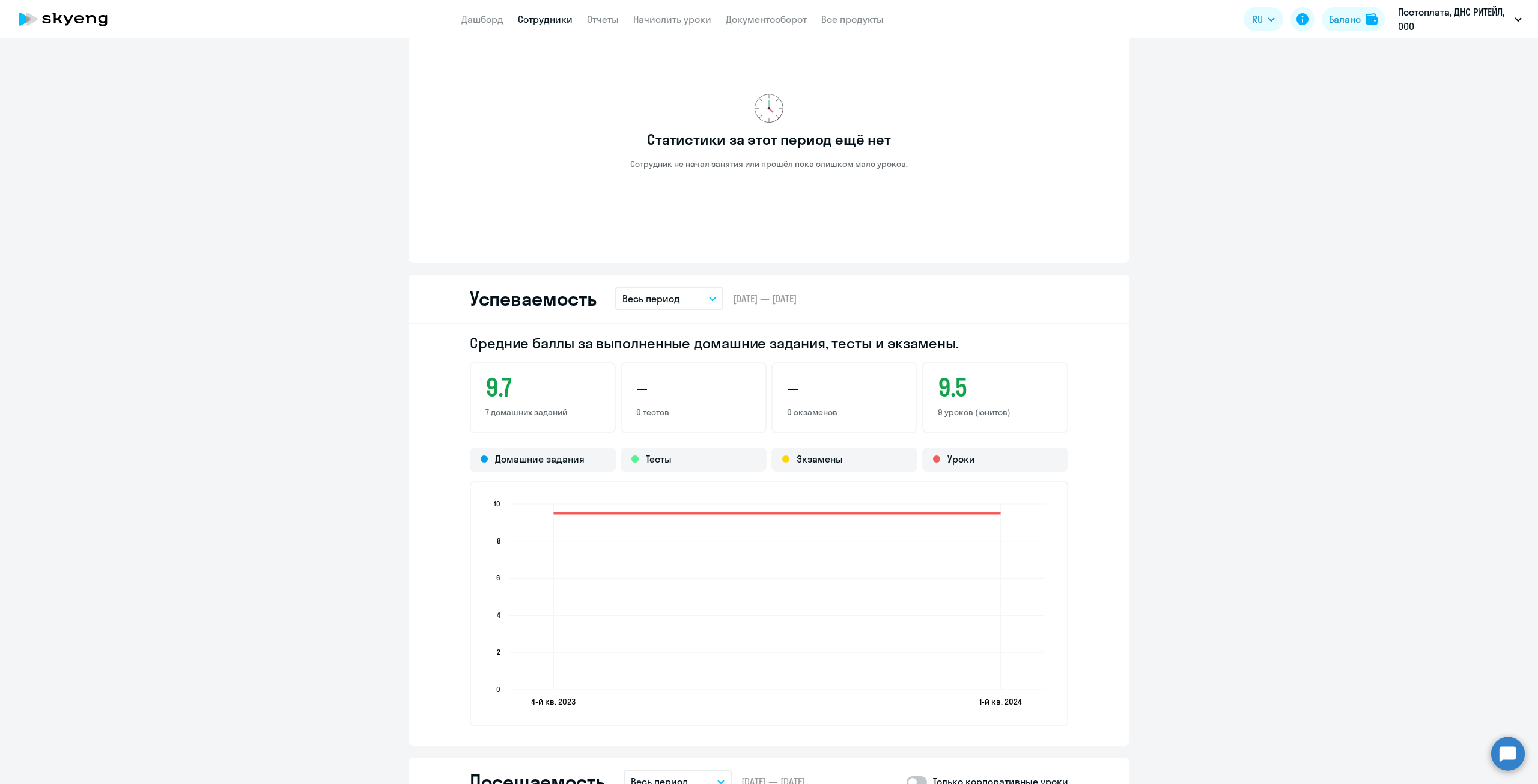
scroll to position [961, 0]
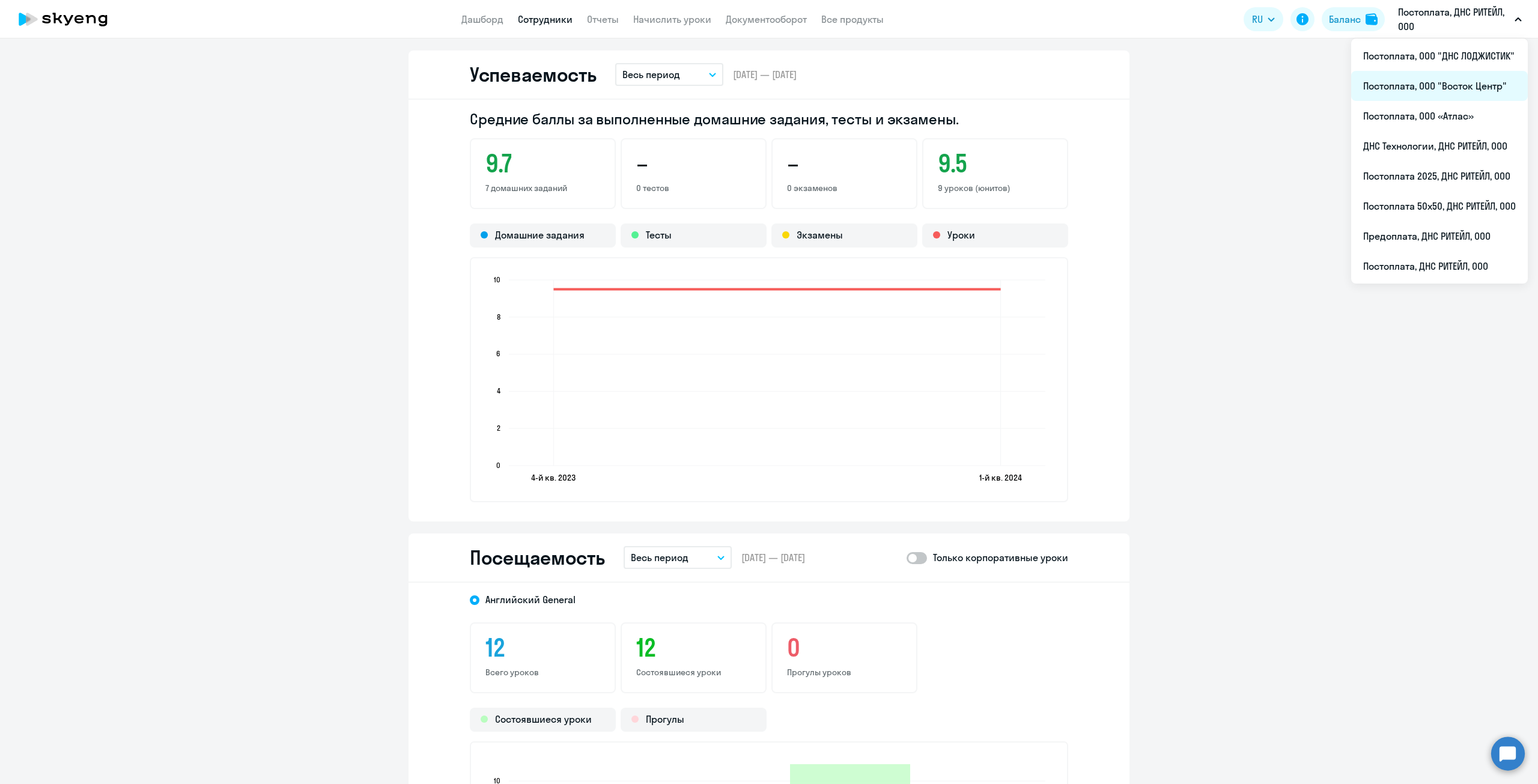
click at [1445, 91] on li "Постоплата, ООО "Восток Центр"" at bounding box center [1439, 86] width 177 height 30
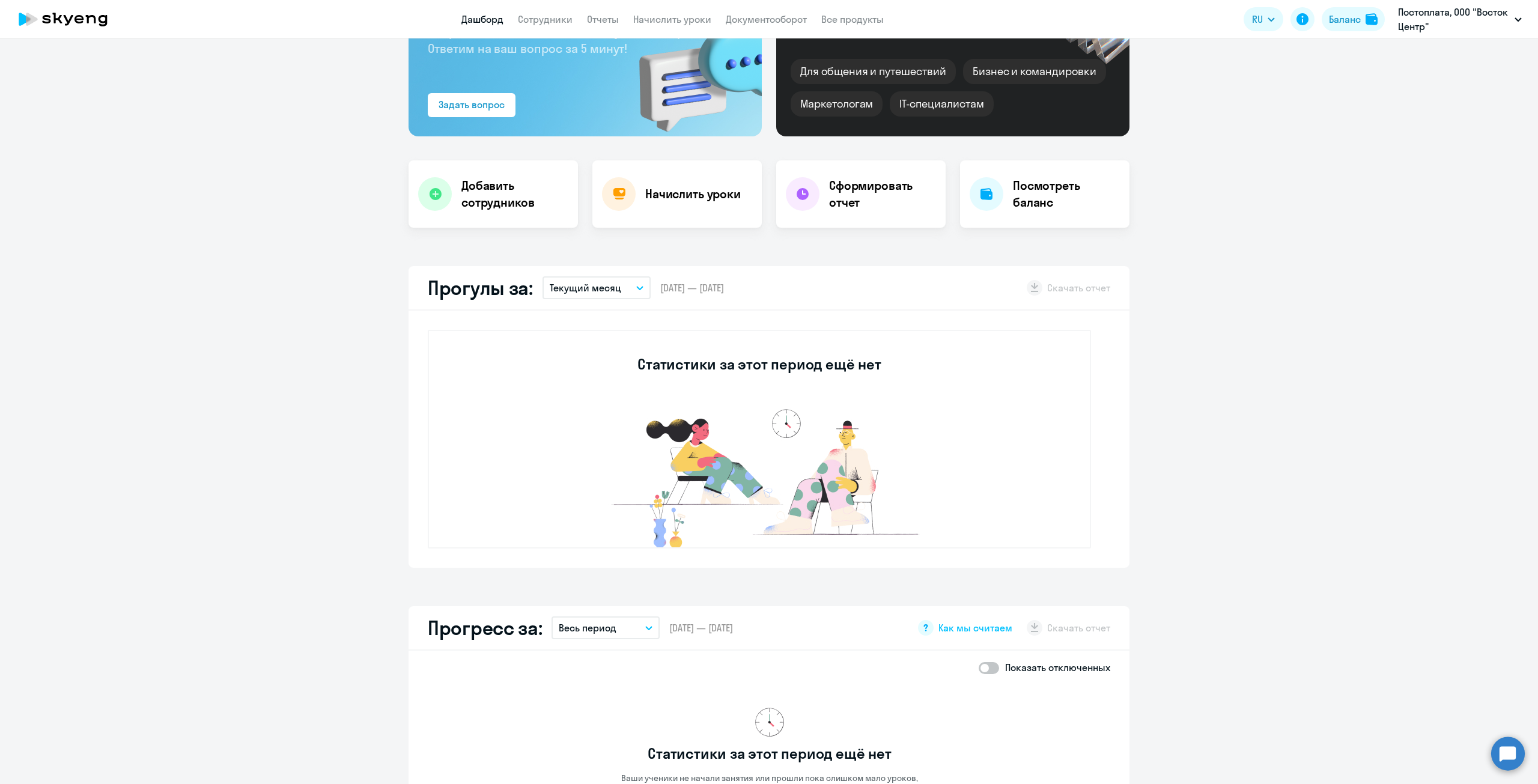
scroll to position [121, 0]
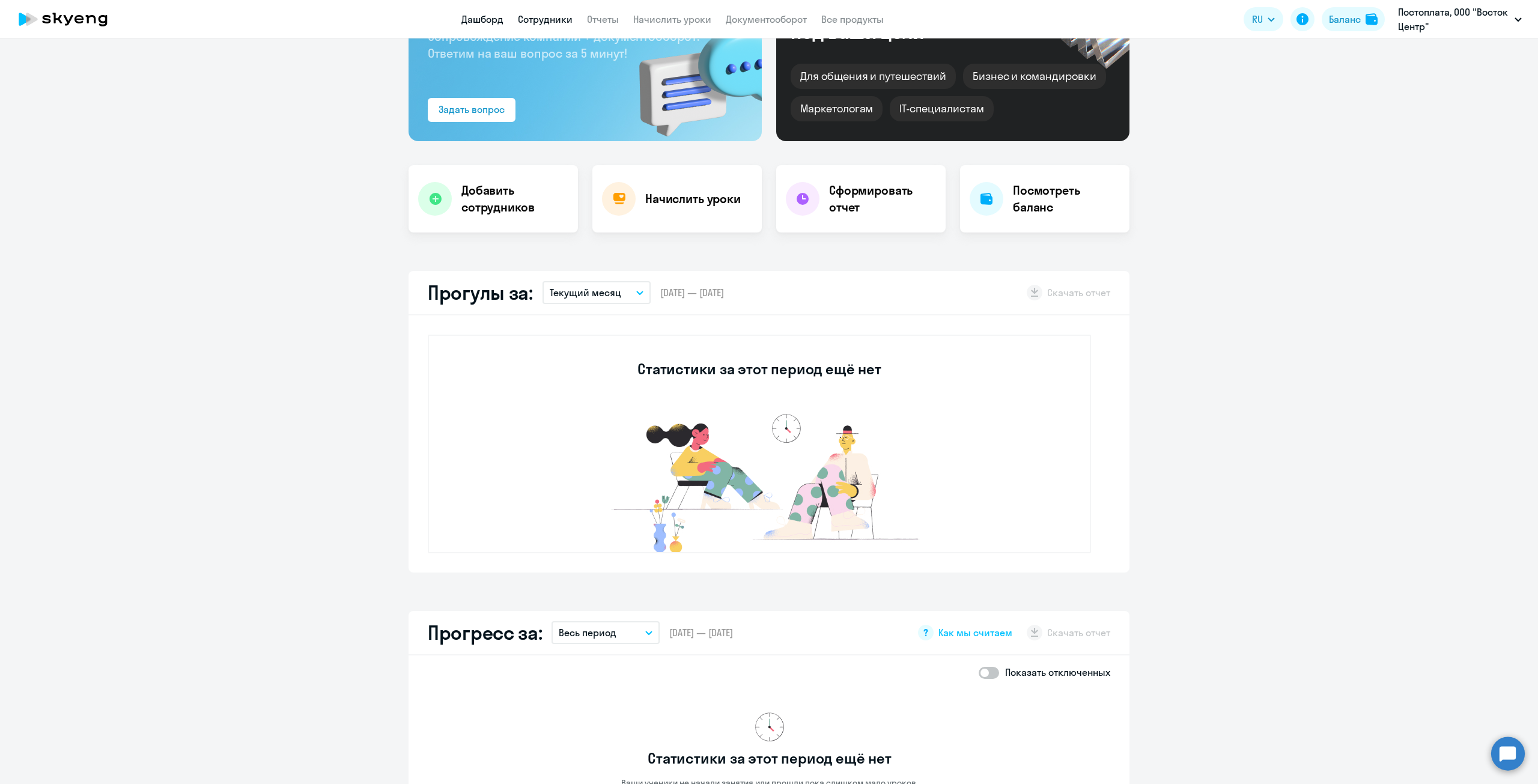
click at [533, 17] on link "Сотрудники" at bounding box center [545, 19] width 54 height 12
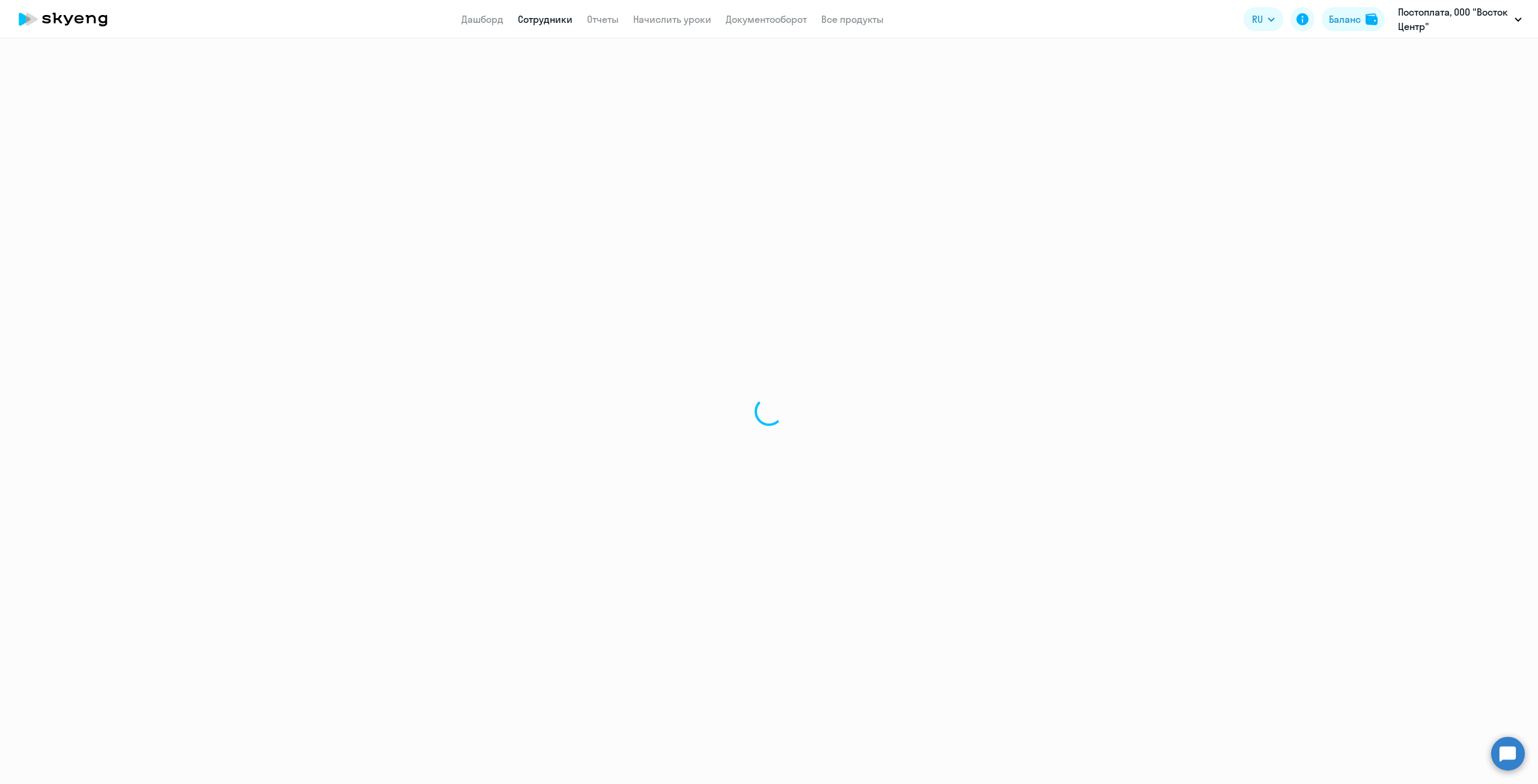
select select "30"
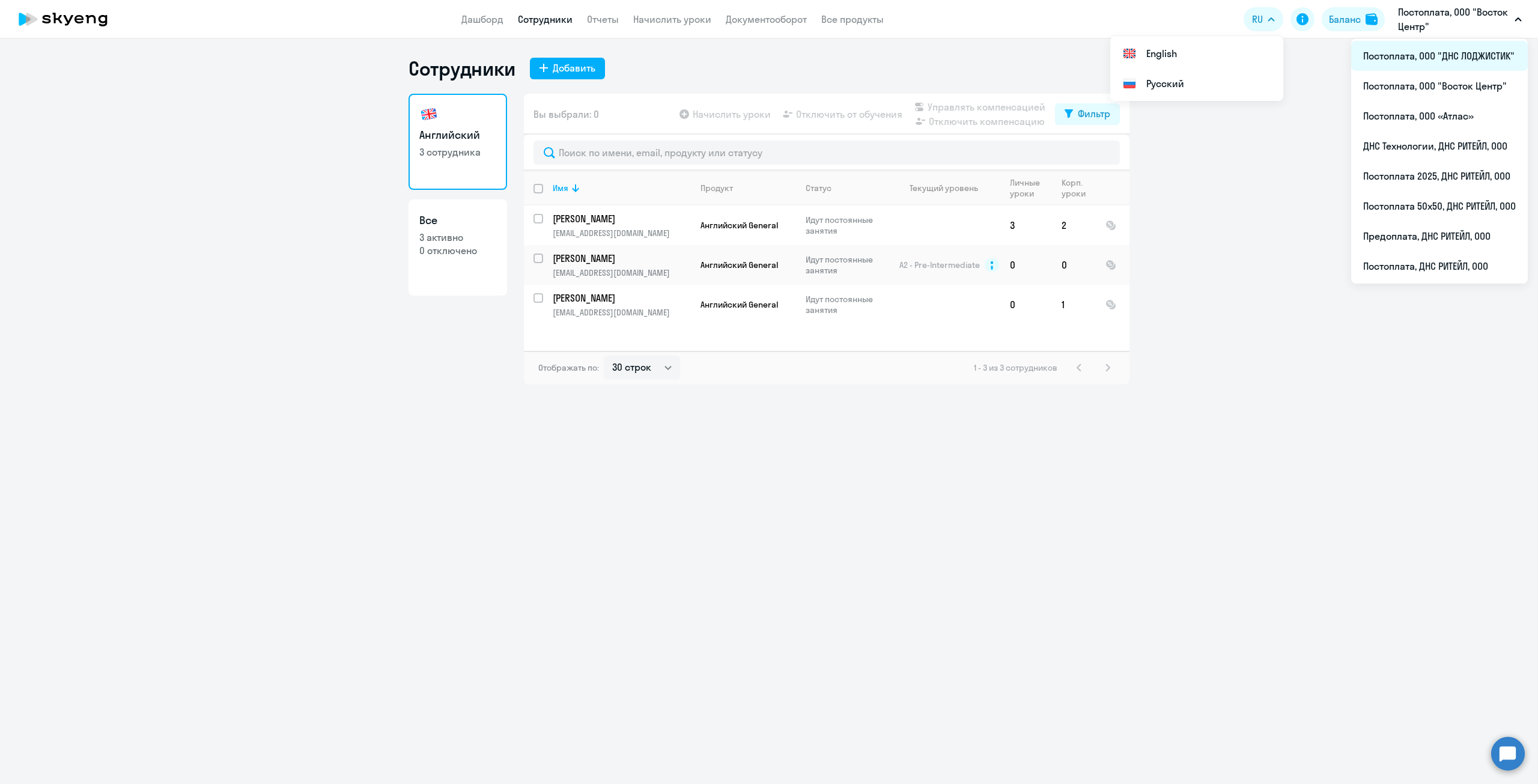
click at [1475, 54] on li "Постоплата, ООО "ДНС ЛОДЖИСТИК"" at bounding box center [1439, 56] width 177 height 30
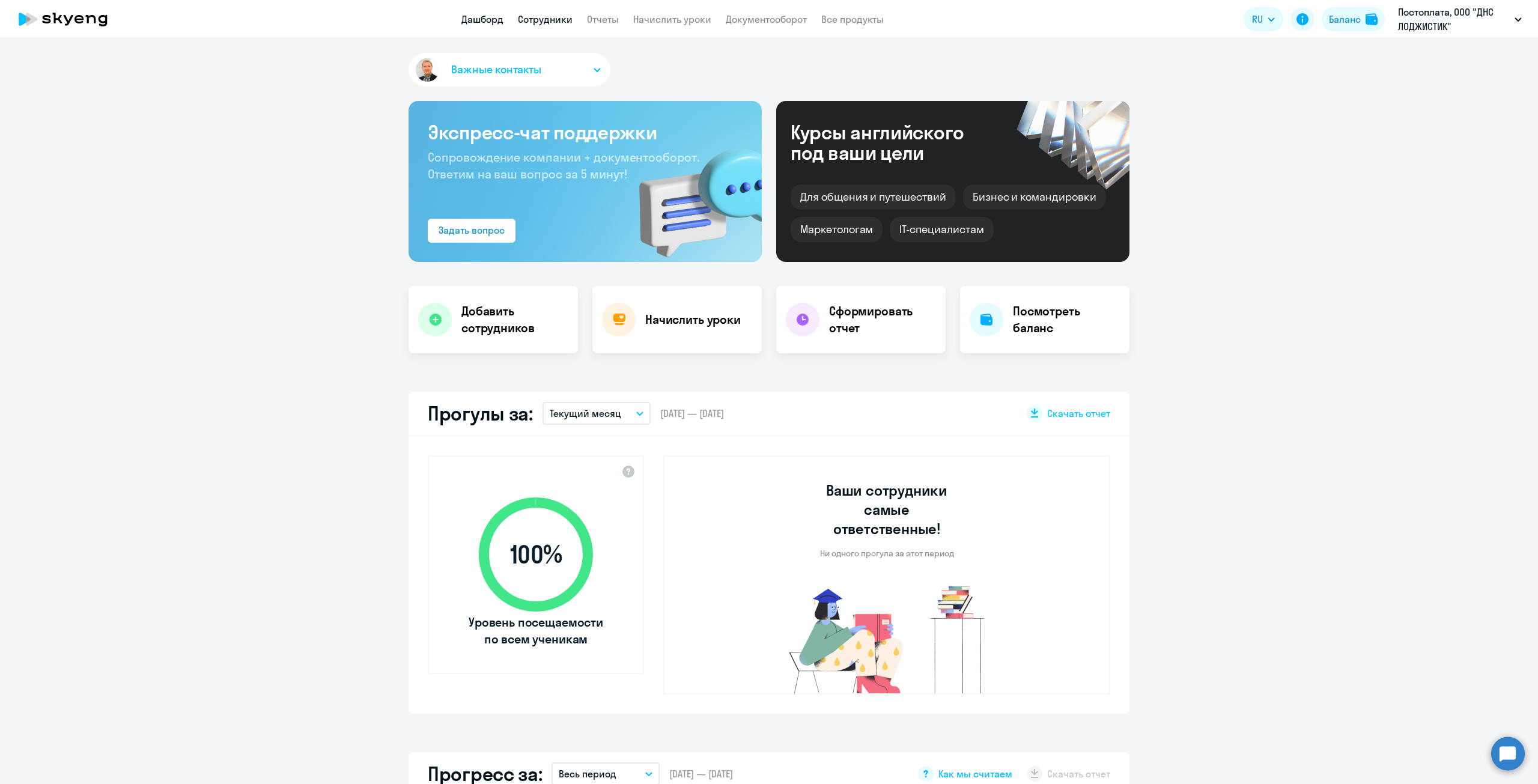
click at [554, 17] on link "Сотрудники" at bounding box center [545, 19] width 54 height 12
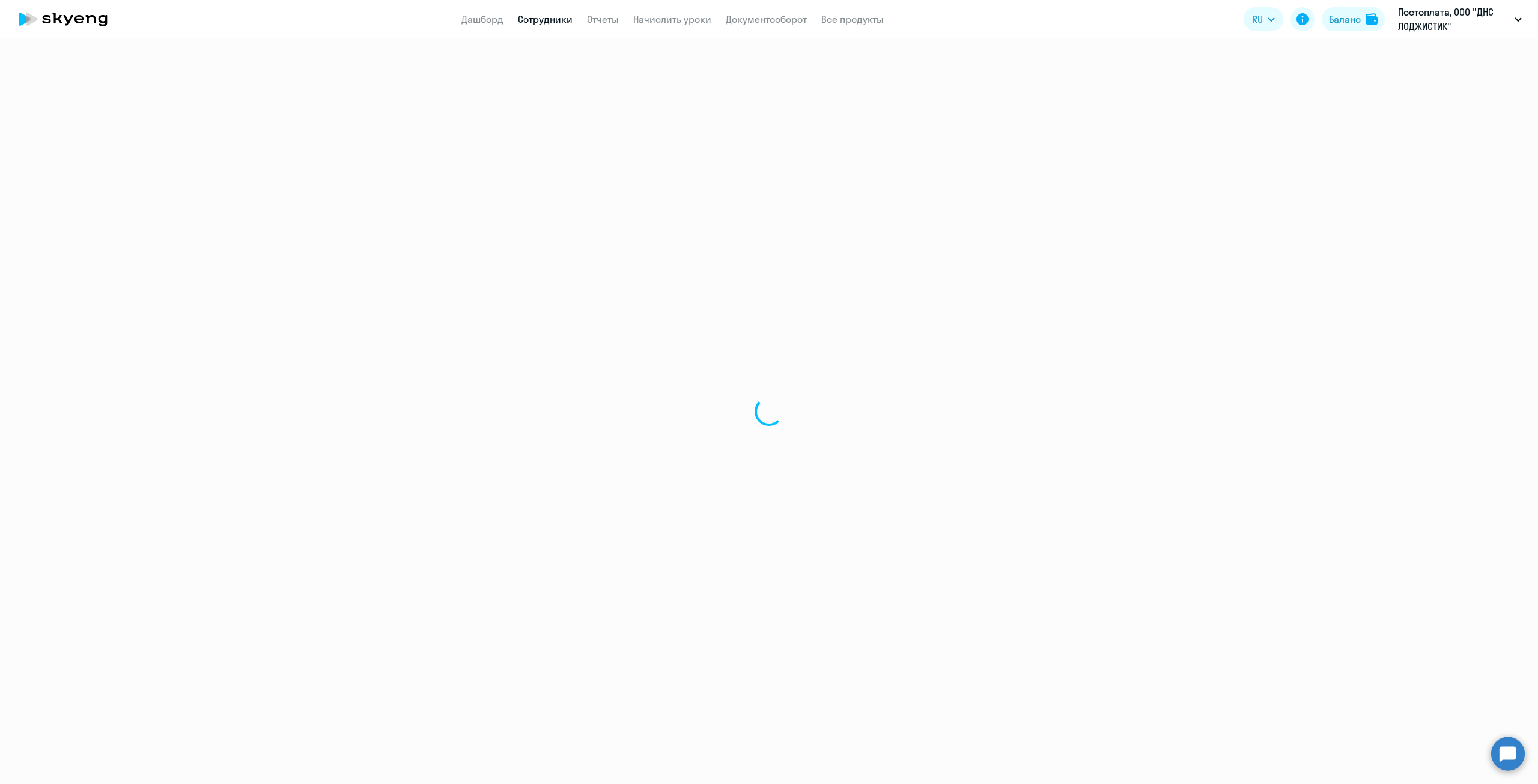
select select "30"
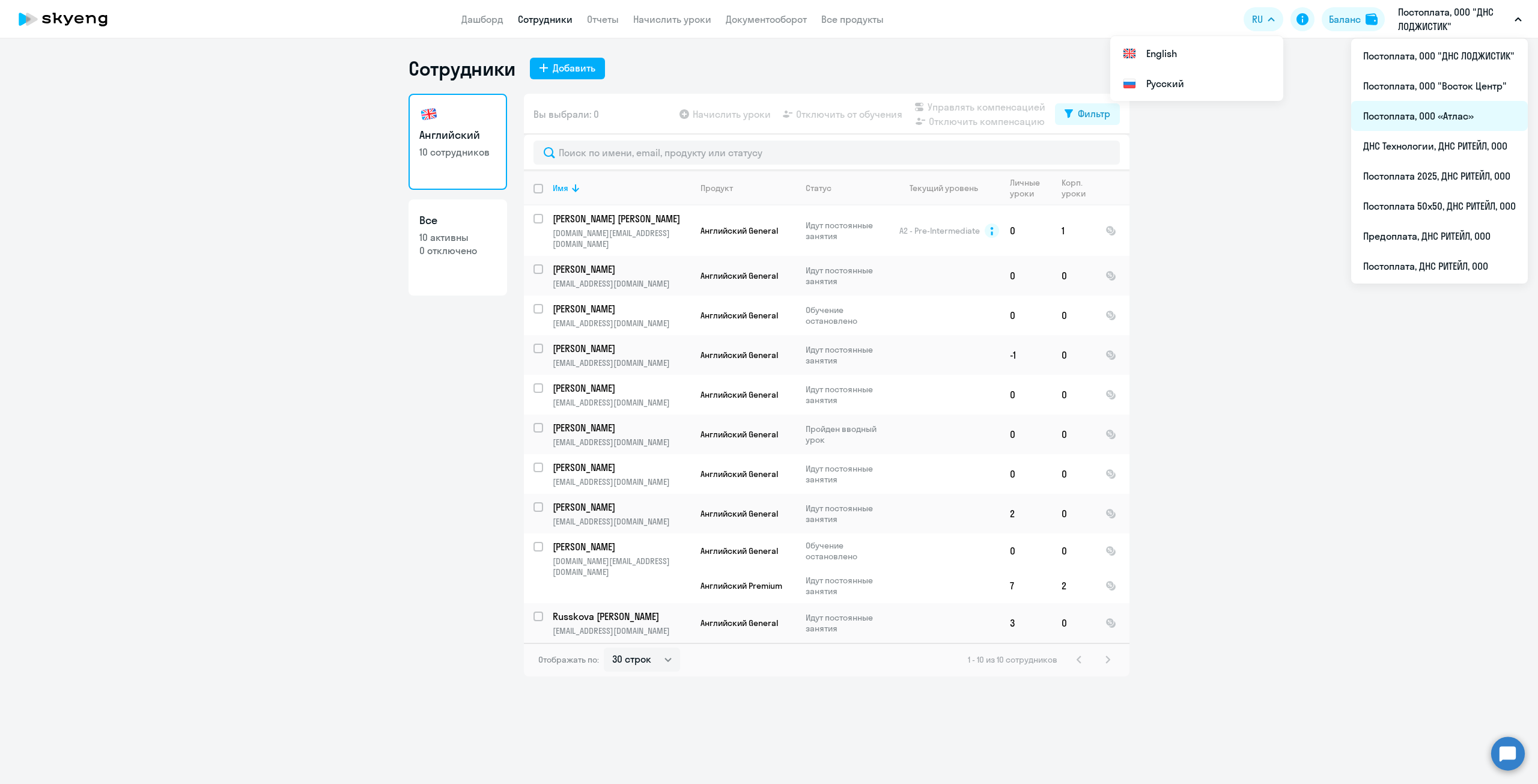
click at [1430, 108] on li "Постоплата, ООО «Атлас»" at bounding box center [1439, 116] width 177 height 30
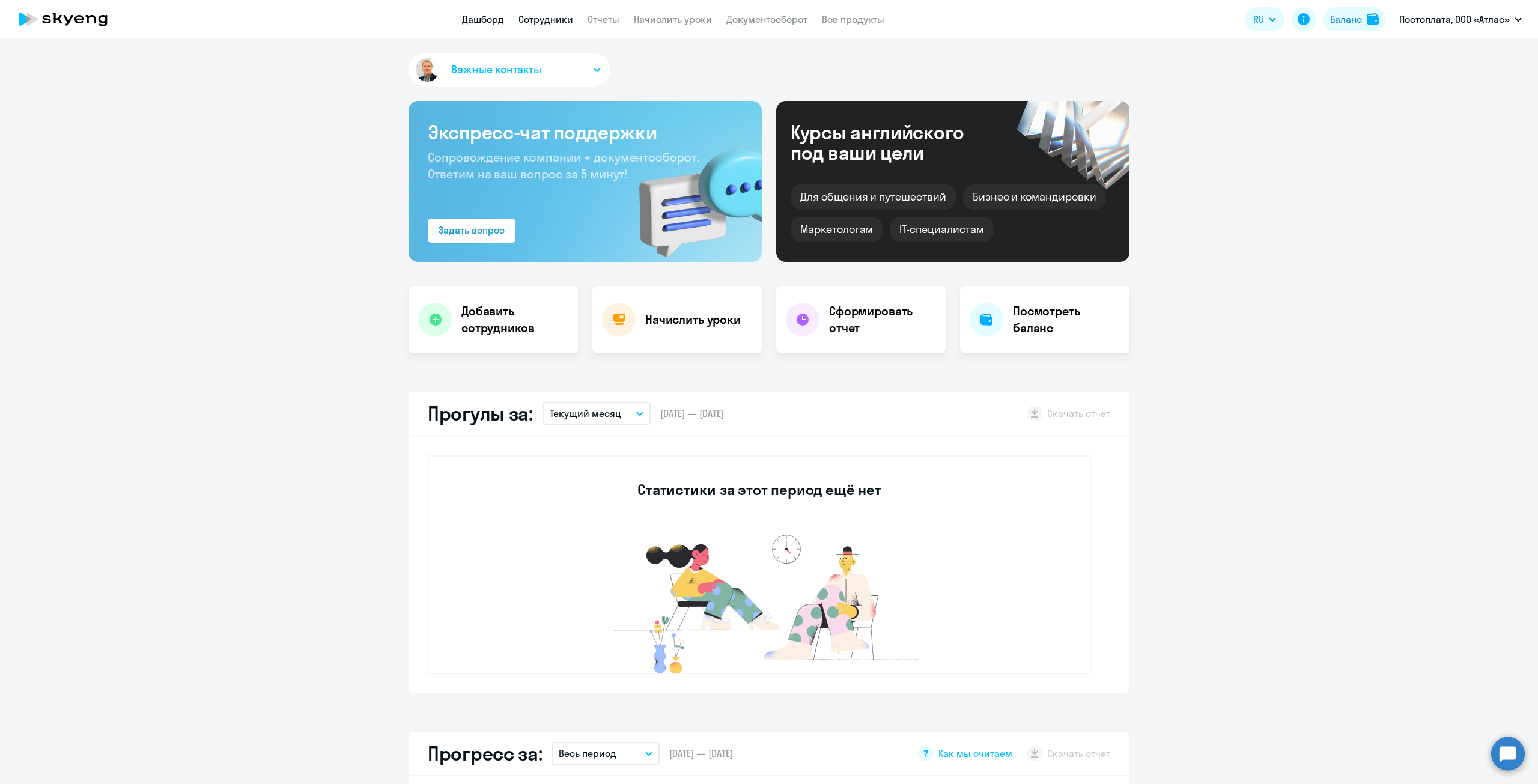
click at [560, 24] on link "Сотрудники" at bounding box center [546, 19] width 54 height 12
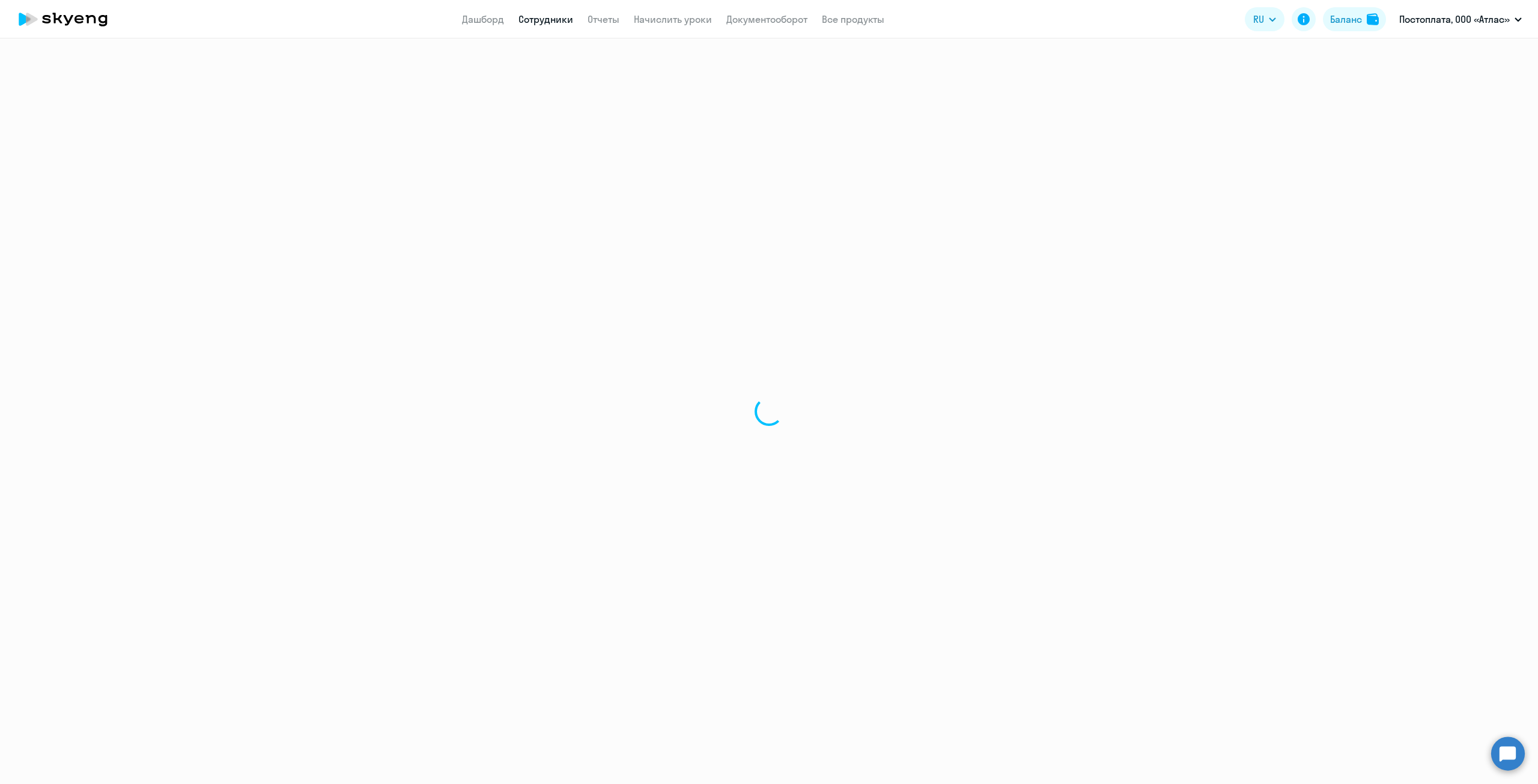
select select "30"
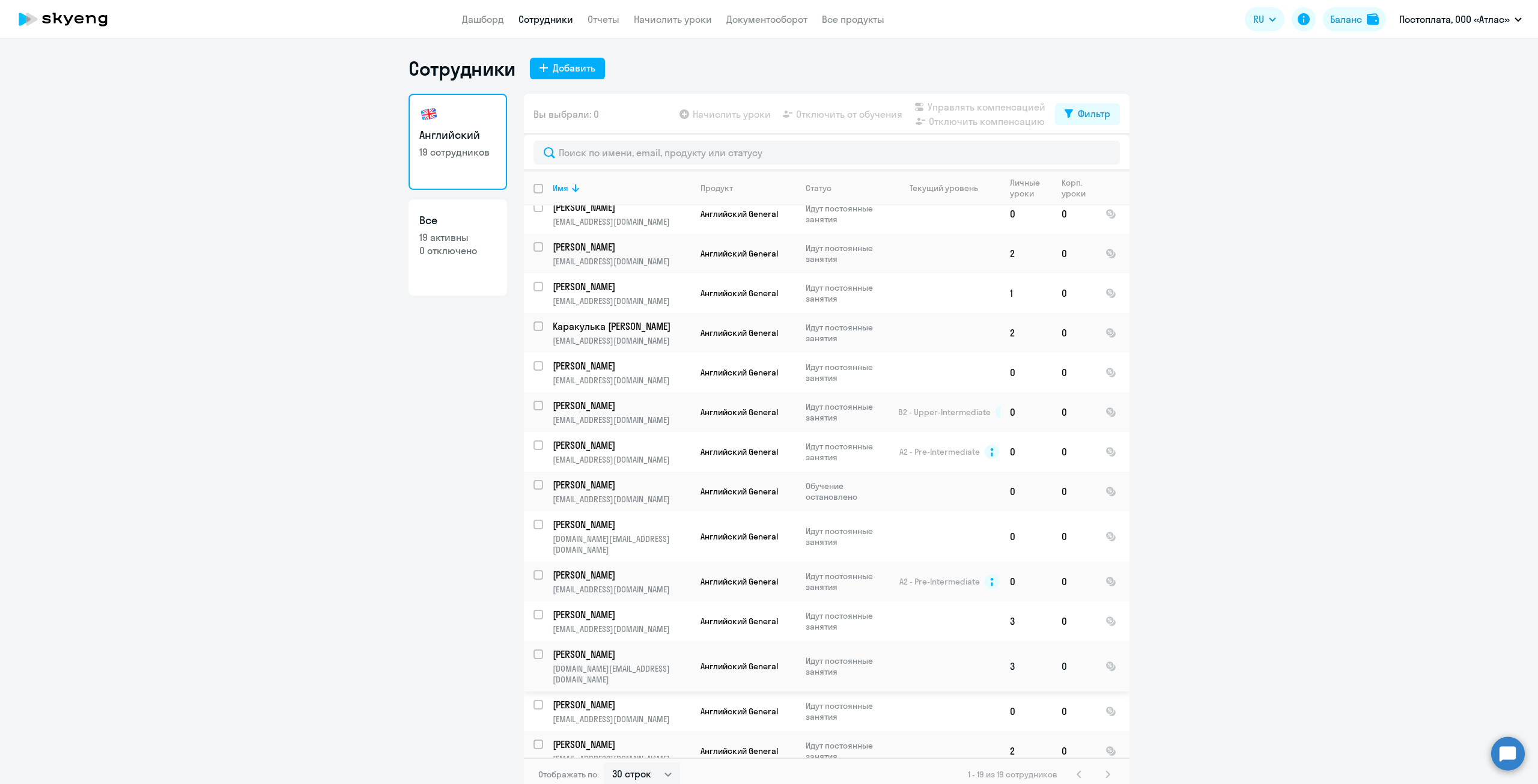
scroll to position [201, 0]
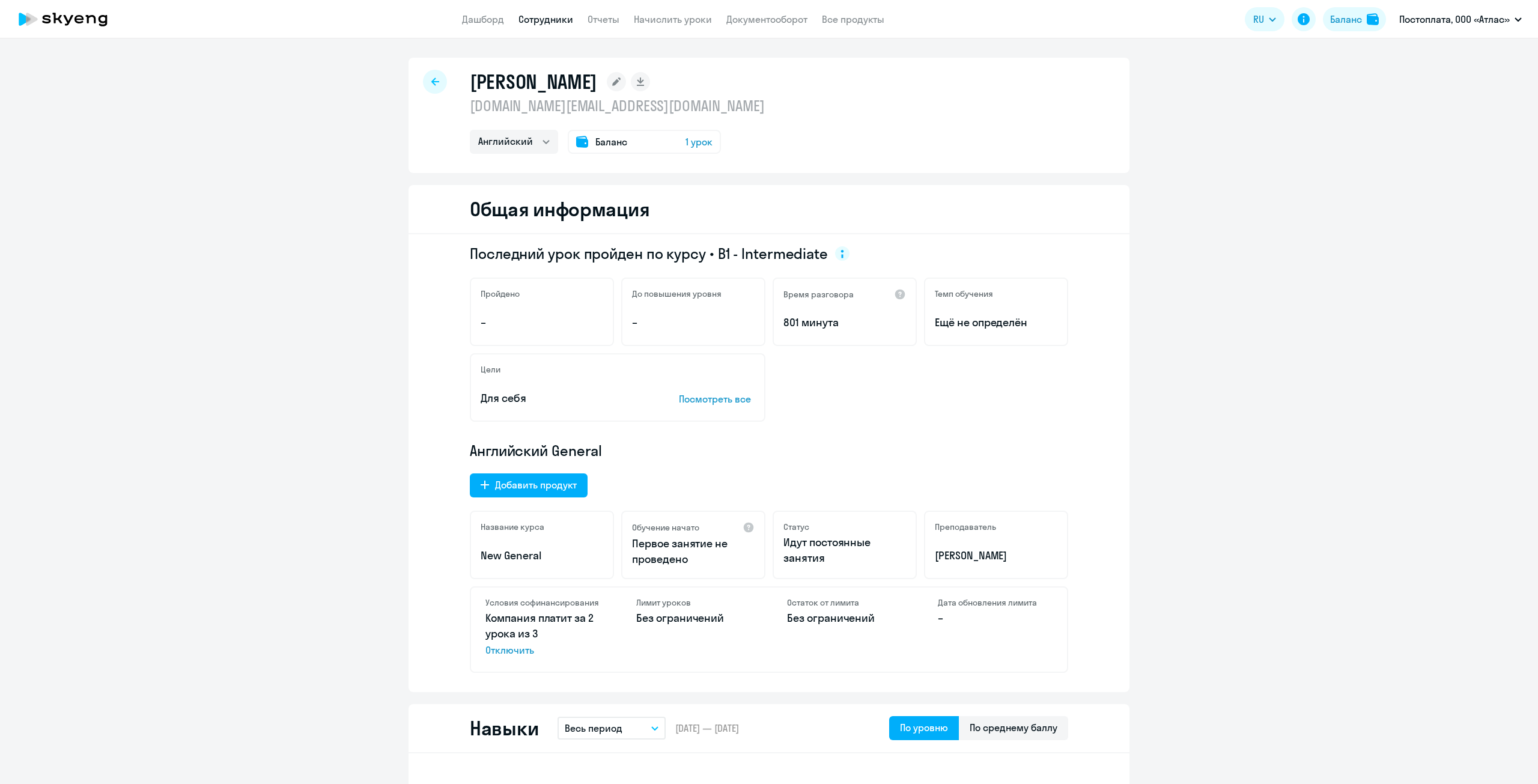
select select "english"
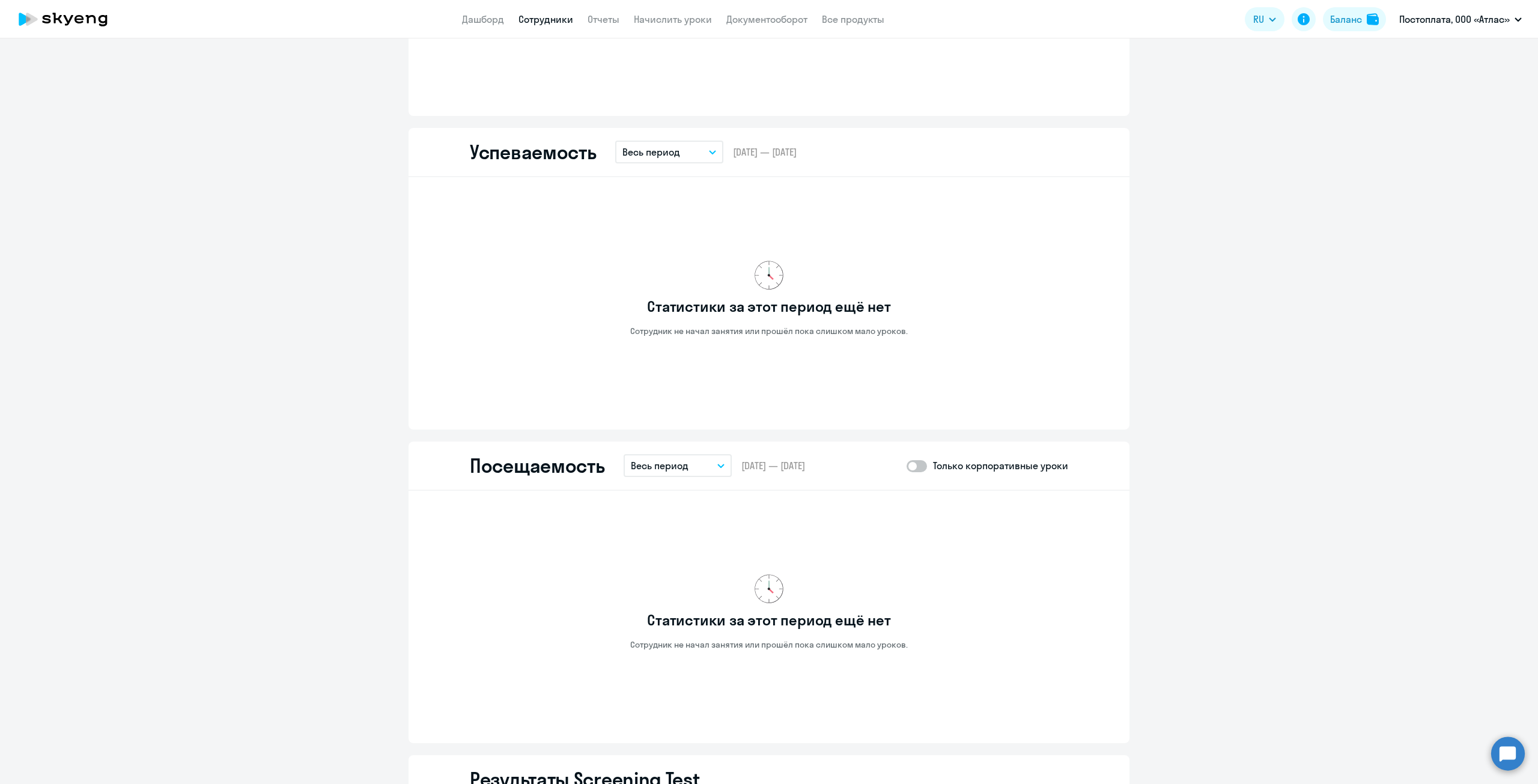
scroll to position [529, 0]
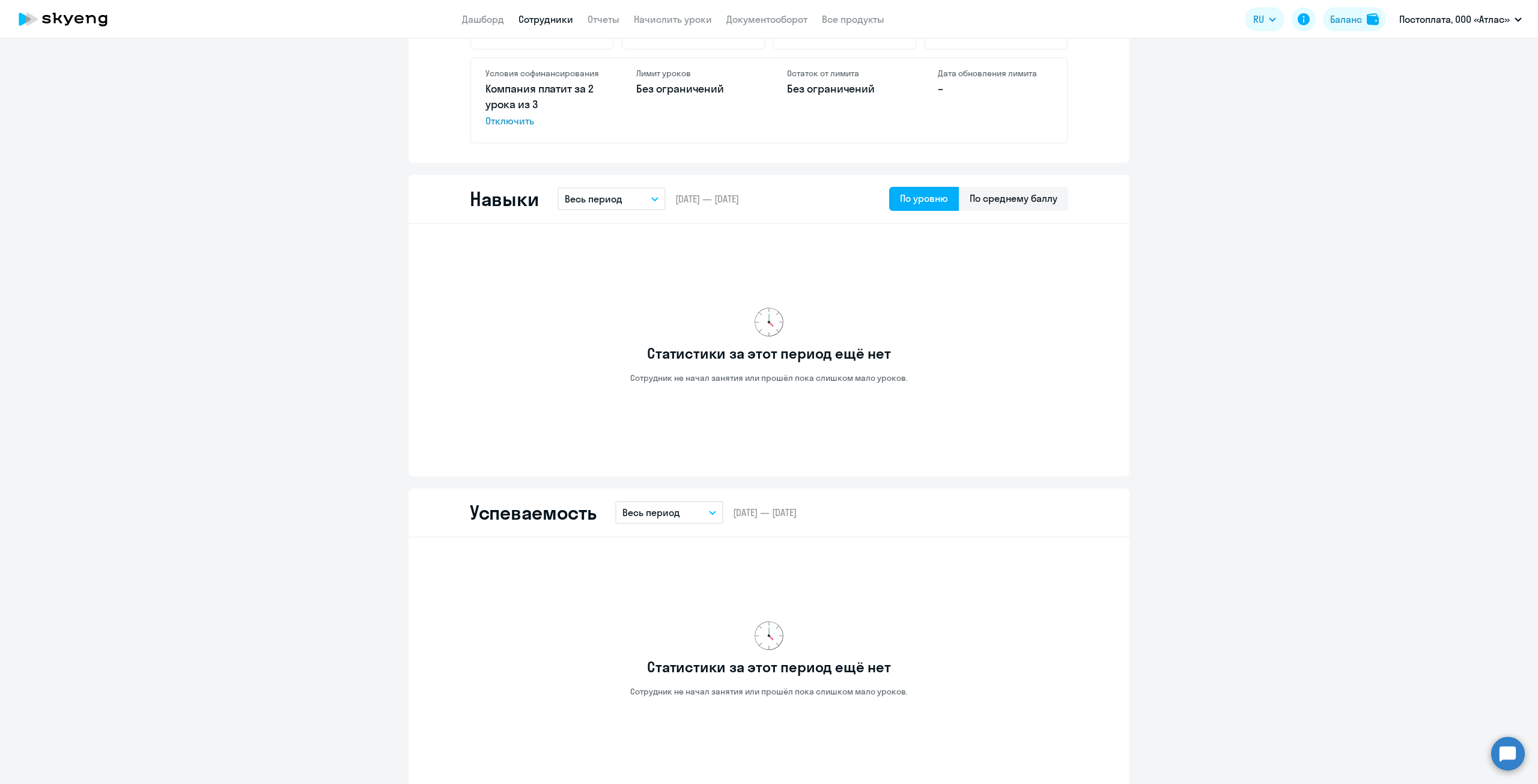
click at [657, 512] on p "Весь период" at bounding box center [651, 512] width 58 height 15
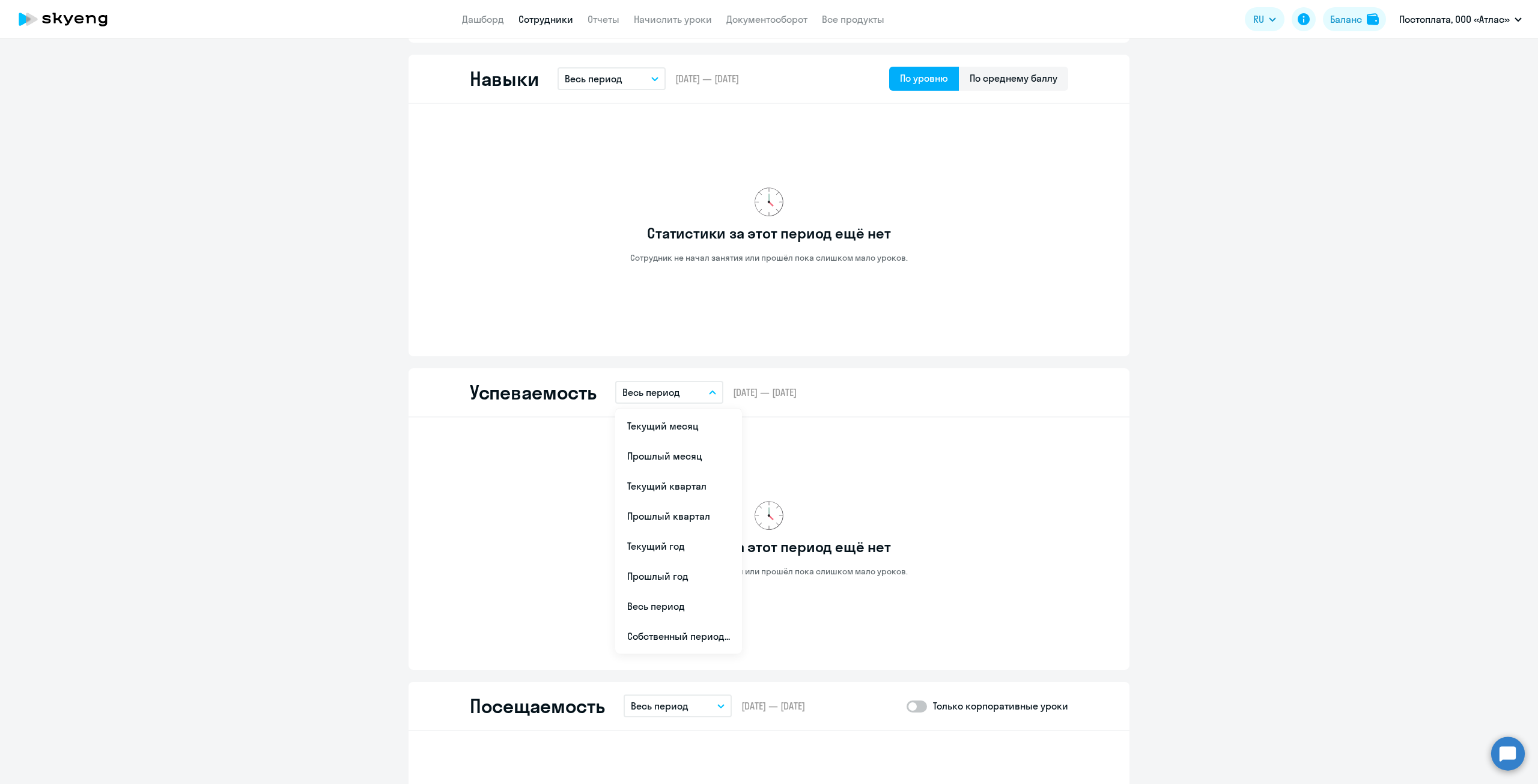
click at [929, 436] on div "Статистики за этот период ещё нет Сотрудник не начал занятия или прошёл пока сл…" at bounding box center [769, 538] width 599 height 223
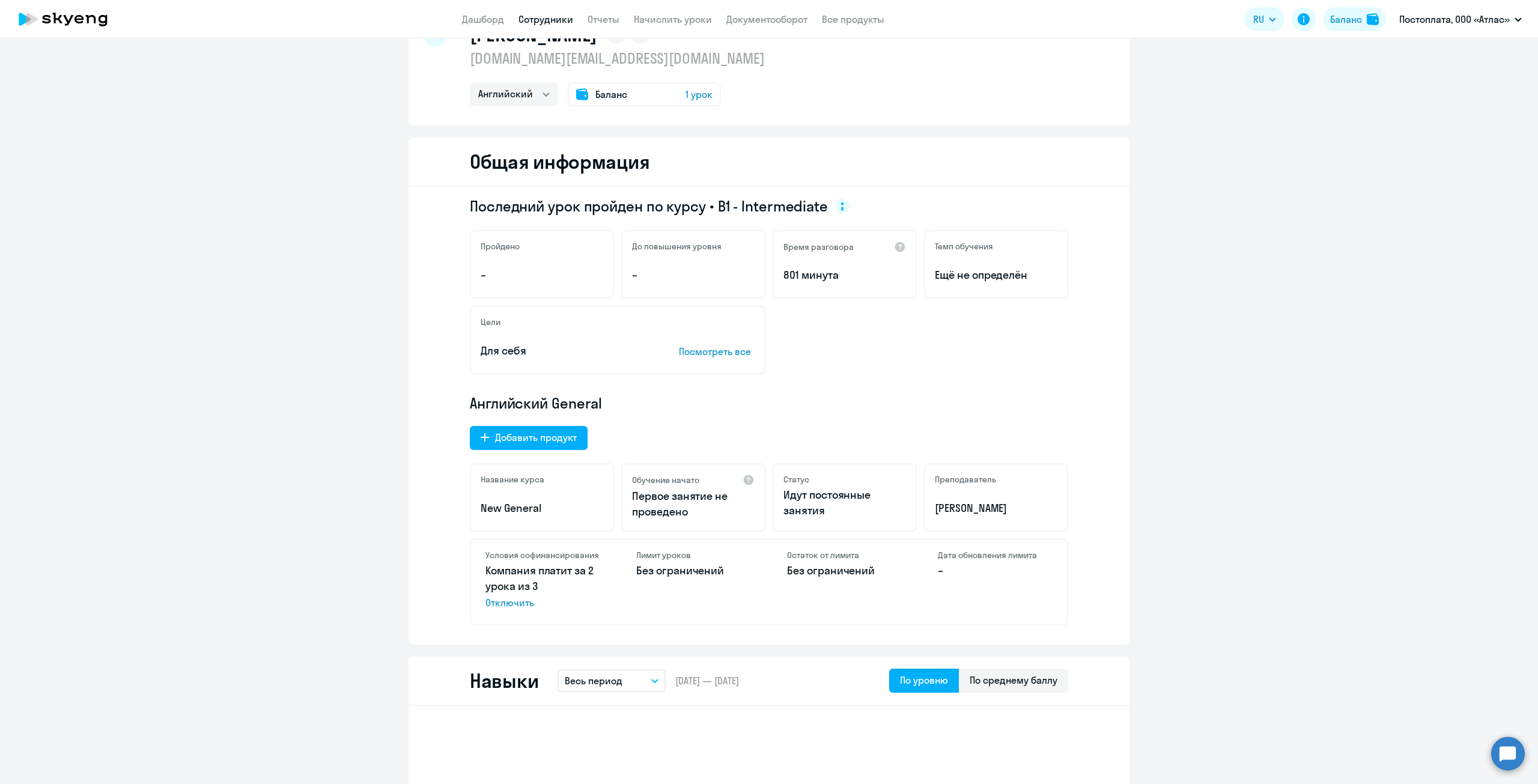
scroll to position [0, 0]
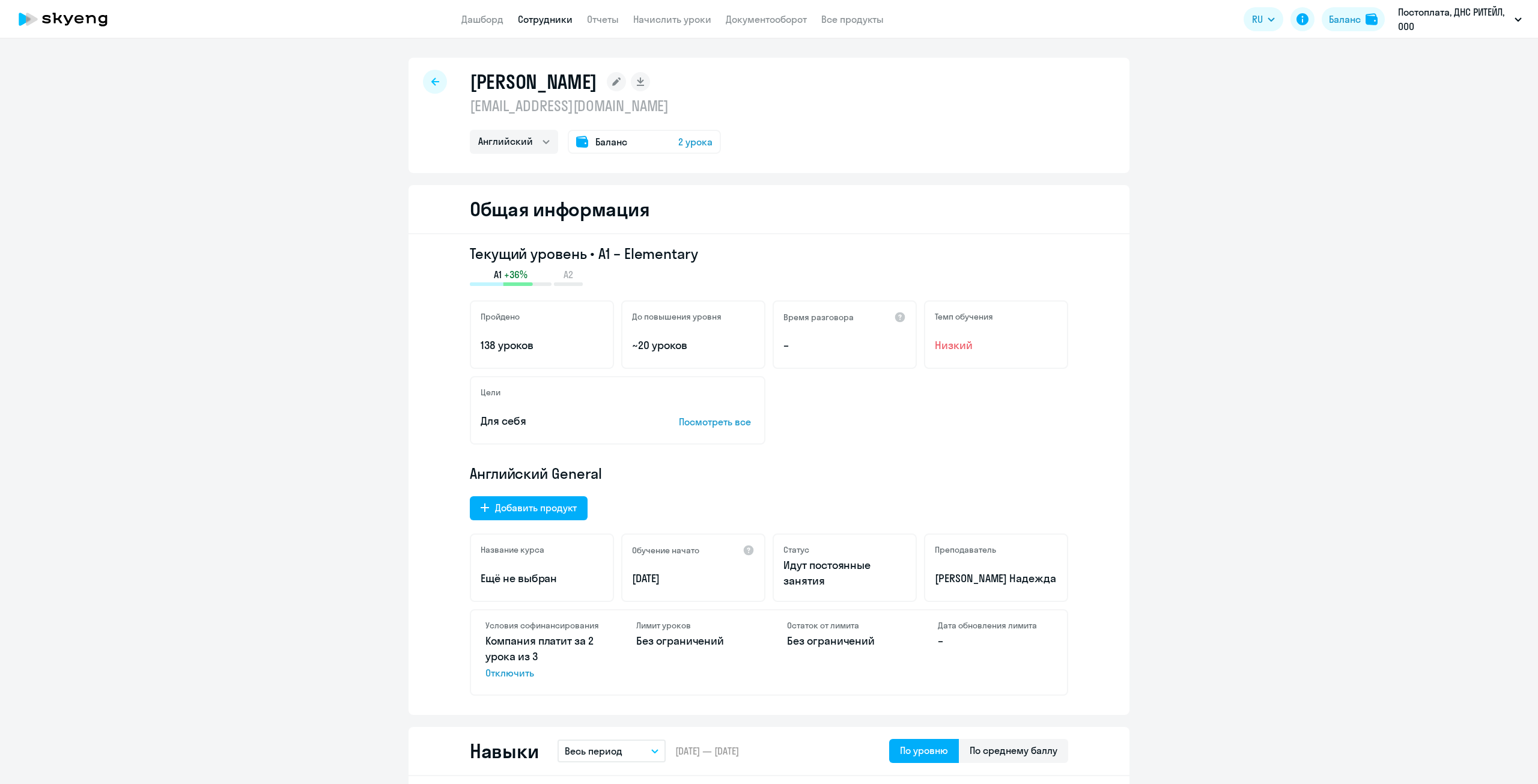
select select "english"
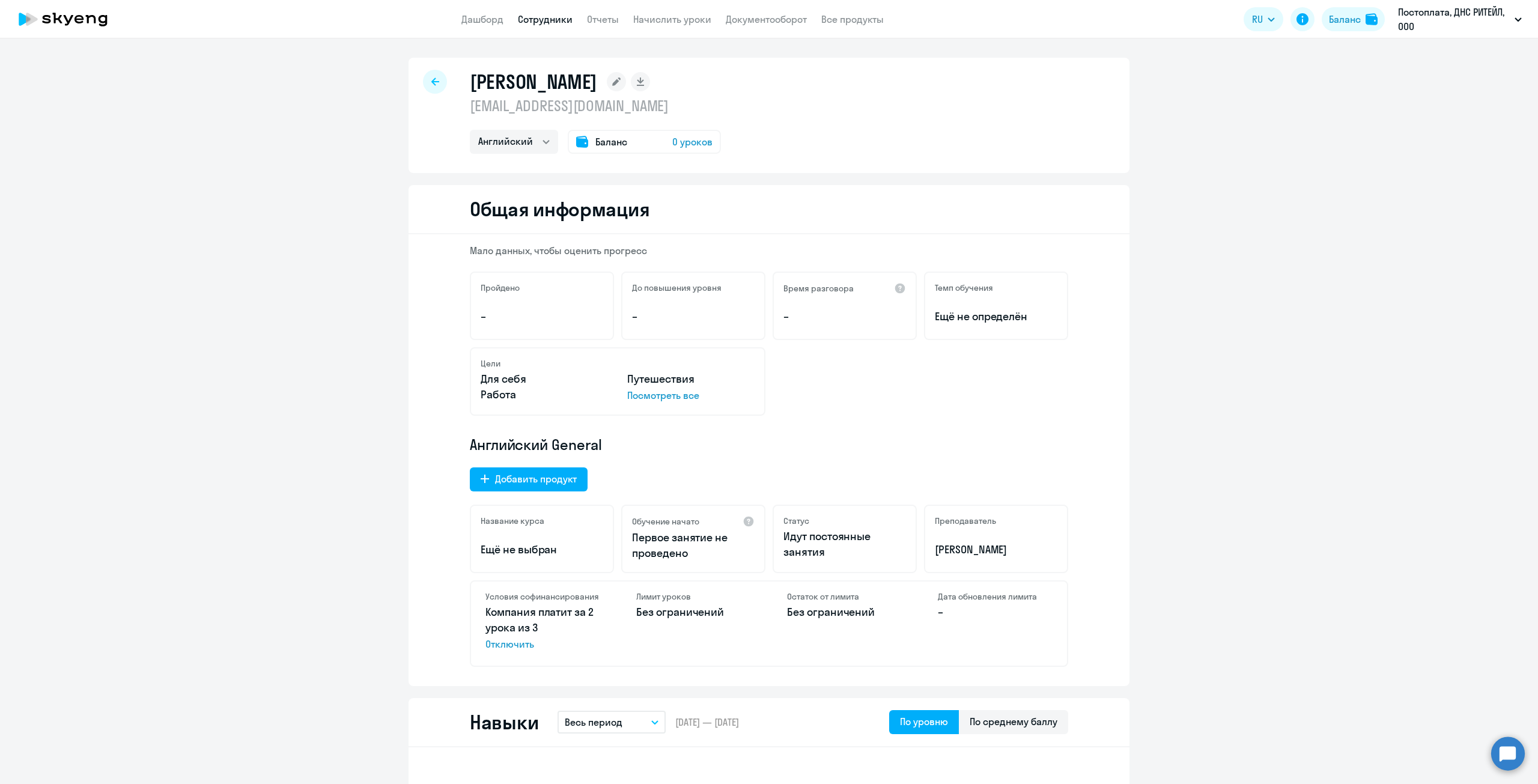
select select "english"
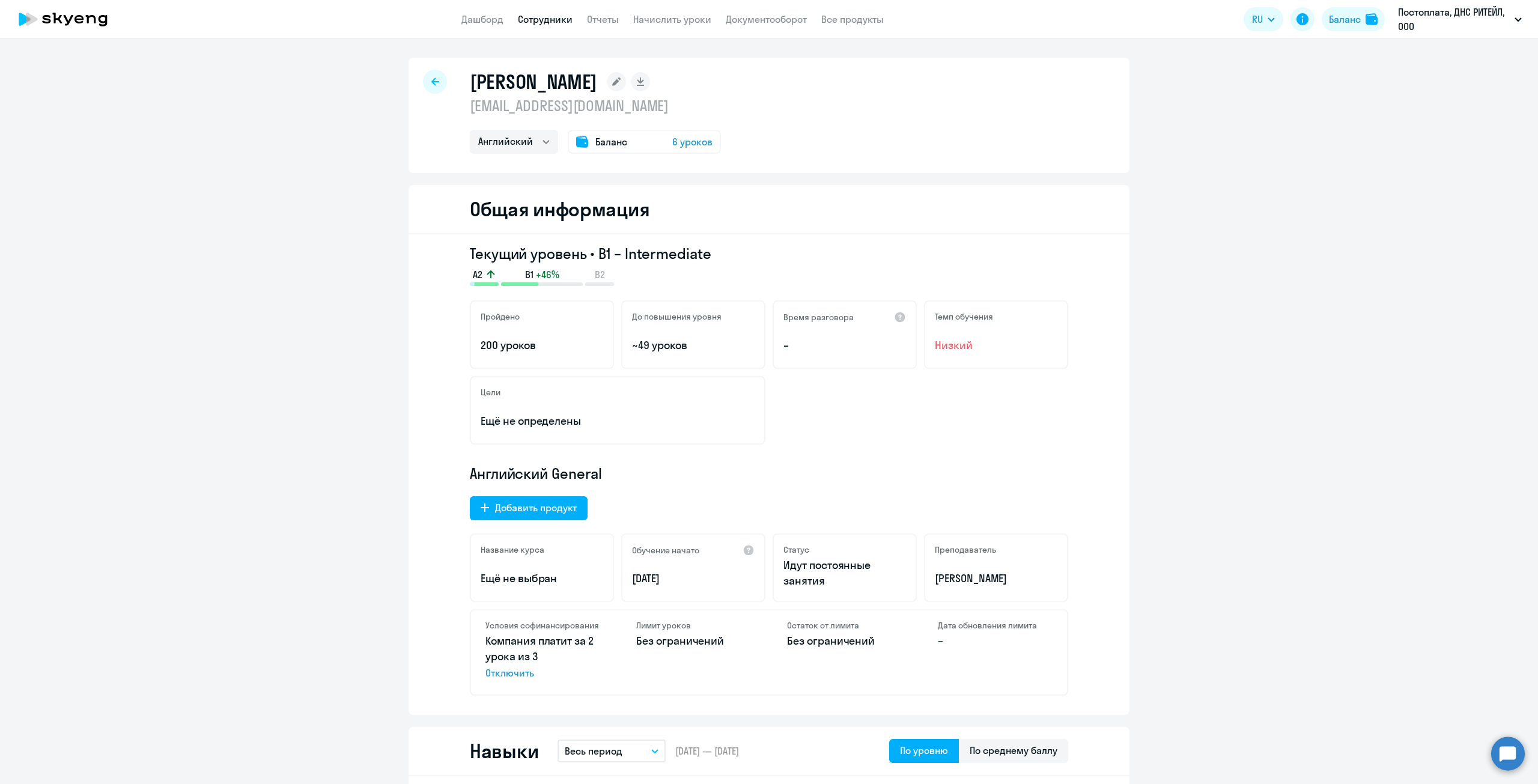
select select "english"
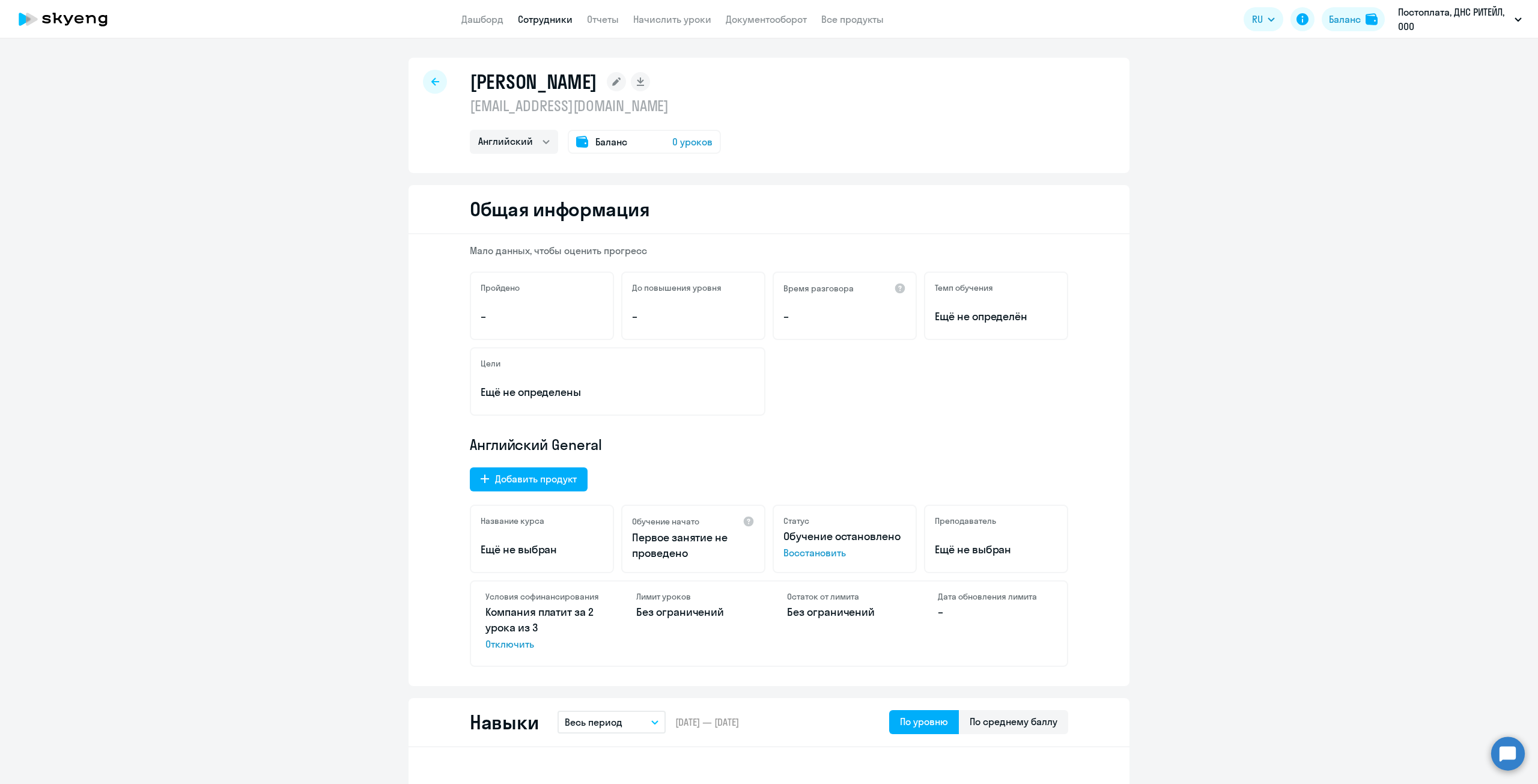
select select "english"
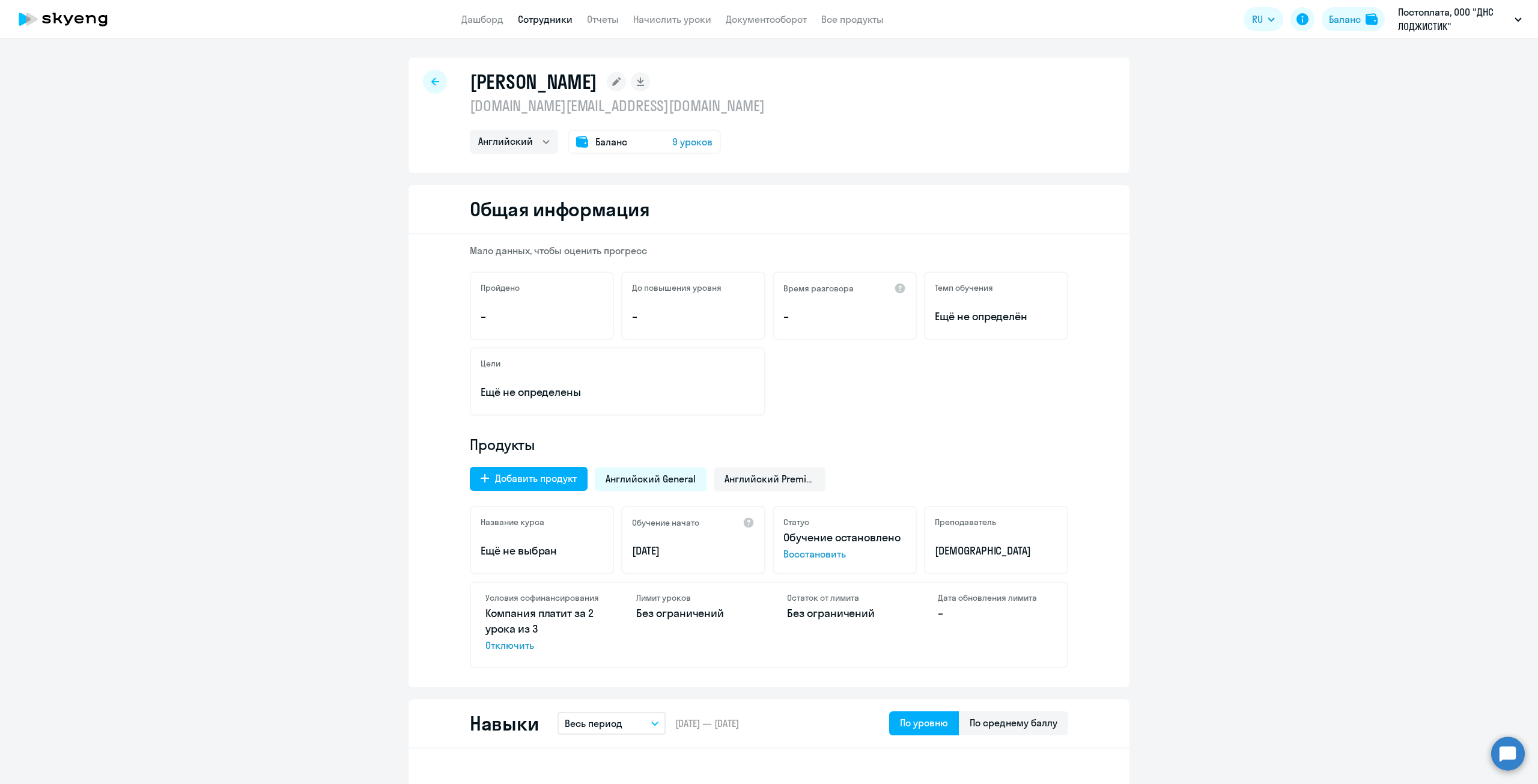
select select "english"
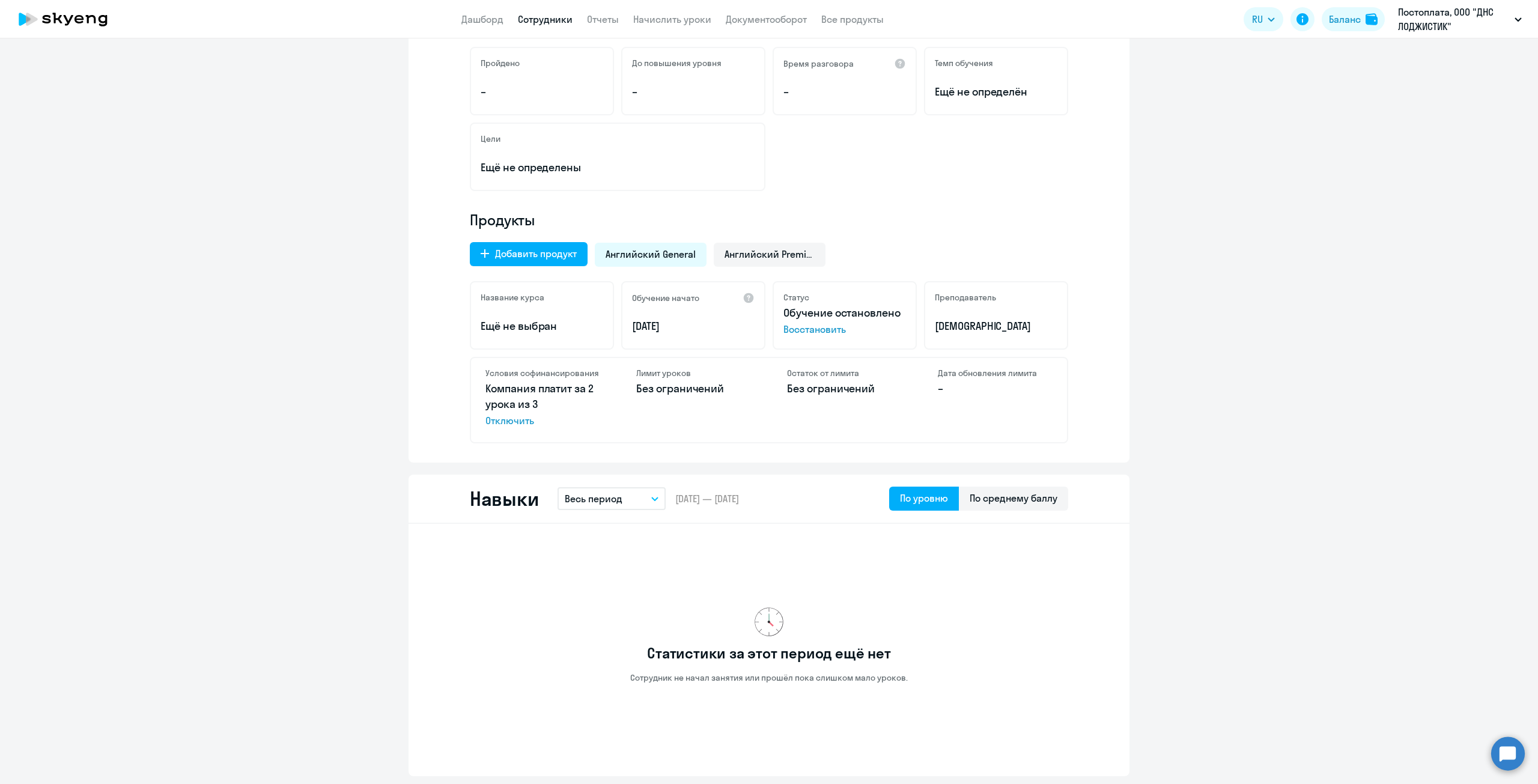
scroll to position [204, 0]
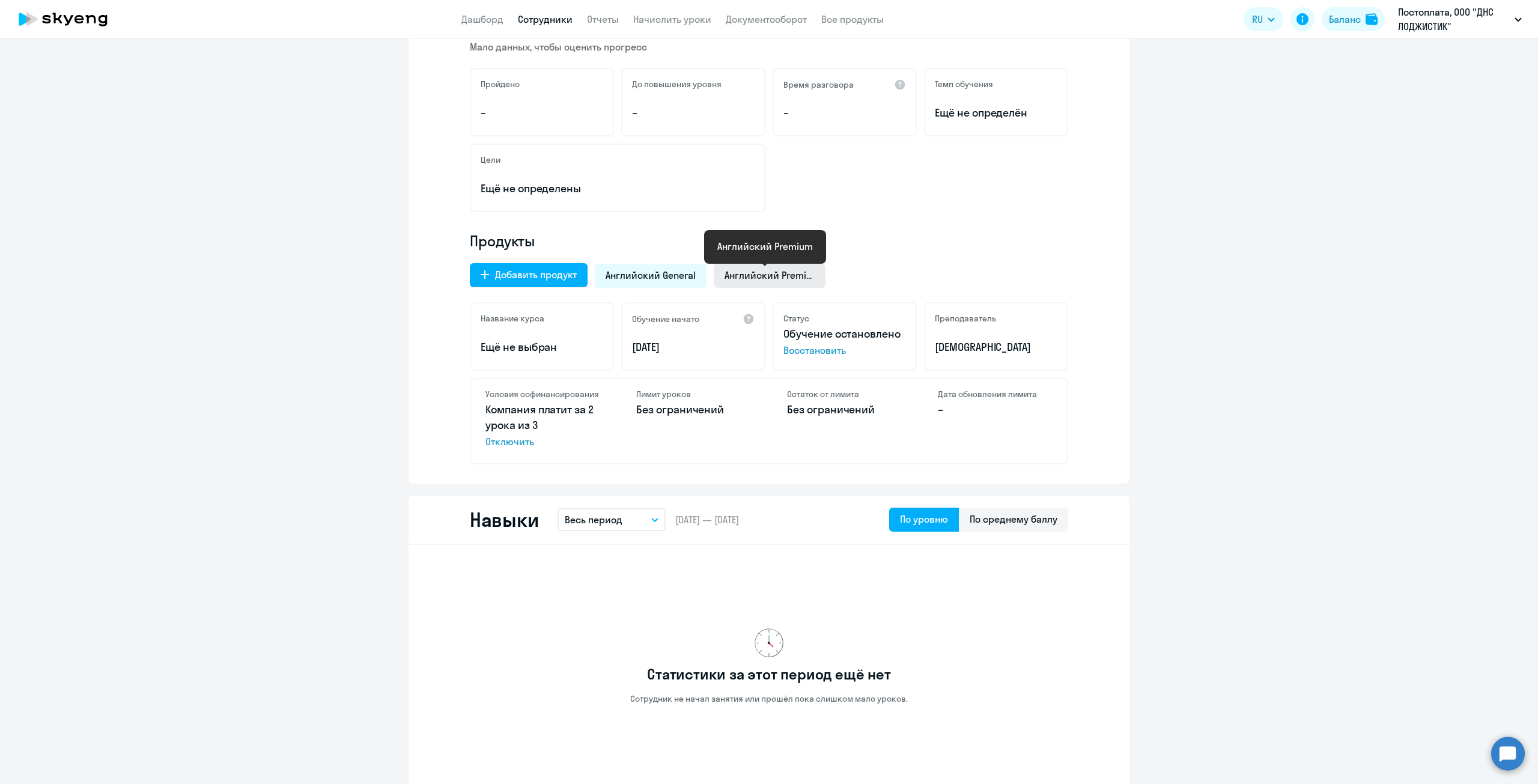
click at [742, 278] on span "Английский Premium" at bounding box center [770, 275] width 90 height 13
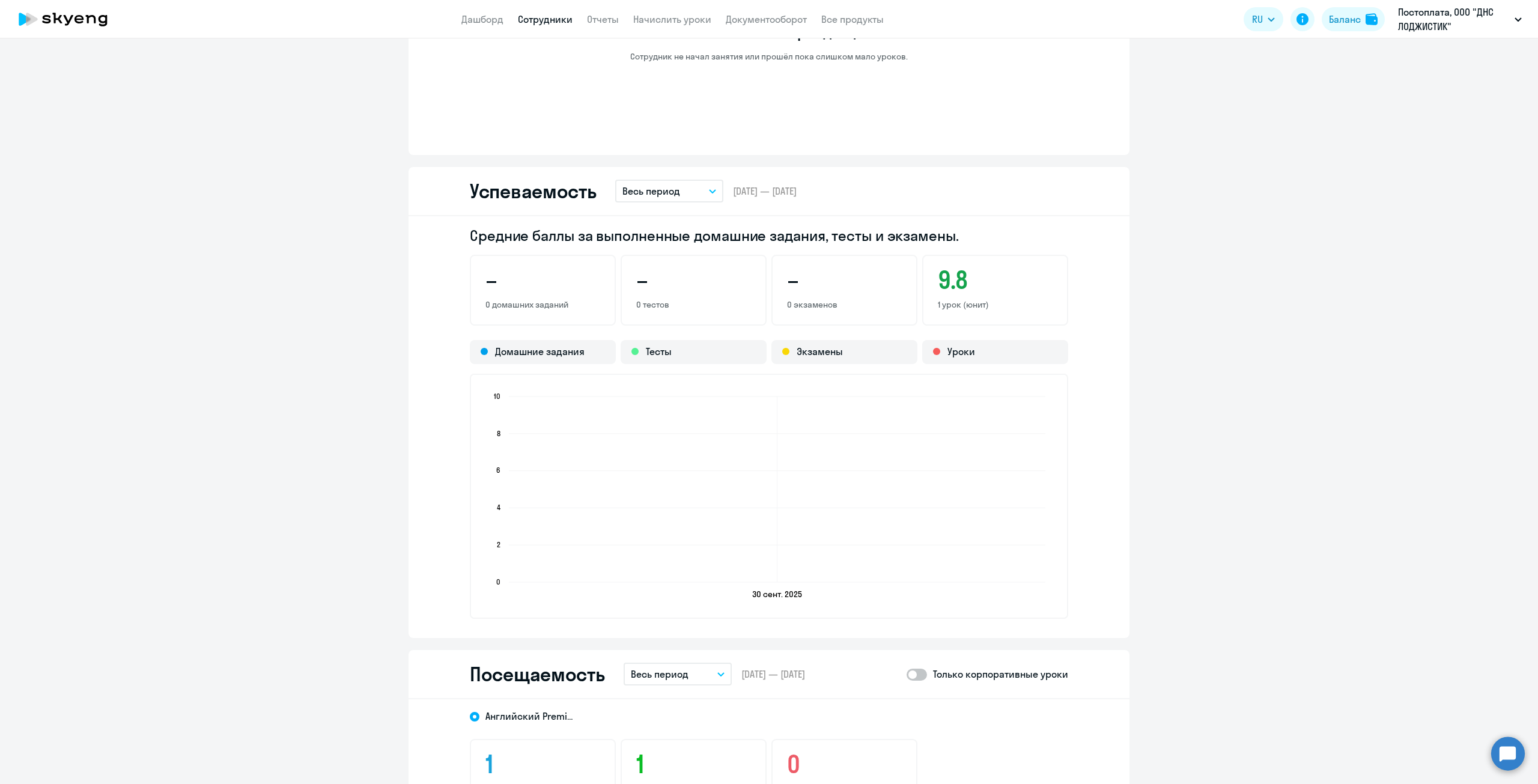
scroll to position [744, 0]
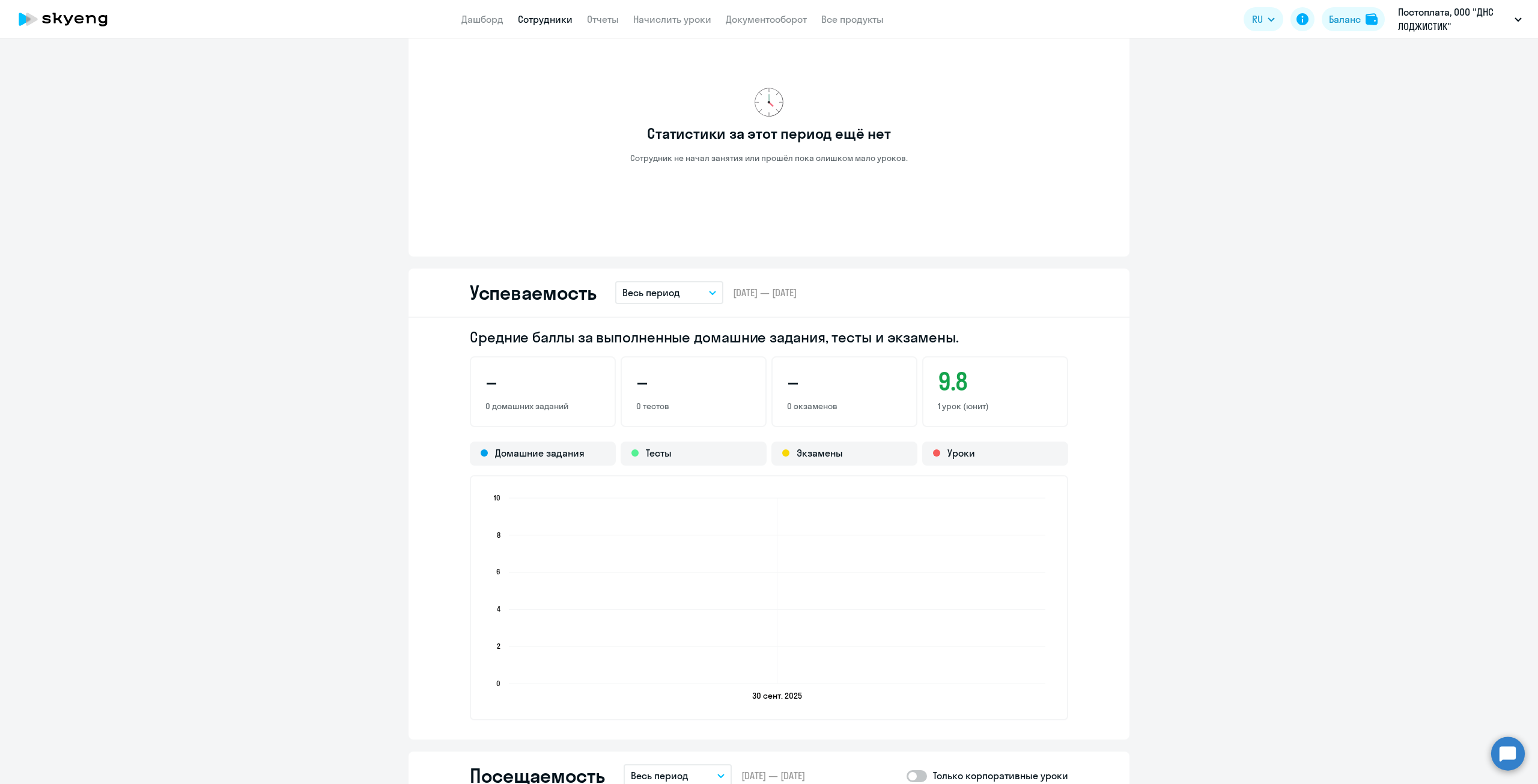
click at [697, 291] on button "Весь период" at bounding box center [669, 292] width 108 height 23
click at [1039, 383] on h3 "9.8" at bounding box center [995, 381] width 115 height 29
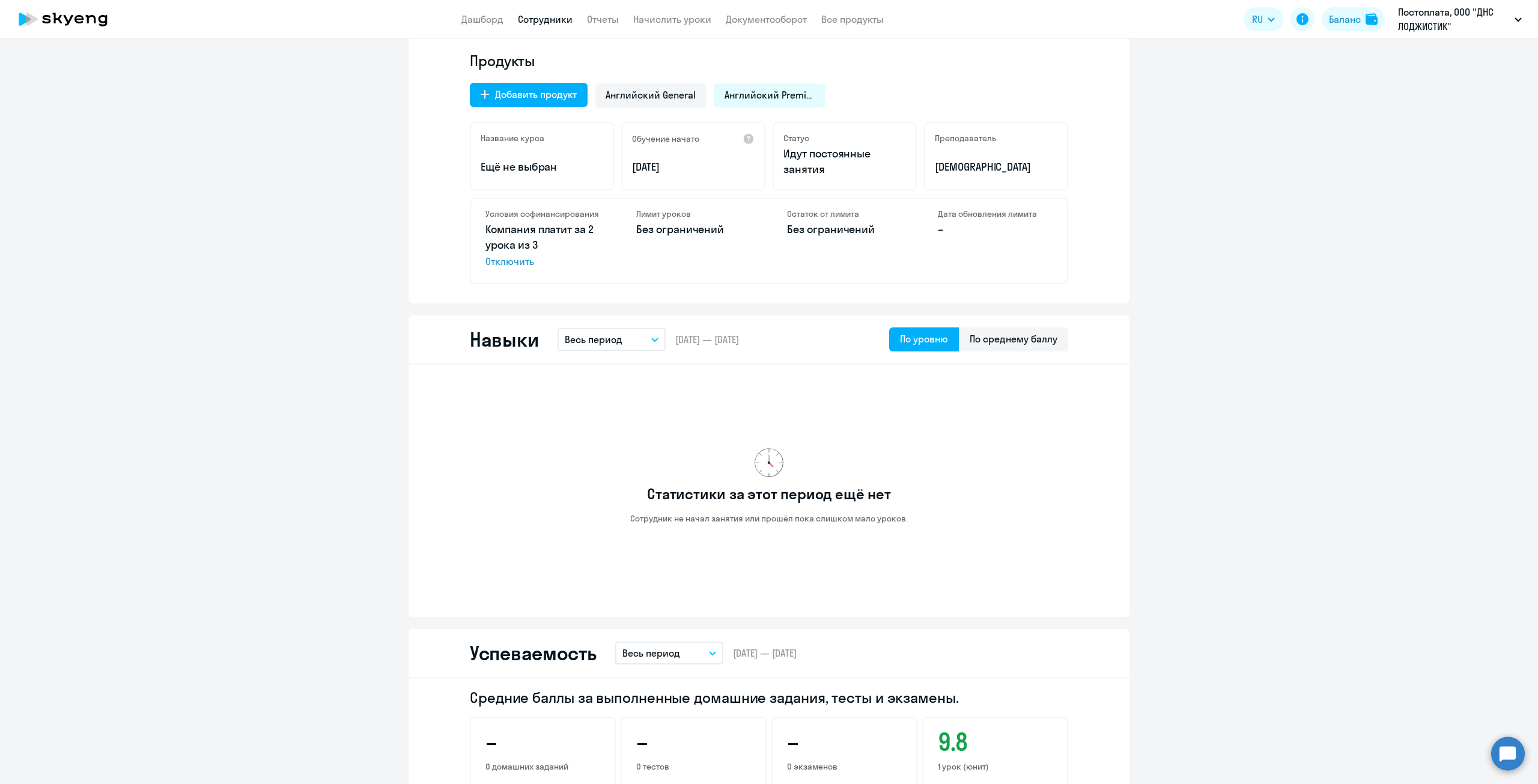
scroll to position [143, 0]
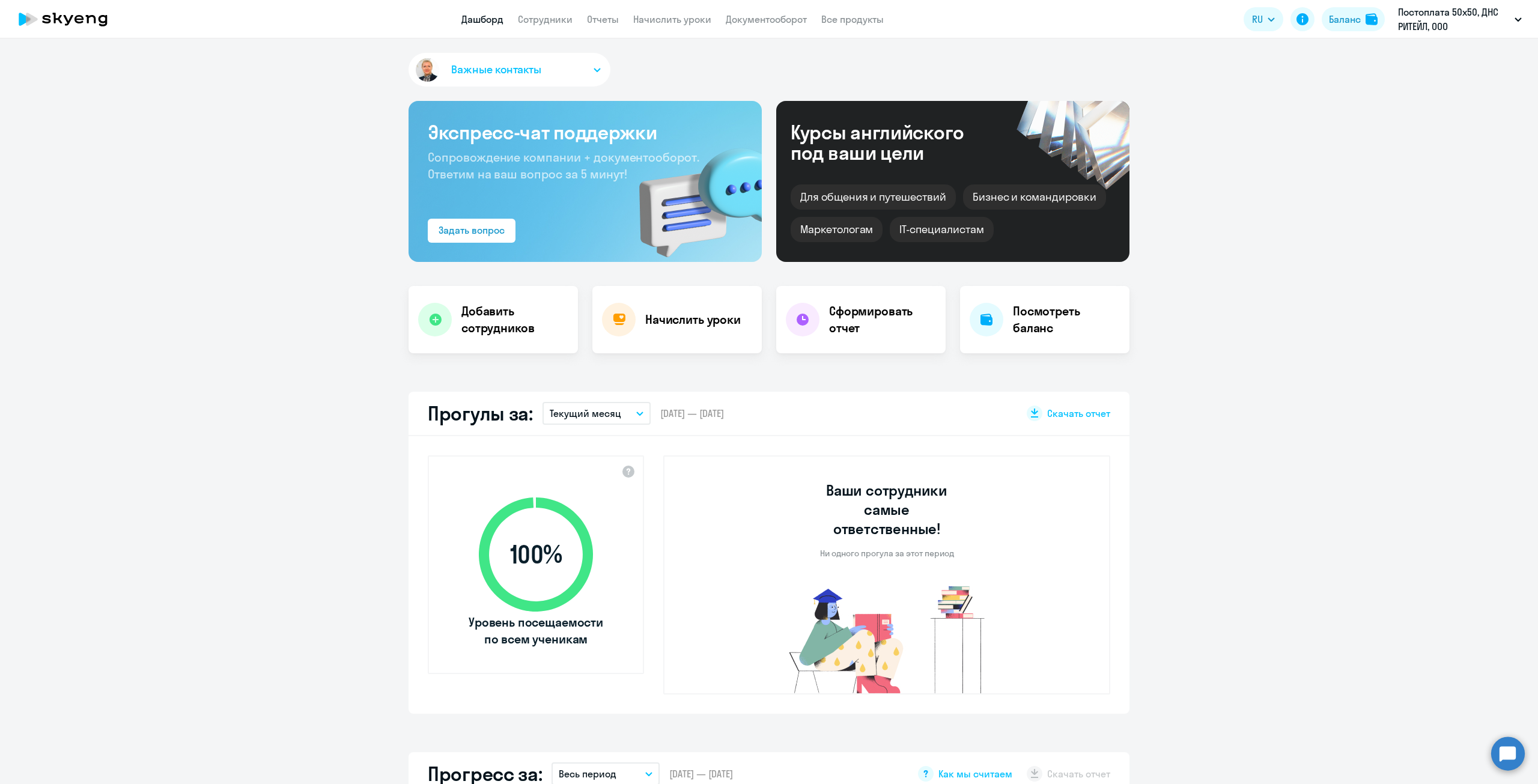
select select "30"
drag, startPoint x: 542, startPoint y: 22, endPoint x: 547, endPoint y: 28, distance: 7.8
click at [542, 22] on link "Сотрудники" at bounding box center [545, 19] width 54 height 12
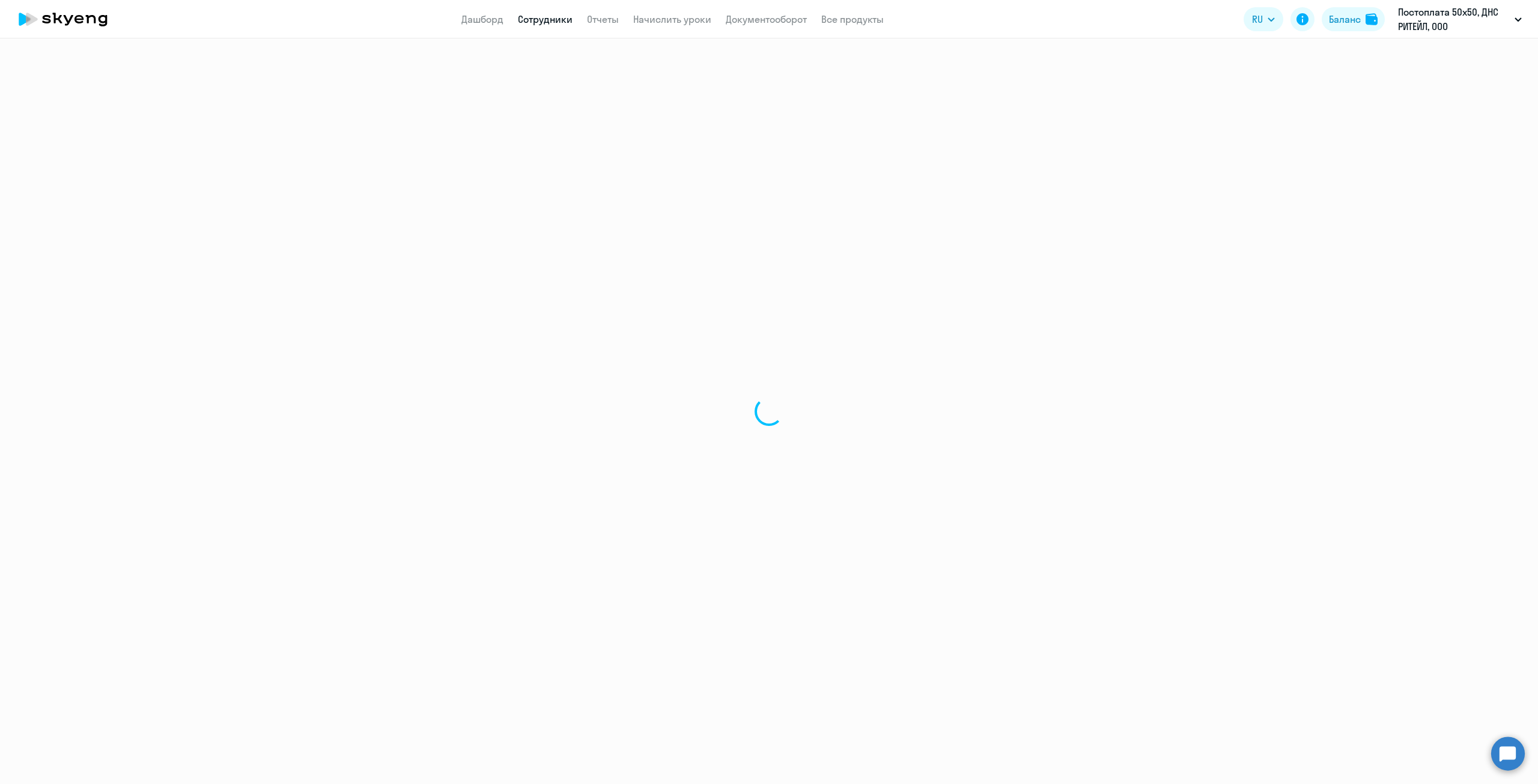
select select "30"
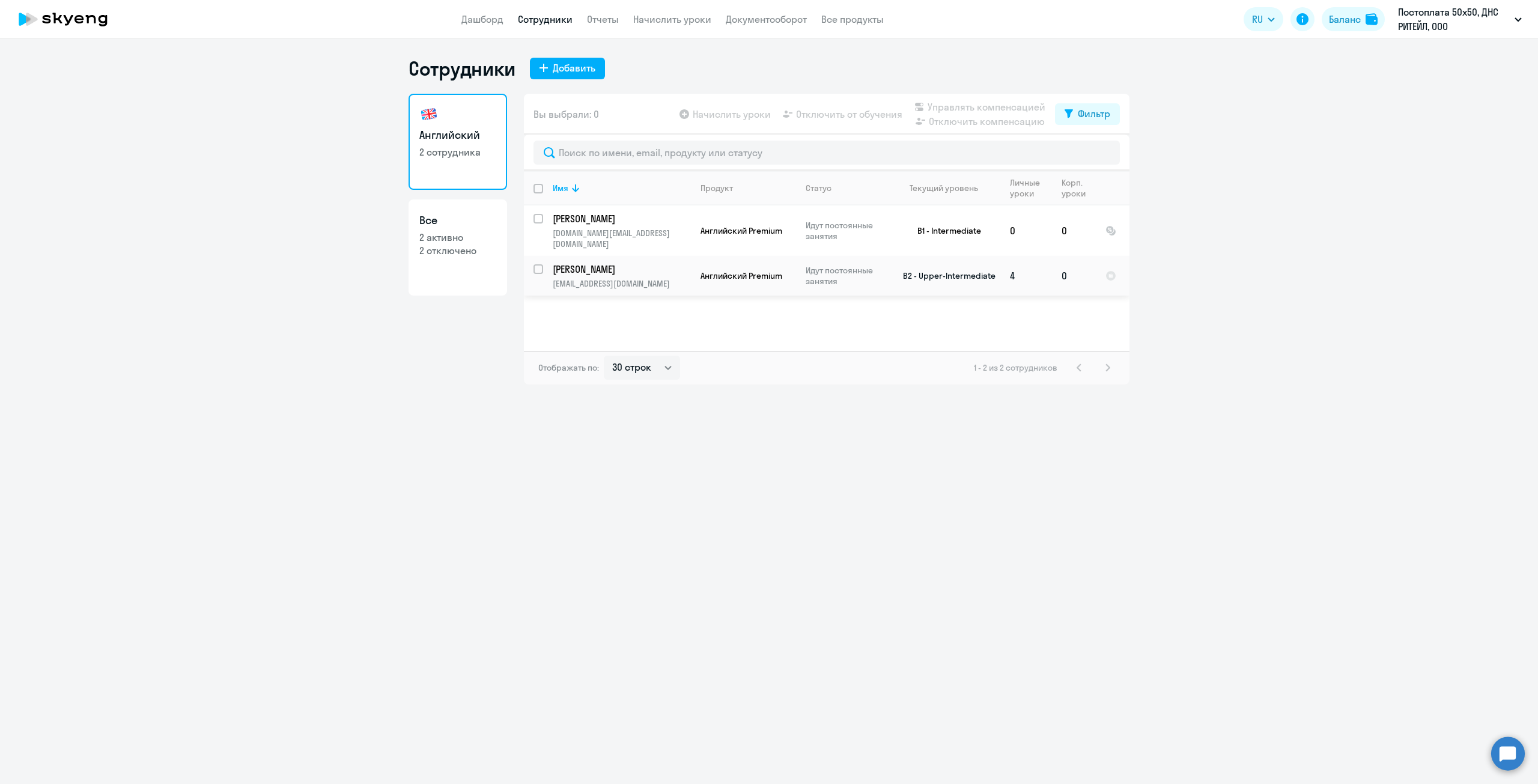
click at [618, 262] on p "[PERSON_NAME]" at bounding box center [620, 269] width 136 height 13
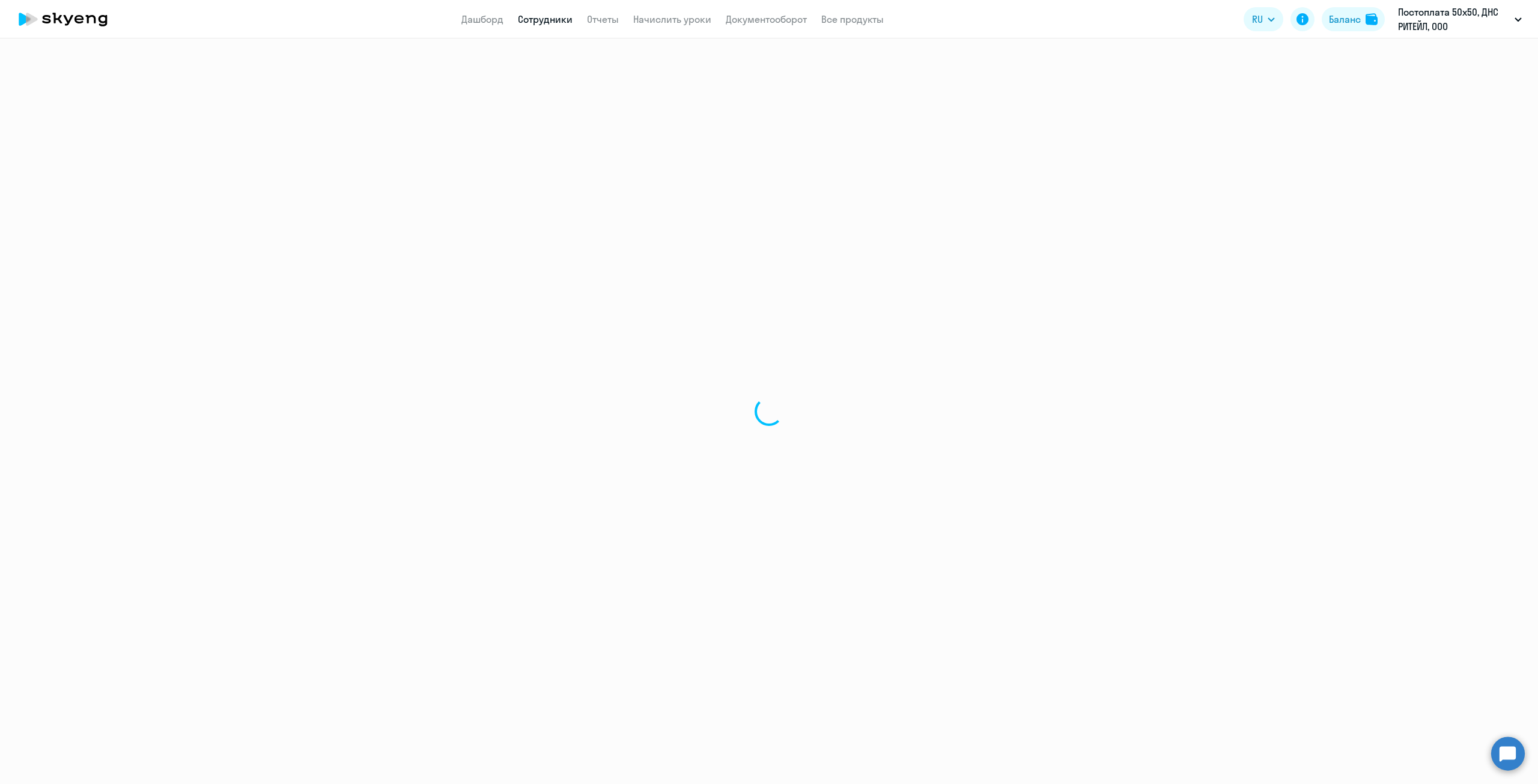
select select "english"
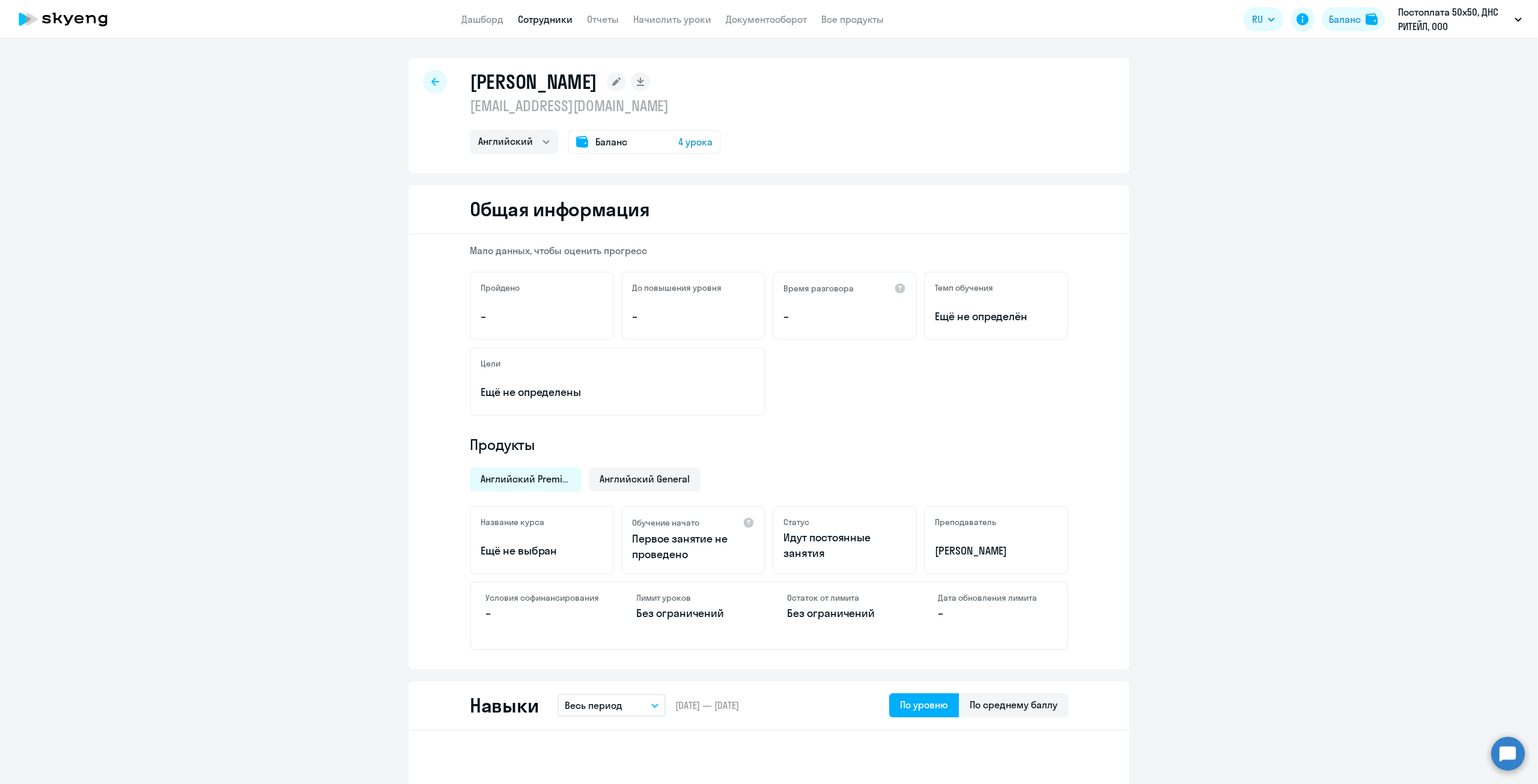
click at [435, 89] on div at bounding box center [435, 82] width 24 height 24
select select "30"
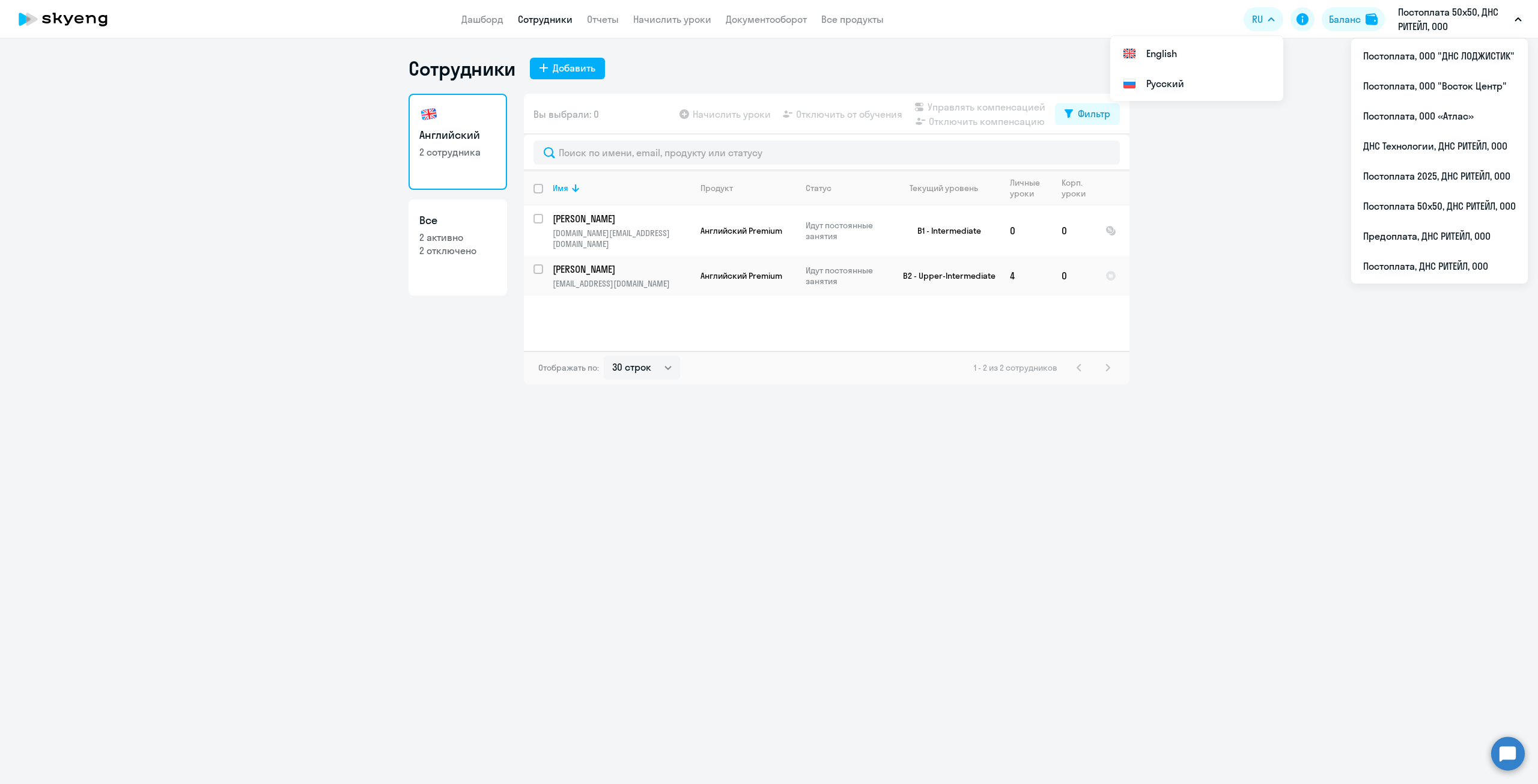
click at [1121, 493] on div "Сотрудники Добавить Английский 2 сотрудника Все 2 активно 2 отключено Вы выбрал…" at bounding box center [769, 411] width 1538 height 746
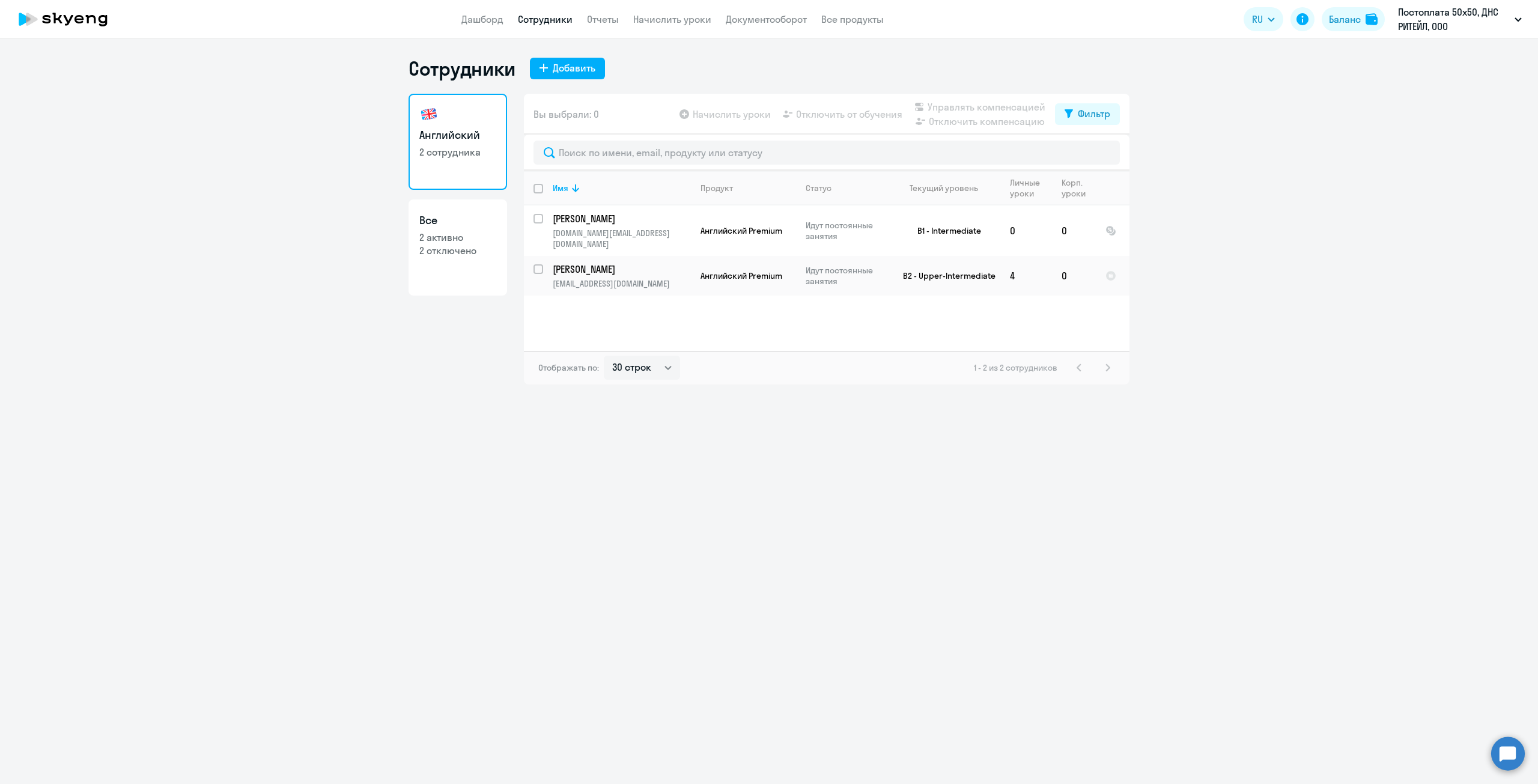
drag, startPoint x: 308, startPoint y: 145, endPoint x: 310, endPoint y: 139, distance: 6.3
click at [308, 145] on ng-component "Сотрудники Добавить Английский 2 сотрудника Все 2 активно 2 отключено Вы выбрал…" at bounding box center [769, 220] width 1538 height 328
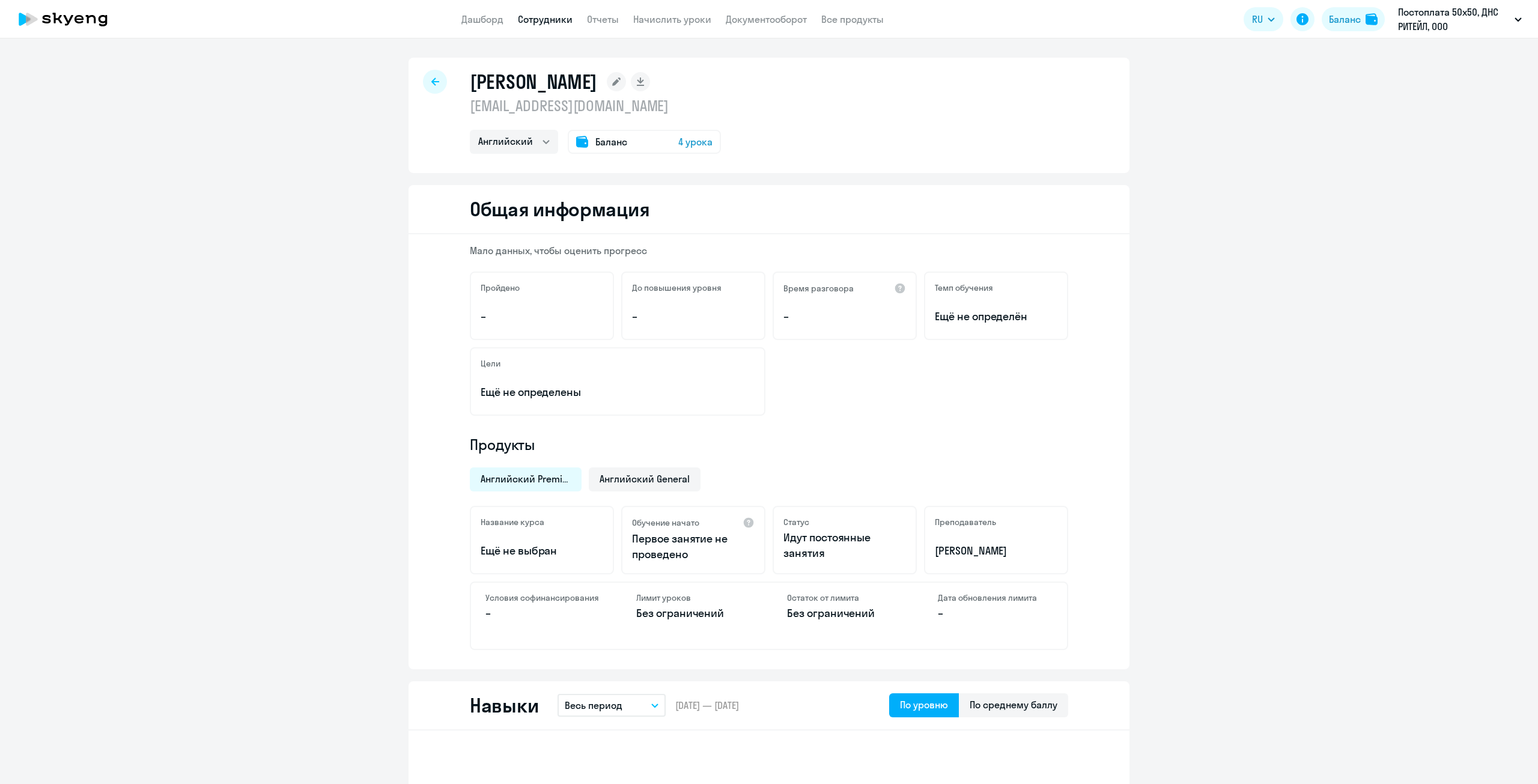
select select "english"
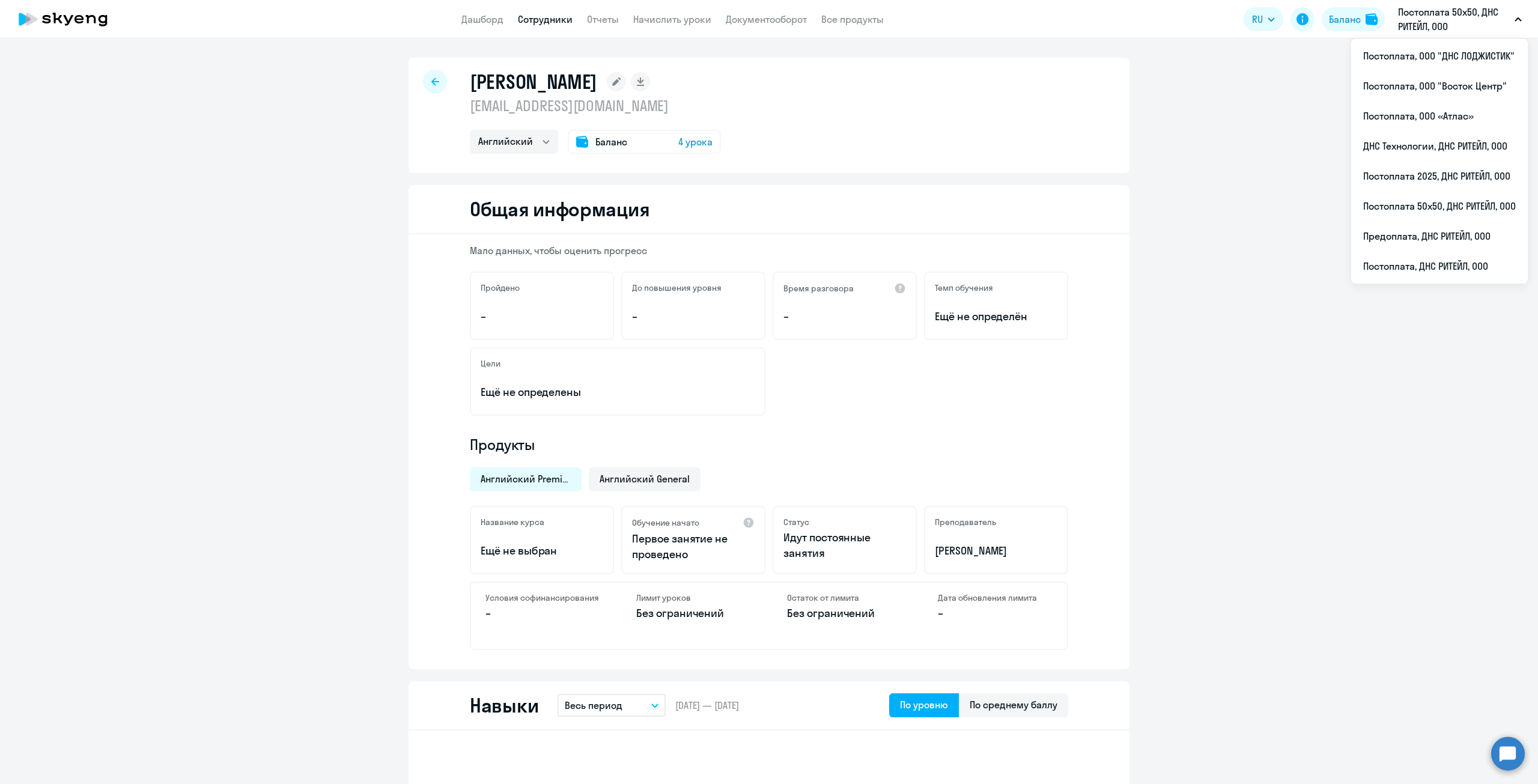
click at [432, 83] on icon at bounding box center [435, 81] width 8 height 8
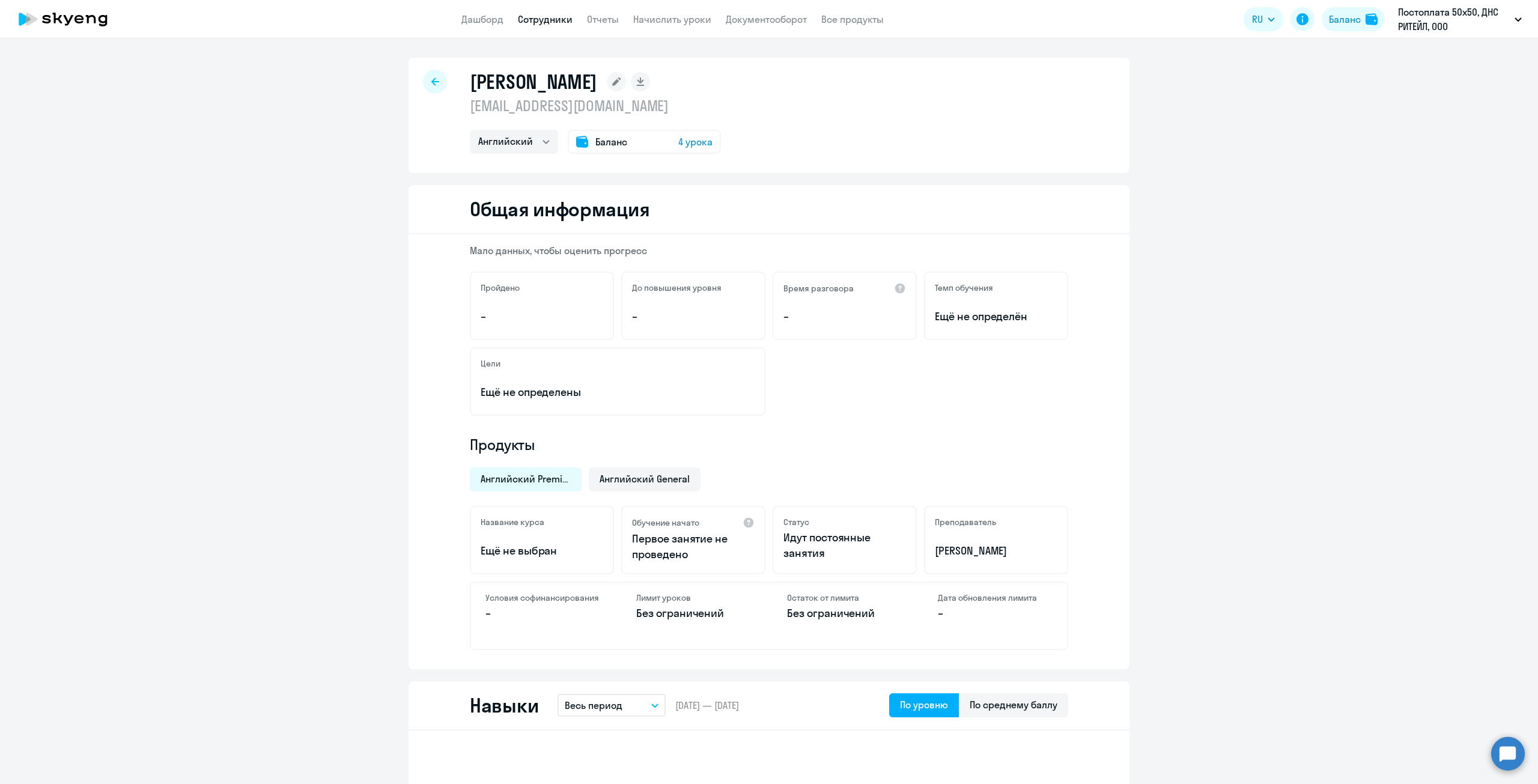
click at [426, 86] on div at bounding box center [435, 82] width 24 height 24
click at [430, 86] on div at bounding box center [435, 82] width 24 height 24
